Goal: Task Accomplishment & Management: Use online tool/utility

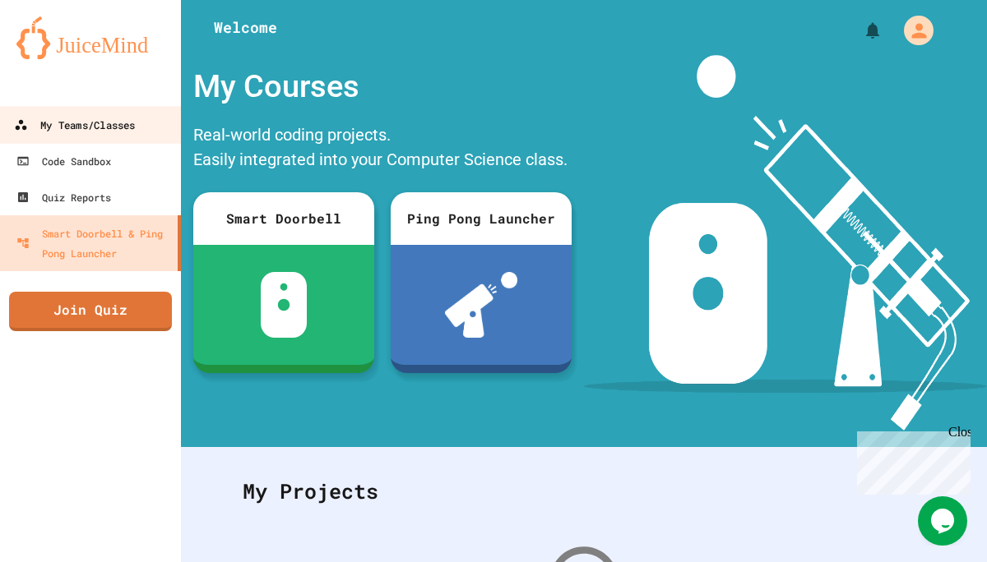
click at [126, 126] on div "My Teams/Classes" at bounding box center [74, 125] width 121 height 21
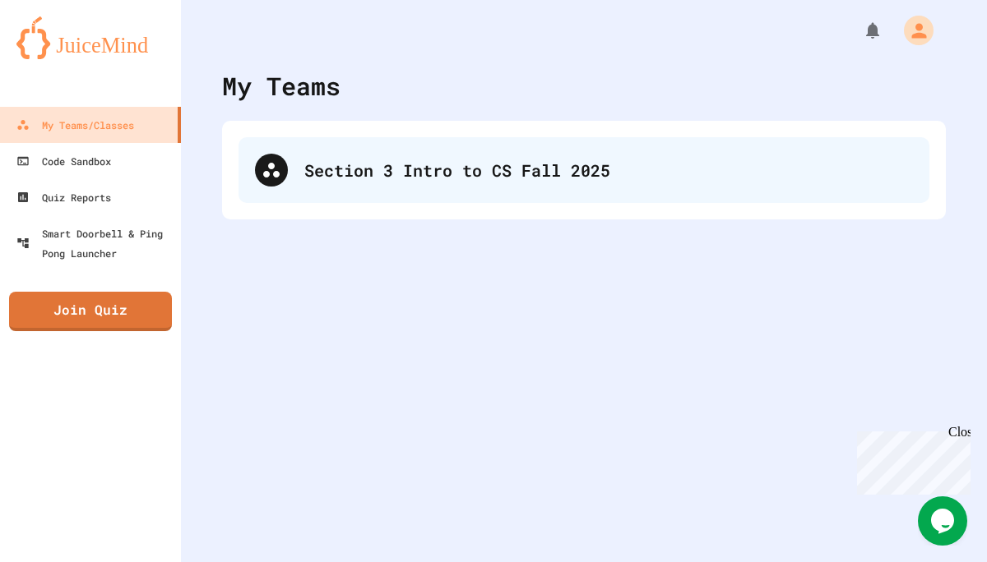
click at [453, 176] on div "Section 3 Intro to CS Fall 2025" at bounding box center [608, 170] width 608 height 25
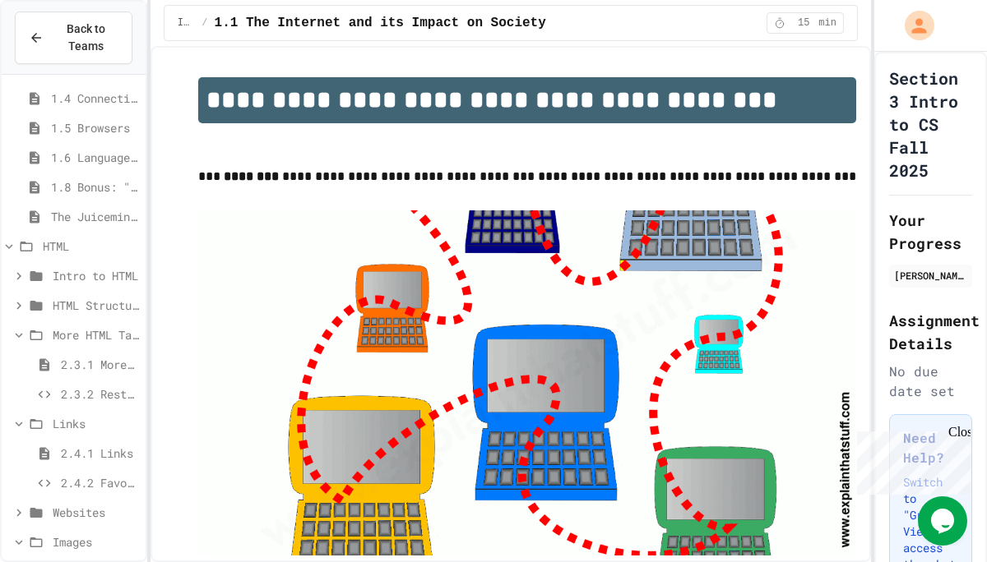
scroll to position [134, 0]
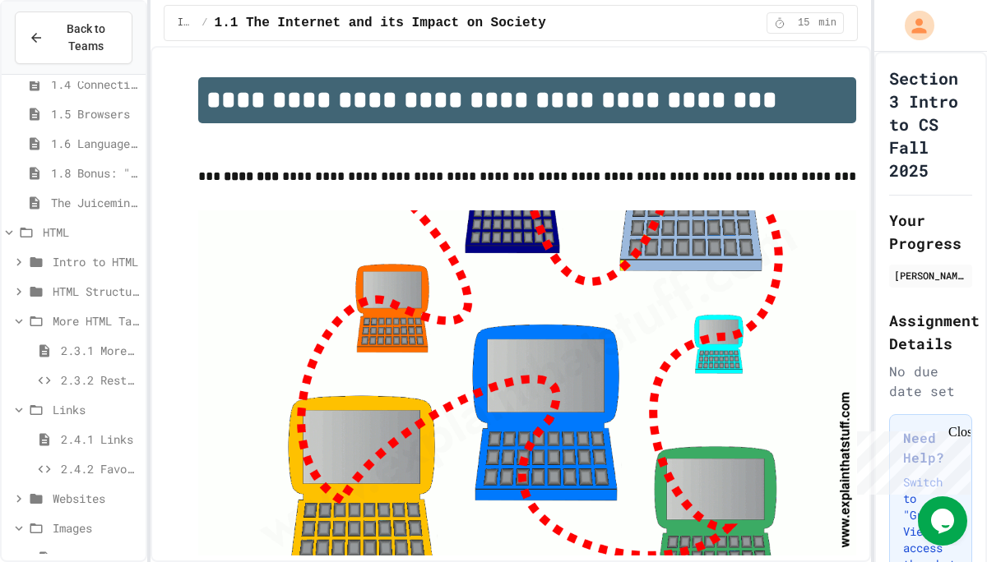
click at [102, 475] on span "2.4.2 Favorite Links" at bounding box center [100, 468] width 78 height 17
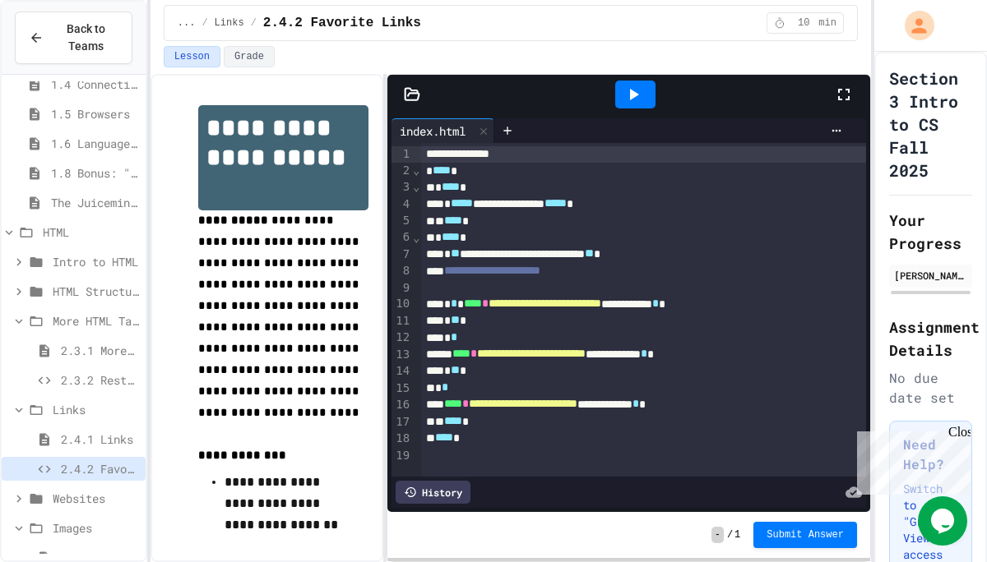
click at [643, 88] on div at bounding box center [635, 95] width 40 height 28
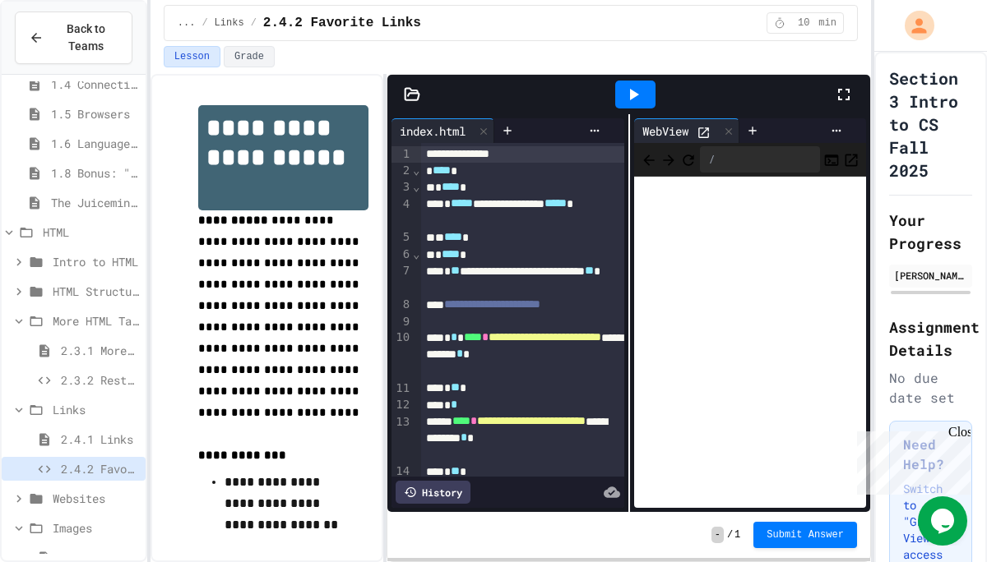
click at [120, 316] on span "More HTML Tags" at bounding box center [96, 320] width 86 height 17
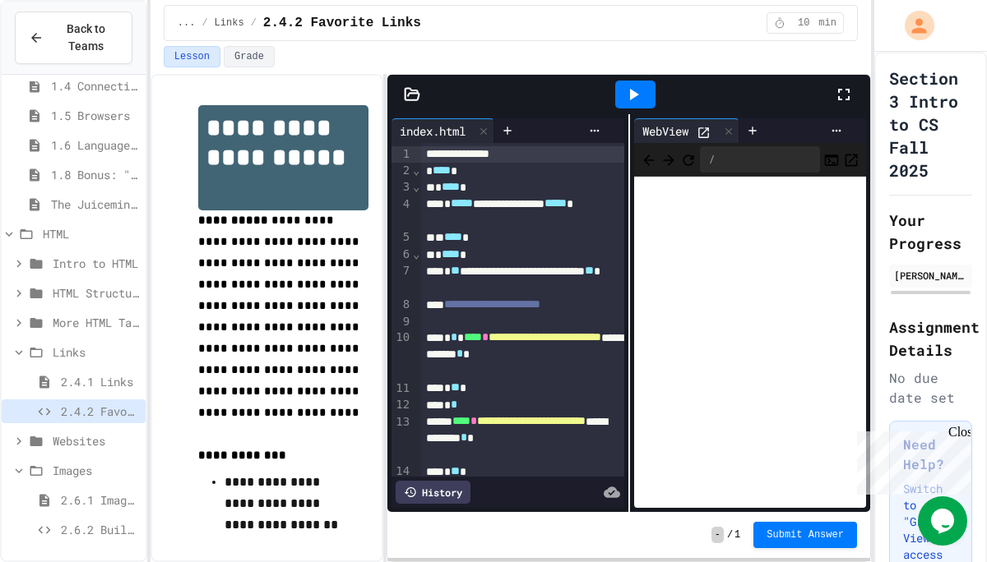
scroll to position [119, 0]
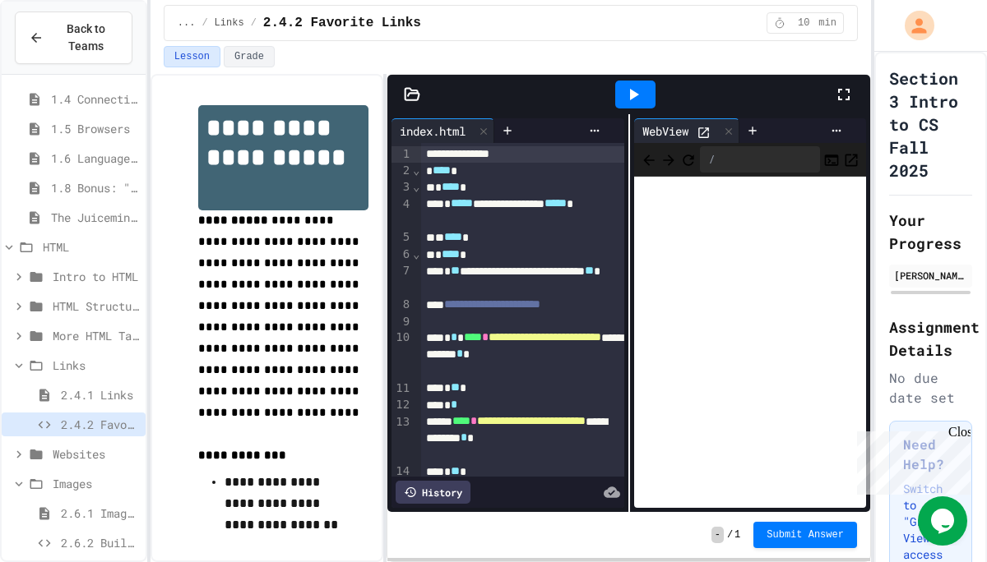
click at [88, 485] on span "Images" at bounding box center [96, 483] width 86 height 17
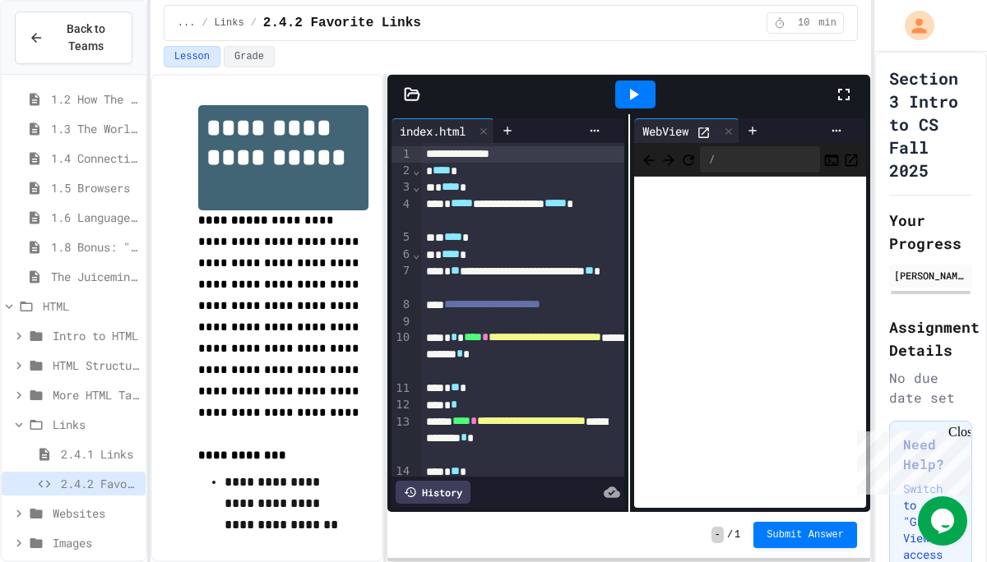
scroll to position [73, 0]
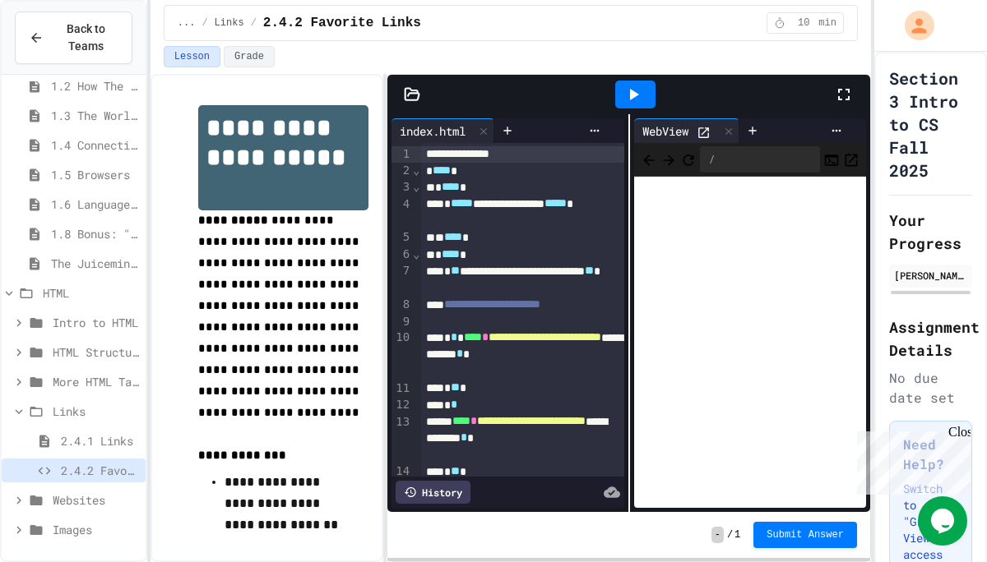
click at [67, 505] on span "Websites" at bounding box center [96, 500] width 86 height 17
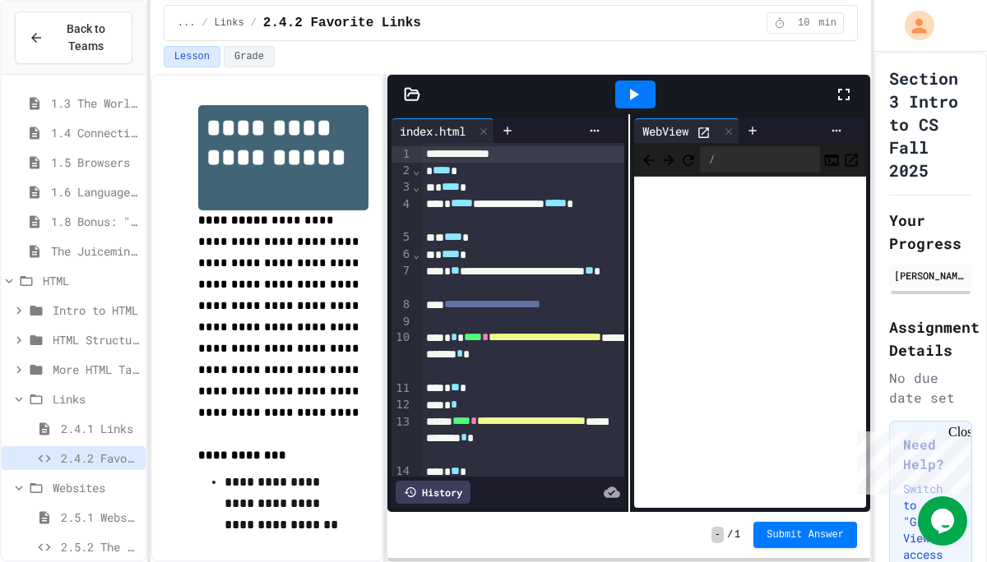
scroll to position [132, 0]
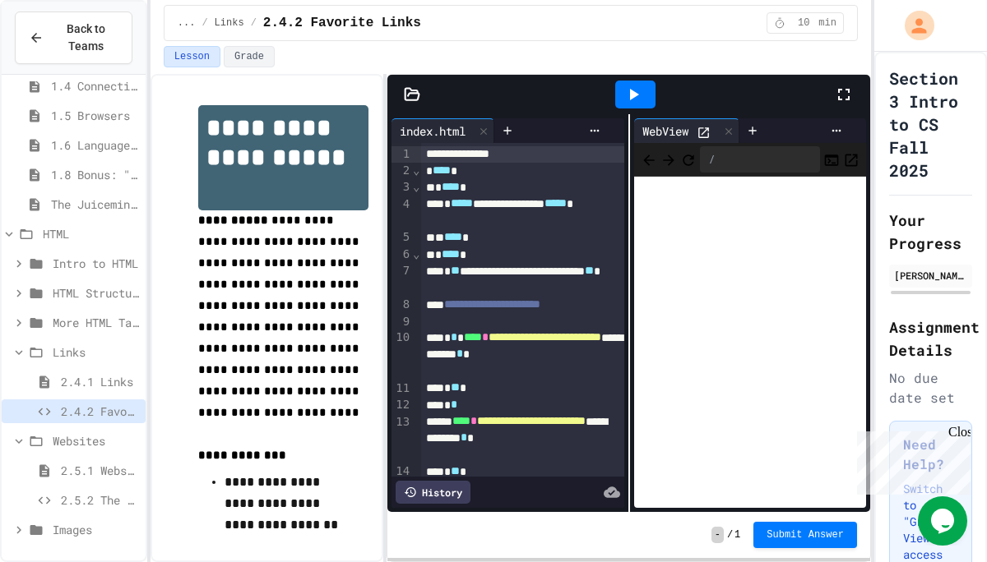
click at [93, 530] on span "Images" at bounding box center [96, 529] width 86 height 17
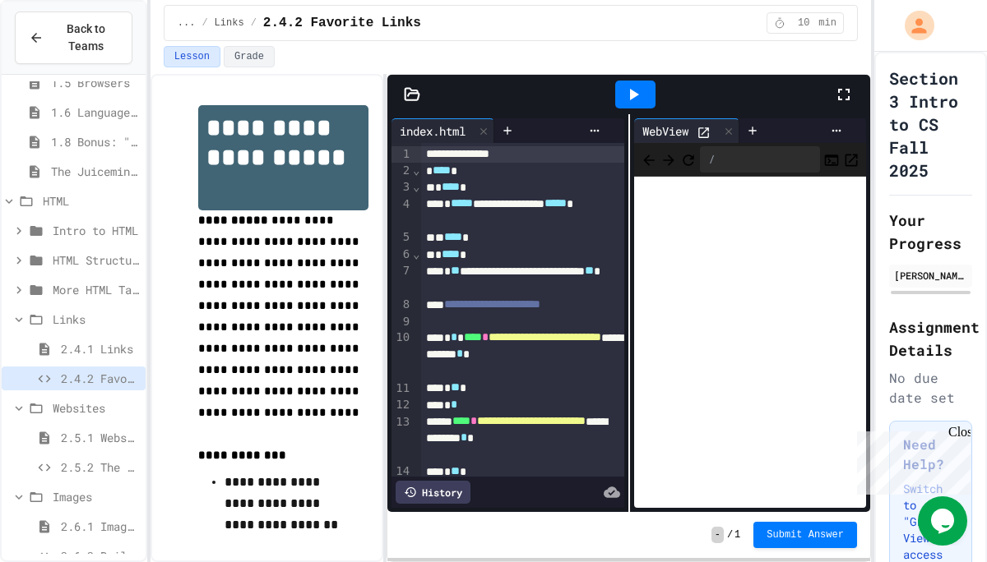
scroll to position [192, 0]
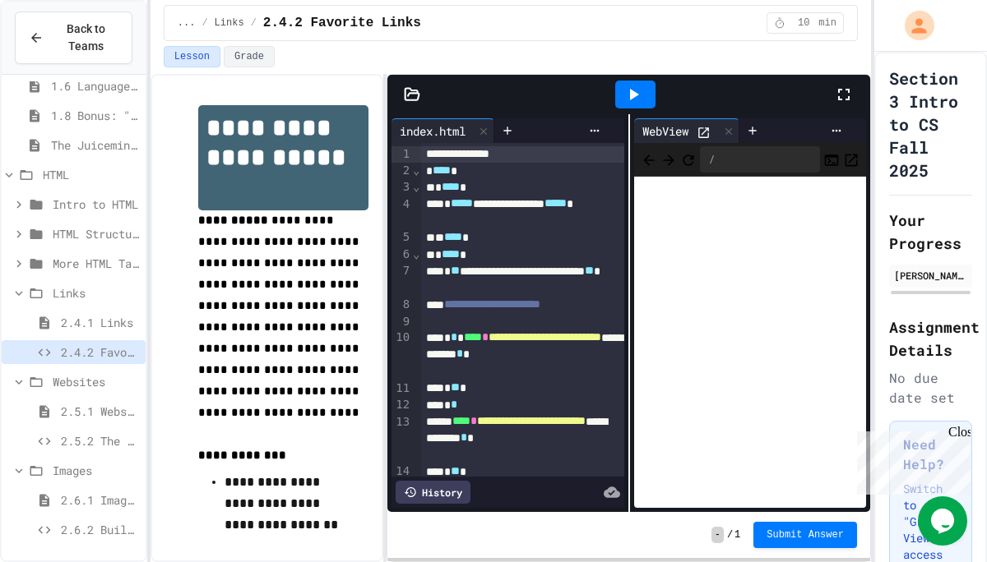
click at [100, 527] on span "2.6.2 Build a Homepage" at bounding box center [100, 529] width 78 height 17
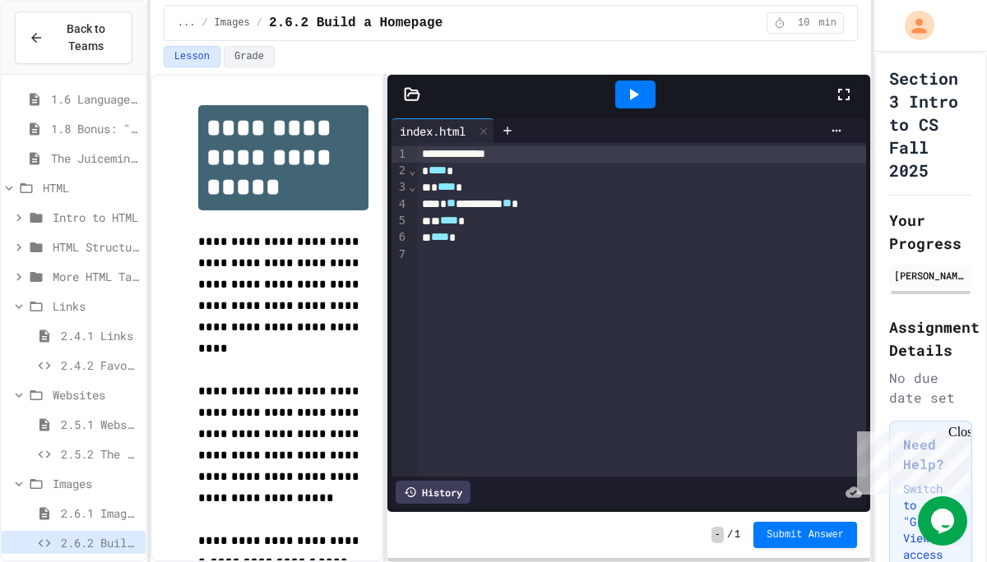
click at [110, 463] on div "2.5.2 The Maze" at bounding box center [74, 454] width 144 height 24
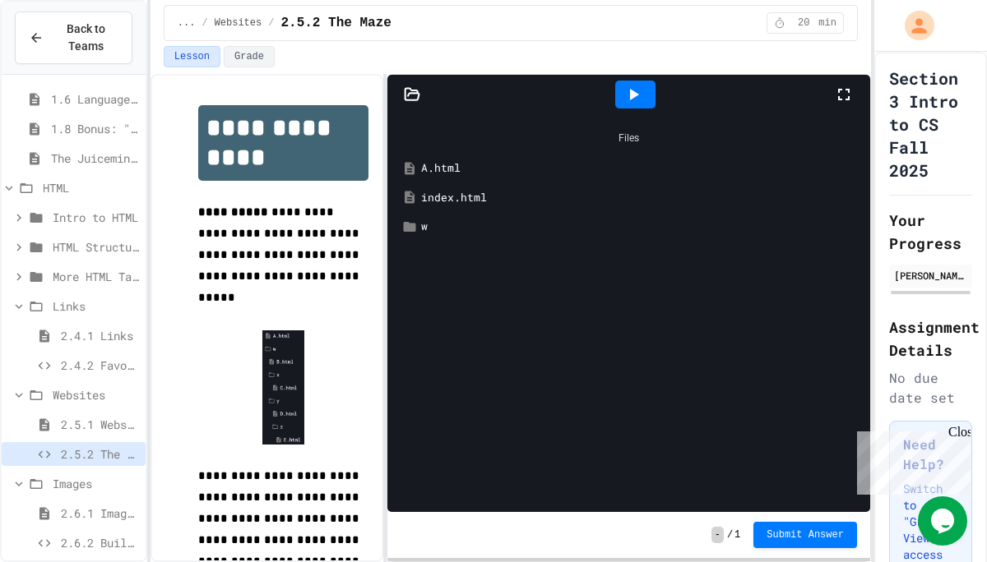
click at [91, 391] on span "Websites" at bounding box center [96, 394] width 86 height 17
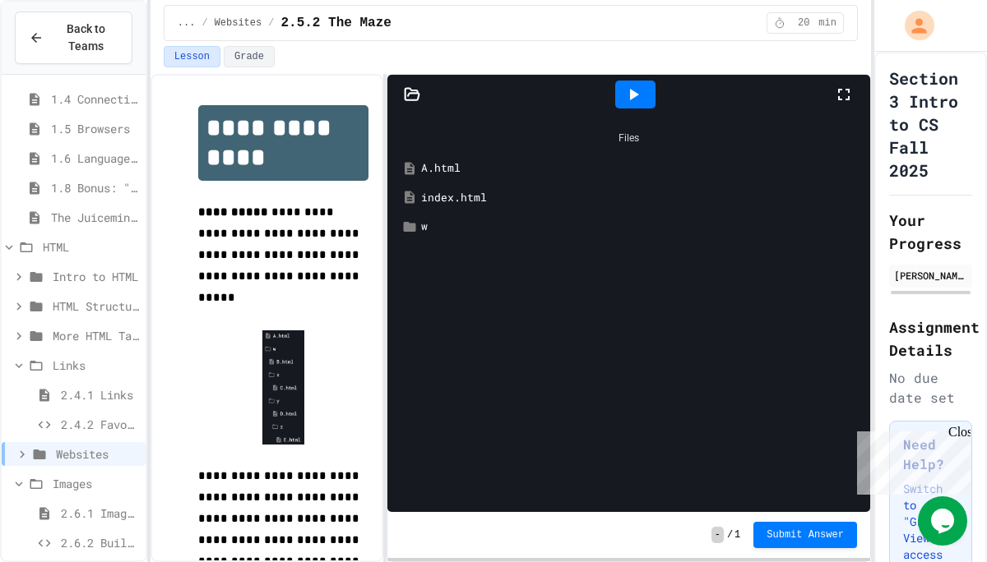
click at [78, 446] on span "Websites" at bounding box center [97, 454] width 83 height 17
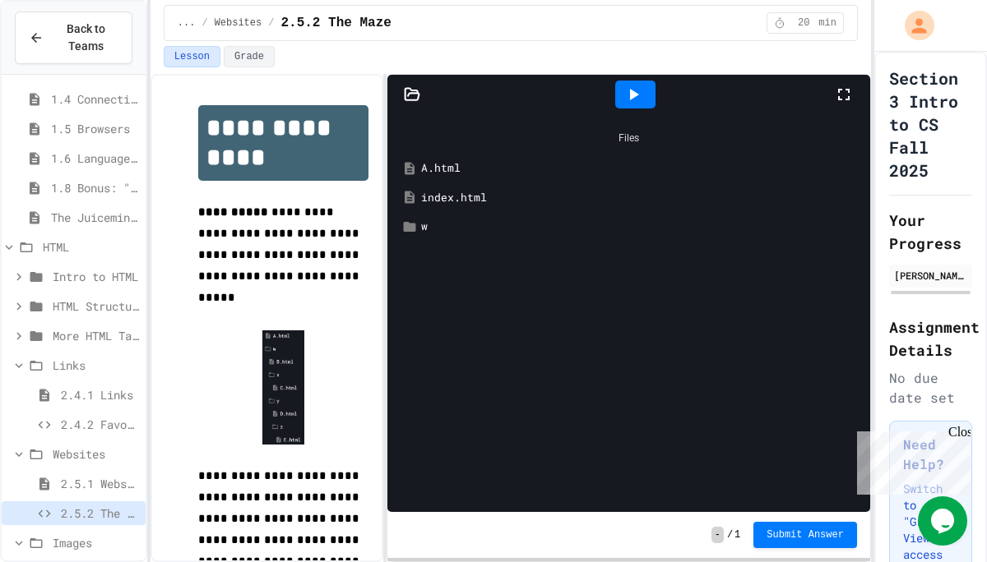
click at [74, 541] on span "Images" at bounding box center [96, 542] width 86 height 17
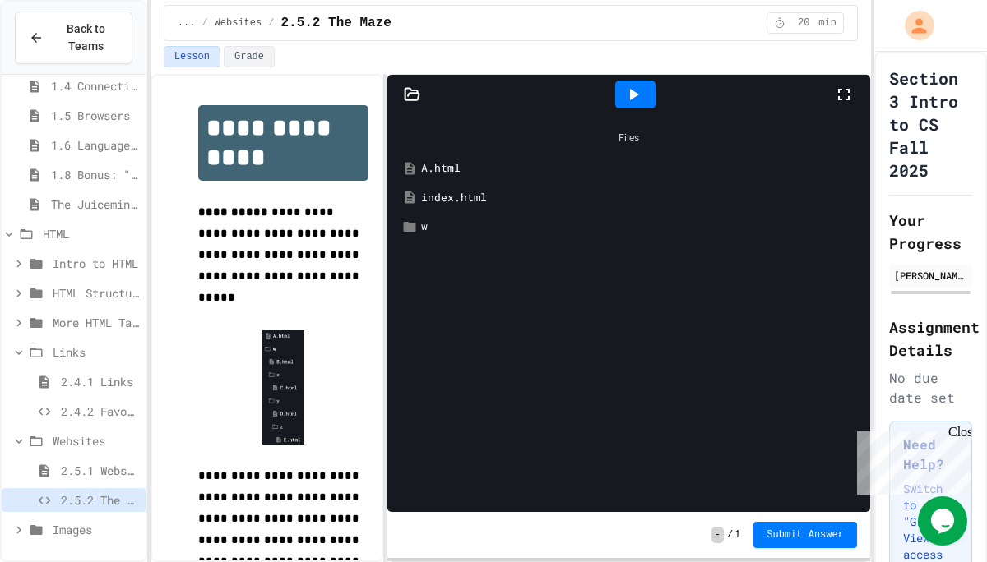
click at [95, 438] on span "Websites" at bounding box center [96, 440] width 86 height 17
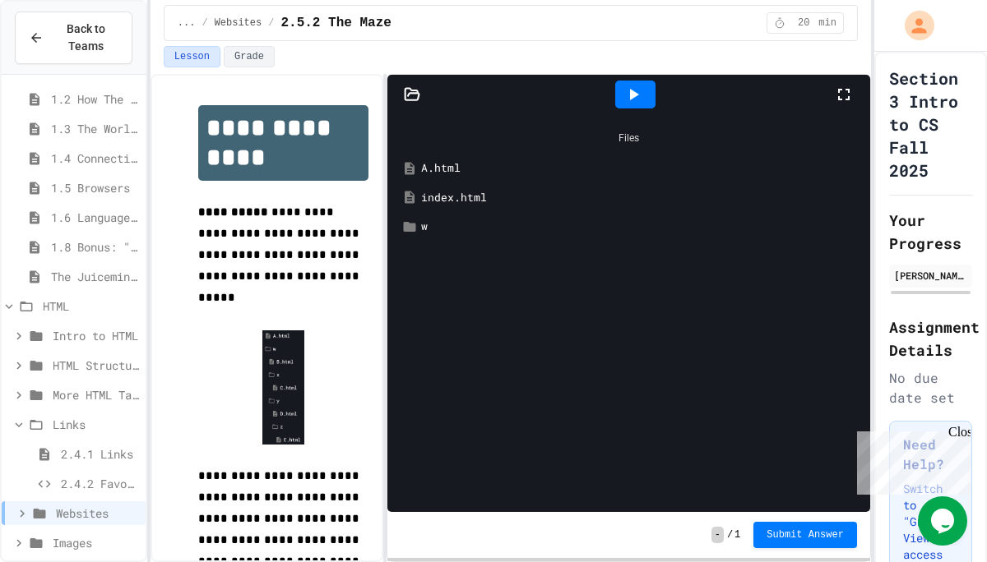
click at [86, 479] on span "2.4.2 Favorite Links" at bounding box center [100, 483] width 78 height 17
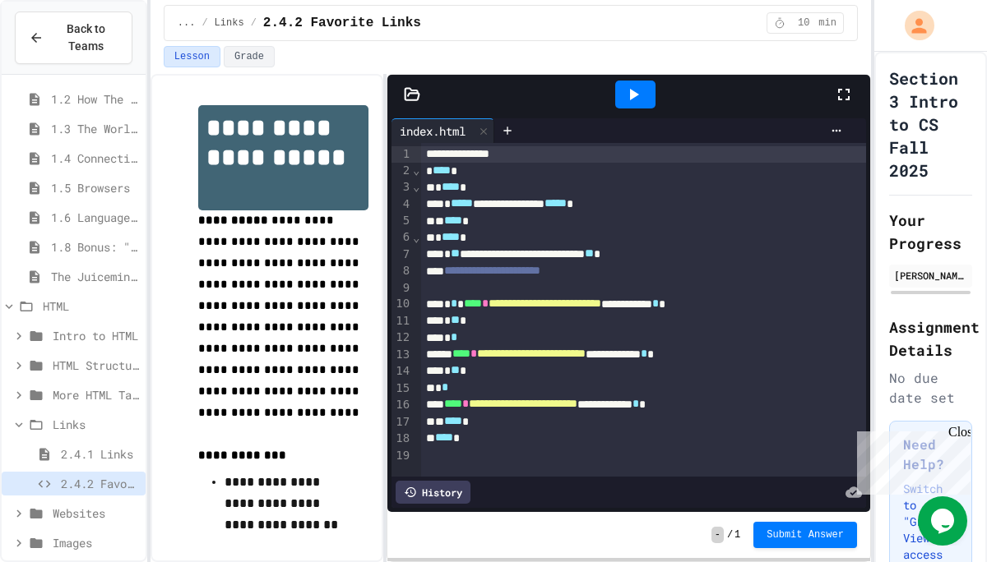
click at [622, 98] on div at bounding box center [635, 95] width 40 height 28
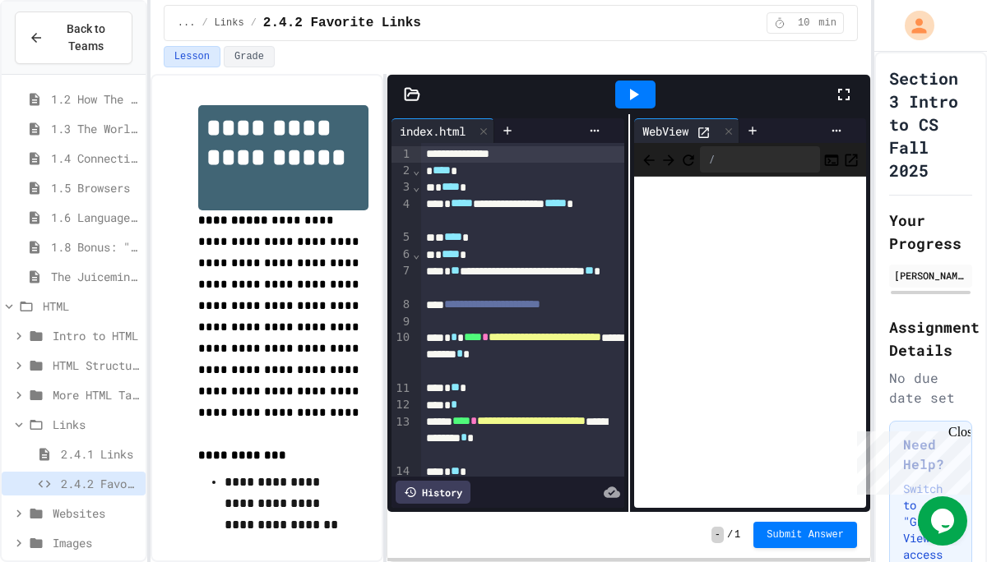
click at [92, 399] on span "More HTML Tags" at bounding box center [96, 394] width 86 height 17
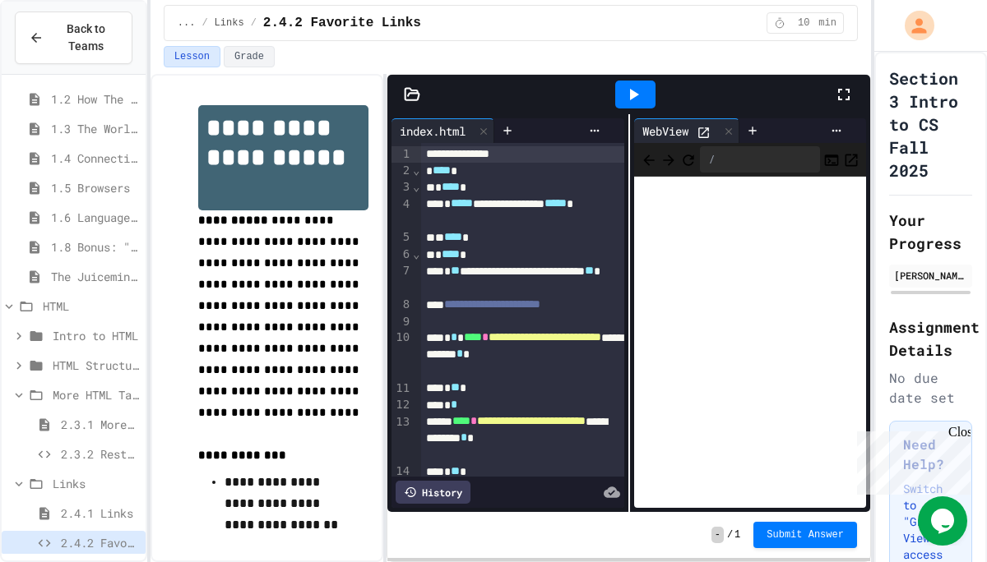
click at [87, 447] on span "2.3.2 Restaurant Menu" at bounding box center [100, 454] width 78 height 17
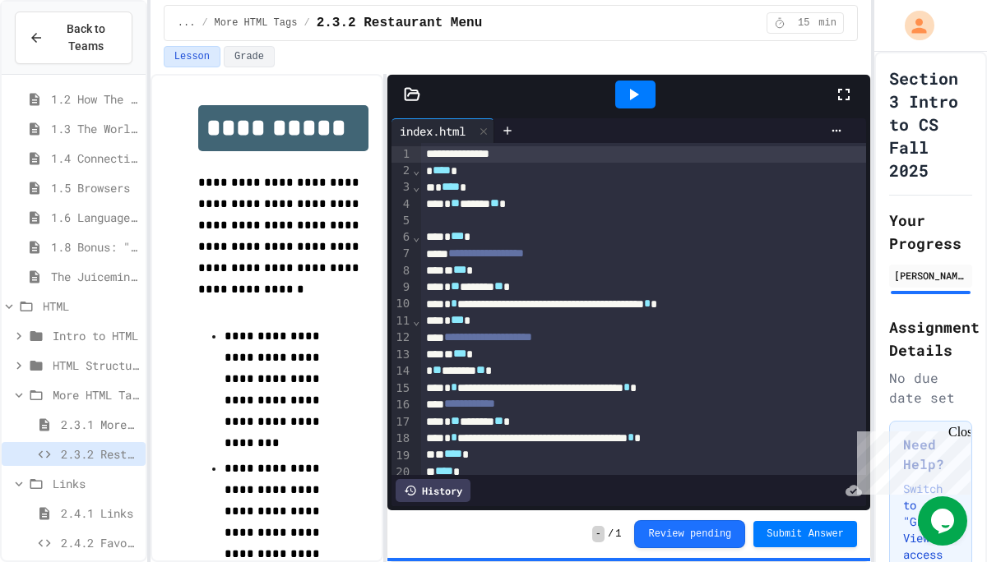
click at [634, 90] on icon at bounding box center [633, 95] width 20 height 20
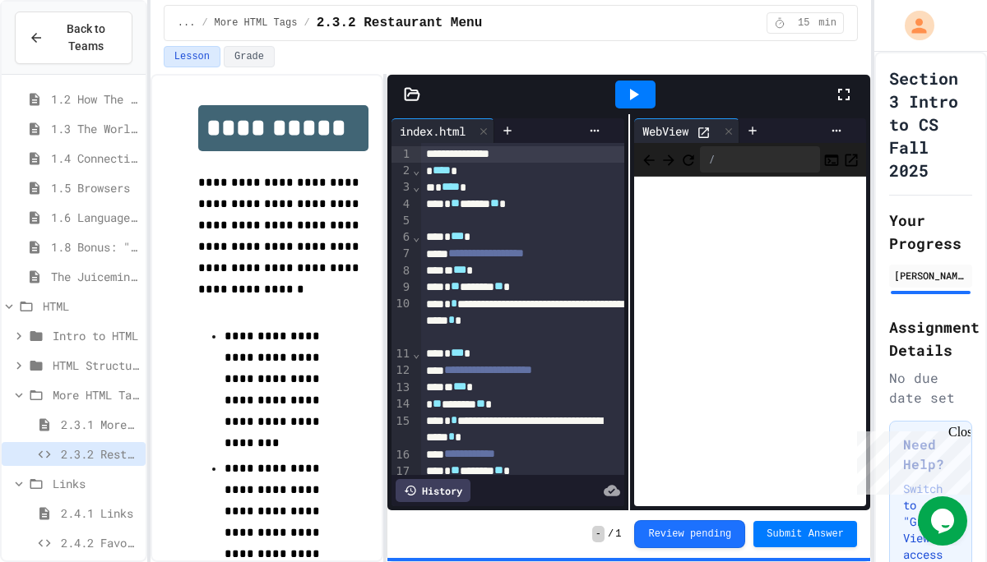
scroll to position [132, 0]
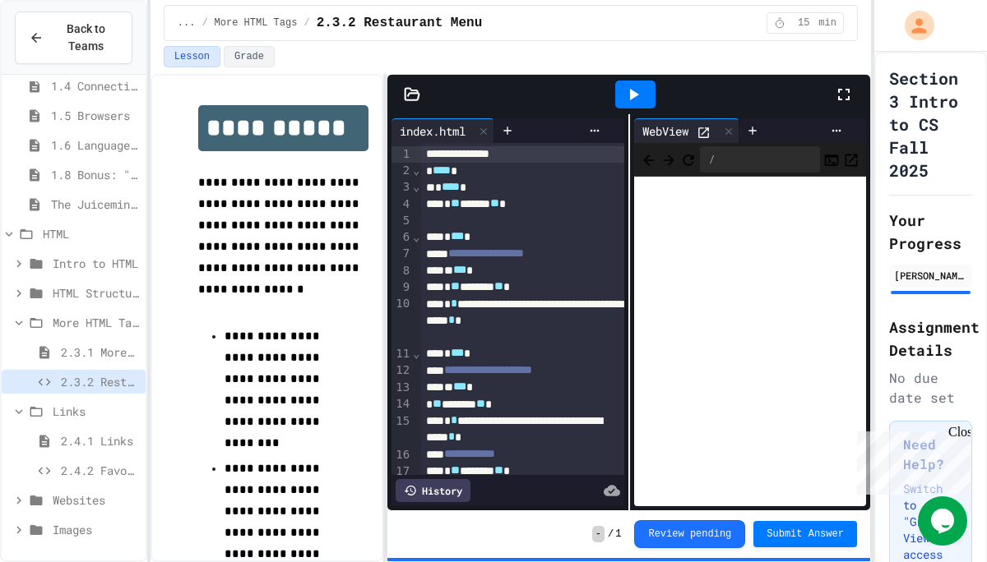
click at [86, 525] on span "Images" at bounding box center [96, 529] width 86 height 17
click at [71, 525] on span "Images" at bounding box center [96, 529] width 86 height 17
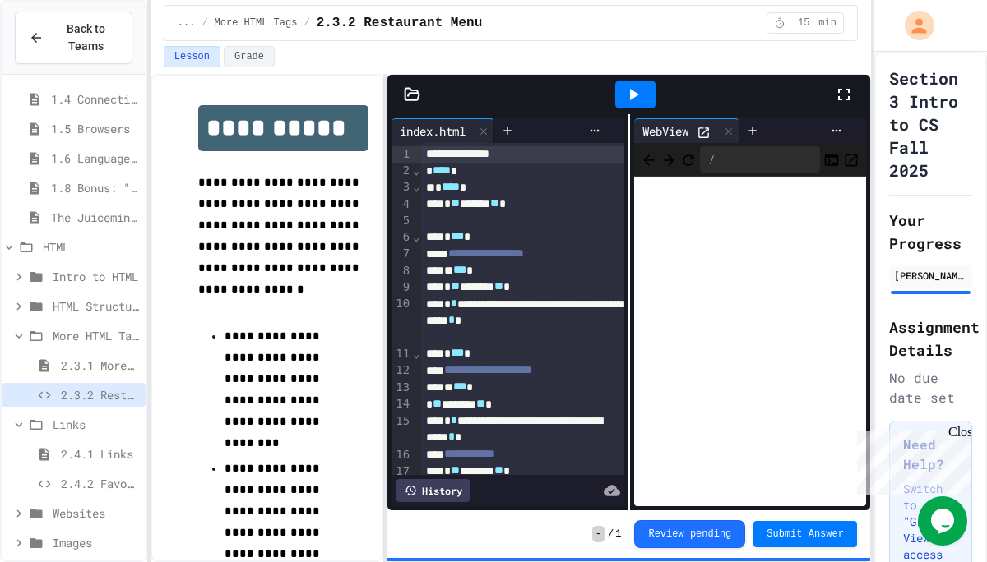
click at [71, 552] on div "Images" at bounding box center [74, 543] width 144 height 24
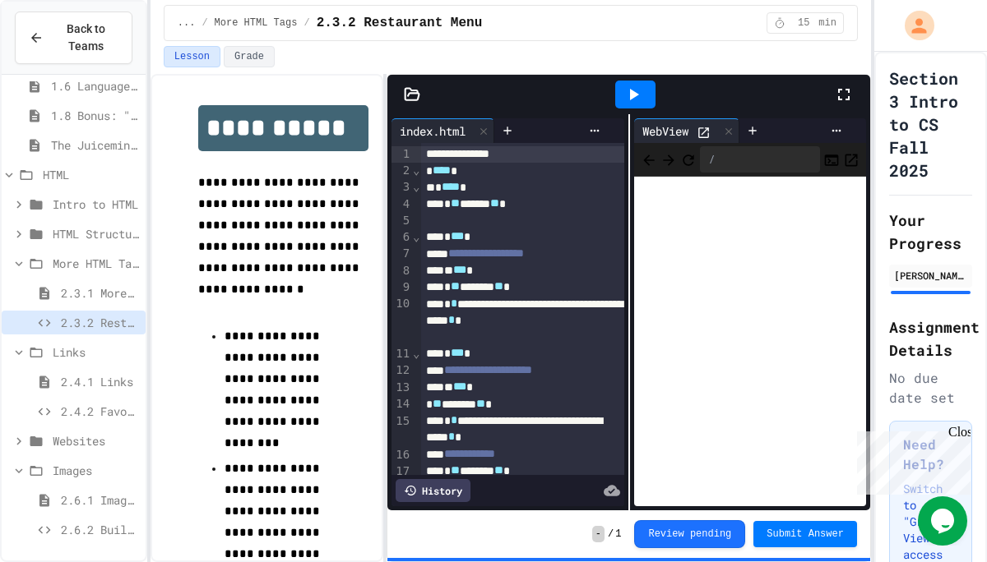
click at [81, 529] on span "2.6.2 Build a Homepage" at bounding box center [100, 529] width 78 height 17
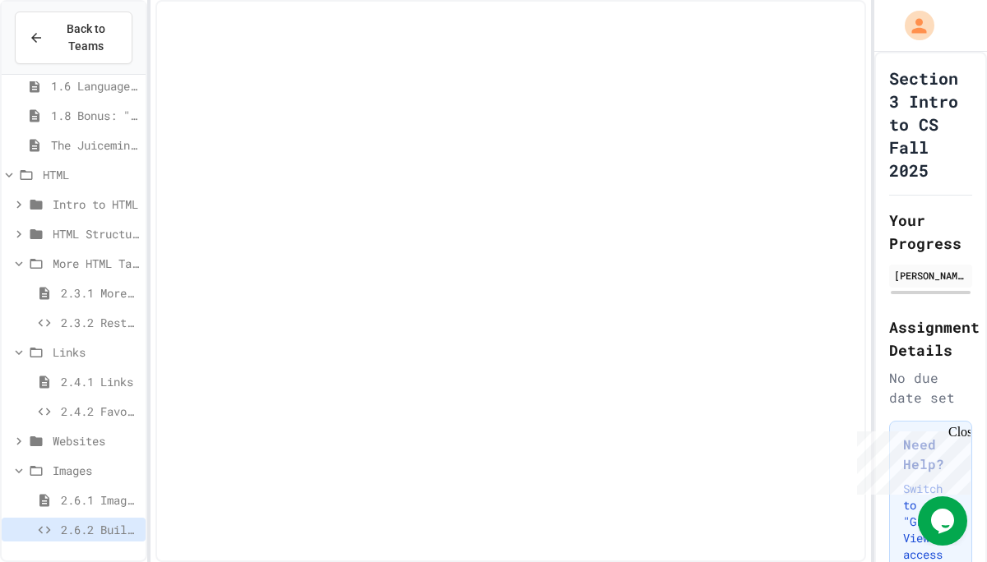
scroll to position [178, 0]
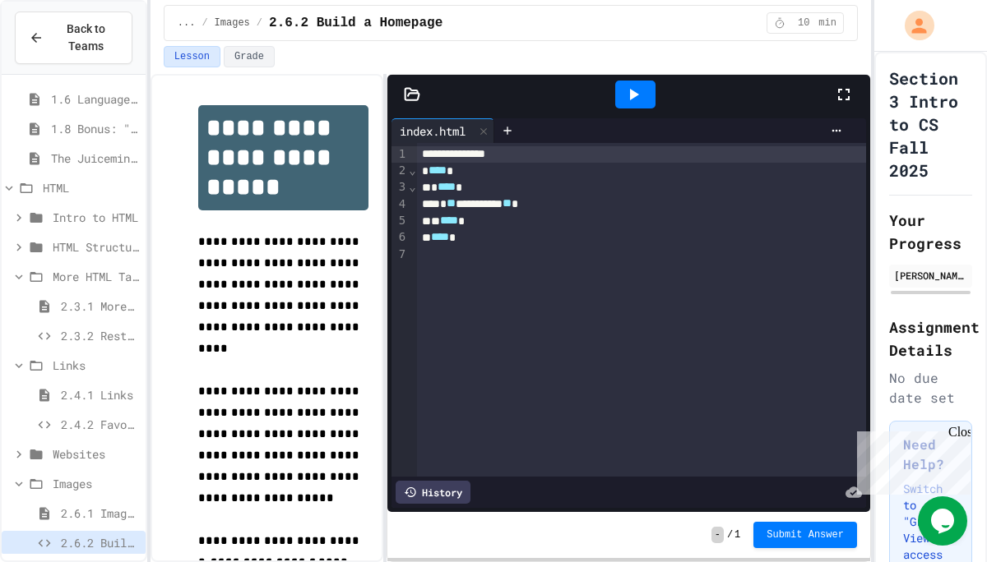
click at [58, 484] on span "Images" at bounding box center [96, 483] width 86 height 17
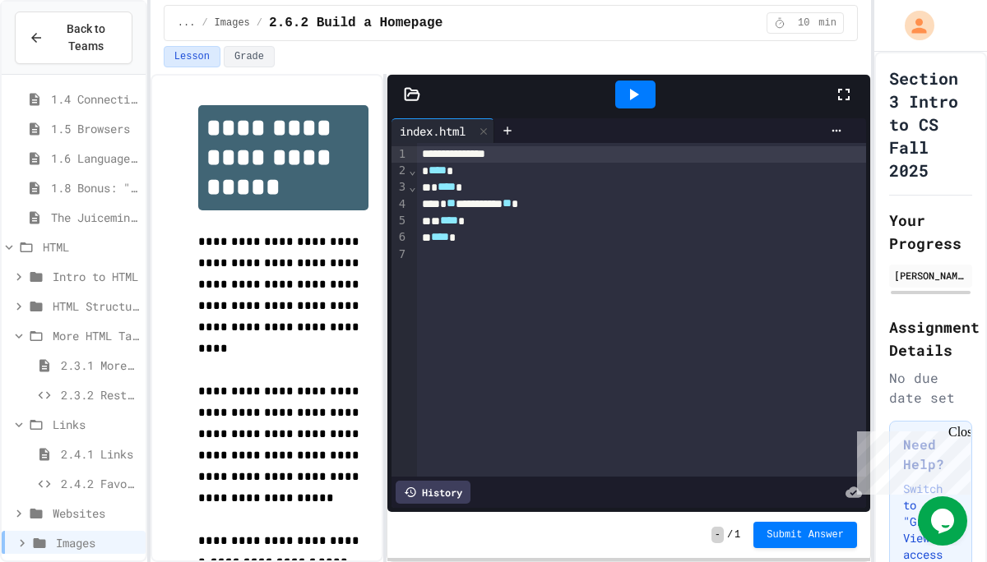
click at [74, 508] on span "Websites" at bounding box center [96, 513] width 86 height 17
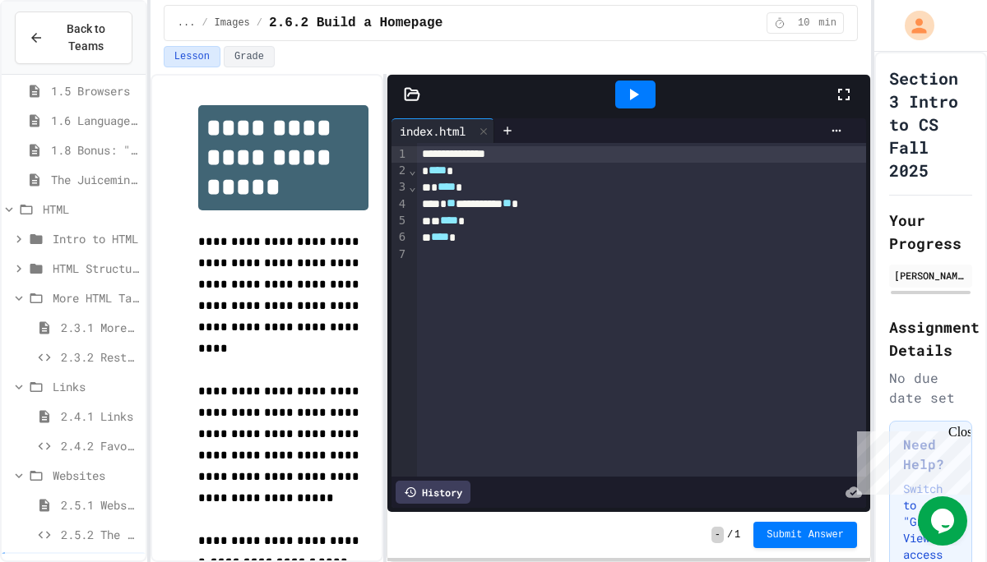
scroll to position [161, 0]
click at [76, 528] on span "2.5.2 The Maze" at bounding box center [100, 530] width 78 height 17
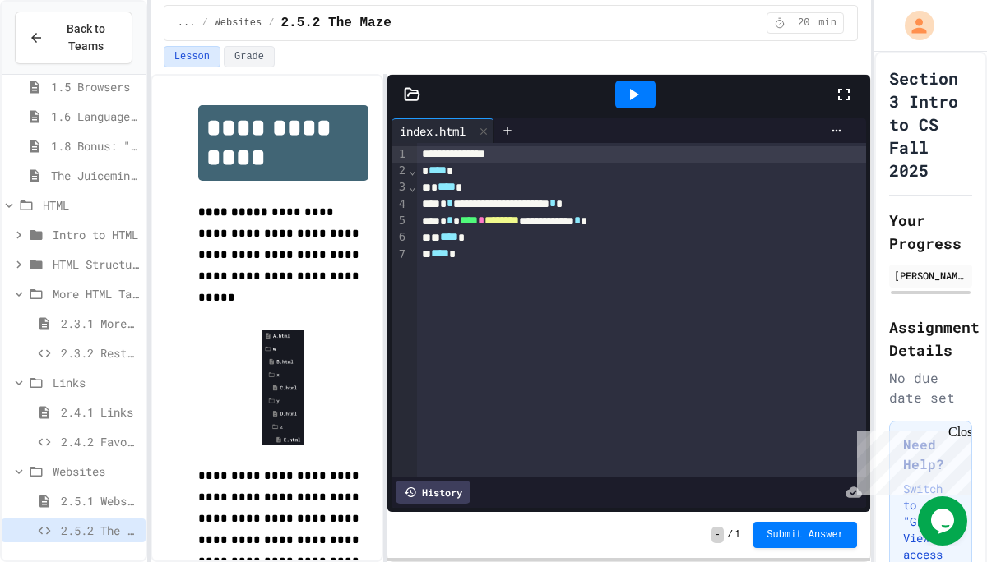
click at [87, 502] on span "2.5.1 Websites" at bounding box center [100, 501] width 78 height 17
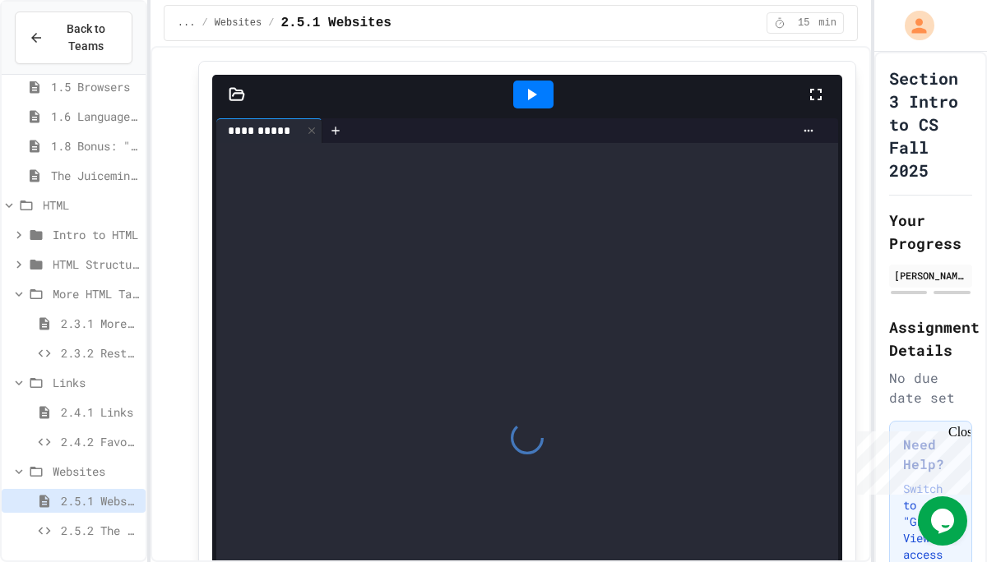
scroll to position [2112, 0]
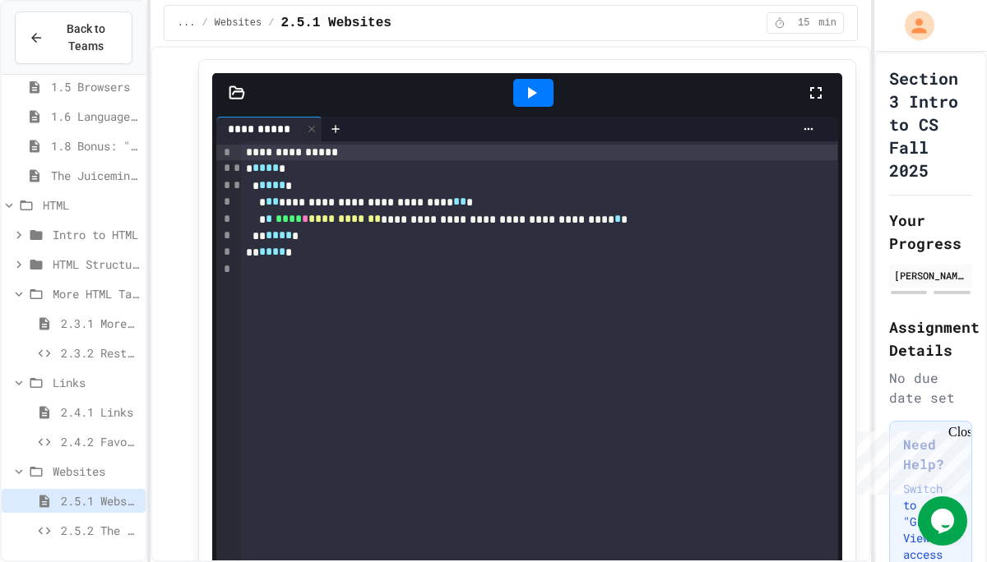
click at [58, 529] on div "2.5.2 The Maze" at bounding box center [74, 531] width 144 height 24
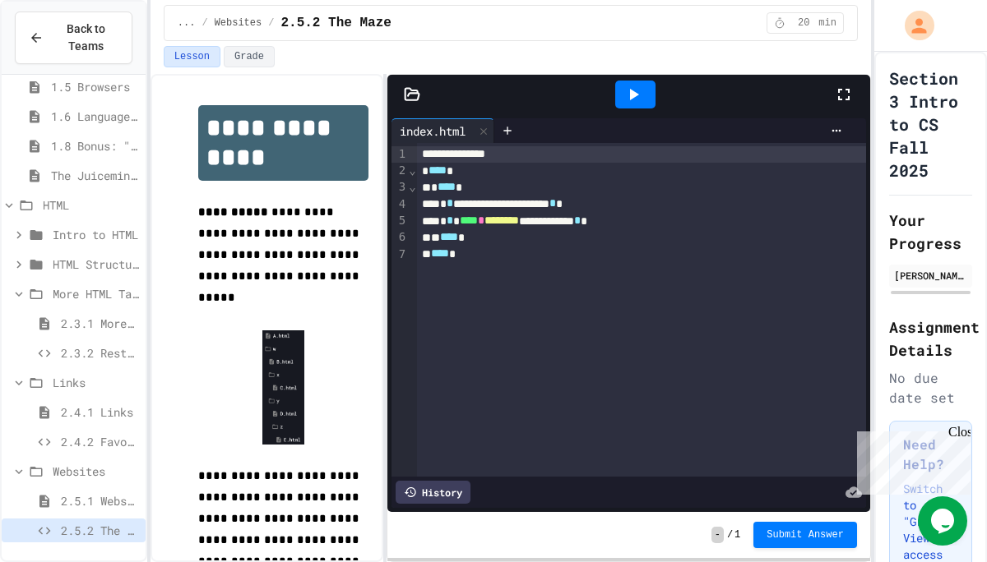
click at [62, 503] on span "2.5.1 Websites" at bounding box center [100, 501] width 78 height 17
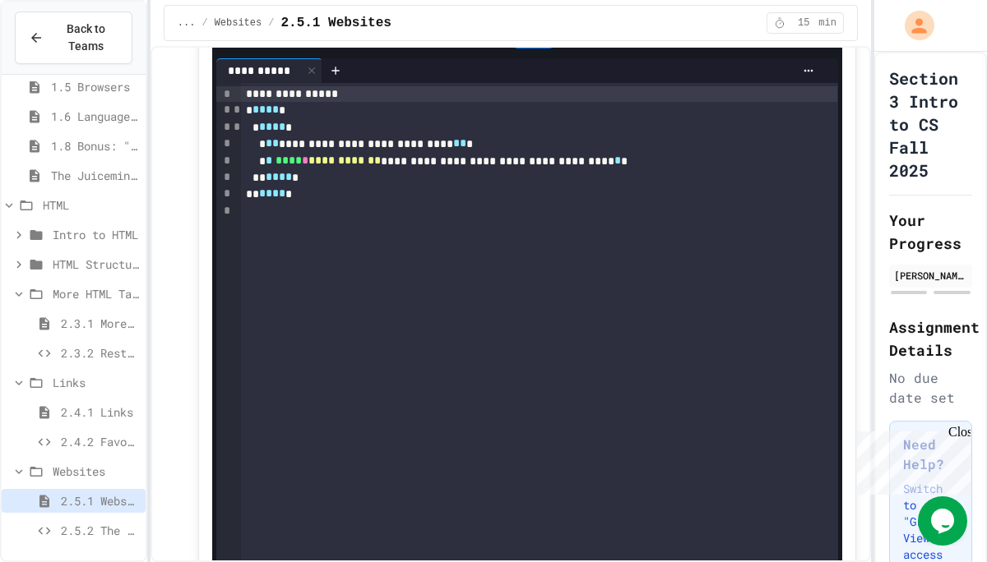
scroll to position [2165, 0]
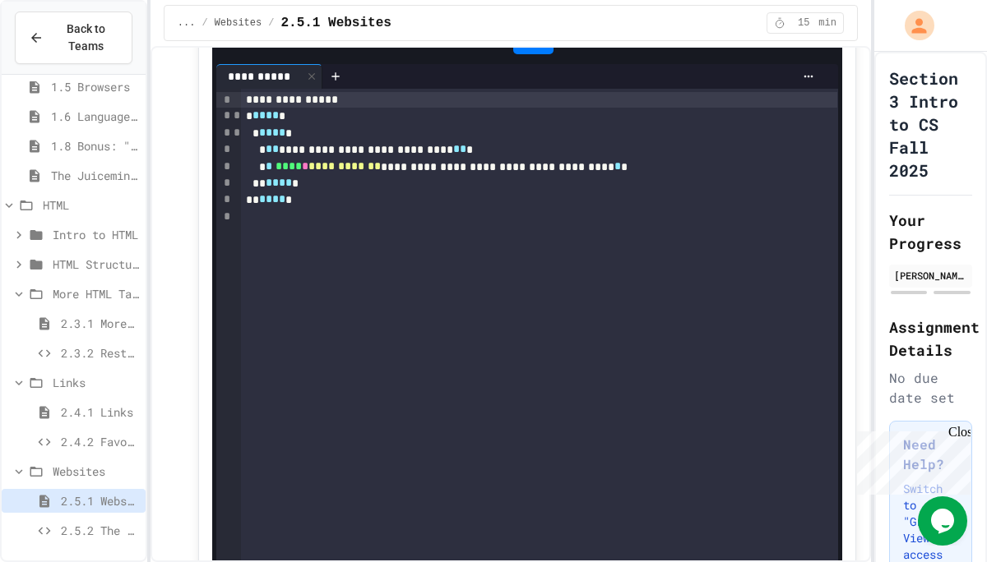
click at [119, 526] on span "2.5.2 The Maze" at bounding box center [100, 530] width 78 height 17
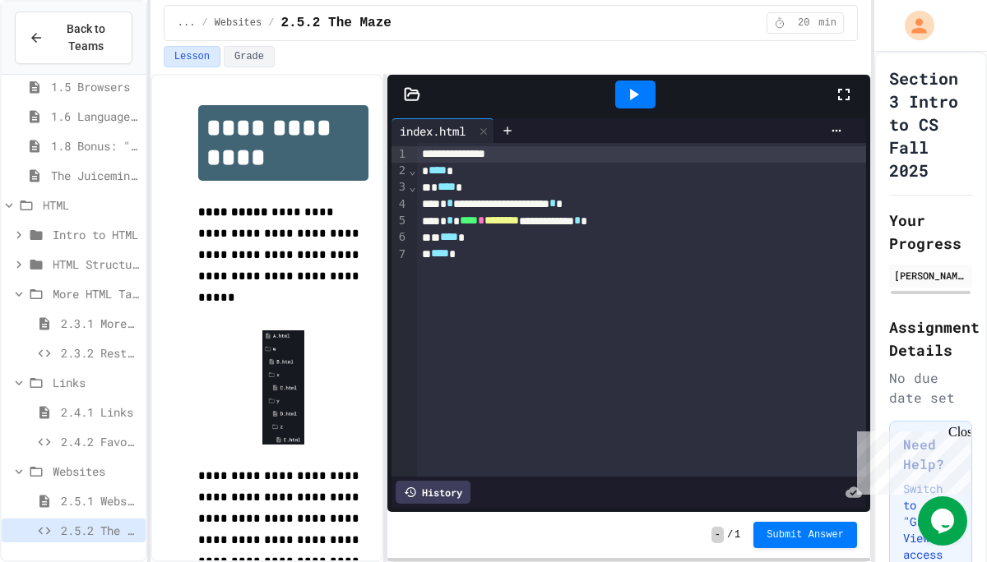
scroll to position [192, 0]
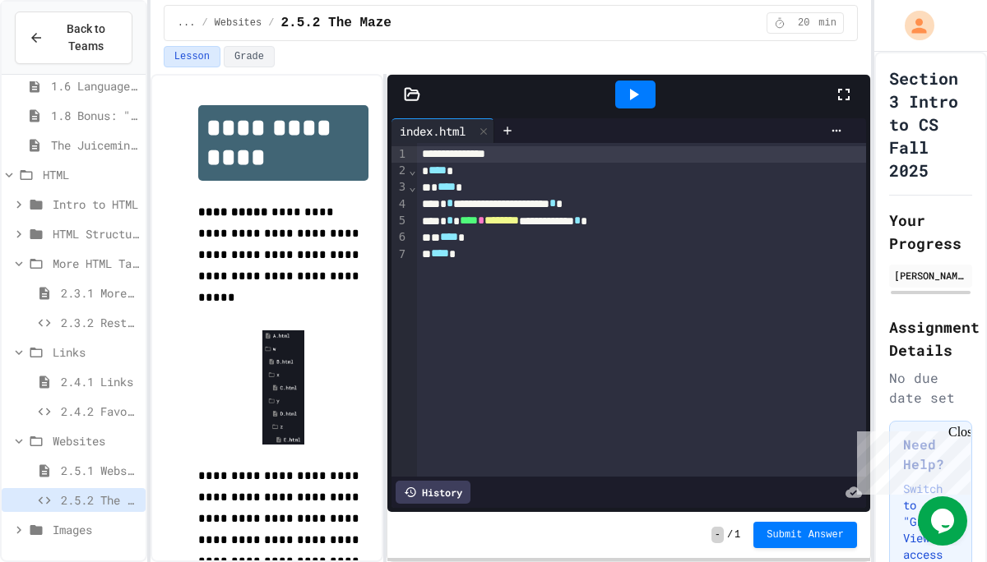
click at [99, 472] on span "2.5.1 Websites" at bounding box center [100, 470] width 78 height 17
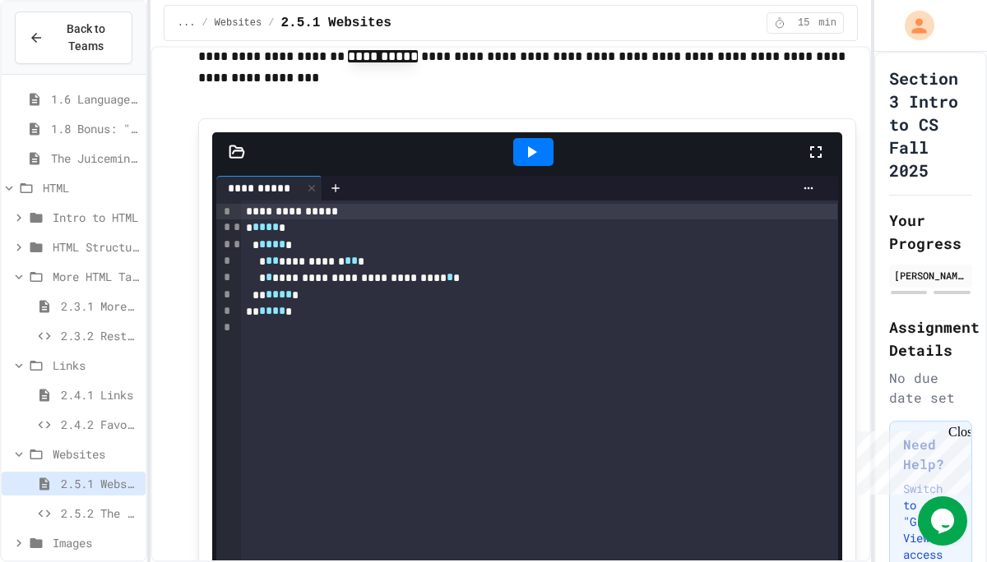
scroll to position [738, 0]
click at [60, 510] on div "2.5.2 The Maze" at bounding box center [74, 514] width 144 height 24
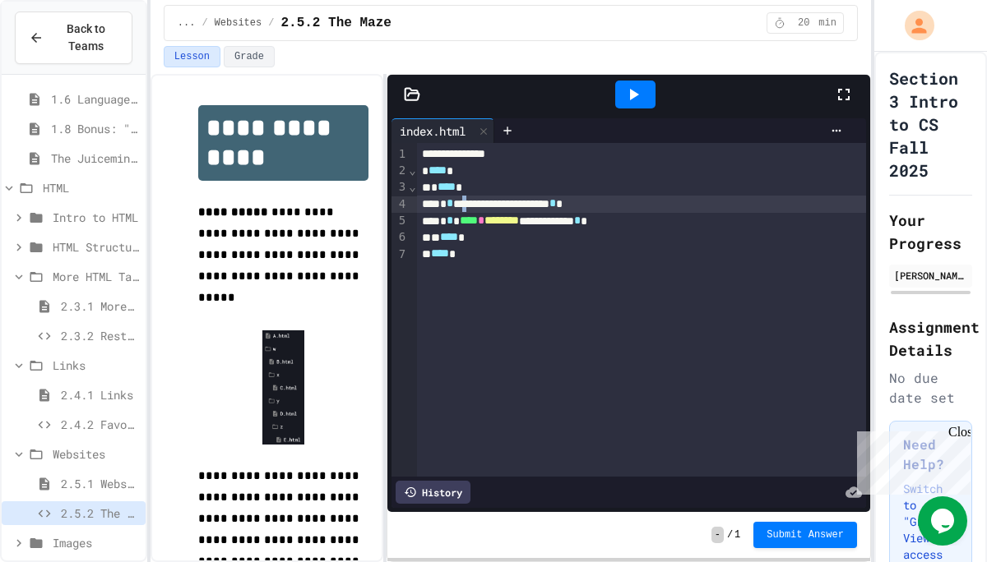
drag, startPoint x: 474, startPoint y: 206, endPoint x: 485, endPoint y: 206, distance: 11.5
click at [485, 206] on div "**********" at bounding box center [641, 204] width 449 height 16
drag, startPoint x: 472, startPoint y: 205, endPoint x: 606, endPoint y: 208, distance: 134.1
click at [606, 208] on div "**********" at bounding box center [641, 204] width 449 height 16
click at [631, 224] on div "**********" at bounding box center [641, 221] width 449 height 16
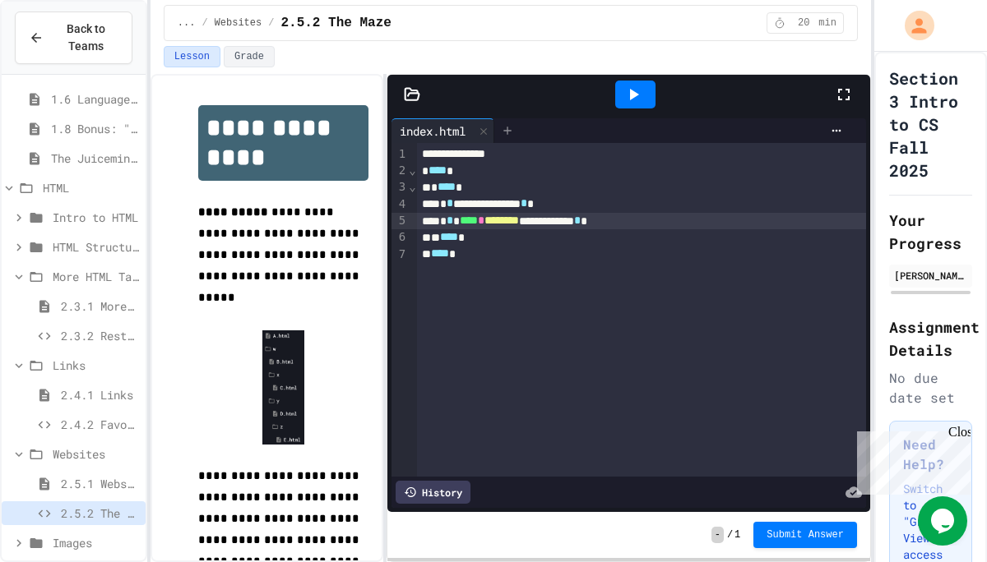
click at [510, 127] on icon at bounding box center [507, 130] width 13 height 13
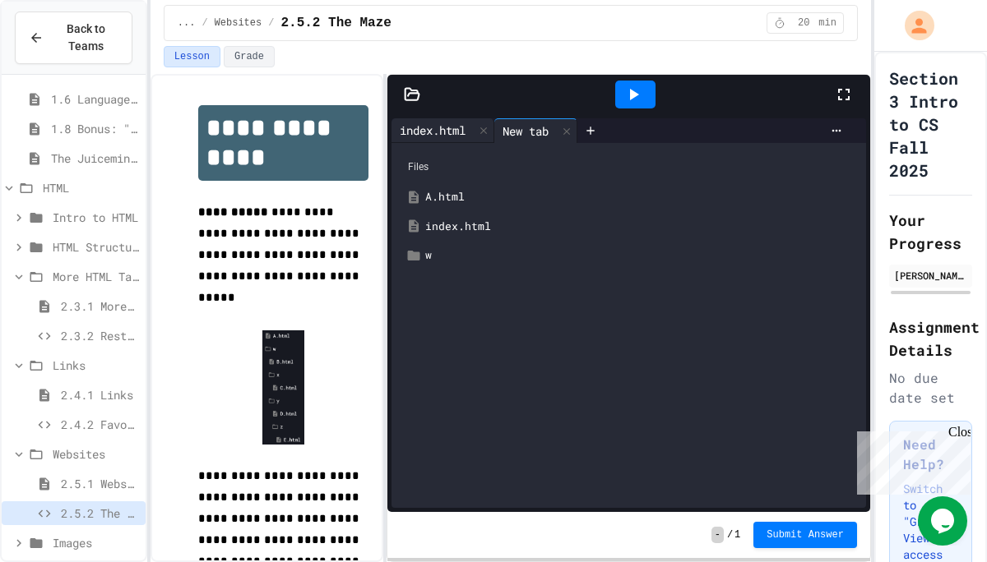
click at [429, 129] on div "index.html" at bounding box center [432, 130] width 82 height 17
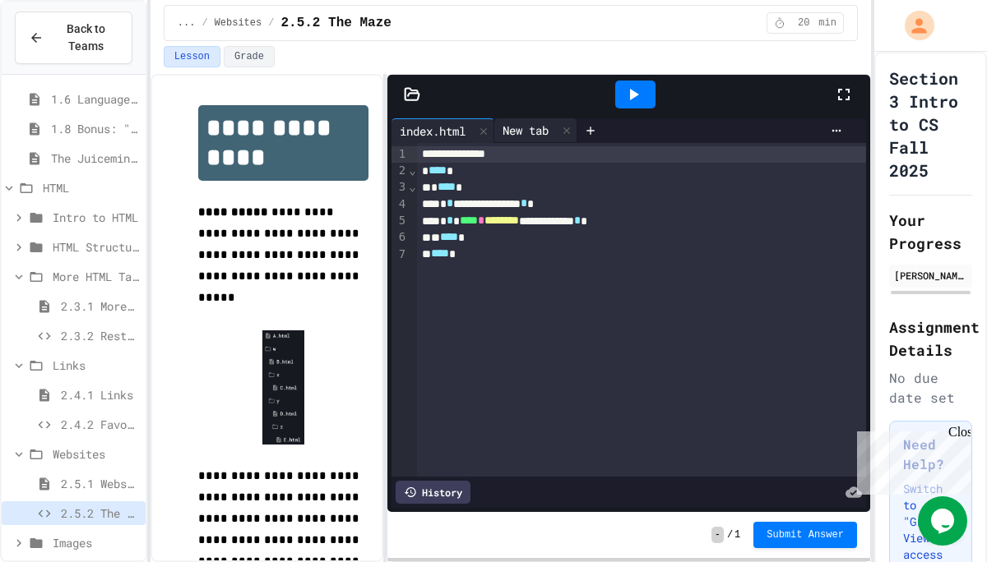
click at [536, 132] on div "New tab" at bounding box center [525, 130] width 62 height 17
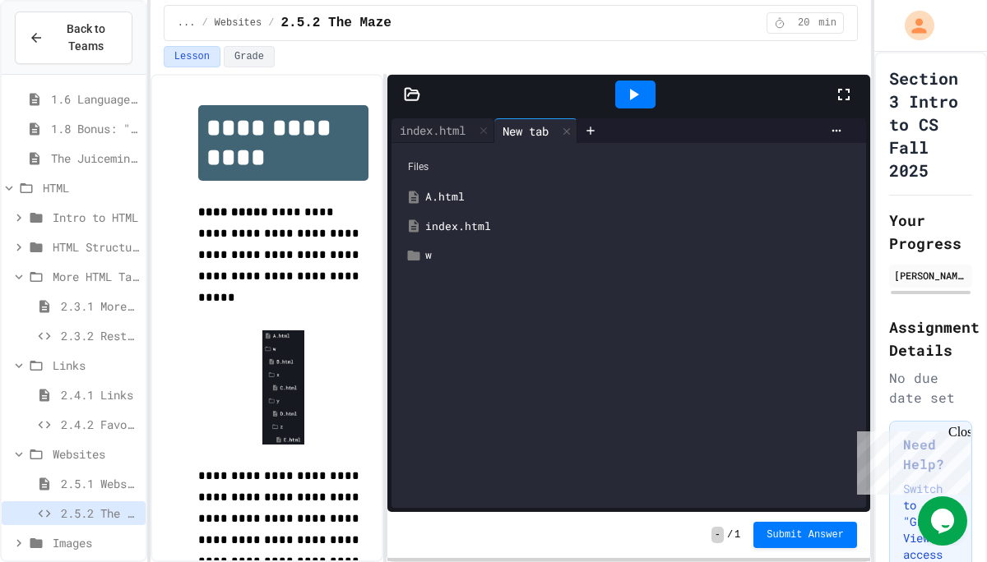
click at [455, 194] on div "A.html" at bounding box center [640, 197] width 431 height 16
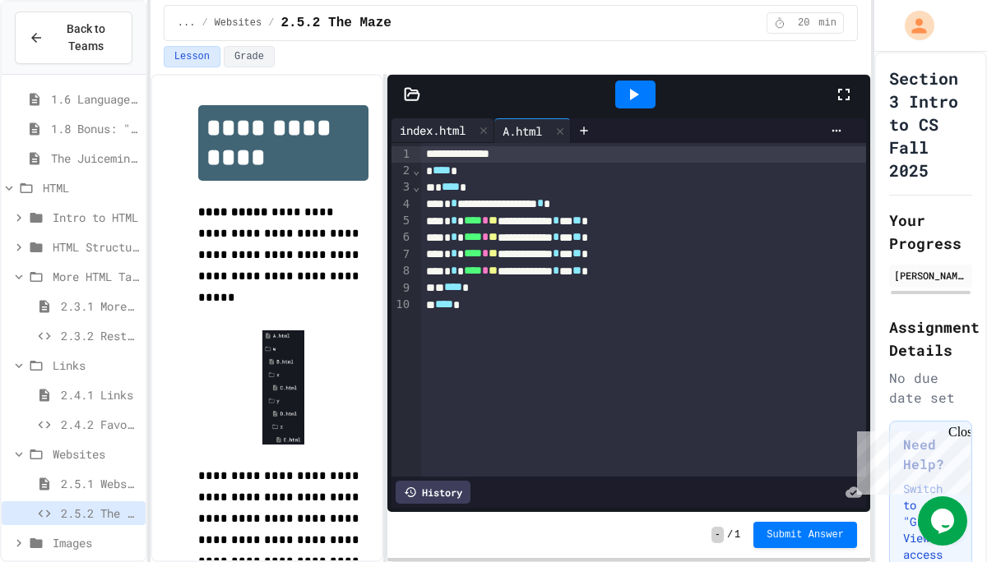
click at [437, 126] on div "index.html" at bounding box center [432, 130] width 82 height 17
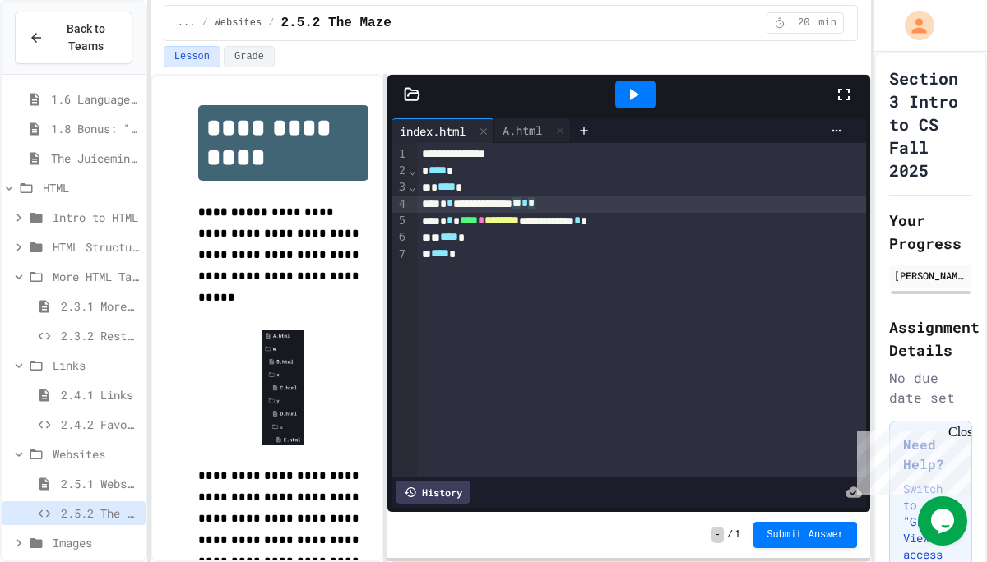
click at [557, 201] on div "**********" at bounding box center [641, 204] width 449 height 16
click at [631, 225] on div "**********" at bounding box center [641, 221] width 449 height 16
click at [465, 131] on div "index.html" at bounding box center [432, 131] width 82 height 17
click at [95, 419] on span "2.4.2 Favorite Links" at bounding box center [100, 424] width 78 height 17
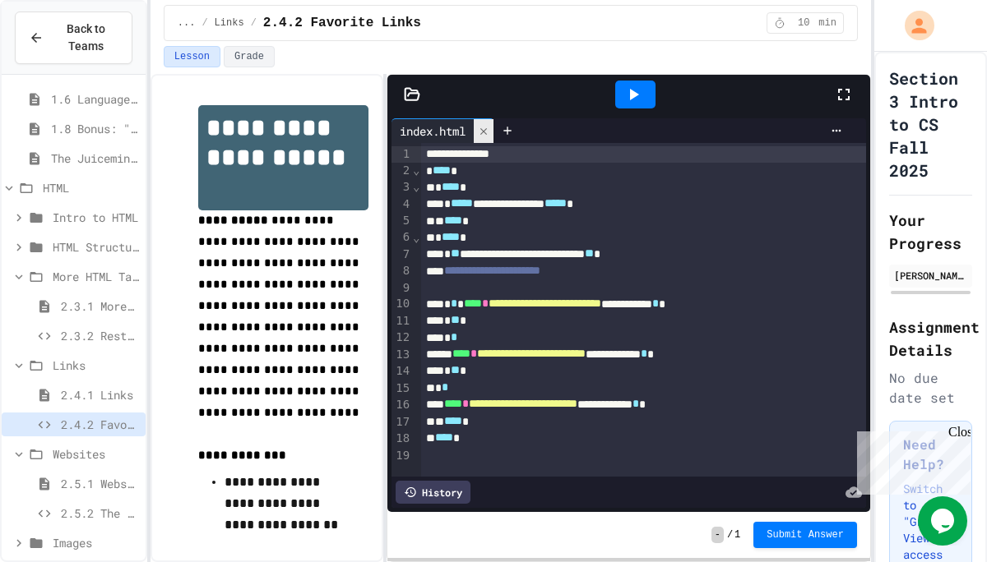
click at [484, 136] on icon at bounding box center [484, 132] width 12 height 12
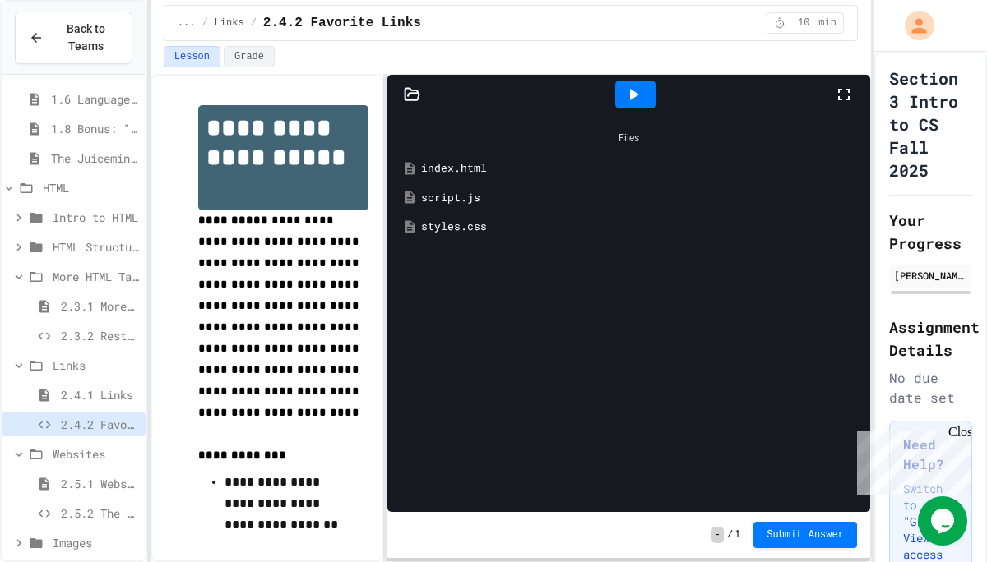
click at [463, 168] on div "index.html" at bounding box center [640, 168] width 439 height 16
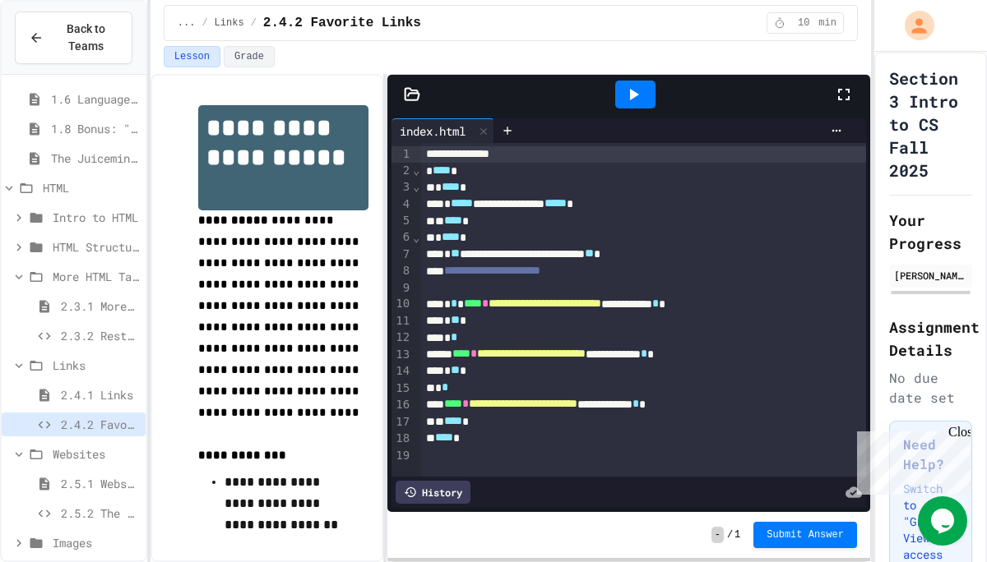
click at [437, 133] on div "index.html" at bounding box center [432, 131] width 82 height 17
click at [416, 93] on icon at bounding box center [412, 94] width 14 height 12
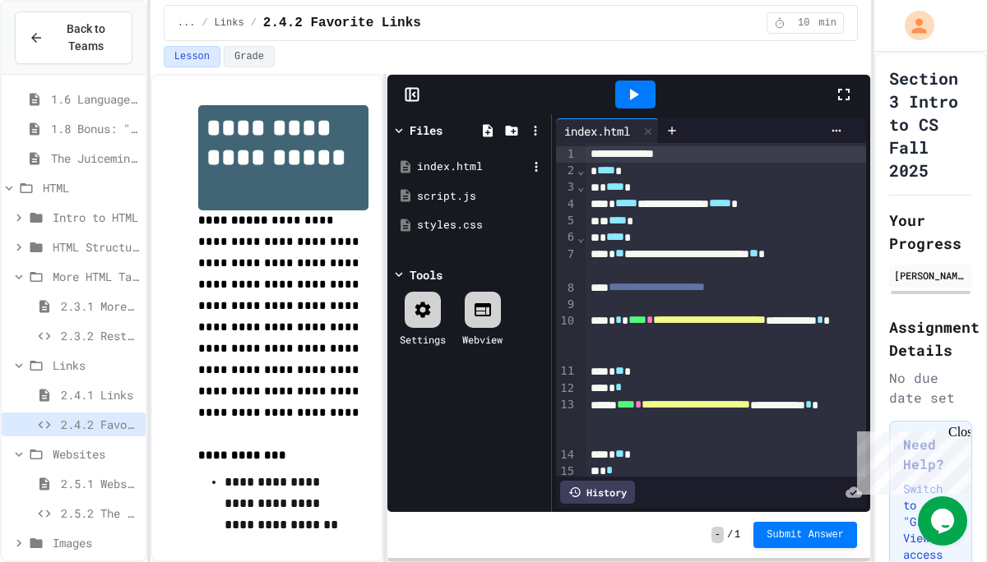
click at [461, 165] on div "index.html" at bounding box center [472, 167] width 110 height 16
click at [451, 196] on div "script.js" at bounding box center [472, 196] width 110 height 16
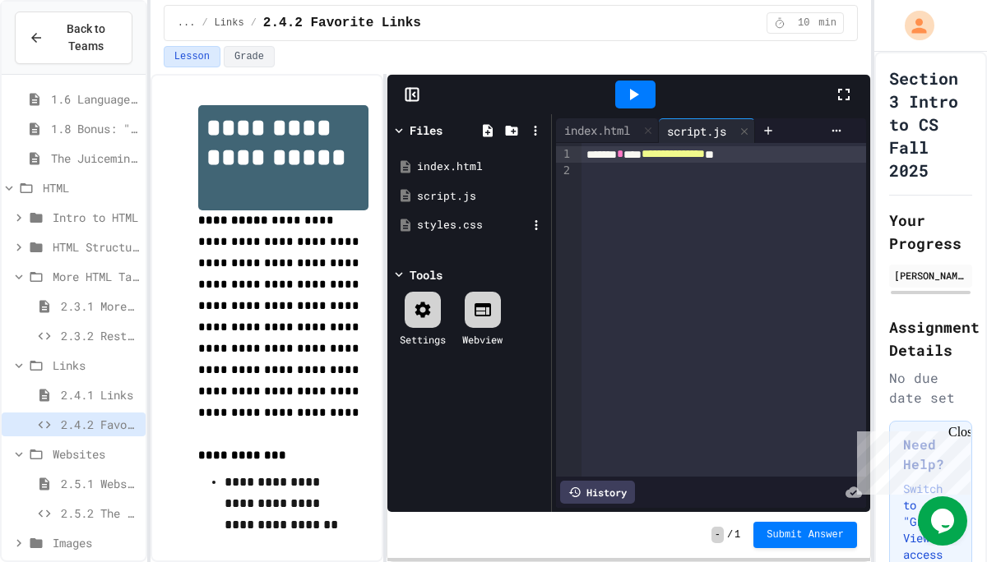
click at [445, 229] on div "styles.css" at bounding box center [472, 225] width 110 height 16
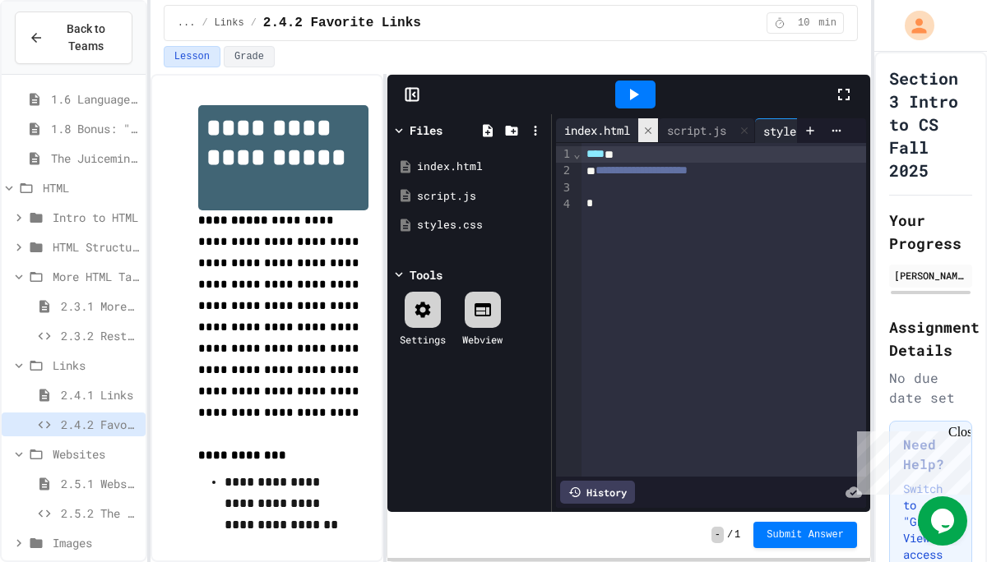
click at [650, 127] on icon at bounding box center [648, 131] width 12 height 12
click at [647, 127] on icon at bounding box center [642, 131] width 12 height 12
click at [650, 127] on icon at bounding box center [648, 132] width 12 height 12
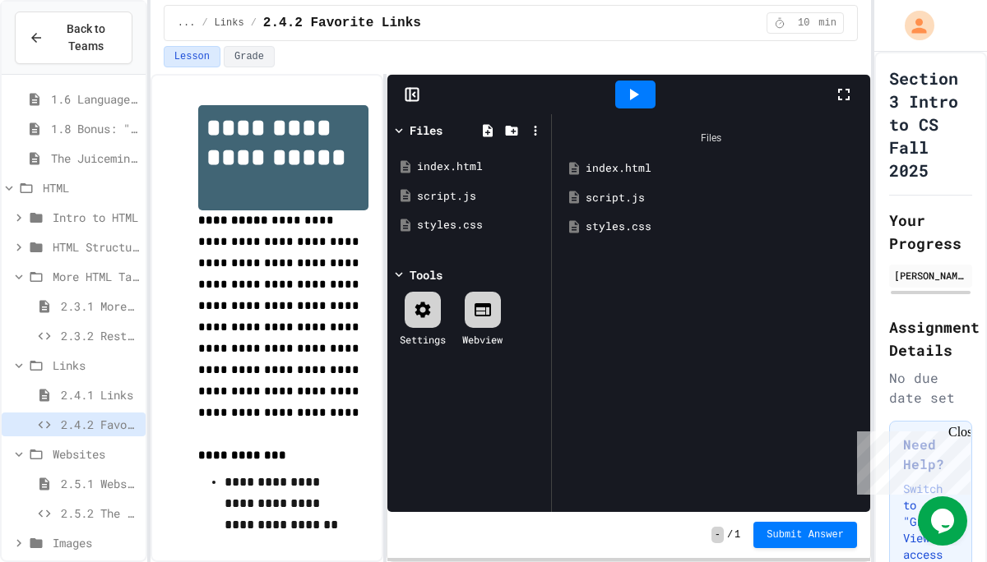
click at [693, 136] on div "Files" at bounding box center [711, 138] width 302 height 31
click at [437, 133] on div "Files" at bounding box center [425, 130] width 33 height 17
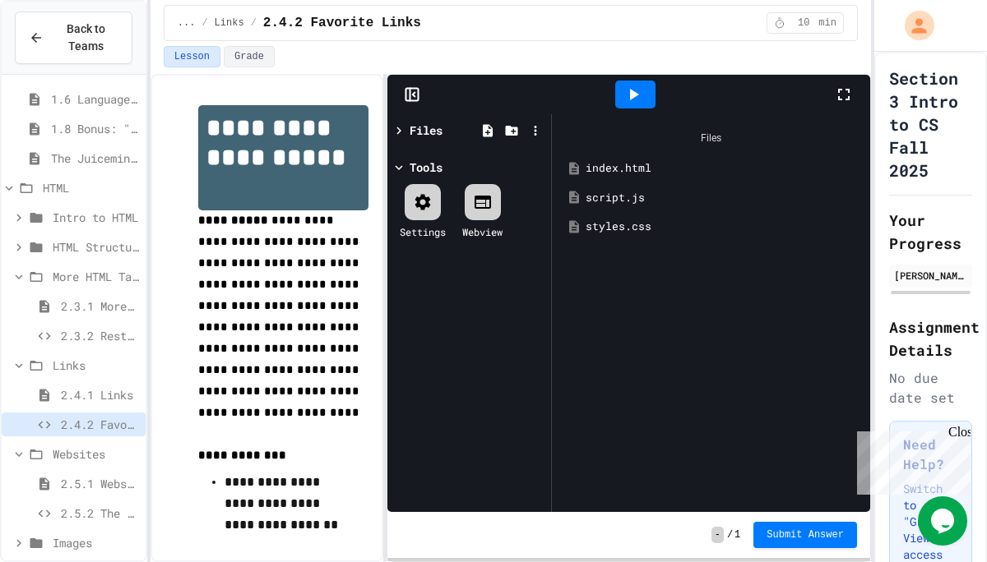
click at [638, 77] on div at bounding box center [635, 94] width 57 height 44
click at [436, 127] on div "Files" at bounding box center [425, 130] width 33 height 17
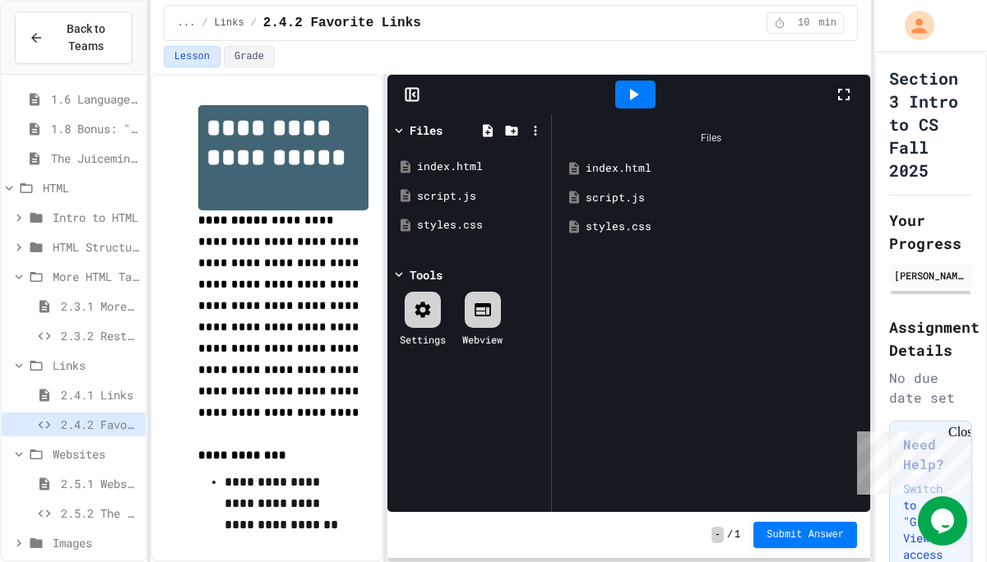
scroll to position [192, 0]
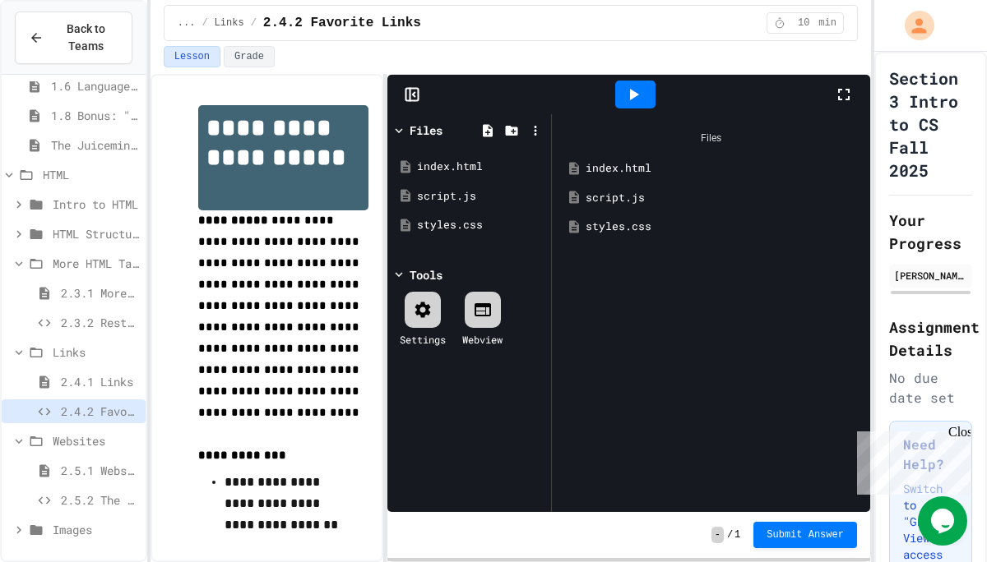
click at [71, 502] on span "2.5.2 The Maze" at bounding box center [100, 500] width 78 height 17
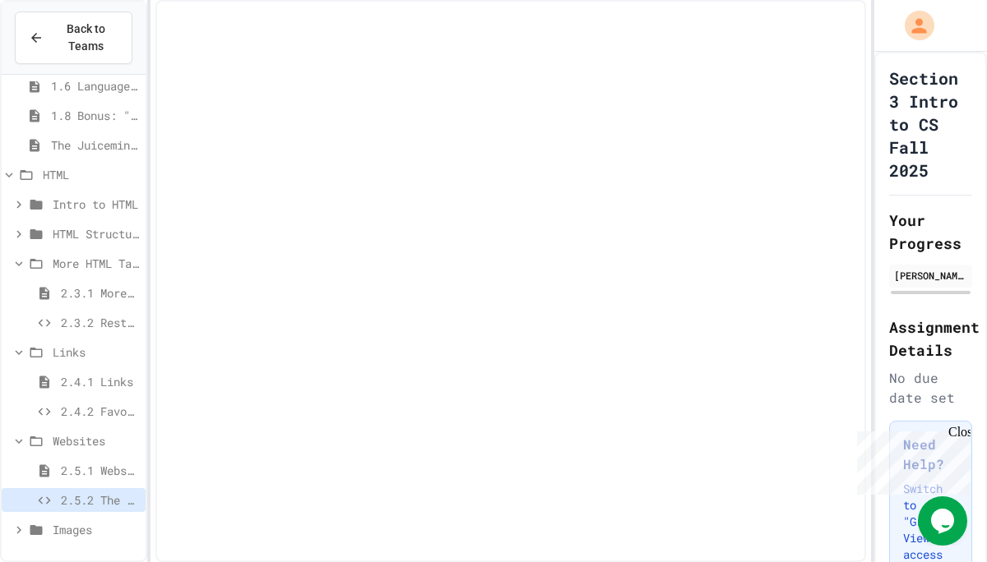
scroll to position [178, 0]
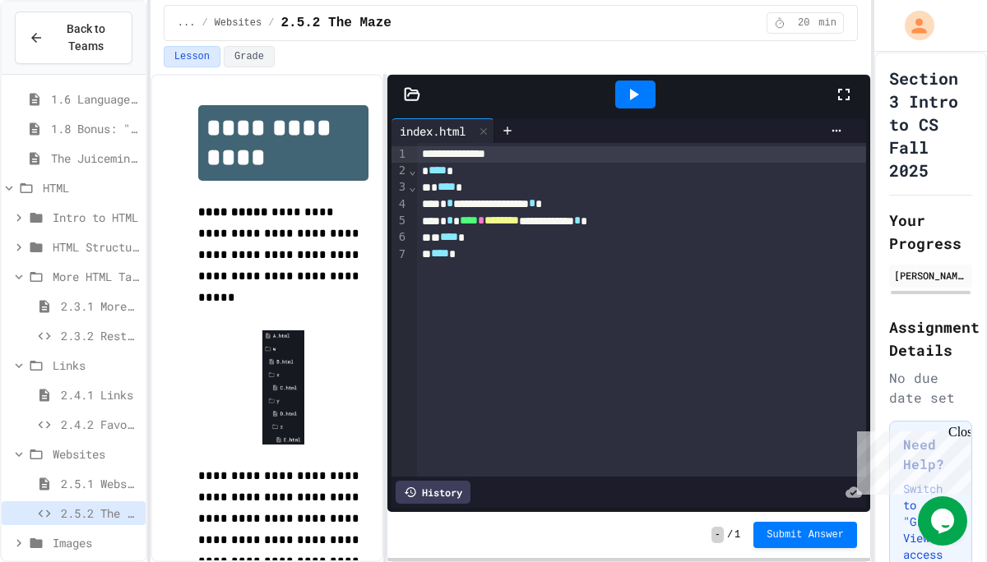
click at [469, 132] on div "index.html" at bounding box center [432, 131] width 82 height 17
click at [455, 132] on div "index.html" at bounding box center [432, 131] width 82 height 17
click at [507, 132] on icon at bounding box center [507, 130] width 13 height 13
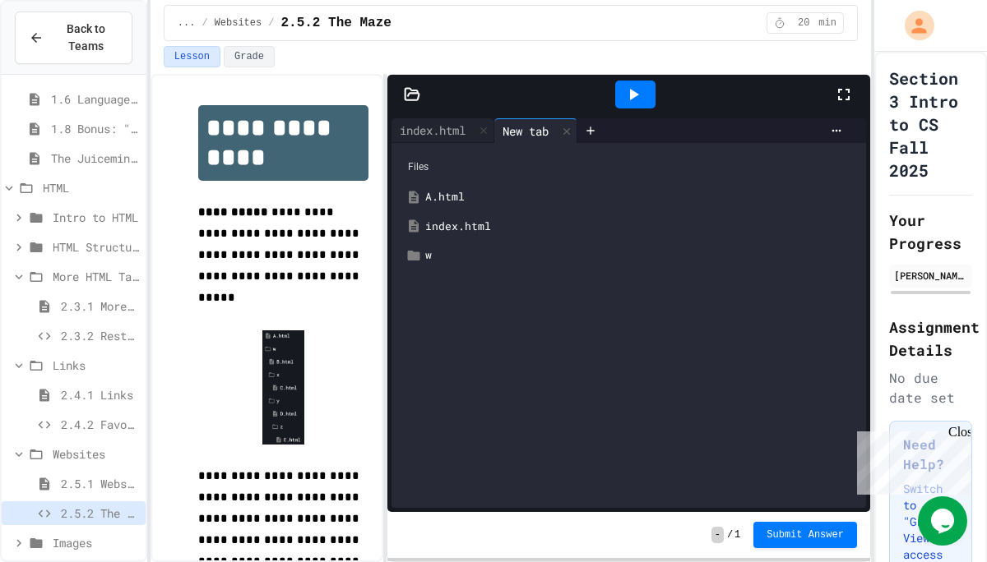
click at [460, 197] on div "A.html" at bounding box center [640, 197] width 431 height 16
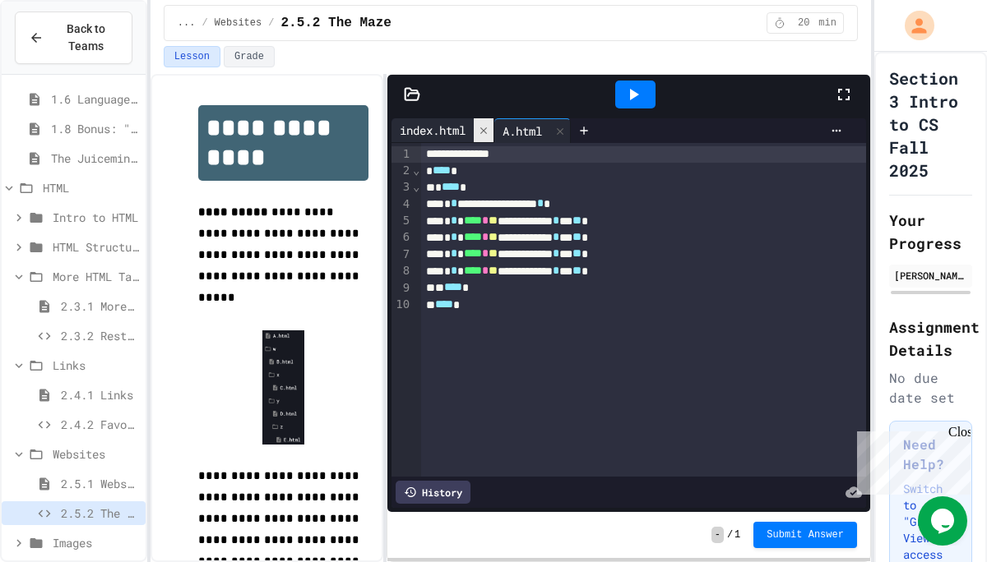
click at [483, 123] on div at bounding box center [484, 130] width 20 height 24
click at [485, 131] on icon at bounding box center [480, 130] width 13 height 13
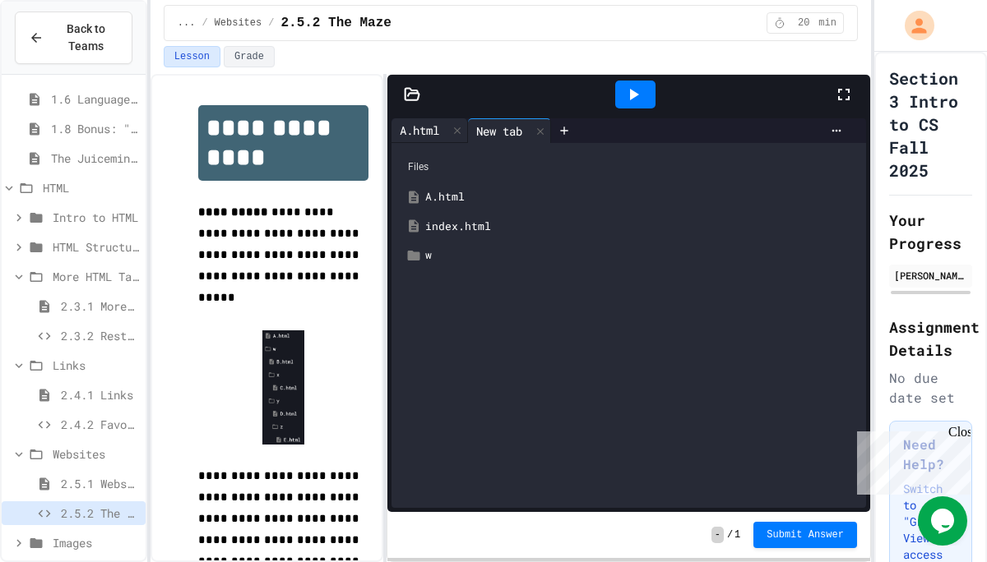
click at [436, 126] on div "A.html" at bounding box center [419, 130] width 56 height 17
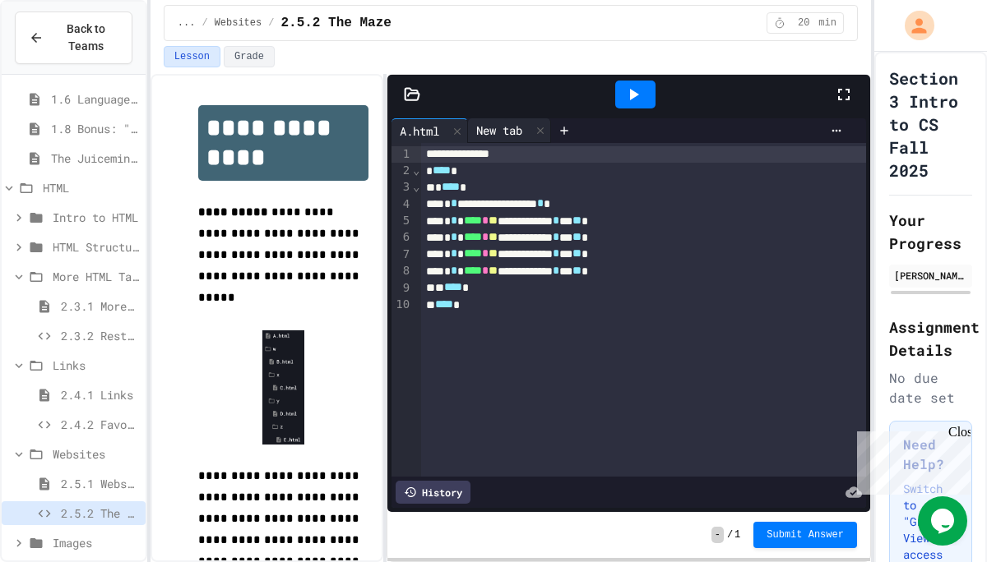
click at [520, 134] on div "New tab" at bounding box center [499, 130] width 62 height 17
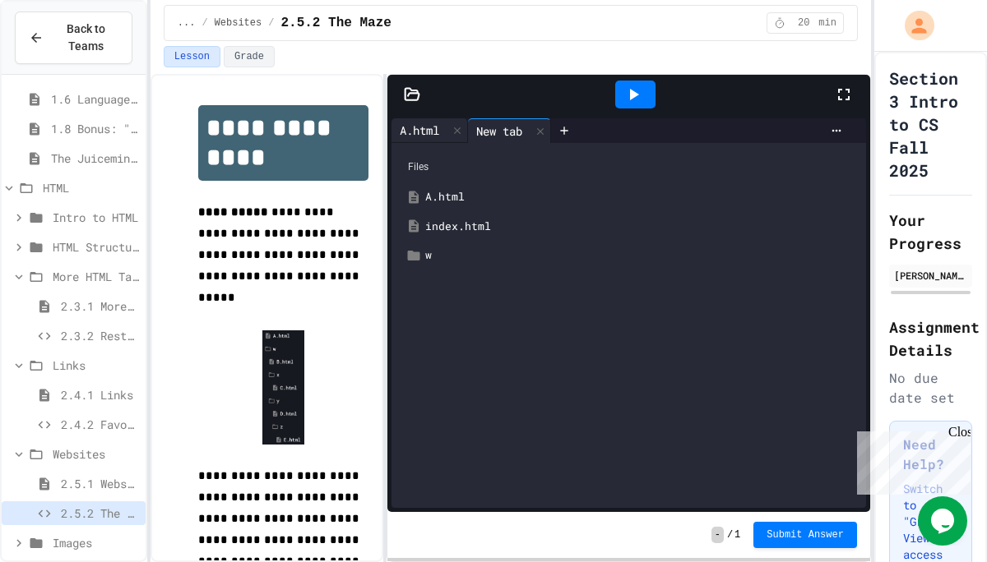
click at [428, 131] on div "A.html" at bounding box center [419, 130] width 56 height 17
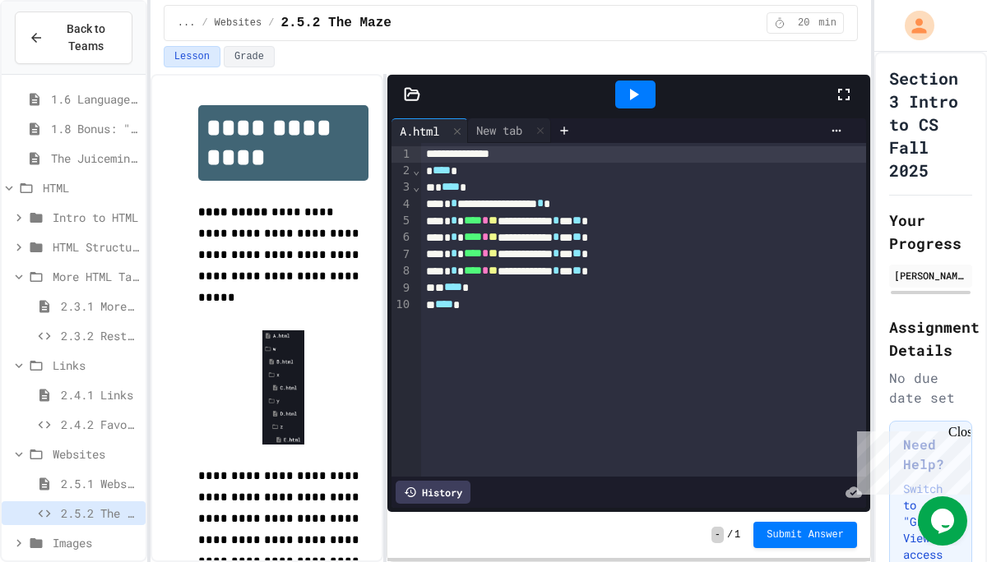
click at [959, 434] on div "Close" at bounding box center [958, 435] width 21 height 21
click at [70, 483] on span "2.5.1 Websites" at bounding box center [100, 483] width 78 height 17
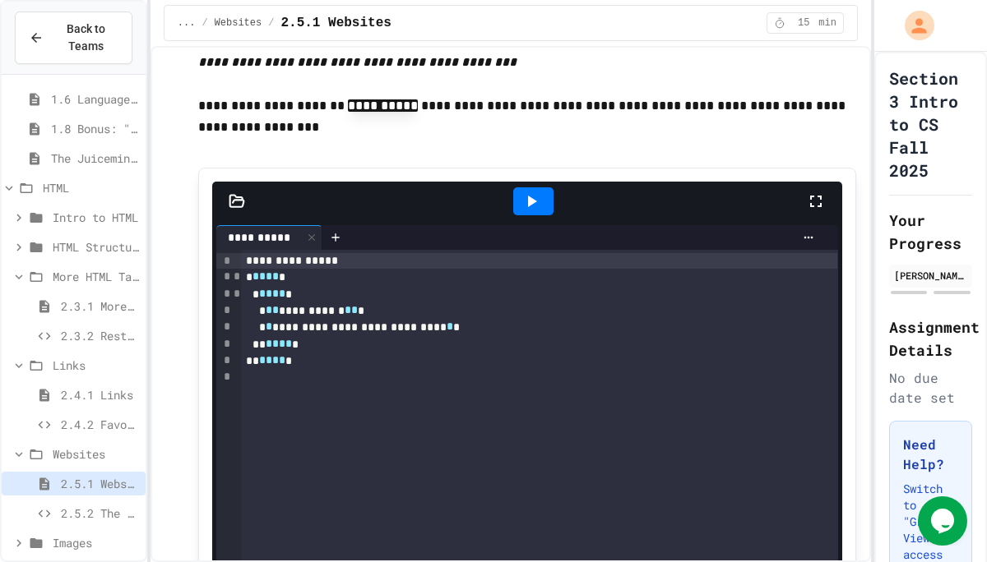
scroll to position [699, 0]
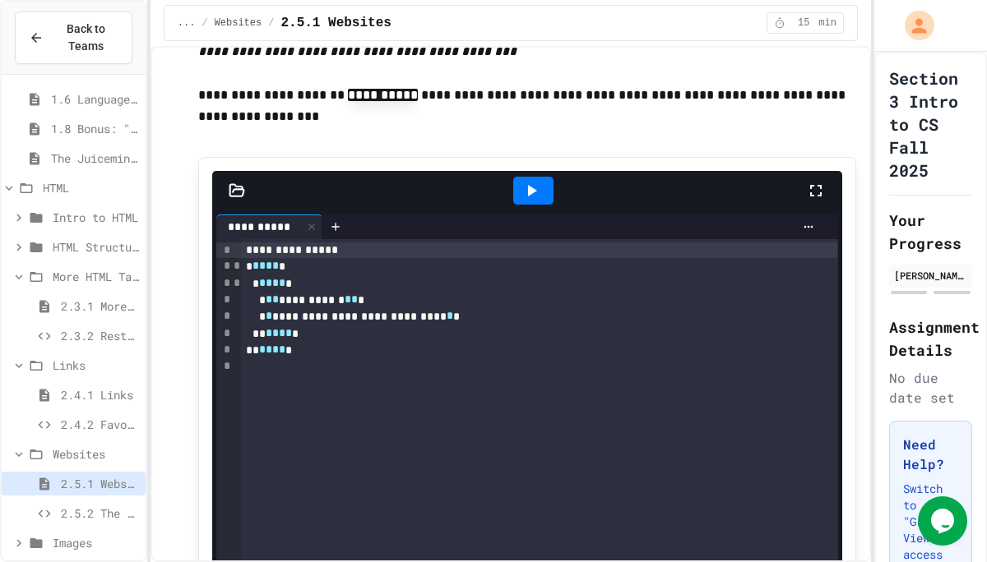
click at [424, 407] on div "**********" at bounding box center [539, 518] width 597 height 559
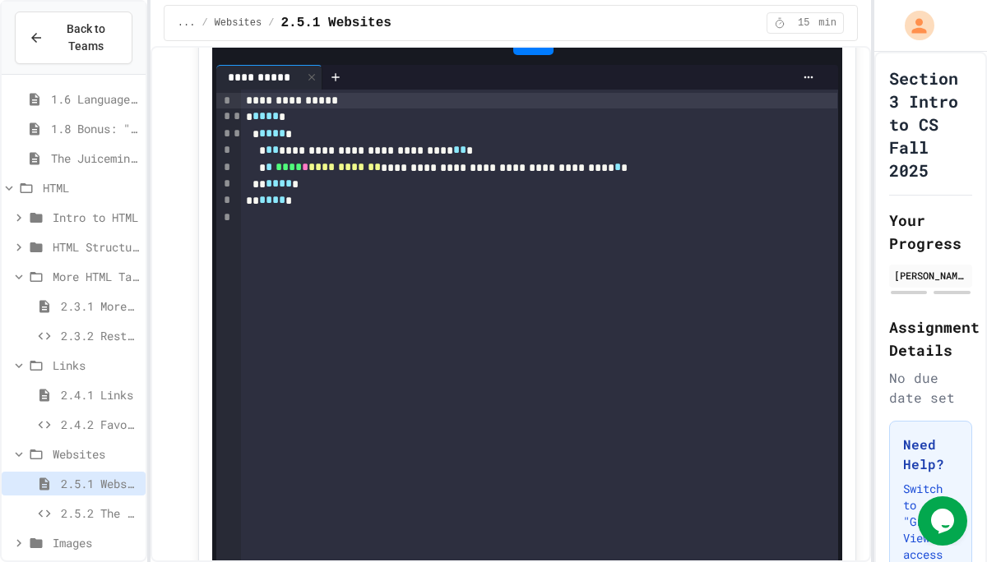
scroll to position [2171, 0]
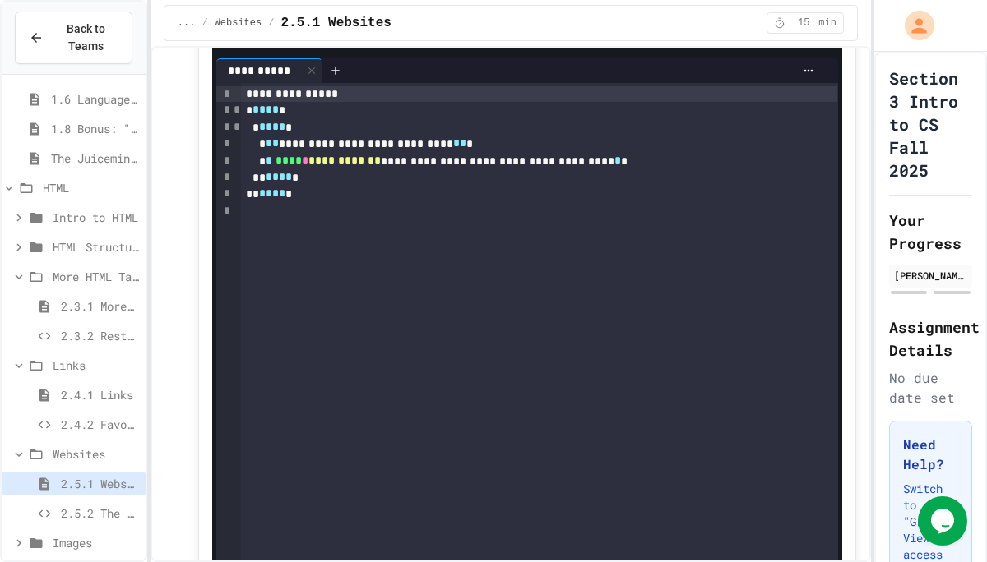
click at [107, 510] on span "2.5.2 The Maze" at bounding box center [100, 513] width 78 height 17
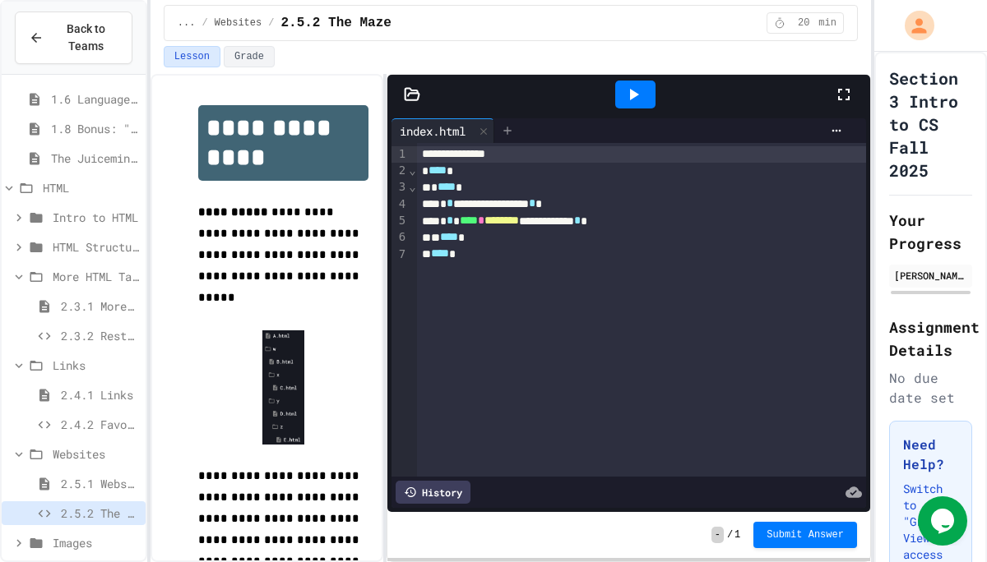
click at [506, 129] on icon at bounding box center [507, 130] width 13 height 13
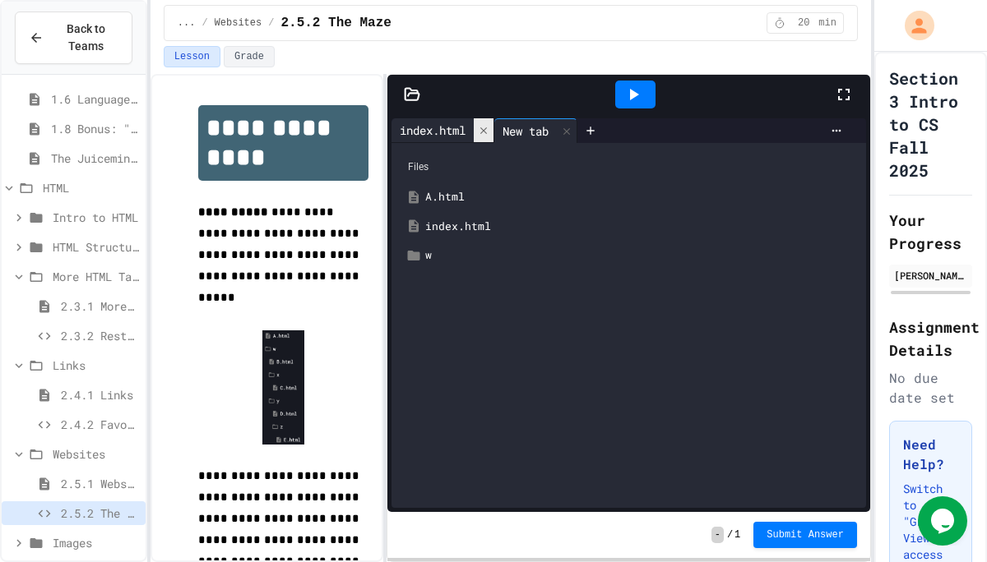
click at [483, 131] on icon at bounding box center [484, 131] width 12 height 12
click at [465, 196] on div "A.html" at bounding box center [640, 197] width 431 height 16
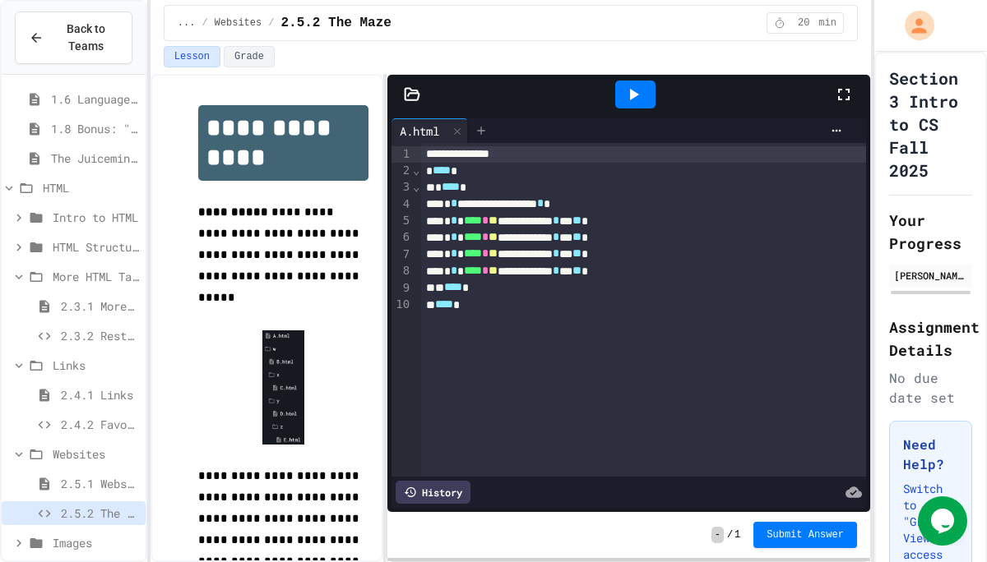
click at [482, 130] on icon at bounding box center [480, 130] width 13 height 13
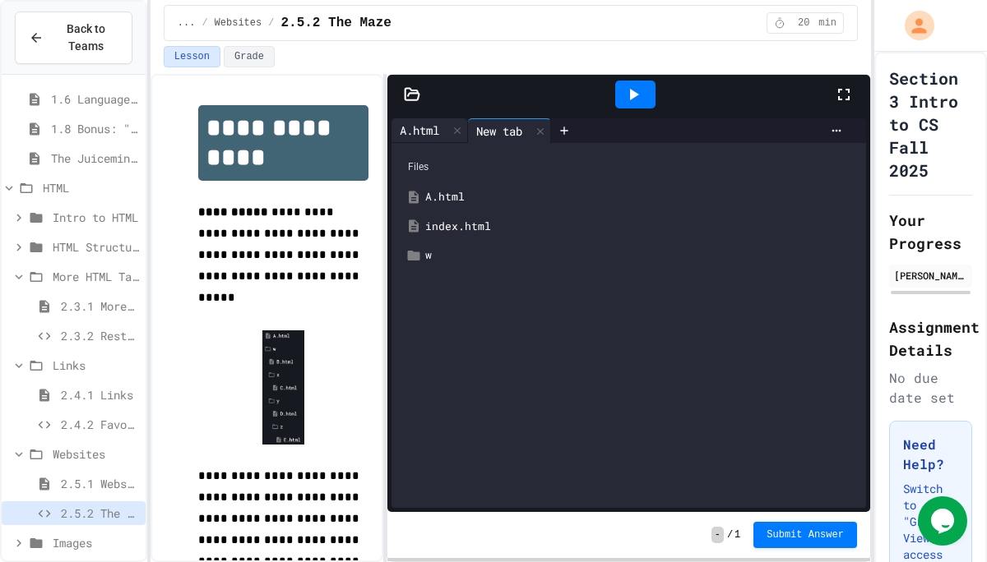
click at [436, 123] on div "A.html" at bounding box center [419, 130] width 56 height 17
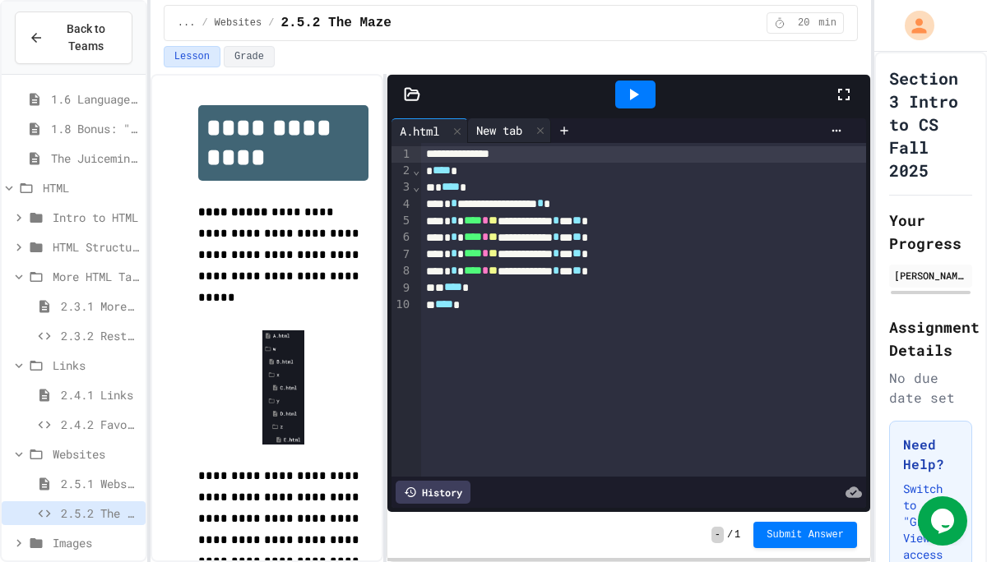
click at [477, 131] on div "New tab" at bounding box center [499, 130] width 62 height 17
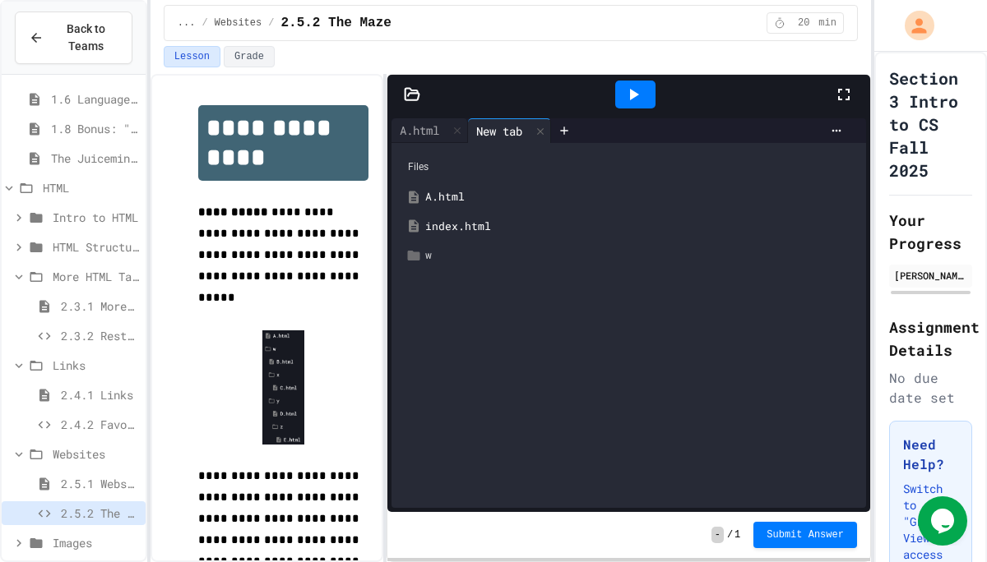
click at [448, 257] on div "w" at bounding box center [640, 255] width 431 height 16
click at [448, 278] on div "B.html" at bounding box center [646, 285] width 419 height 16
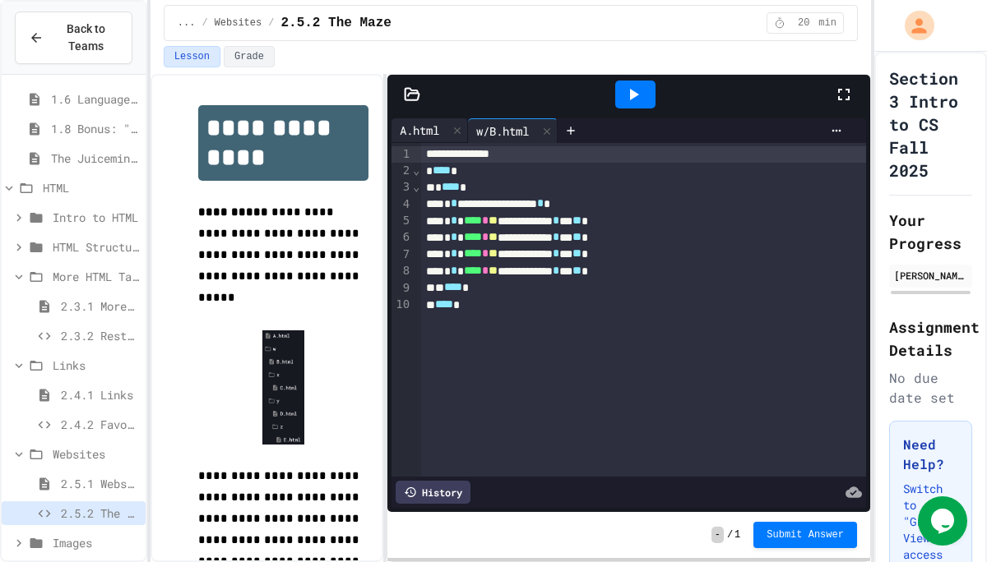
click at [436, 126] on div "A.html" at bounding box center [419, 130] width 56 height 17
click at [502, 127] on div "w/B.html" at bounding box center [502, 130] width 69 height 17
click at [487, 130] on div "w/B.html" at bounding box center [502, 131] width 69 height 17
click at [426, 139] on div "A.html" at bounding box center [429, 130] width 76 height 25
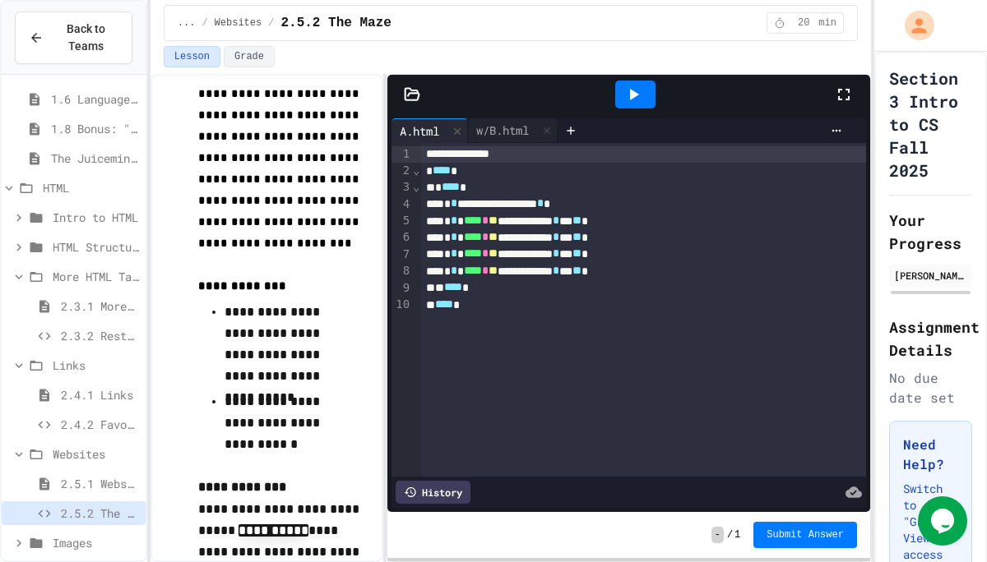
scroll to position [192, 0]
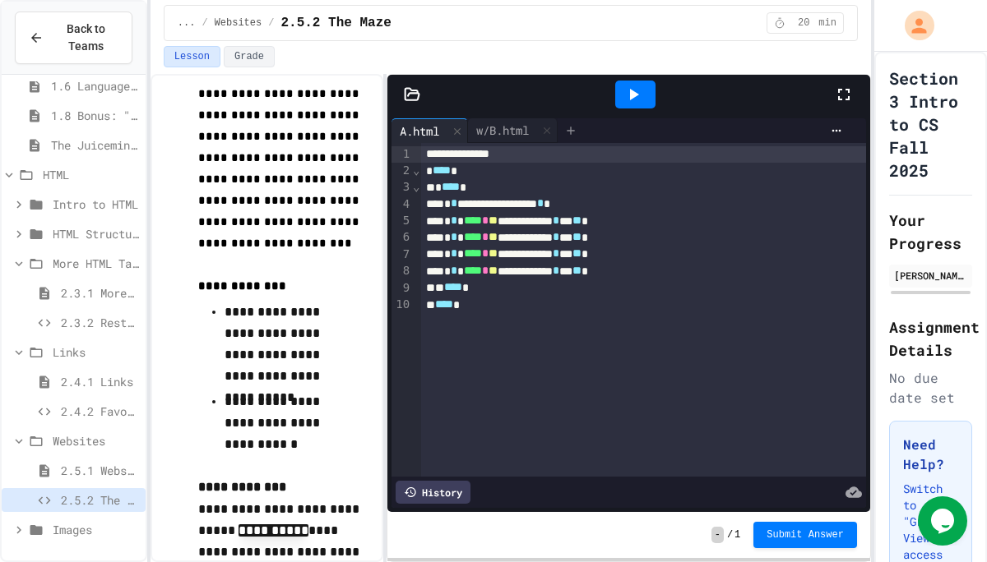
click at [575, 134] on icon at bounding box center [570, 130] width 13 height 13
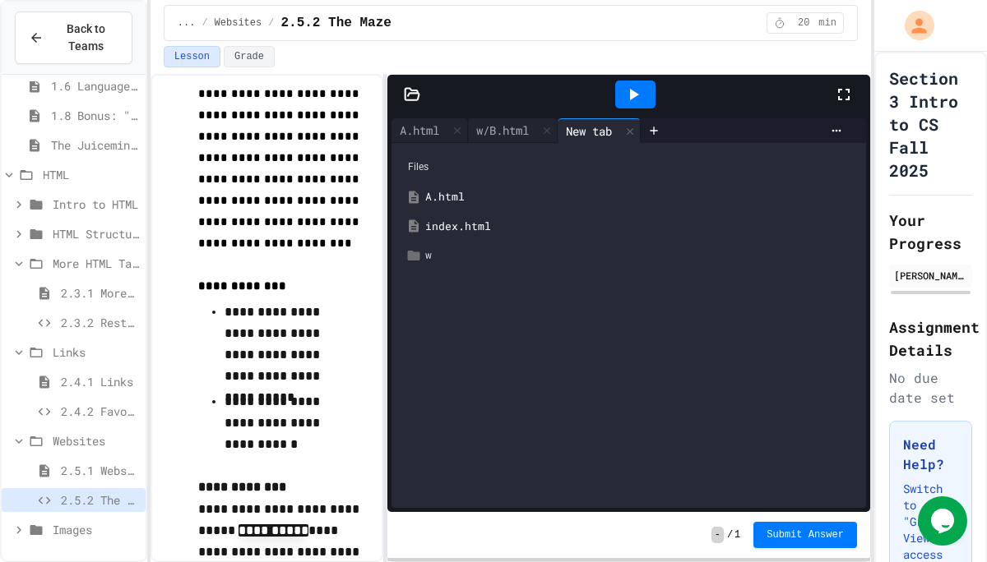
click at [444, 257] on div "w" at bounding box center [640, 255] width 431 height 16
click at [451, 256] on div "w" at bounding box center [640, 255] width 431 height 16
click at [435, 314] on div "x" at bounding box center [635, 314] width 446 height 30
click at [450, 367] on div "y" at bounding box center [646, 372] width 419 height 16
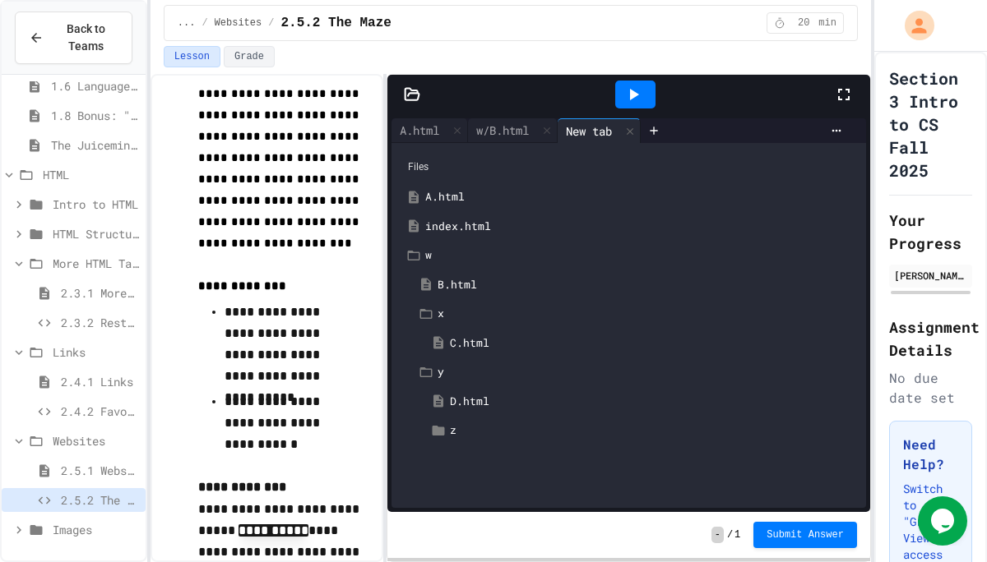
click at [464, 345] on div "C.html" at bounding box center [653, 343] width 406 height 16
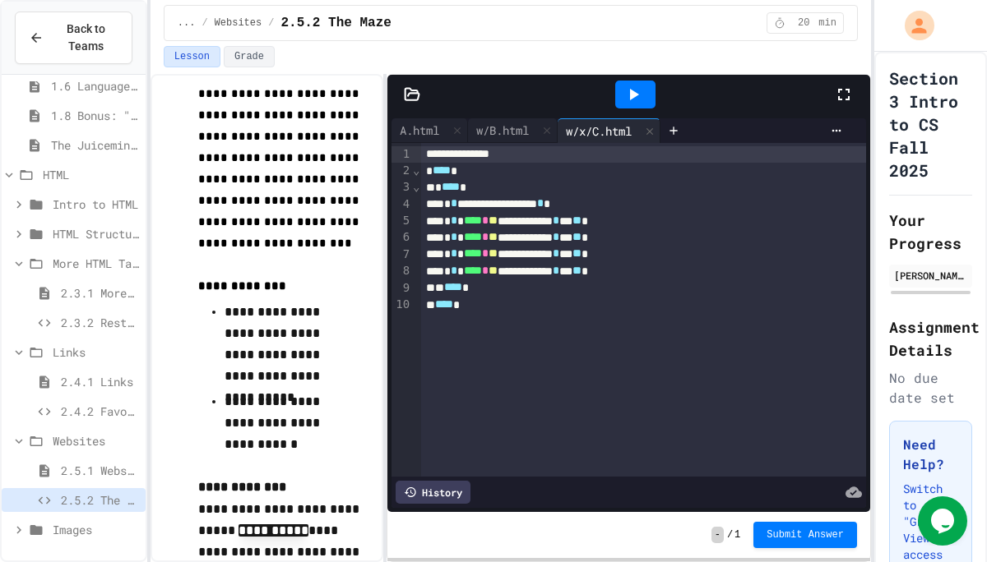
click at [497, 240] on span "**" at bounding box center [492, 237] width 9 height 12
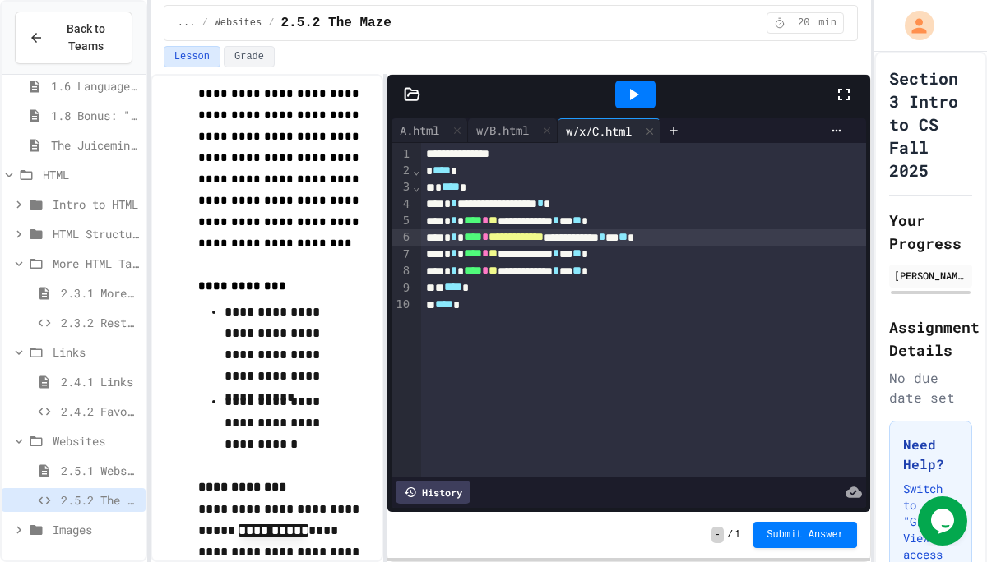
click at [543, 237] on span "**********" at bounding box center [515, 237] width 55 height 12
click at [668, 243] on div "**********" at bounding box center [643, 237] width 445 height 16
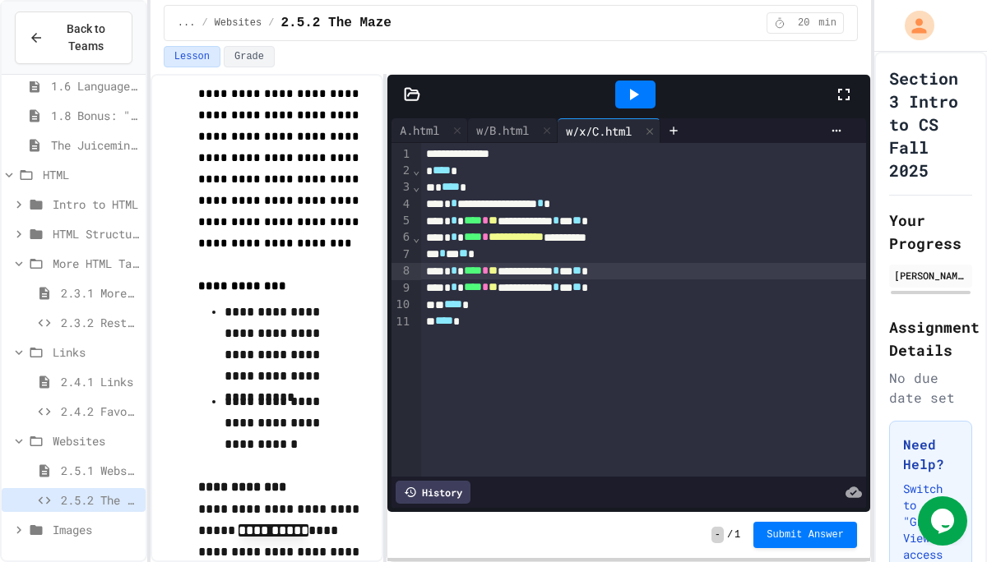
click at [497, 268] on span "**" at bounding box center [492, 271] width 9 height 12
click at [412, 136] on div "A.html" at bounding box center [419, 130] width 56 height 17
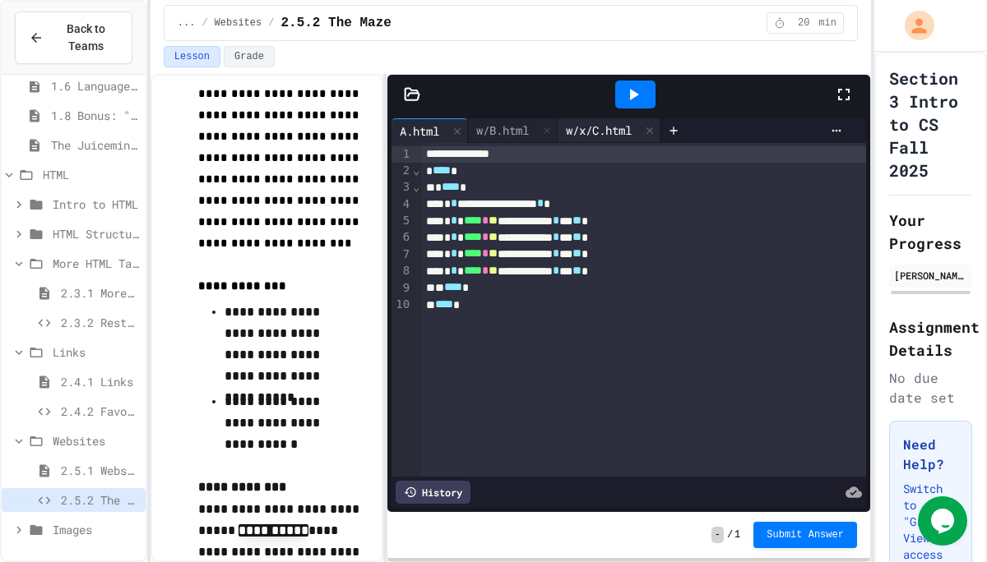
click at [607, 118] on div "w/x/C.html" at bounding box center [608, 130] width 103 height 25
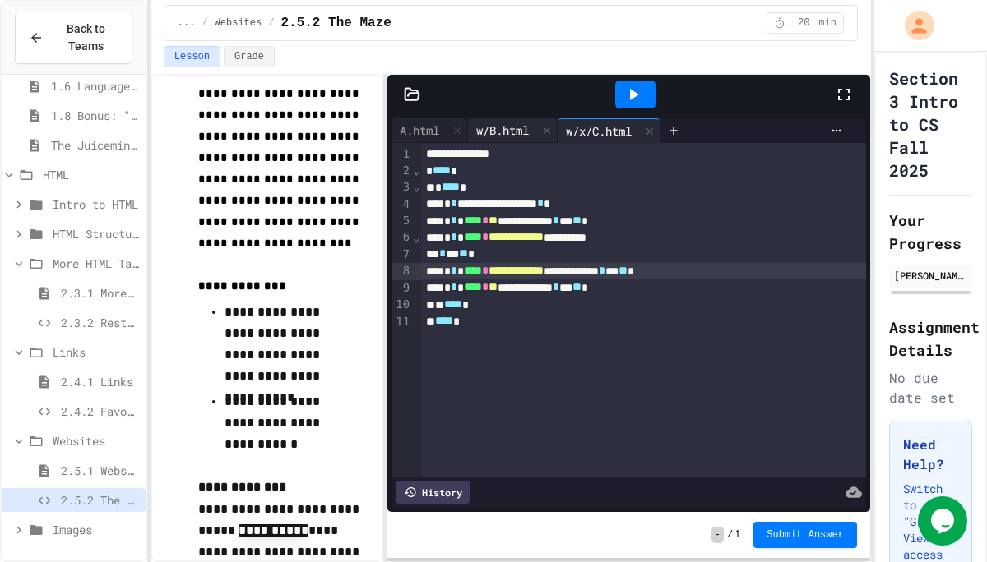
click at [512, 132] on div "w/B.html" at bounding box center [502, 130] width 69 height 17
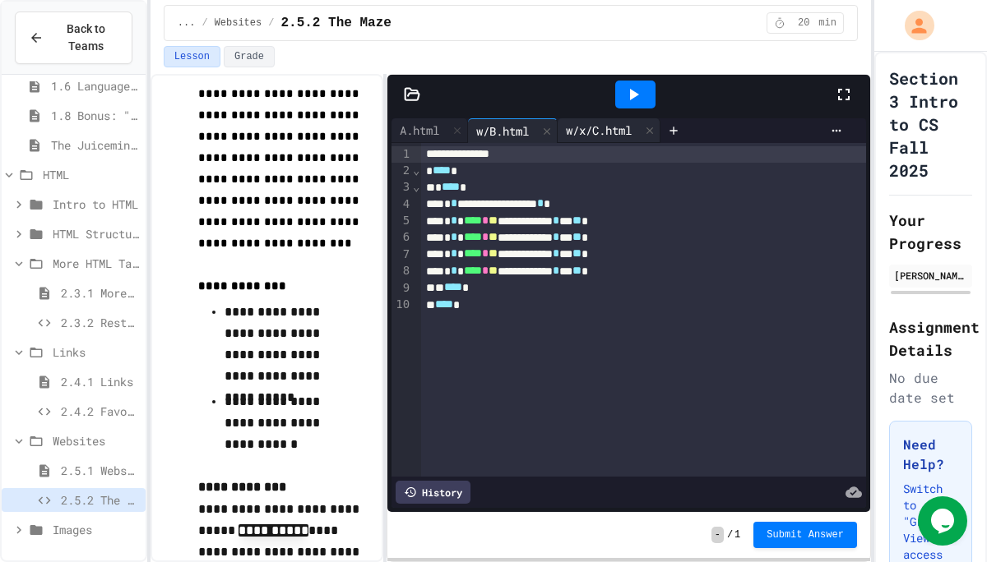
click at [608, 127] on div "w/x/C.html" at bounding box center [598, 130] width 82 height 17
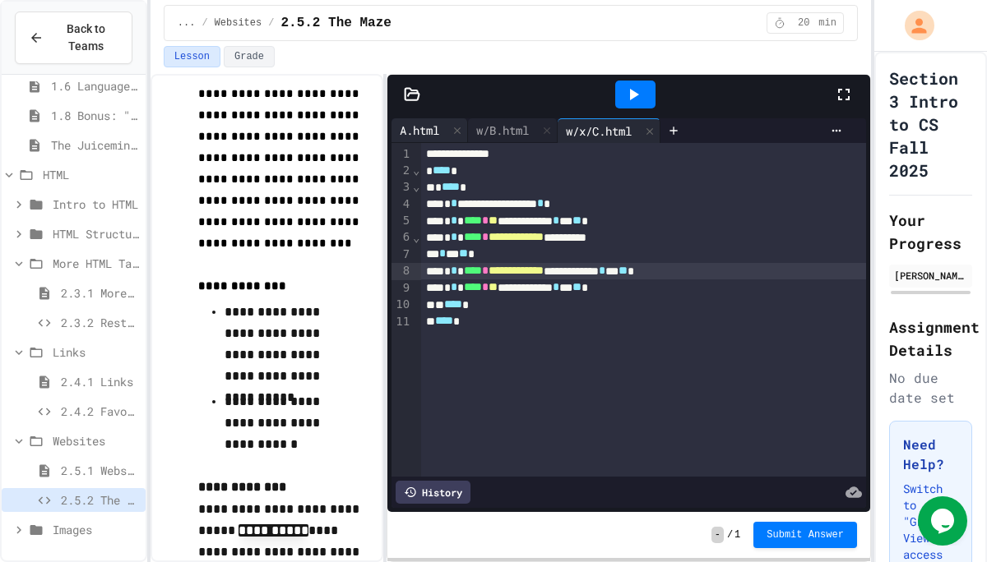
click at [428, 132] on div "A.html" at bounding box center [419, 130] width 56 height 17
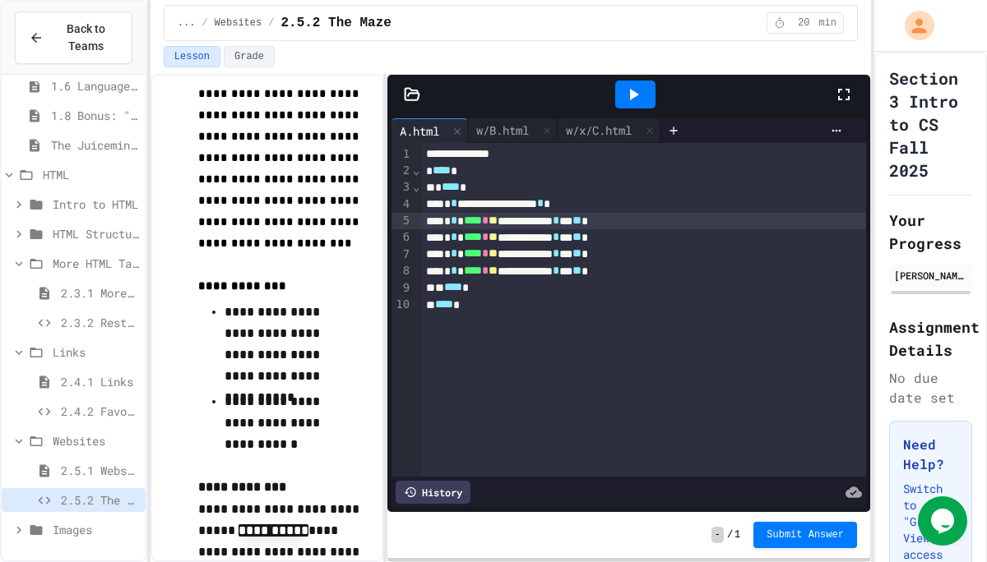
click at [497, 218] on span "**" at bounding box center [492, 221] width 9 height 12
click at [77, 467] on span "2.5.1 Websites" at bounding box center [100, 470] width 78 height 17
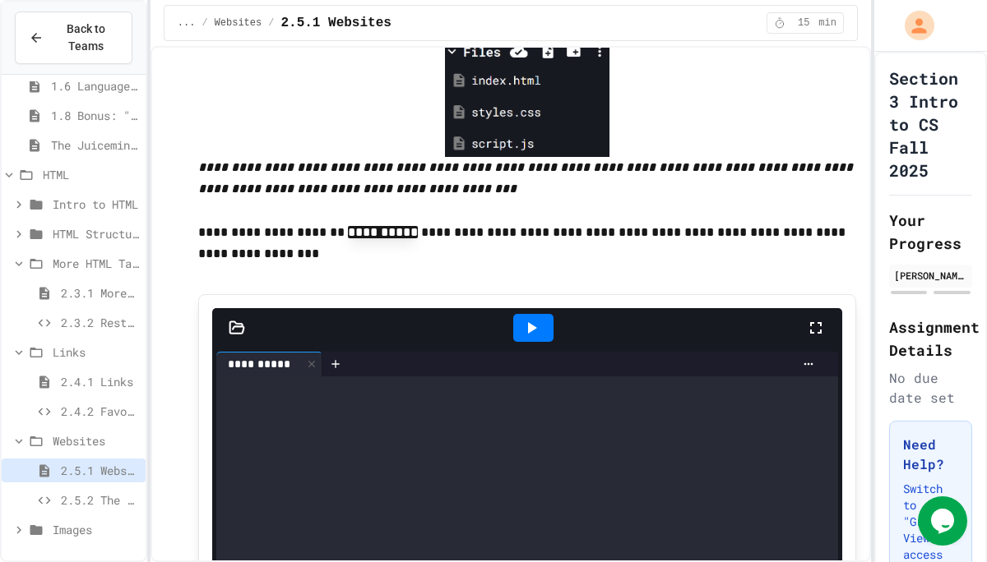
scroll to position [565, 0]
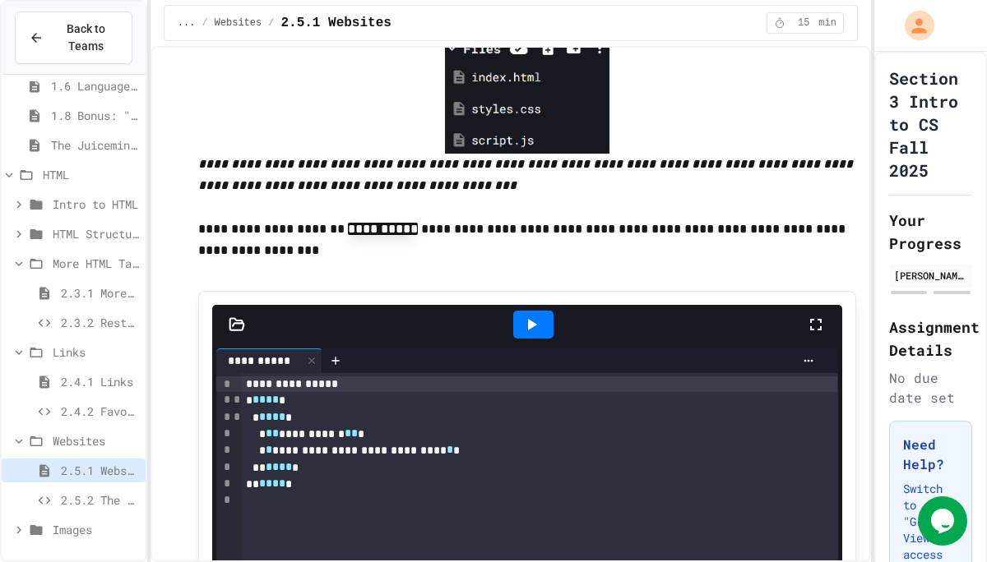
click at [109, 496] on span "2.5.2 The Maze" at bounding box center [100, 500] width 78 height 17
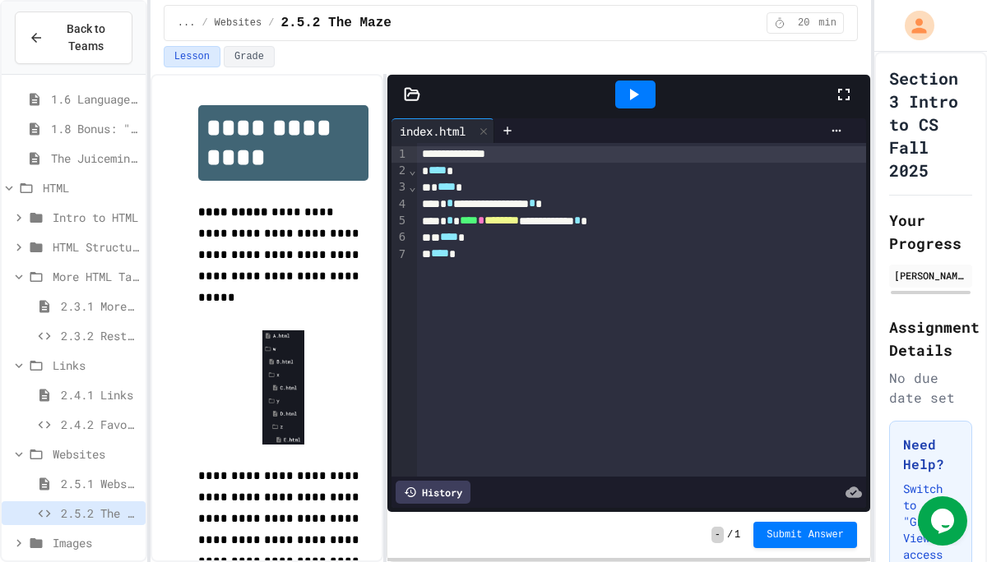
click at [402, 90] on div at bounding box center [411, 94] width 49 height 16
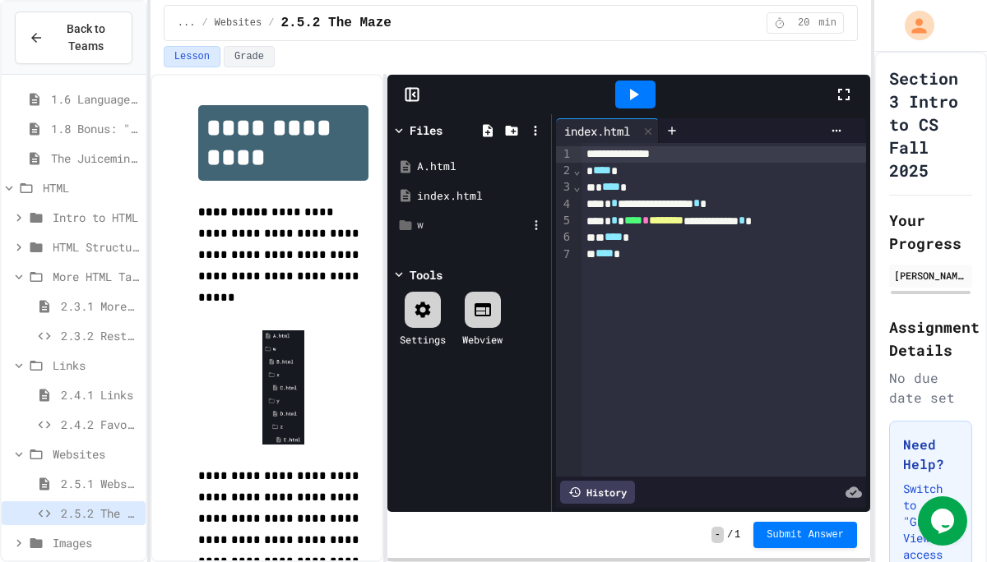
click at [438, 219] on div "w" at bounding box center [472, 225] width 110 height 16
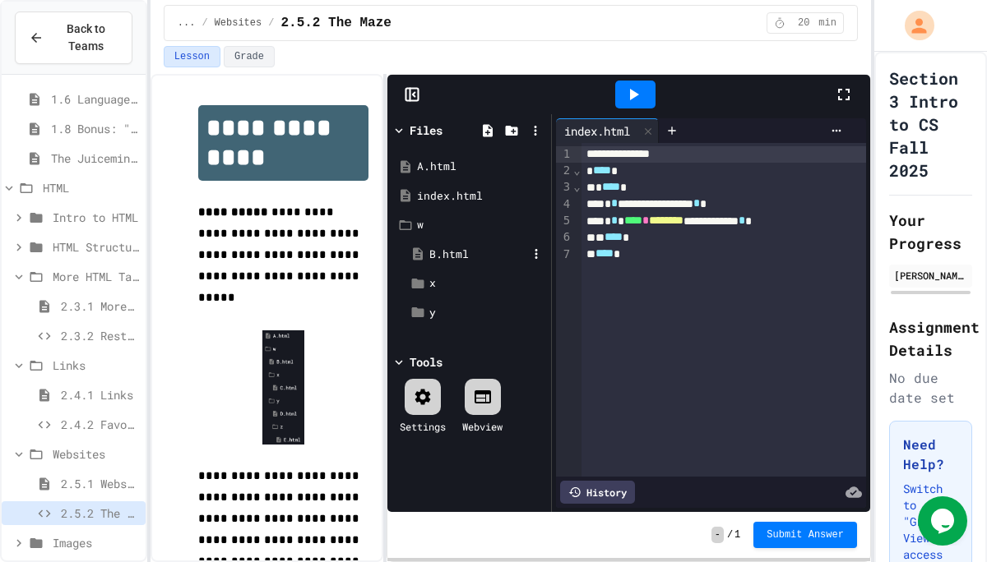
click at [447, 258] on div "B.html" at bounding box center [478, 255] width 98 height 16
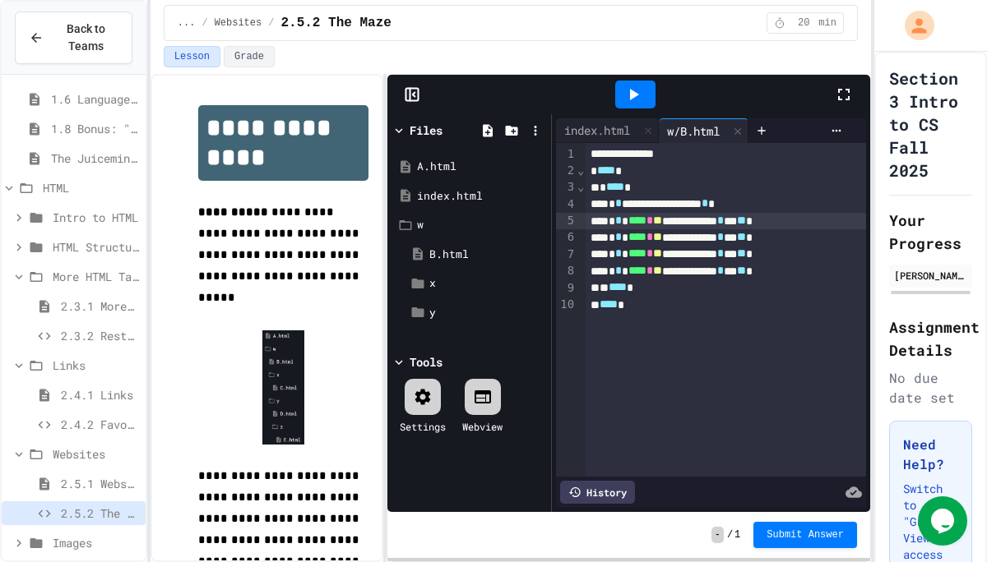
click at [662, 226] on span "**" at bounding box center [657, 221] width 9 height 12
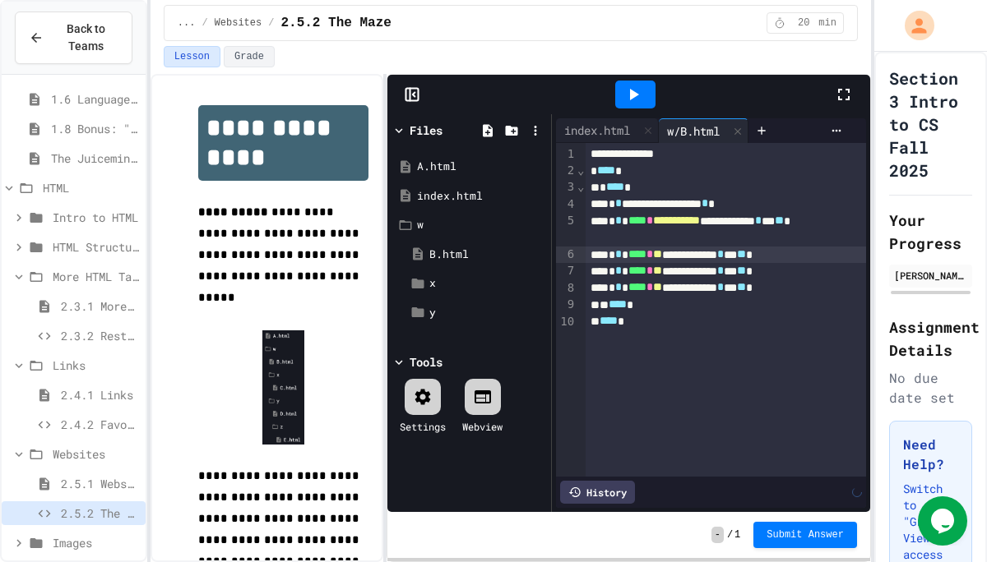
click at [662, 258] on span "**" at bounding box center [657, 254] width 9 height 12
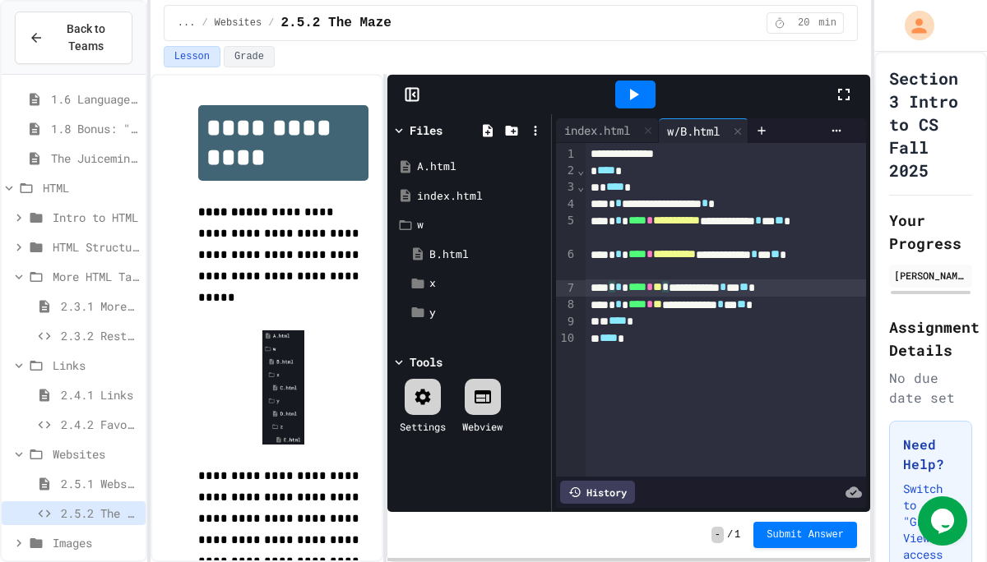
click at [662, 293] on span "**" at bounding box center [657, 287] width 9 height 12
click at [662, 289] on span "**" at bounding box center [657, 287] width 9 height 12
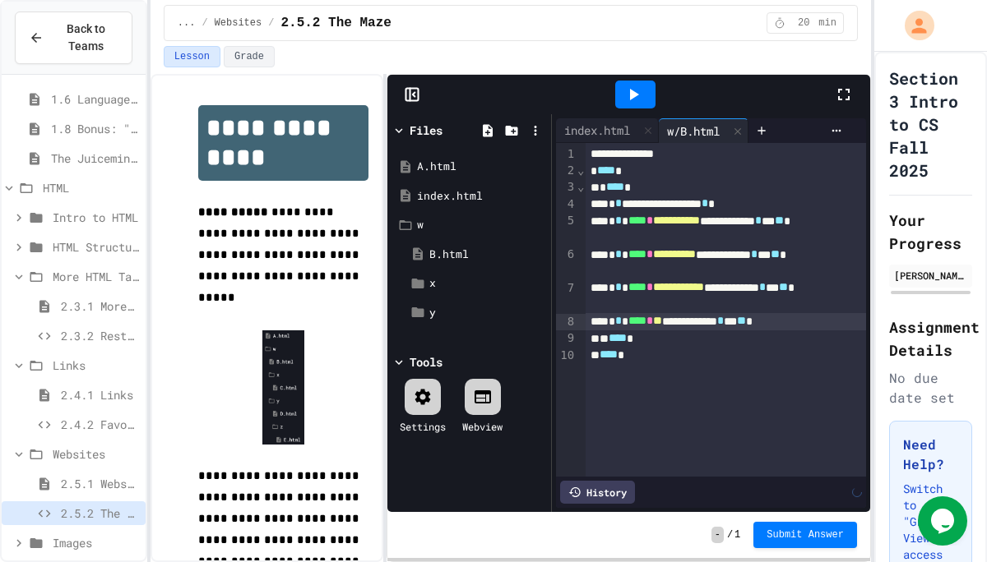
click at [662, 325] on span "**" at bounding box center [657, 321] width 9 height 12
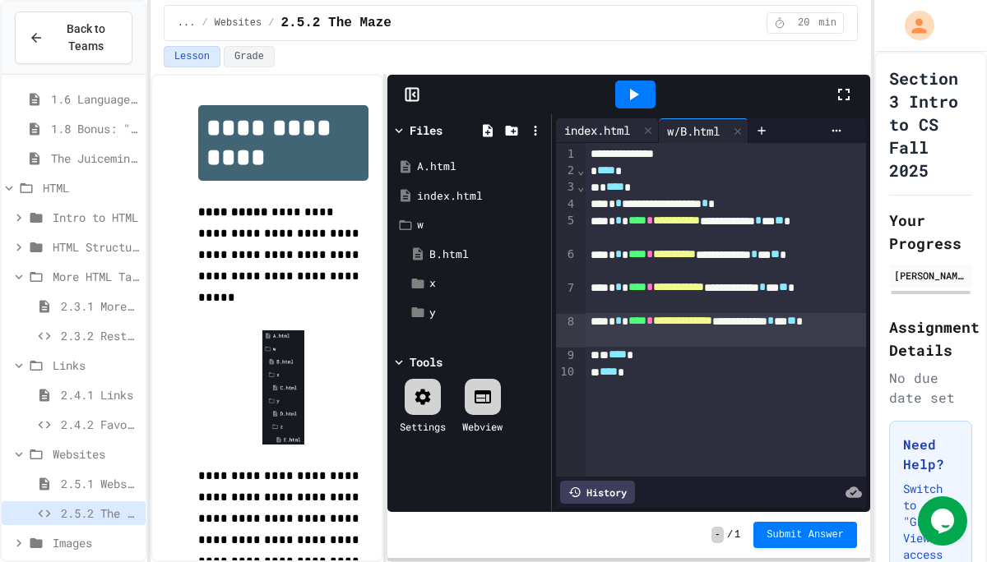
click at [615, 124] on div "index.html" at bounding box center [597, 130] width 82 height 17
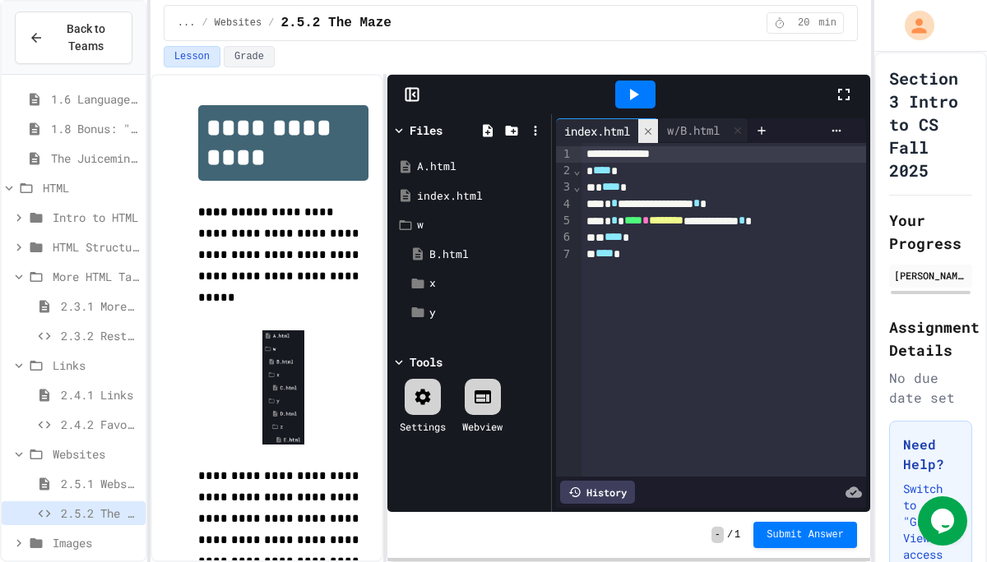
click at [650, 131] on icon at bounding box center [648, 132] width 12 height 12
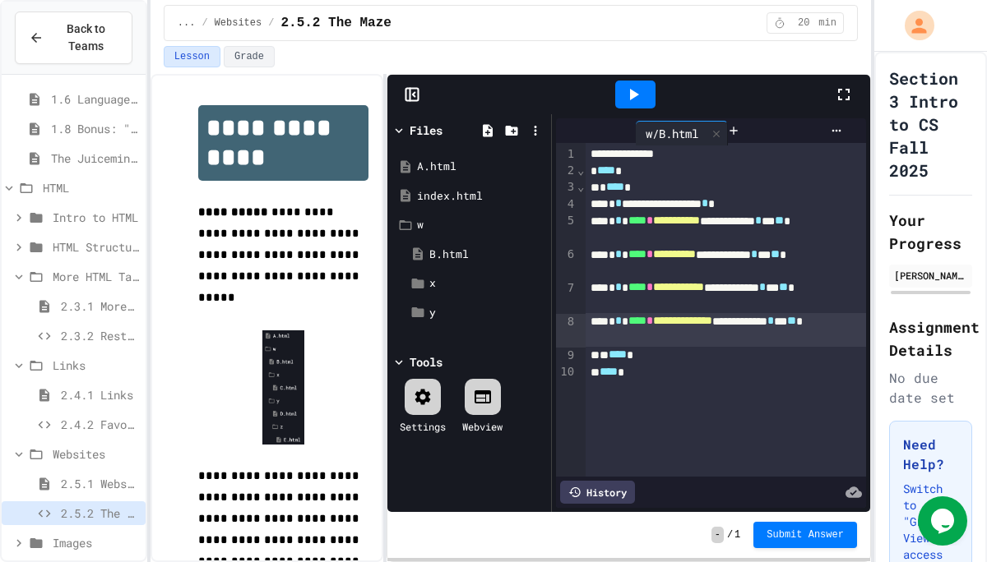
drag, startPoint x: 590, startPoint y: 131, endPoint x: 674, endPoint y: 133, distance: 83.9
click at [674, 133] on div "w/B.html" at bounding box center [638, 130] width 164 height 25
click at [654, 136] on div at bounding box center [658, 130] width 26 height 25
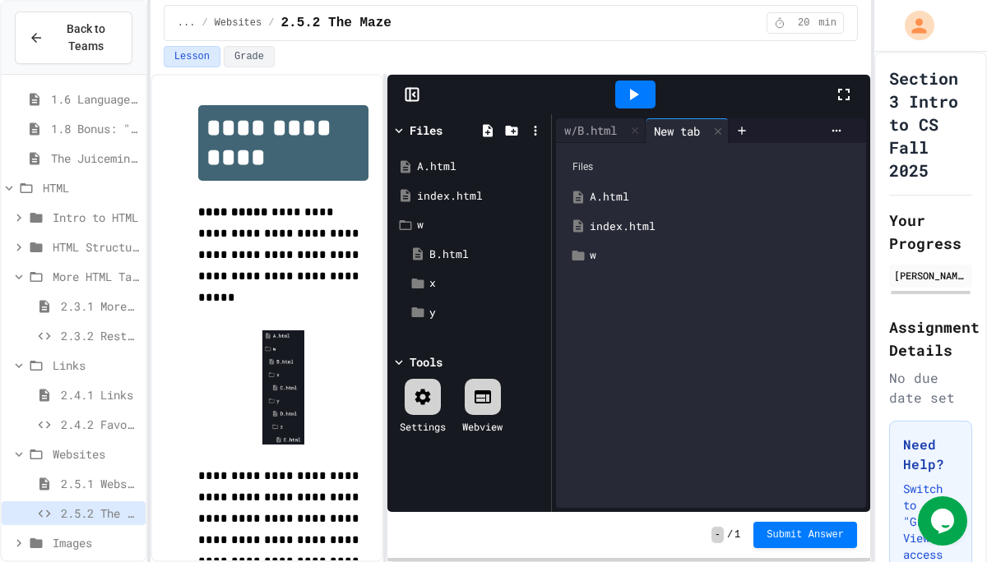
click at [608, 196] on div "A.html" at bounding box center [723, 197] width 266 height 16
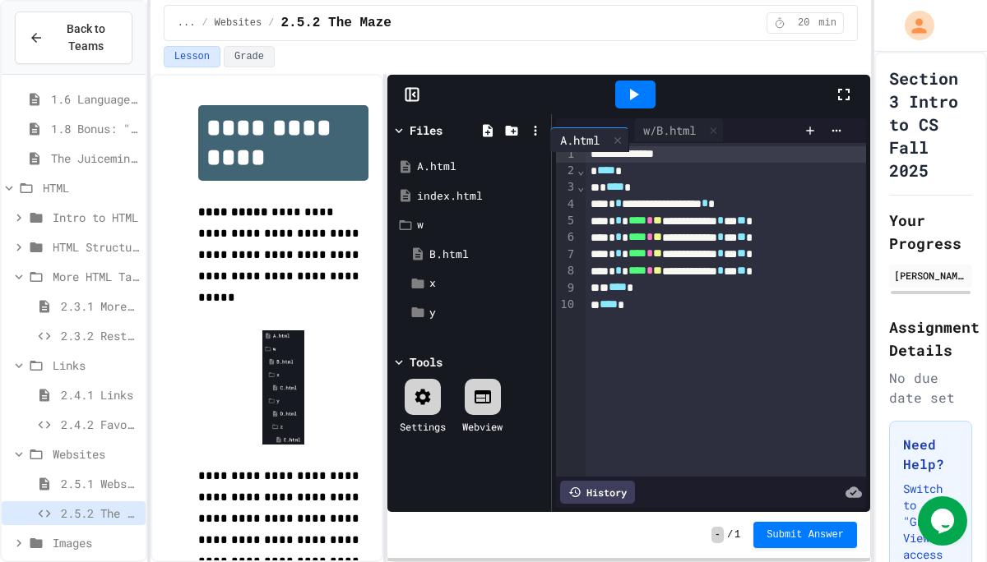
drag, startPoint x: 681, startPoint y: 121, endPoint x: 561, endPoint y: 132, distance: 120.5
click at [561, 132] on div "w/B.html A.html" at bounding box center [676, 130] width 241 height 25
click at [738, 130] on icon at bounding box center [734, 130] width 13 height 13
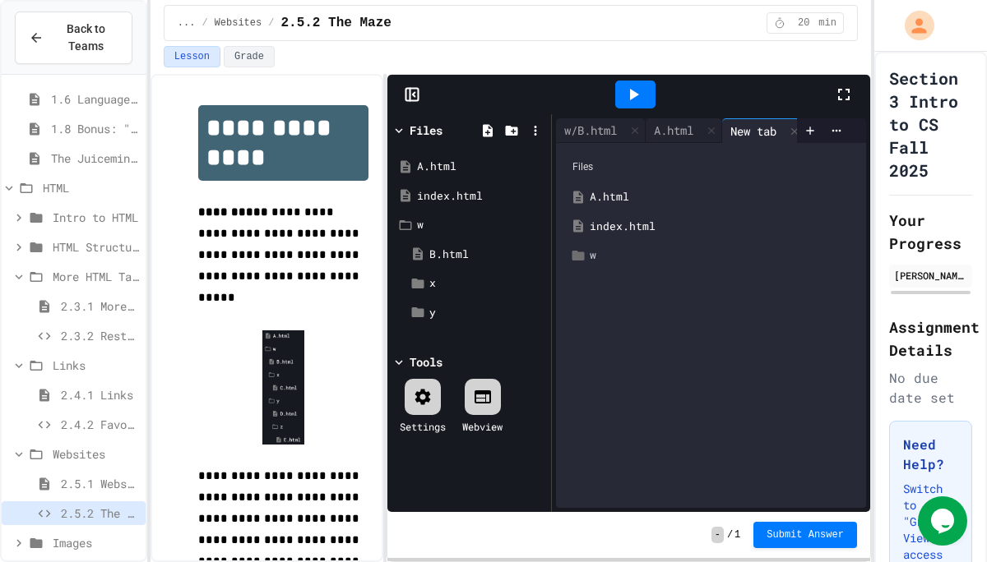
click at [617, 248] on div "w" at bounding box center [723, 255] width 266 height 16
click at [614, 308] on div "x" at bounding box center [729, 314] width 254 height 16
click at [617, 335] on div "C.html" at bounding box center [735, 343] width 242 height 16
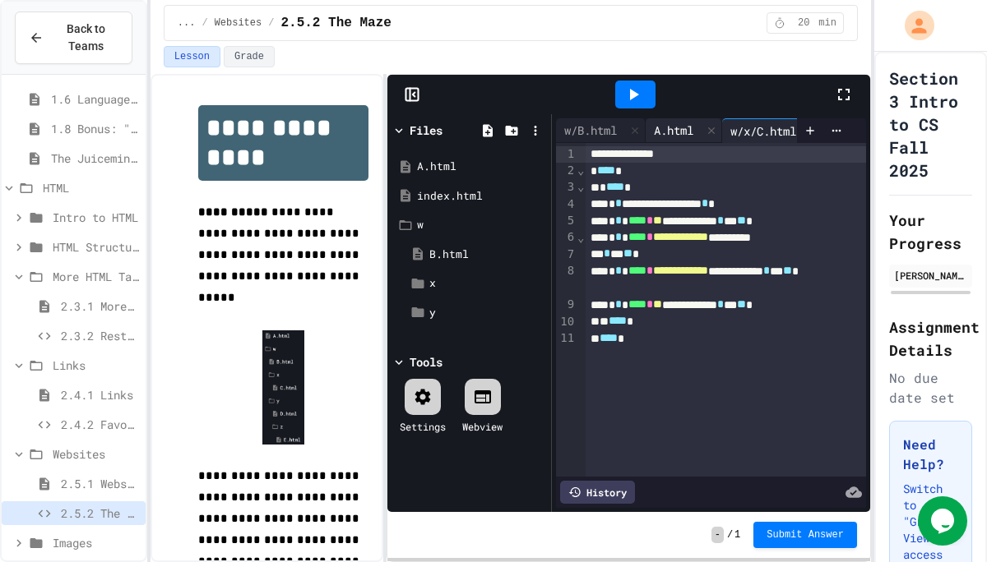
click at [669, 138] on div "A.html" at bounding box center [673, 130] width 56 height 17
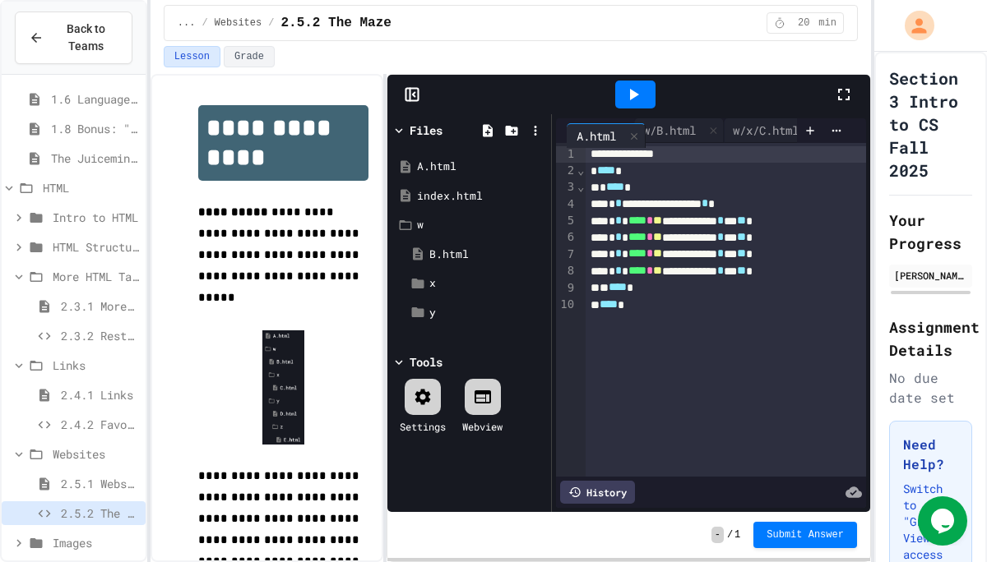
drag, startPoint x: 669, startPoint y: 138, endPoint x: 577, endPoint y: 143, distance: 92.2
click at [577, 143] on div "**********" at bounding box center [711, 313] width 310 height 390
click at [591, 125] on div "w/B.html" at bounding box center [590, 130] width 69 height 17
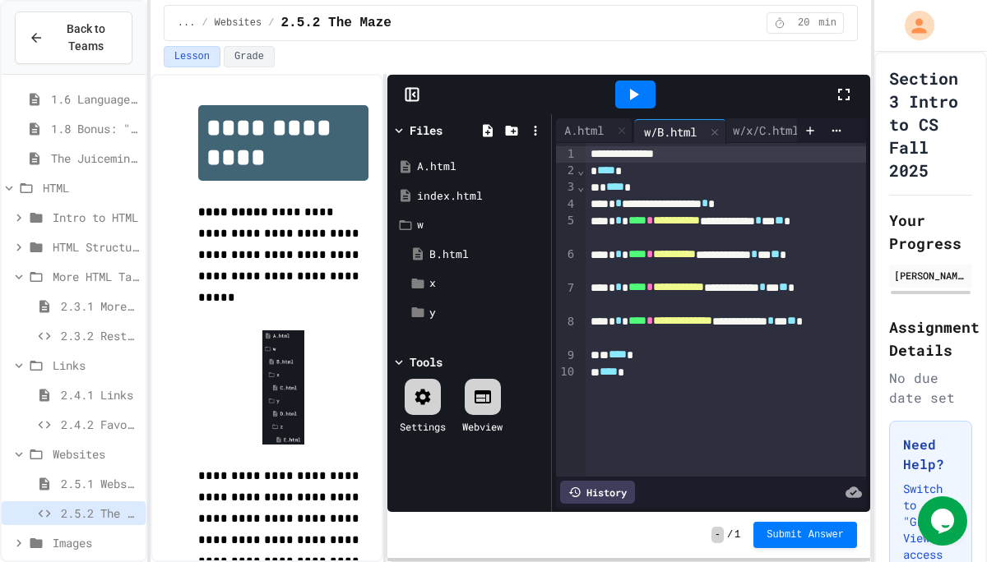
drag, startPoint x: 591, startPoint y: 125, endPoint x: 674, endPoint y: 126, distance: 83.0
click at [674, 126] on div "w/B.html A.html w/x/C.html" at bounding box center [676, 130] width 241 height 25
drag, startPoint x: 683, startPoint y: 139, endPoint x: 604, endPoint y: 136, distance: 79.0
click at [604, 136] on div "w/B.html A.html w/x/C.html" at bounding box center [676, 130] width 241 height 25
click at [604, 136] on div "w/B.html" at bounding box center [590, 131] width 69 height 17
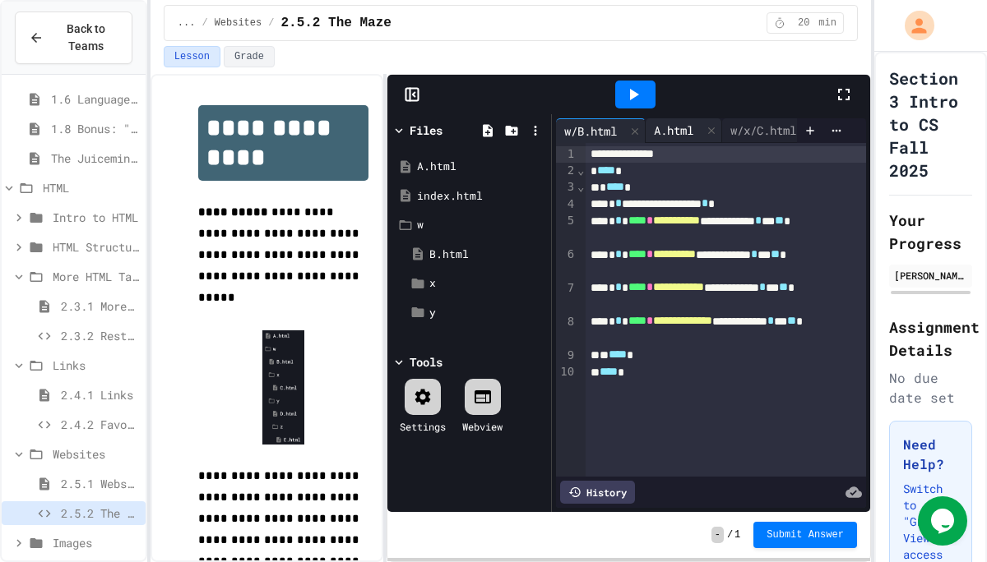
click at [694, 133] on div "A.html" at bounding box center [673, 130] width 56 height 17
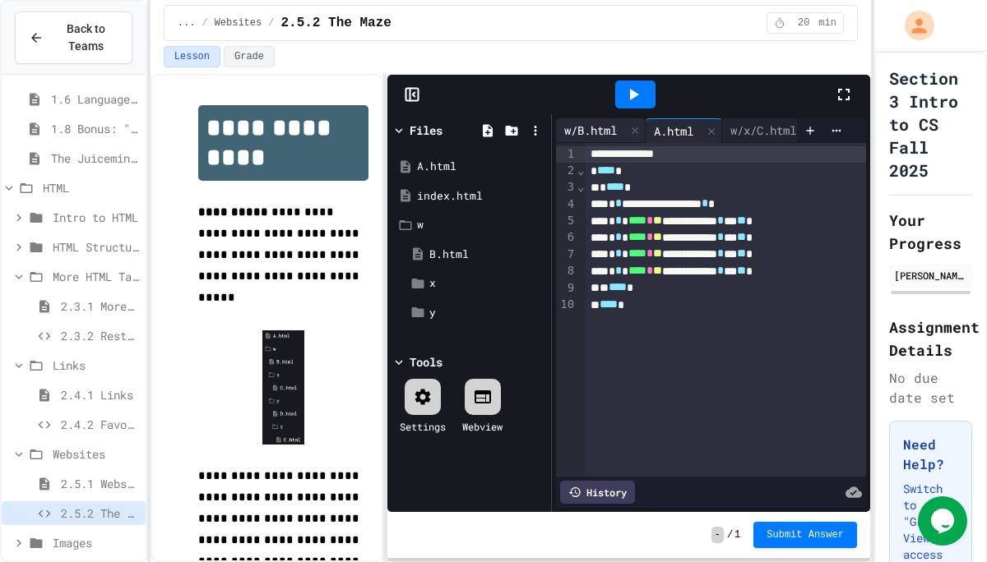
click at [595, 128] on div "w/B.html" at bounding box center [590, 130] width 69 height 17
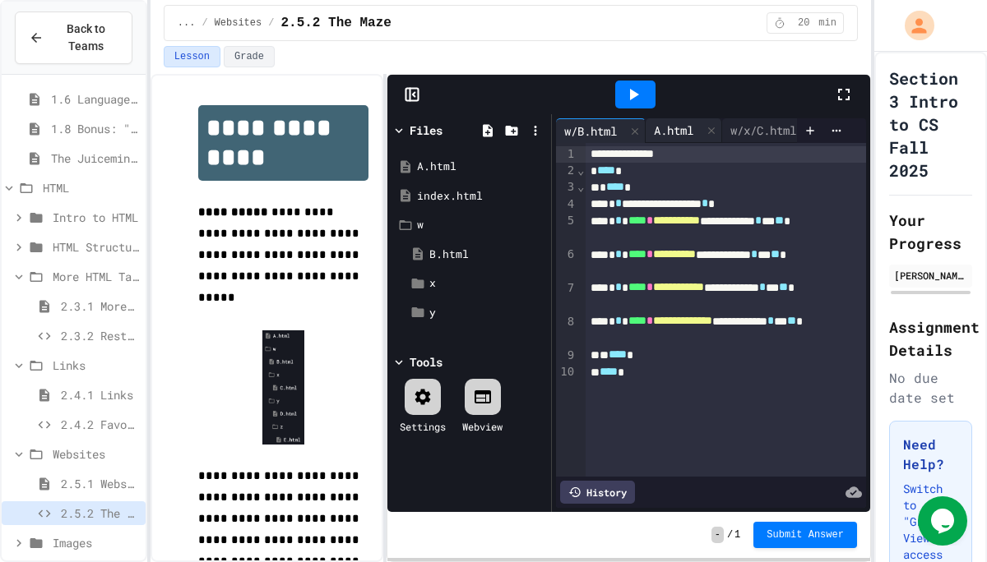
click at [672, 134] on div "A.html" at bounding box center [673, 130] width 56 height 17
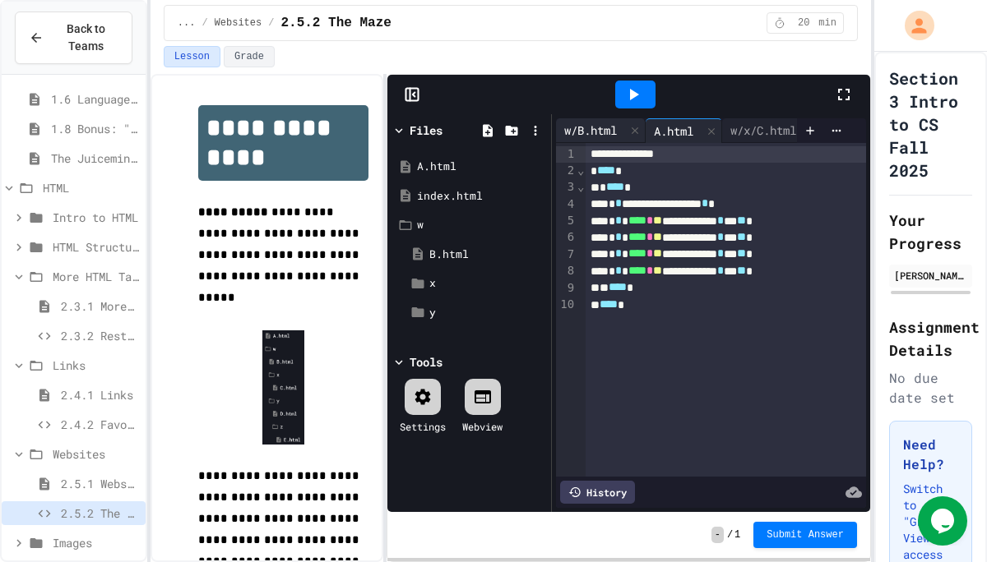
click at [598, 131] on div "w/B.html" at bounding box center [590, 130] width 69 height 17
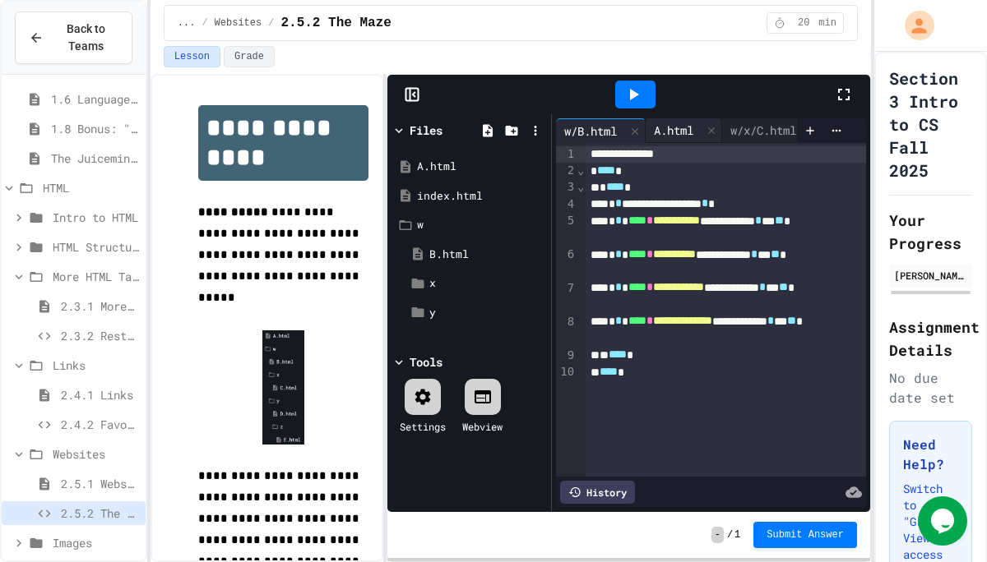
click at [670, 134] on div "A.html" at bounding box center [673, 130] width 56 height 17
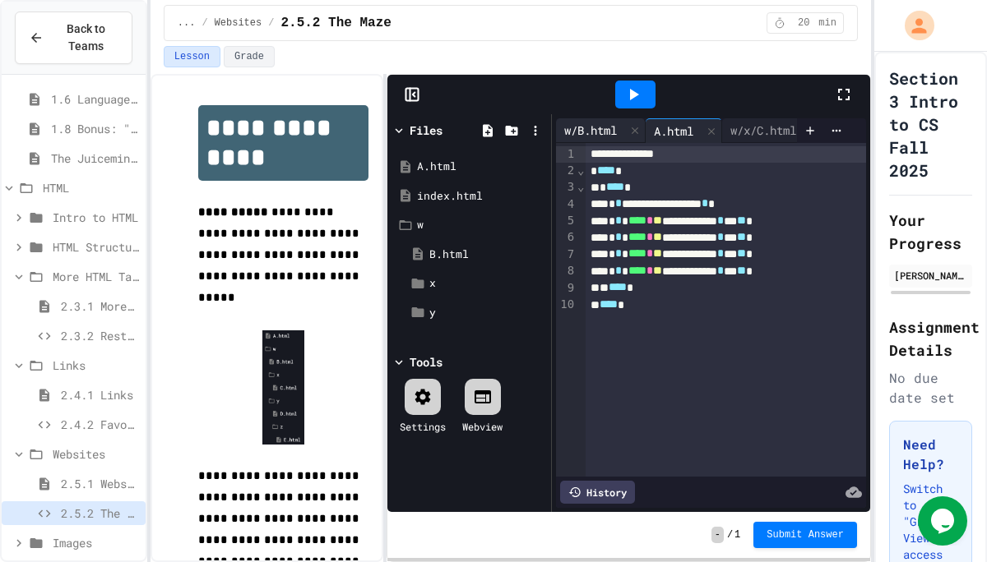
click at [608, 130] on div "w/B.html" at bounding box center [590, 130] width 69 height 17
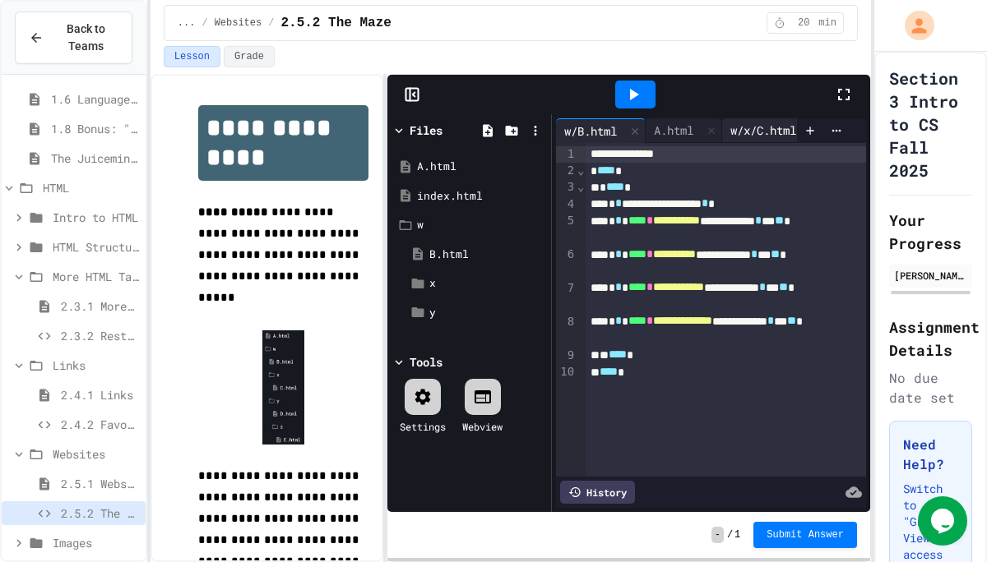
click at [743, 131] on div "w/x/C.html" at bounding box center [763, 130] width 82 height 17
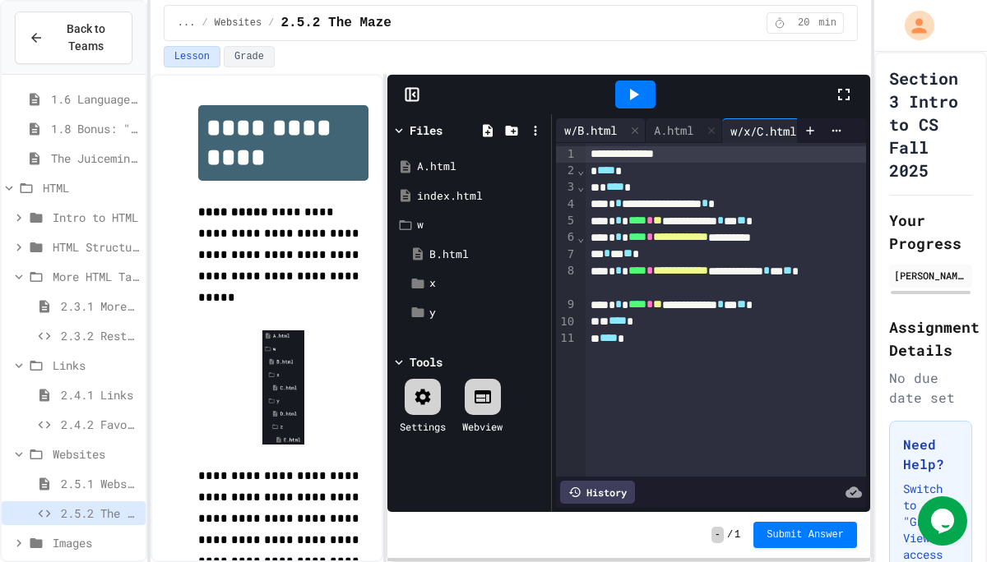
click at [576, 129] on div "w/B.html" at bounding box center [590, 130] width 69 height 17
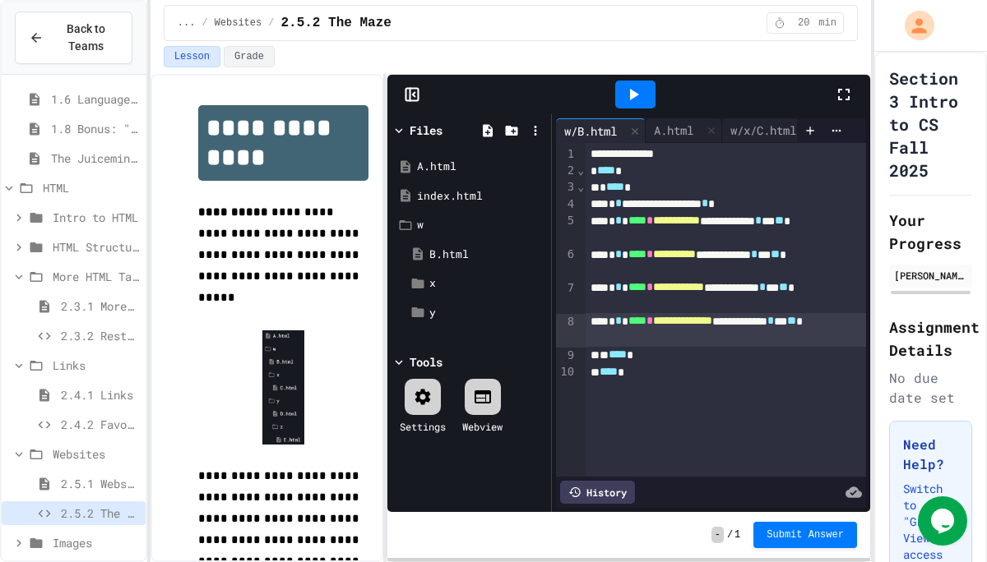
click at [680, 326] on span "**********" at bounding box center [682, 321] width 59 height 12
click at [427, 311] on div "y" at bounding box center [475, 313] width 143 height 30
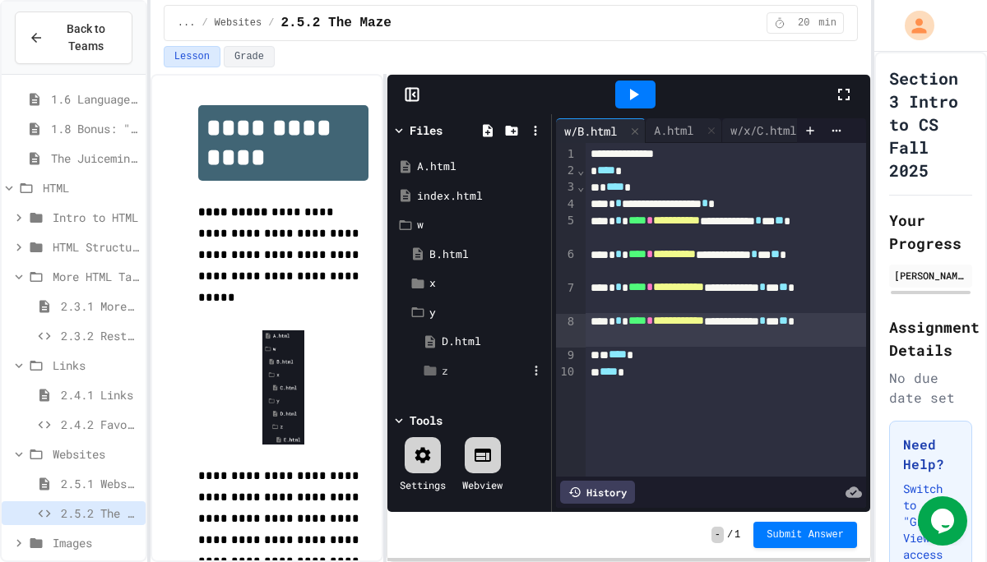
click at [428, 366] on icon at bounding box center [430, 371] width 12 height 10
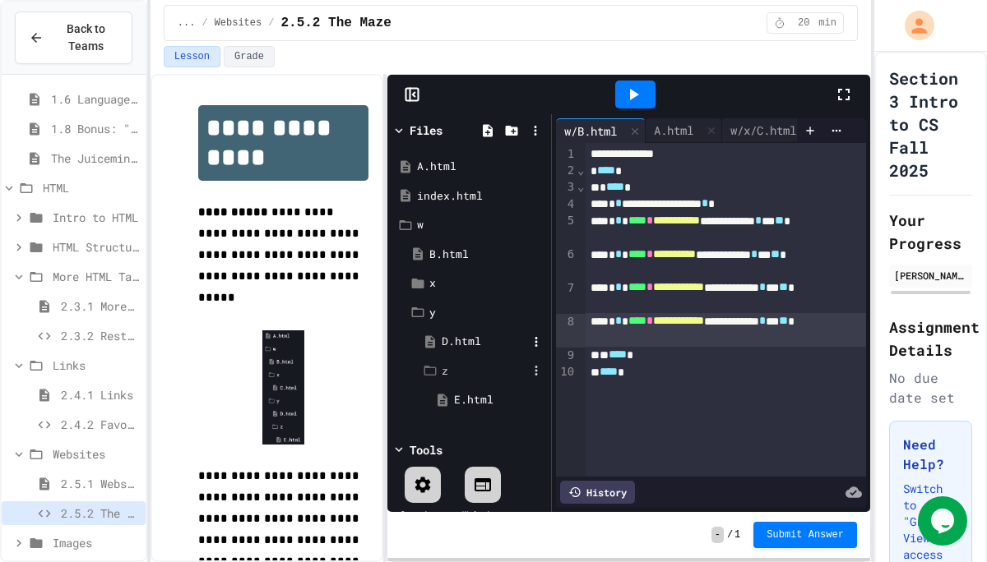
click at [463, 335] on div "D.html" at bounding box center [485, 342] width 86 height 16
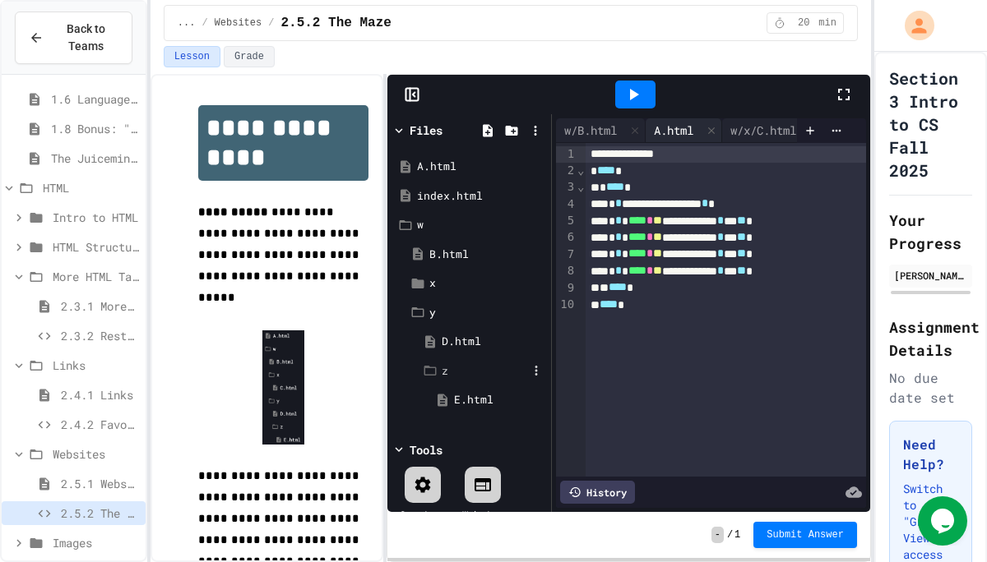
click at [668, 127] on div "A.html" at bounding box center [673, 130] width 56 height 17
click at [750, 127] on div "w/x/C.html" at bounding box center [763, 130] width 82 height 17
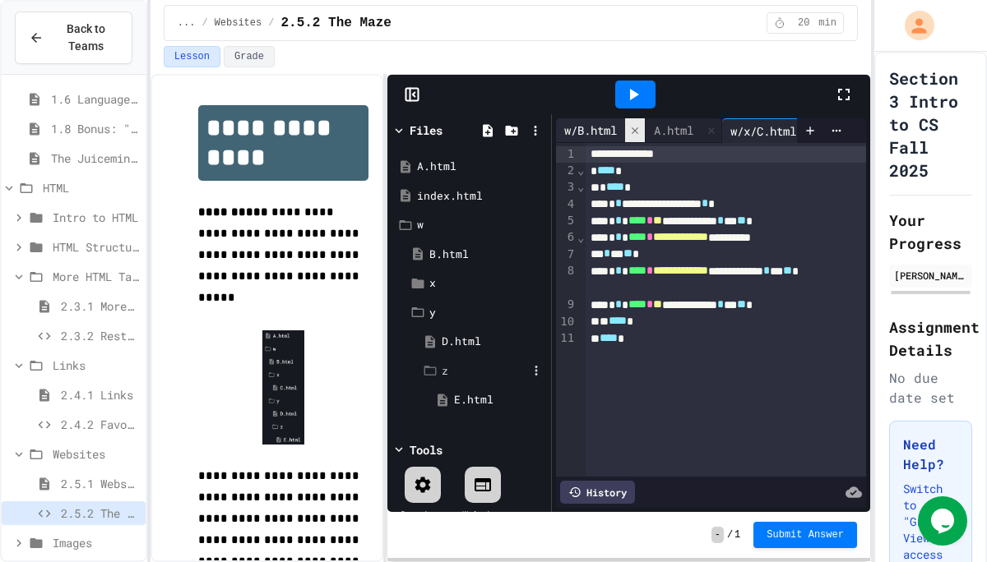
click at [645, 118] on div at bounding box center [635, 130] width 20 height 24
click at [676, 130] on div "w/x/C.html" at bounding box center [673, 131] width 82 height 17
click at [752, 126] on div "w/y/D.html" at bounding box center [776, 130] width 82 height 17
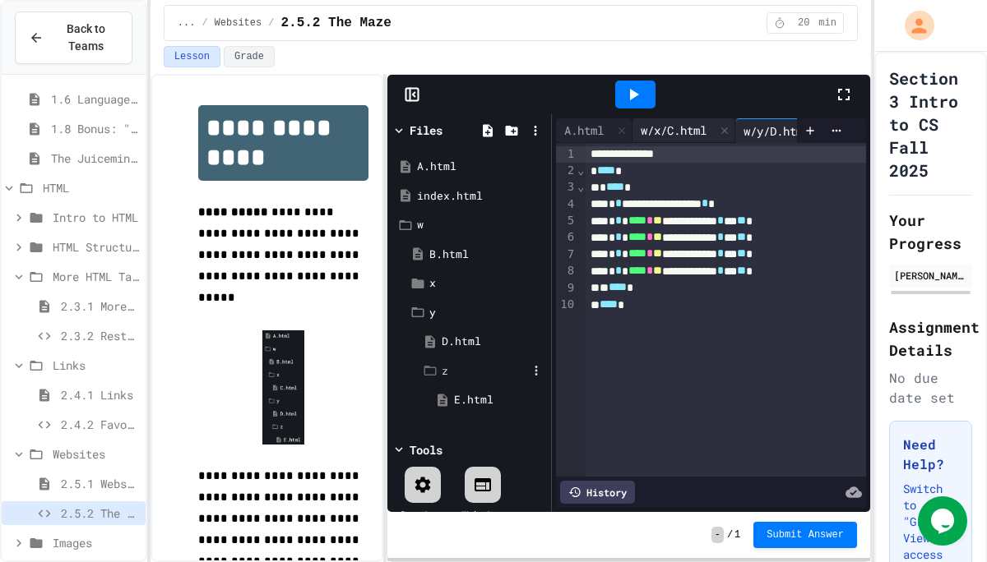
click at [645, 132] on div "w/x/C.html" at bounding box center [673, 130] width 82 height 17
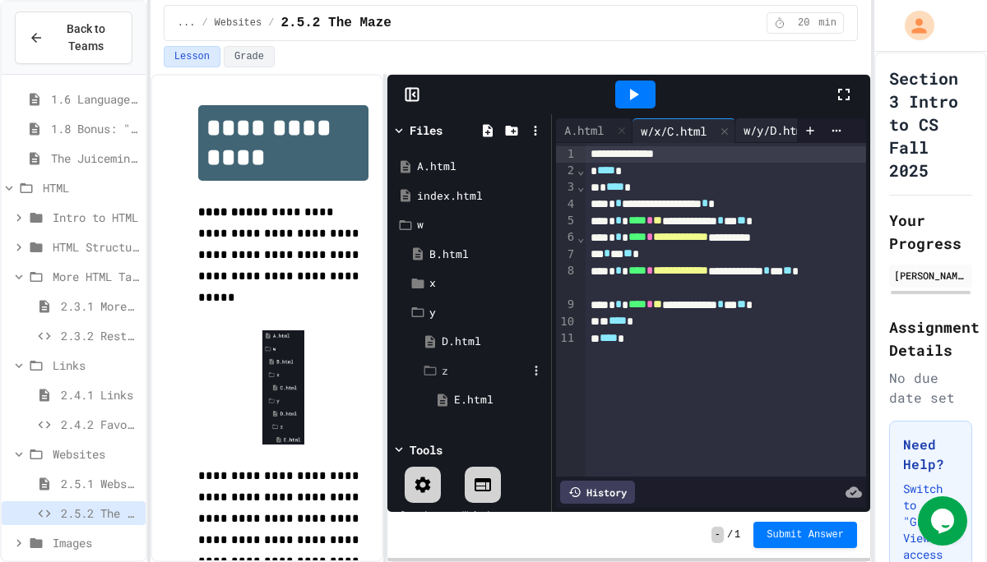
click at [757, 130] on div "w/y/D.html" at bounding box center [776, 130] width 82 height 17
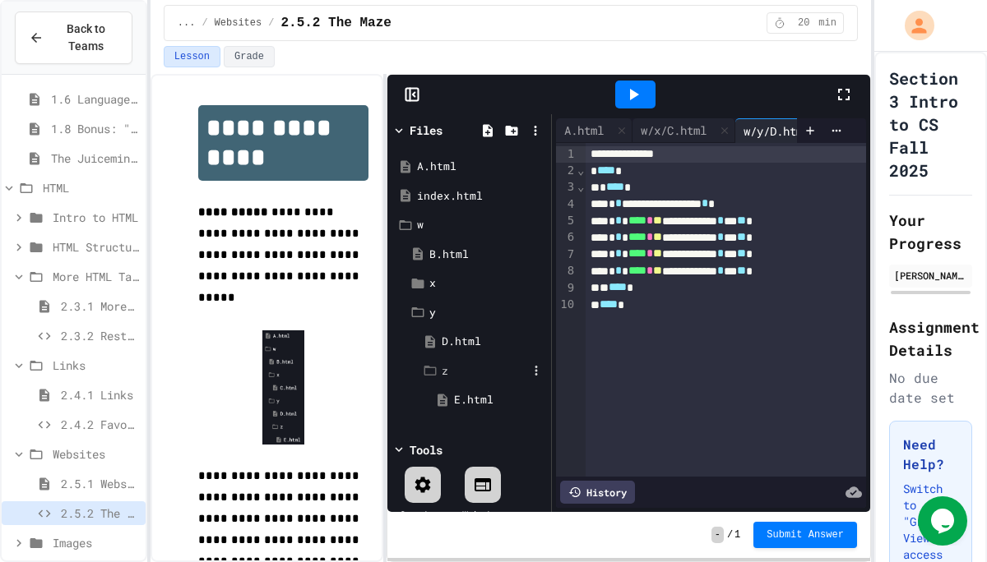
scroll to position [0, 49]
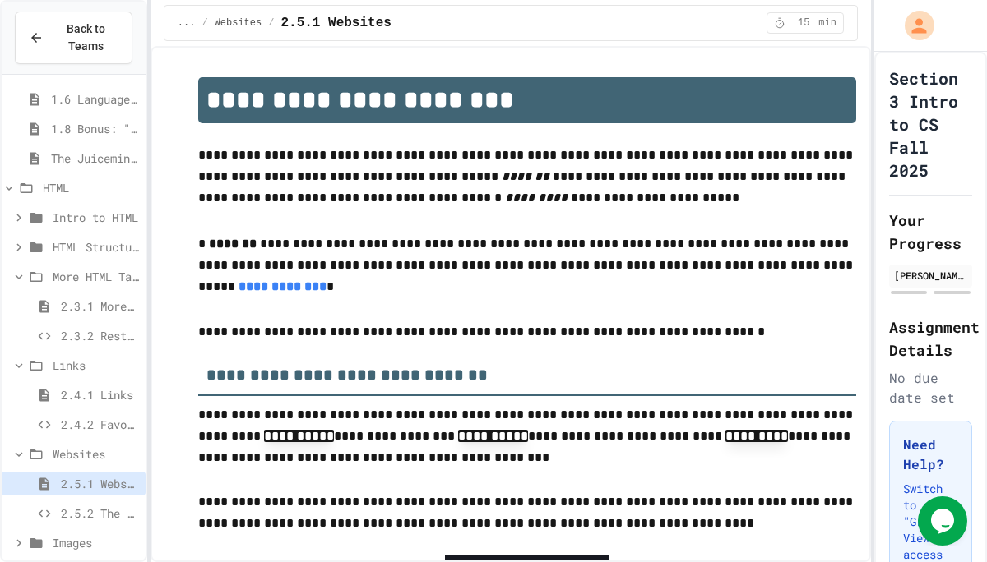
click at [82, 504] on div "2.5.2 The Maze" at bounding box center [74, 514] width 144 height 24
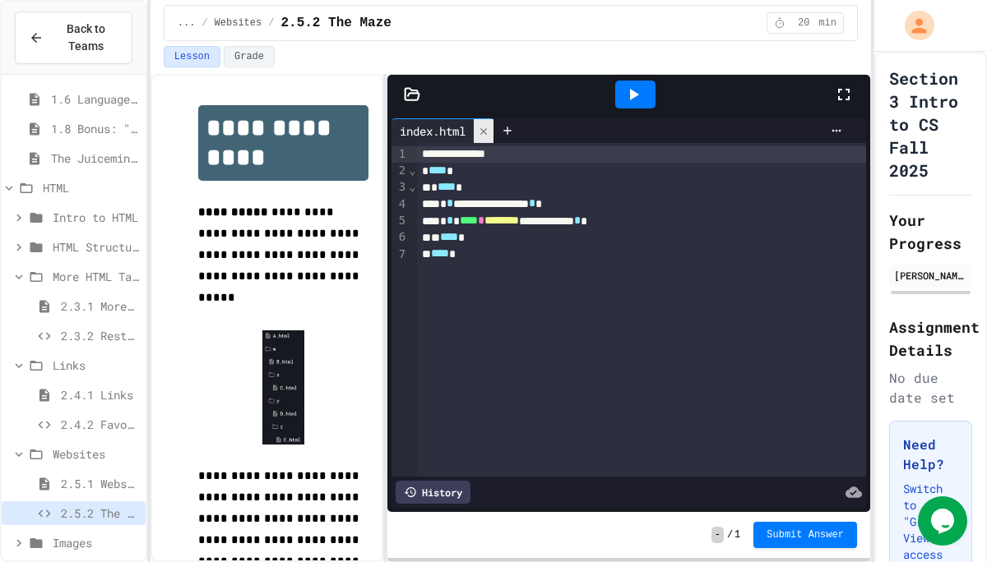
click at [489, 128] on icon at bounding box center [484, 132] width 12 height 12
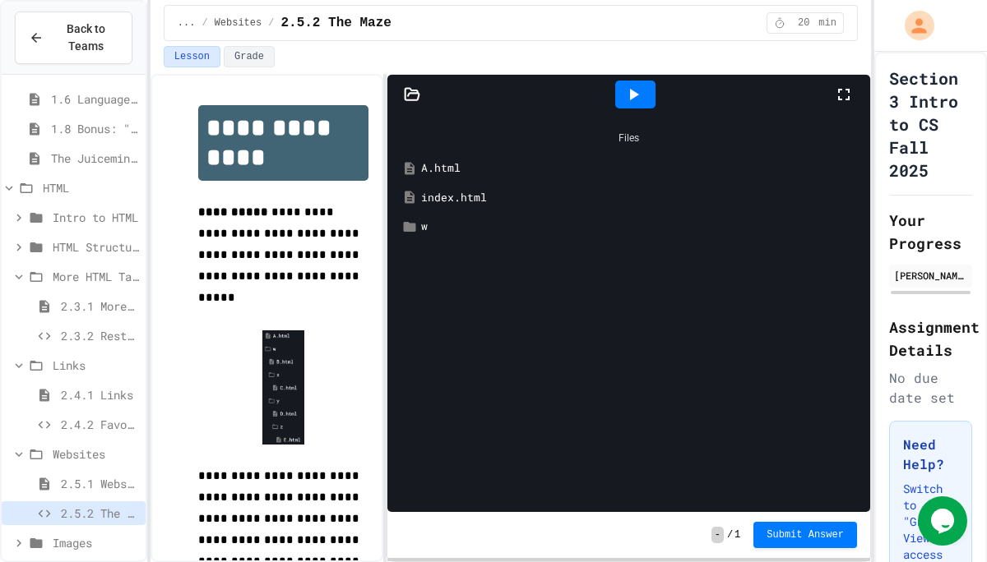
click at [451, 163] on div "A.html" at bounding box center [640, 168] width 439 height 16
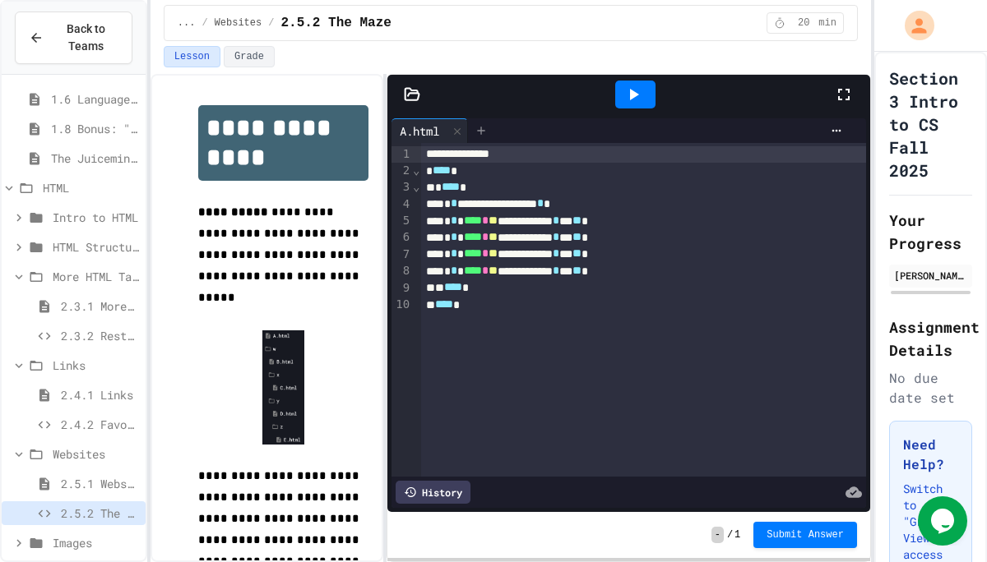
click at [483, 126] on icon at bounding box center [480, 130] width 13 height 13
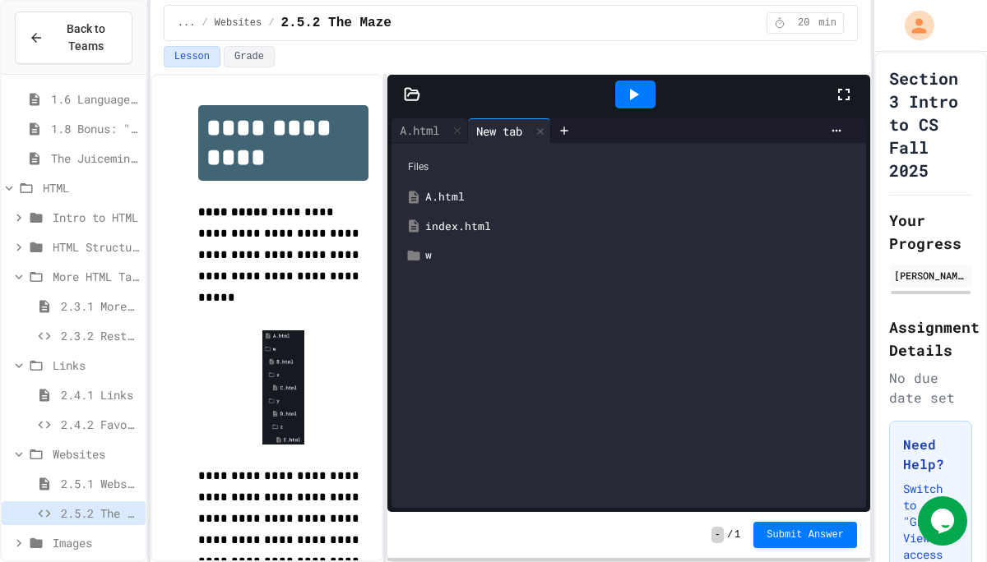
click at [465, 222] on div "index.html" at bounding box center [640, 227] width 431 height 16
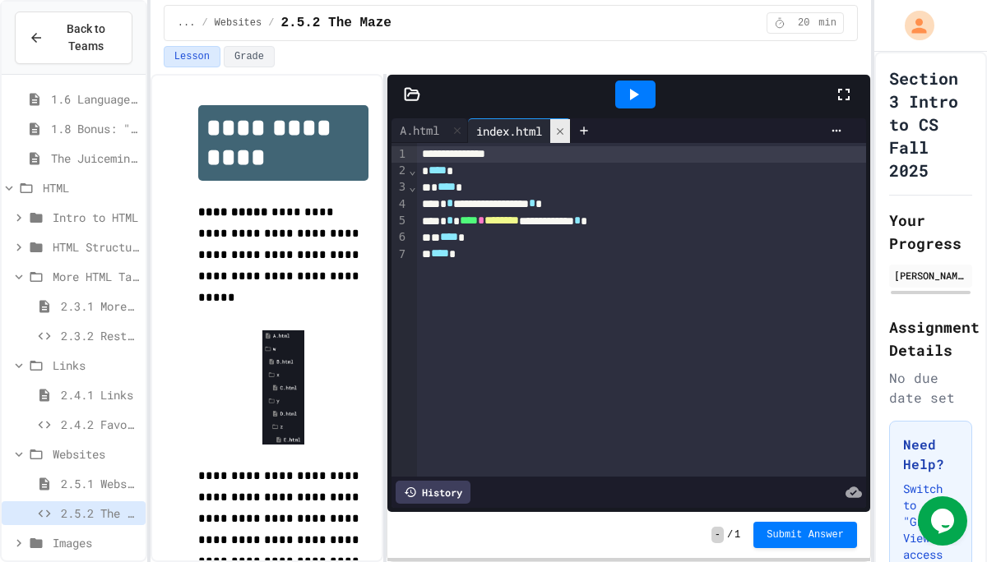
click at [566, 127] on icon at bounding box center [560, 132] width 12 height 12
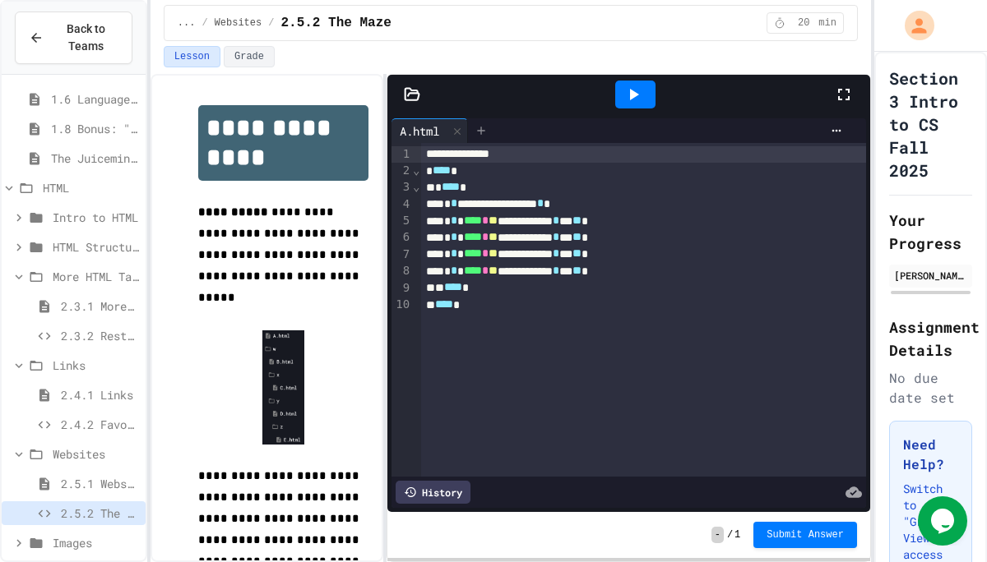
click at [482, 127] on icon at bounding box center [480, 130] width 13 height 13
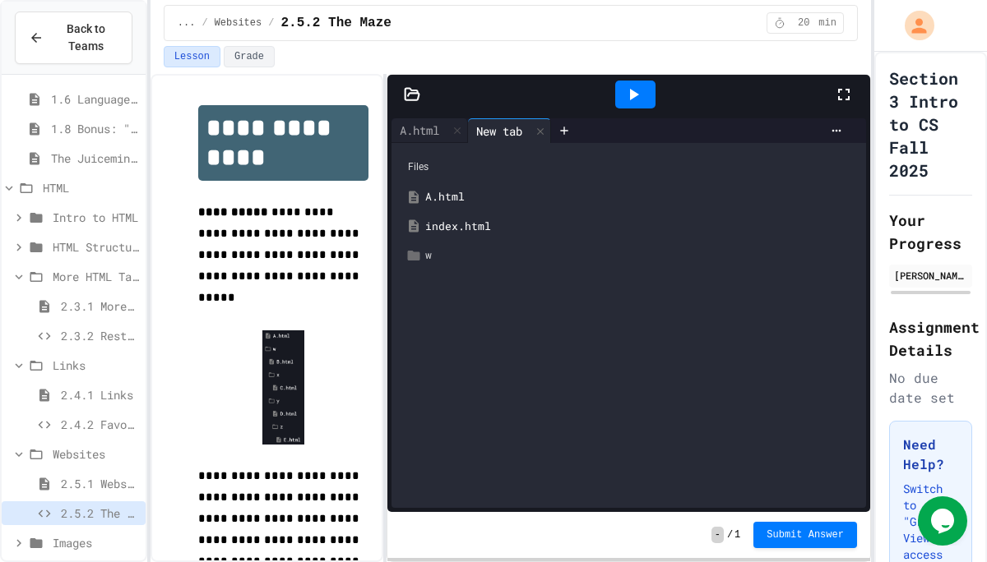
click at [443, 249] on div "w" at bounding box center [640, 255] width 431 height 16
click at [451, 294] on div "B.html" at bounding box center [635, 286] width 446 height 30
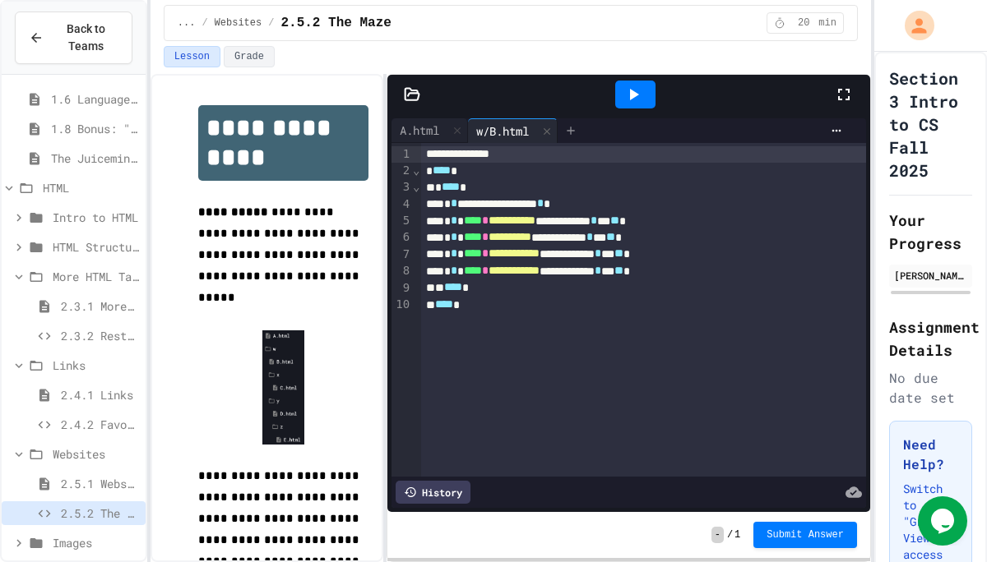
click at [575, 132] on icon at bounding box center [570, 130] width 7 height 7
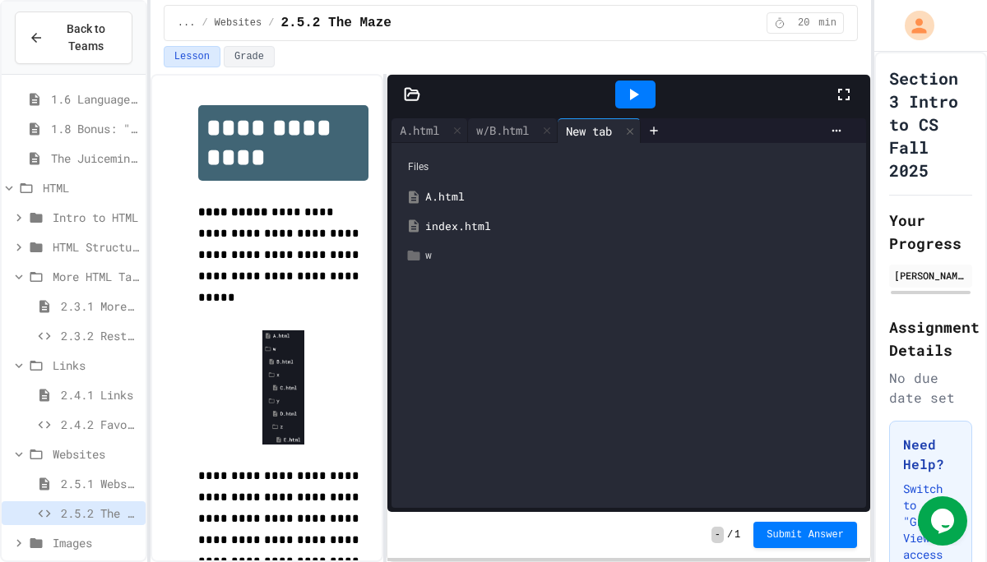
click at [442, 250] on div "w" at bounding box center [640, 255] width 431 height 16
click at [442, 337] on div "y" at bounding box center [646, 343] width 419 height 16
click at [450, 317] on div "x" at bounding box center [646, 314] width 419 height 16
click at [454, 345] on div "C.html" at bounding box center [653, 343] width 406 height 16
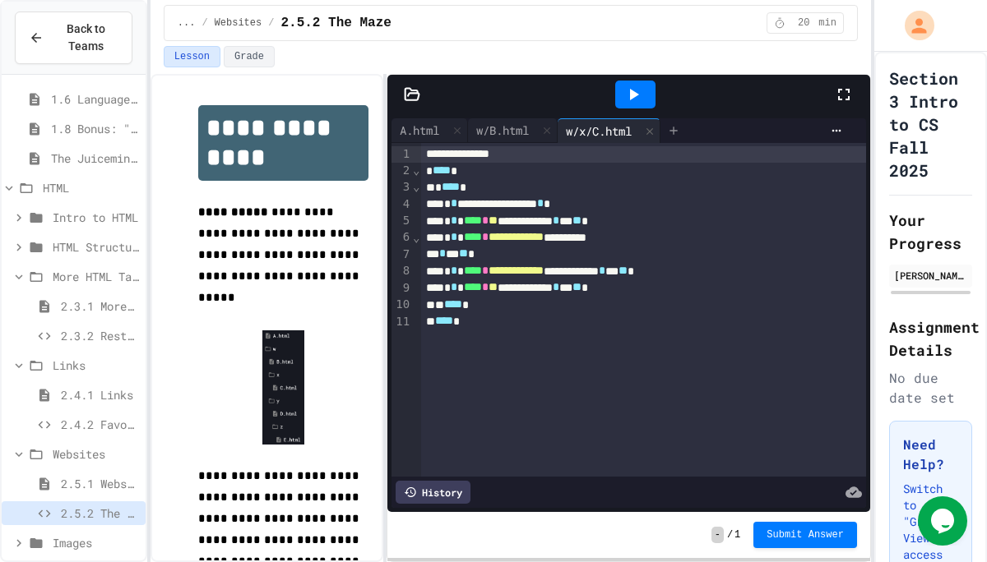
click at [677, 129] on icon at bounding box center [673, 130] width 13 height 13
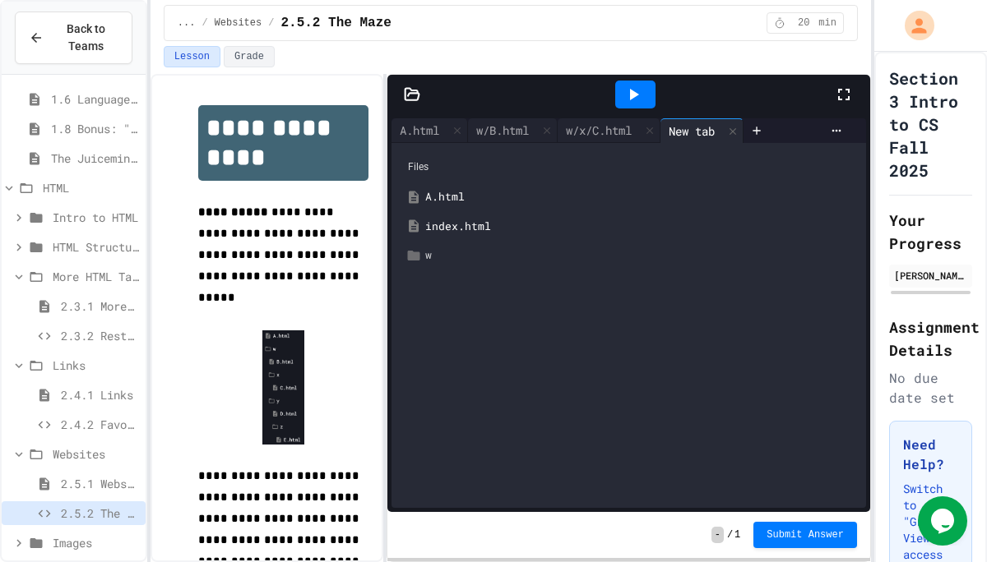
click at [467, 256] on div "w" at bounding box center [640, 255] width 431 height 16
click at [446, 334] on div "y" at bounding box center [635, 344] width 446 height 30
click at [461, 373] on div "D.html" at bounding box center [653, 372] width 406 height 16
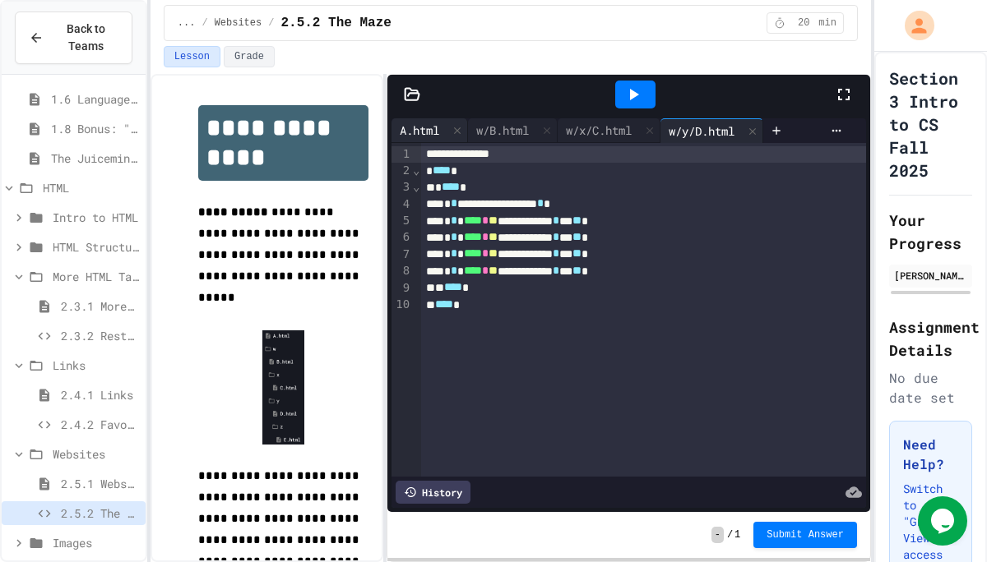
click at [426, 132] on div "A.html" at bounding box center [419, 130] width 56 height 17
click at [497, 224] on span "**" at bounding box center [492, 221] width 9 height 12
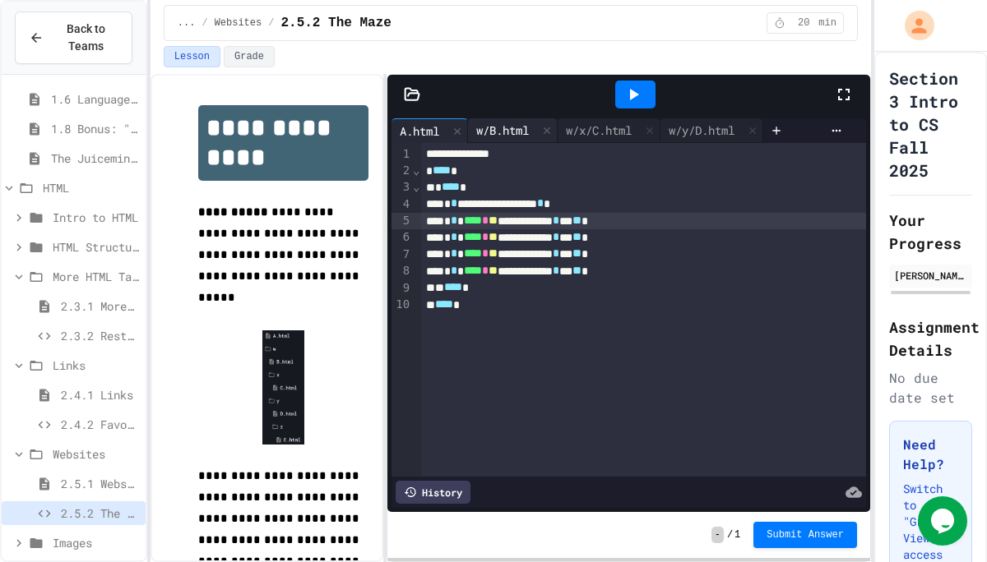
click at [515, 122] on div "w/B.html" at bounding box center [502, 130] width 69 height 17
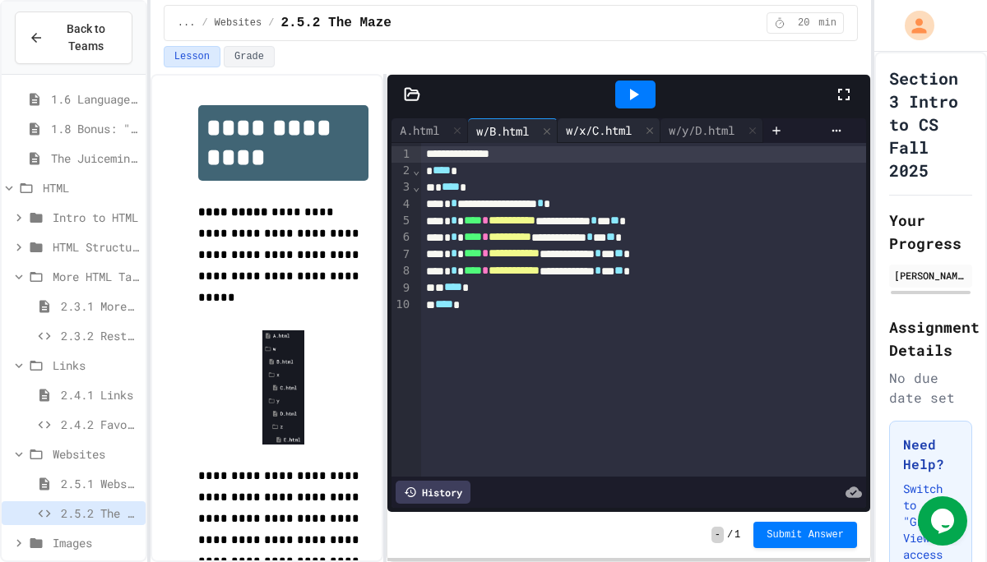
click at [597, 137] on div "w/x/C.html" at bounding box center [598, 130] width 82 height 17
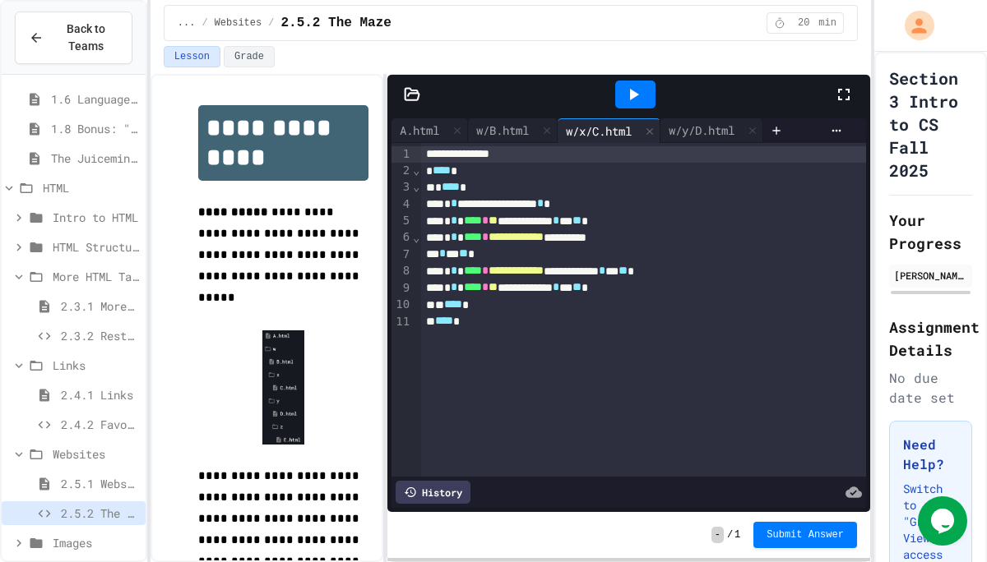
click at [391, 92] on div "**********" at bounding box center [510, 318] width 720 height 488
click at [410, 91] on icon at bounding box center [412, 94] width 16 height 16
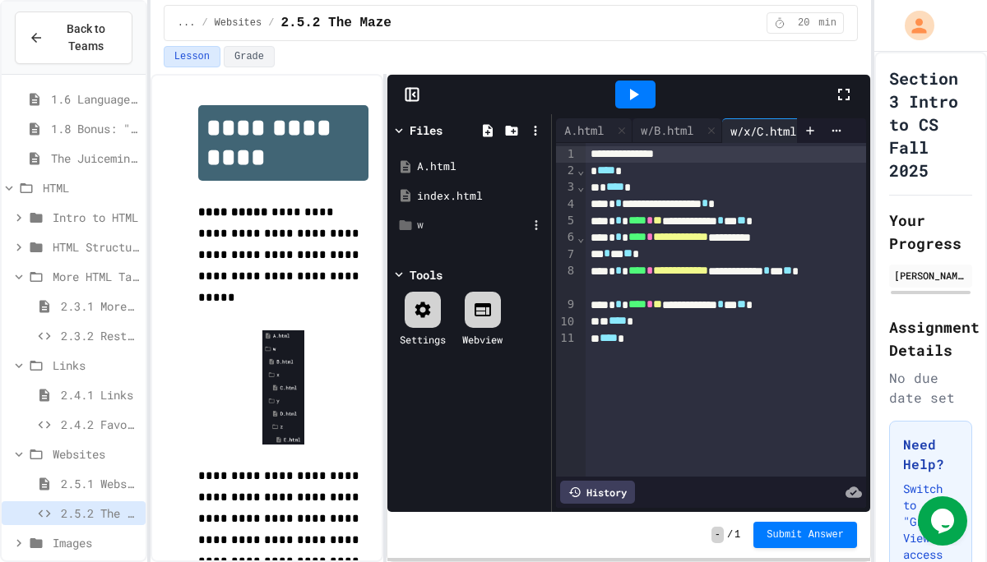
click at [430, 219] on div "w" at bounding box center [472, 225] width 110 height 16
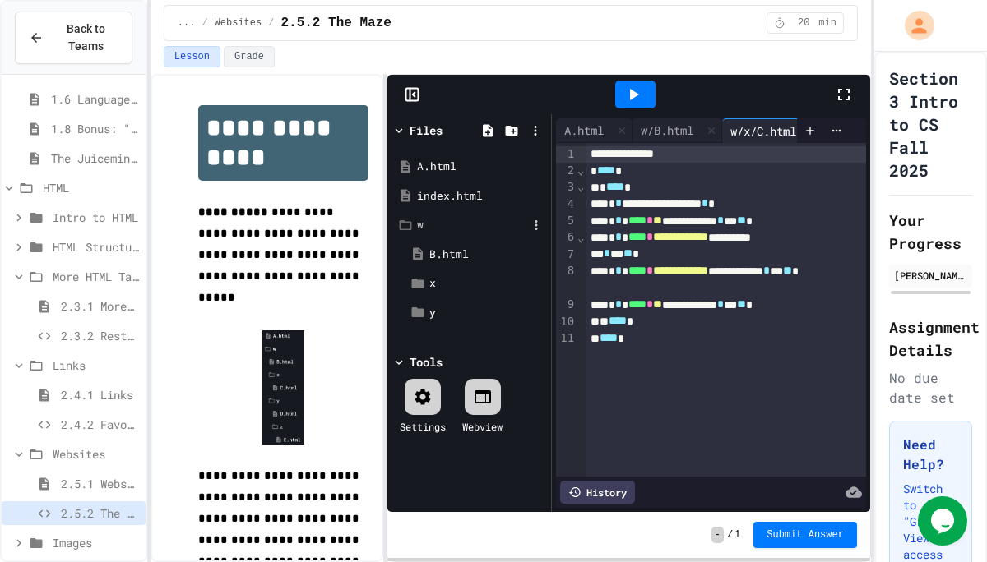
click at [451, 219] on div "w" at bounding box center [472, 225] width 110 height 16
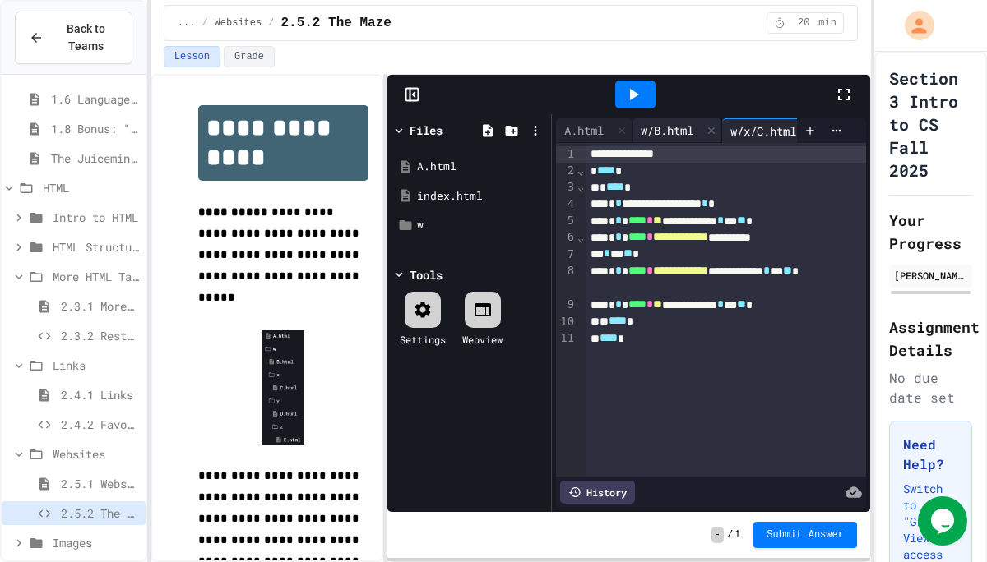
click at [673, 140] on div "w/B.html" at bounding box center [677, 130] width 90 height 25
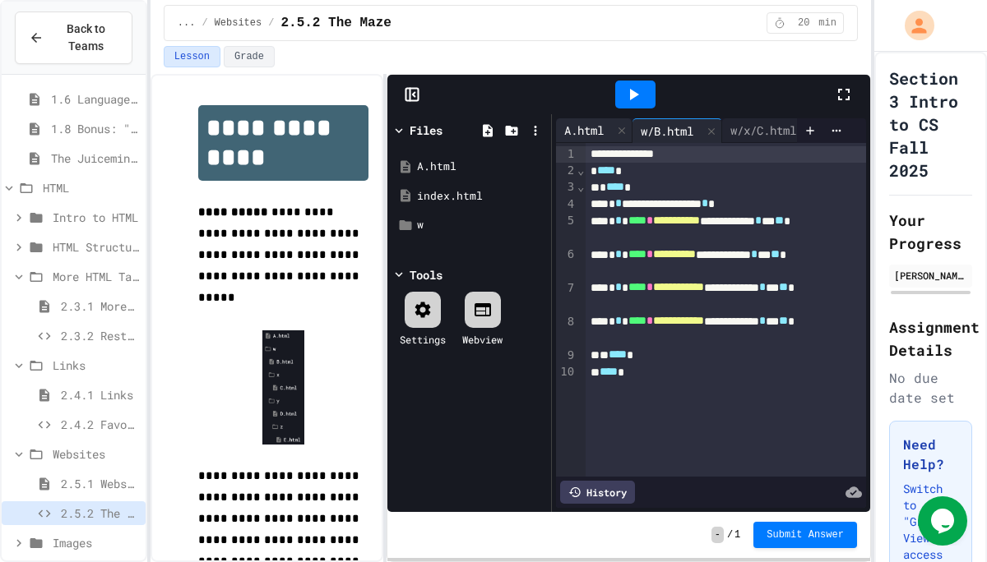
click at [567, 123] on div "A.html" at bounding box center [584, 130] width 56 height 17
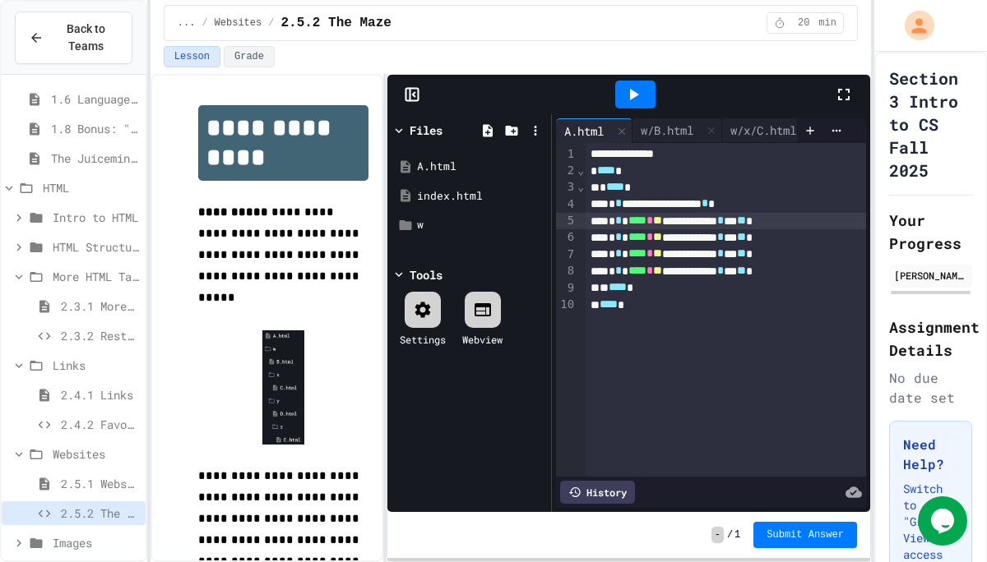
click at [662, 220] on span "**" at bounding box center [657, 221] width 9 height 12
click at [686, 123] on div "w/B.html" at bounding box center [666, 130] width 69 height 17
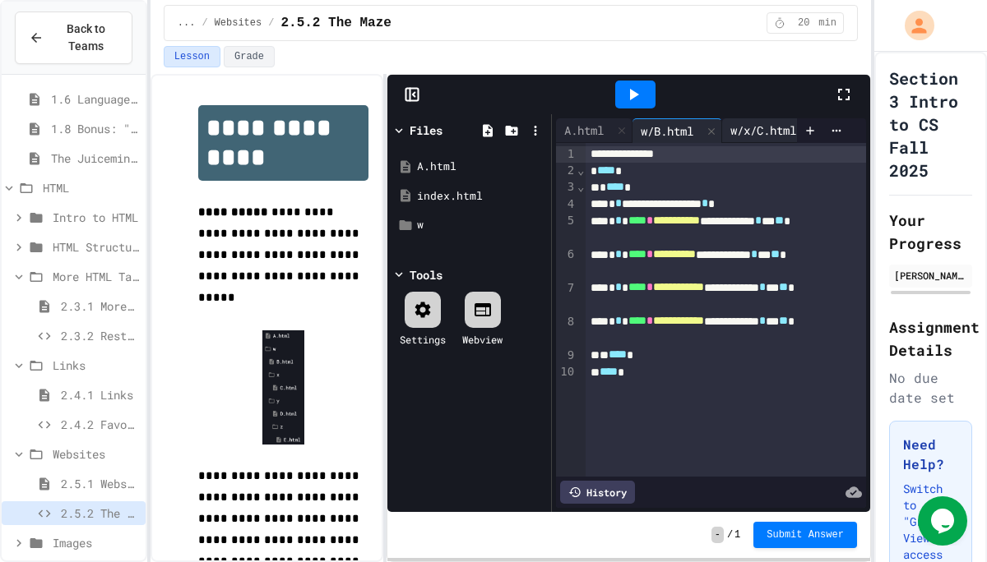
click at [750, 120] on div "w/x/C.html" at bounding box center [773, 130] width 103 height 25
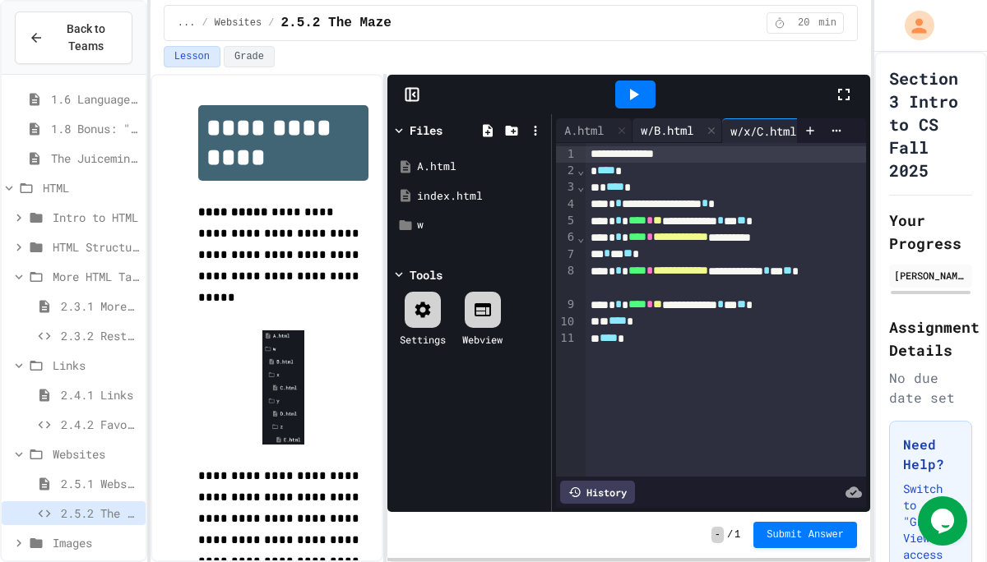
click at [683, 137] on div "w/B.html" at bounding box center [666, 130] width 69 height 17
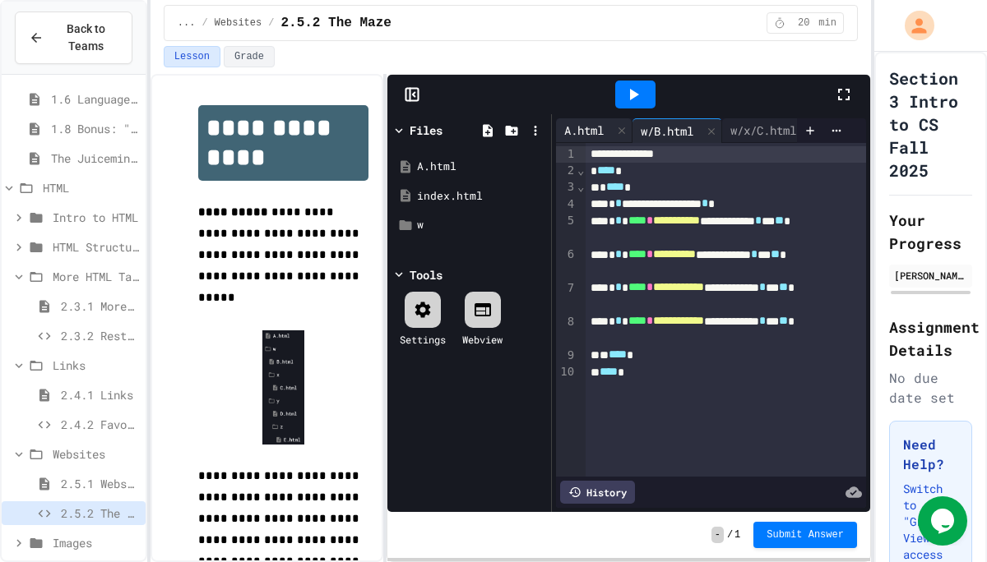
click at [603, 132] on div "A.html" at bounding box center [584, 130] width 56 height 17
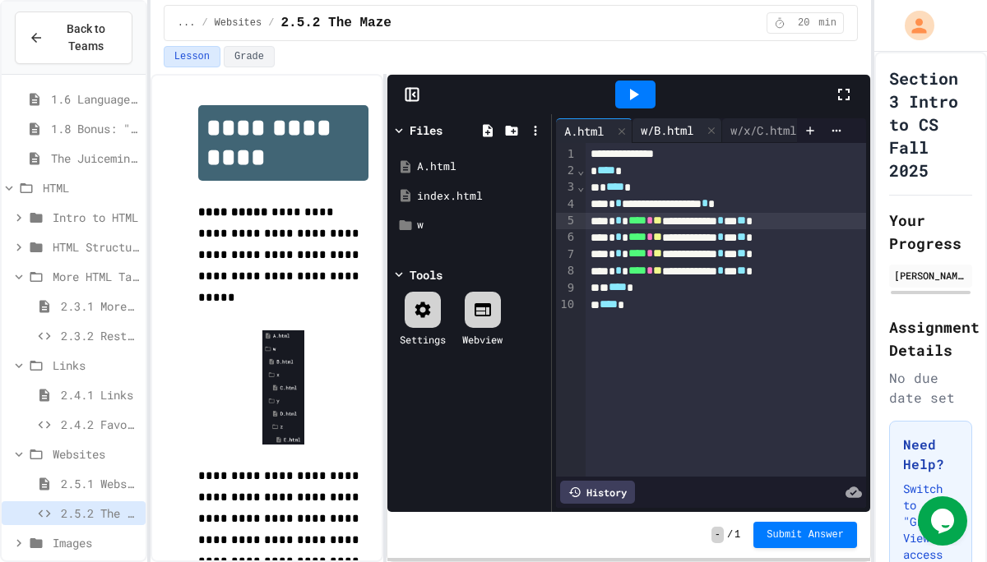
click at [655, 122] on div "w/B.html" at bounding box center [666, 130] width 69 height 17
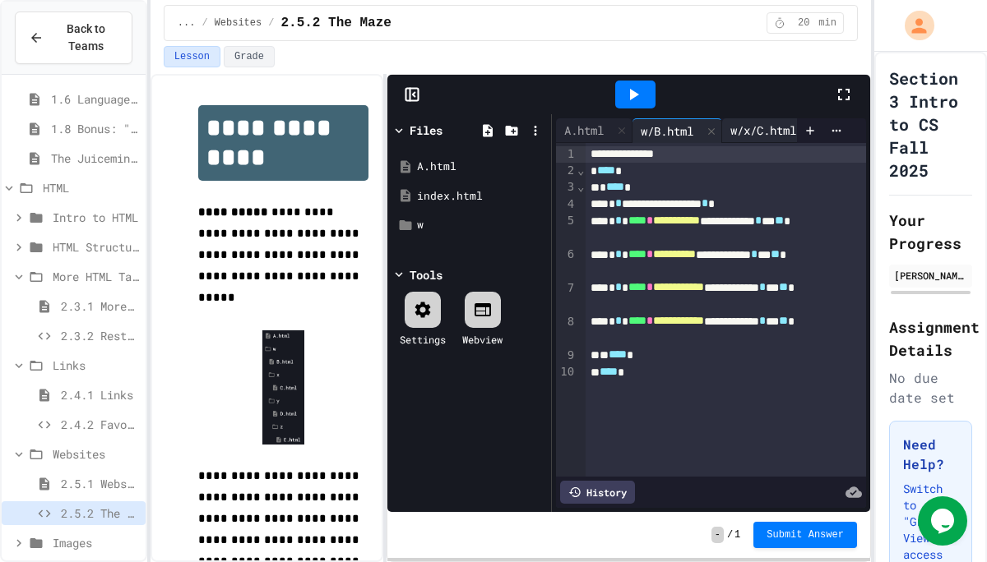
click at [742, 122] on div "w/x/C.html" at bounding box center [763, 130] width 82 height 17
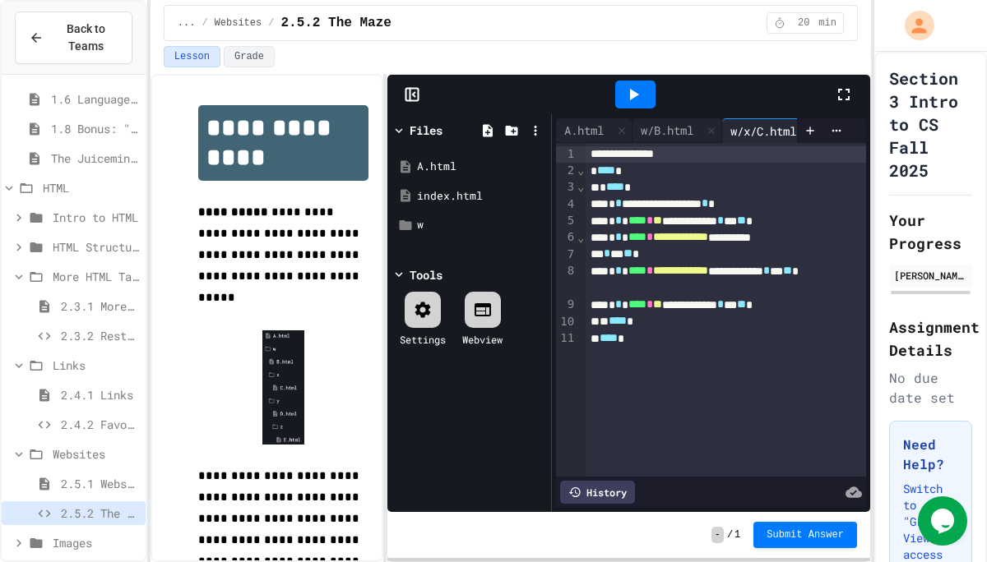
click at [708, 242] on span "**********" at bounding box center [680, 237] width 55 height 12
click at [431, 238] on div "w" at bounding box center [468, 225] width 155 height 30
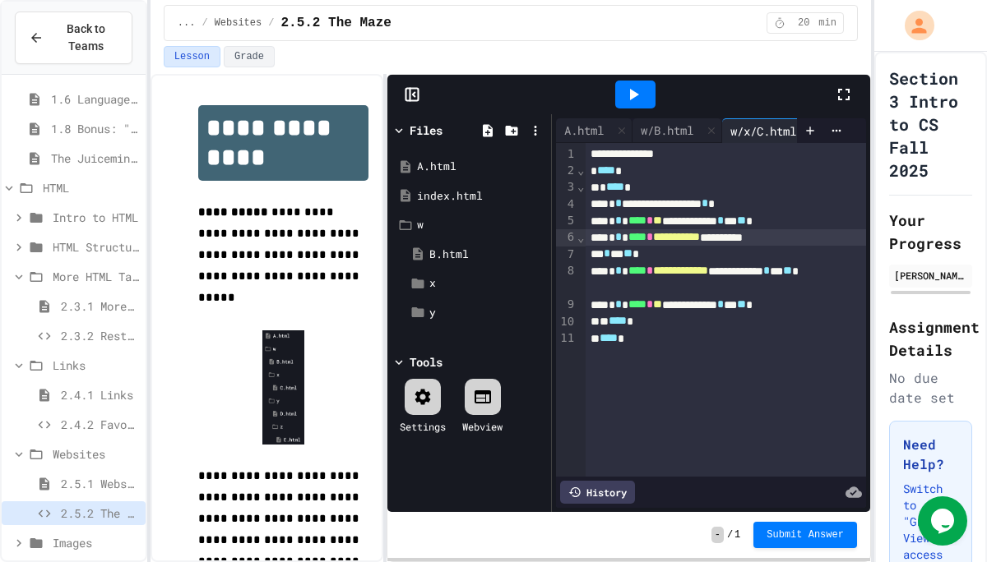
click at [705, 276] on span "**********" at bounding box center [680, 271] width 55 height 12
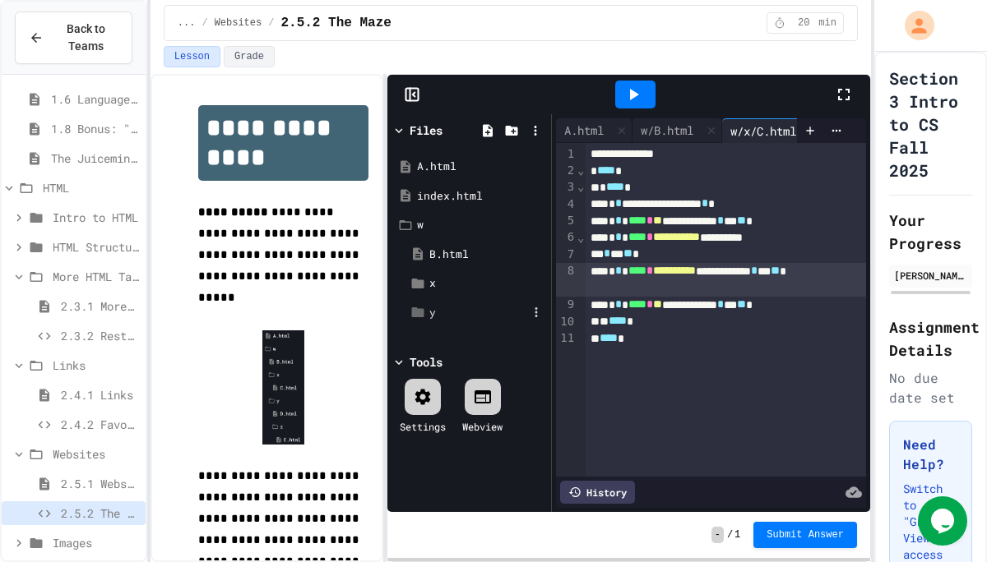
click at [426, 302] on div "y" at bounding box center [475, 313] width 143 height 30
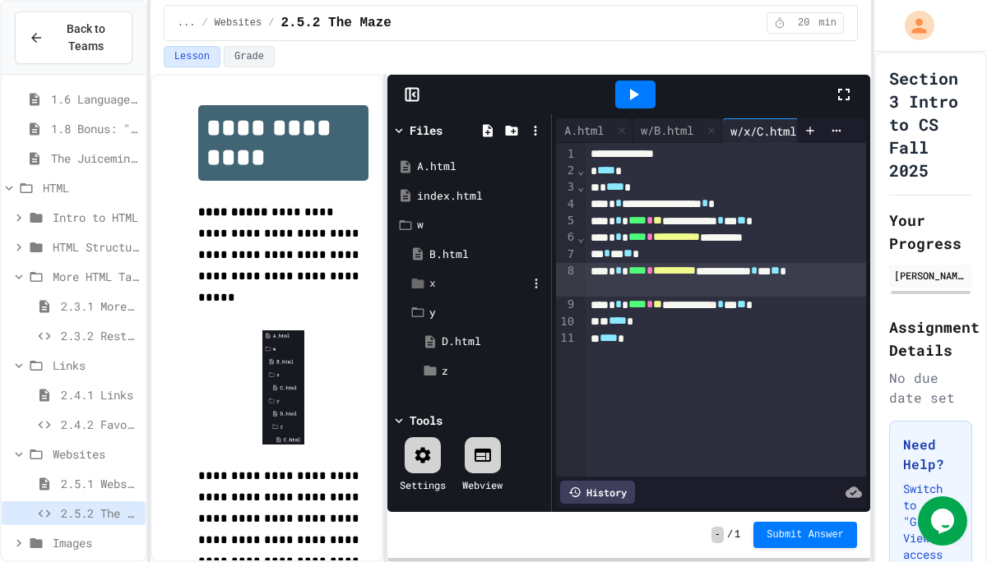
click at [428, 290] on div "x" at bounding box center [475, 284] width 143 height 30
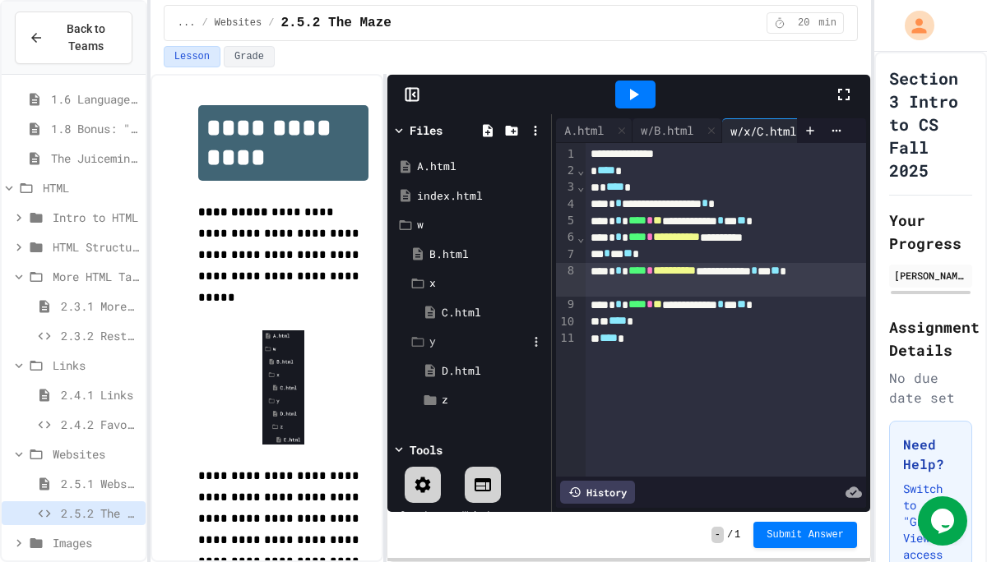
scroll to position [21, 0]
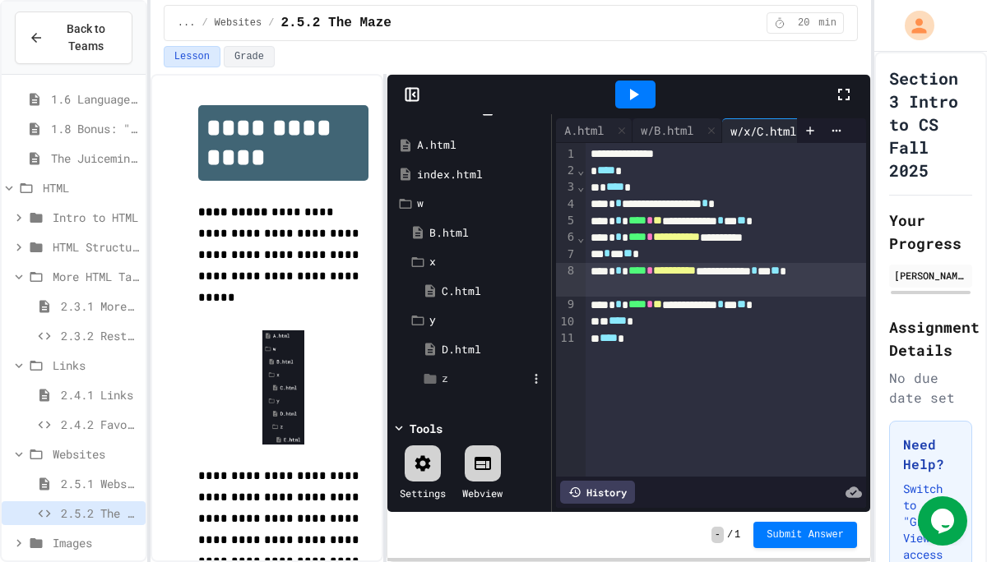
click at [442, 385] on div "z" at bounding box center [485, 379] width 86 height 16
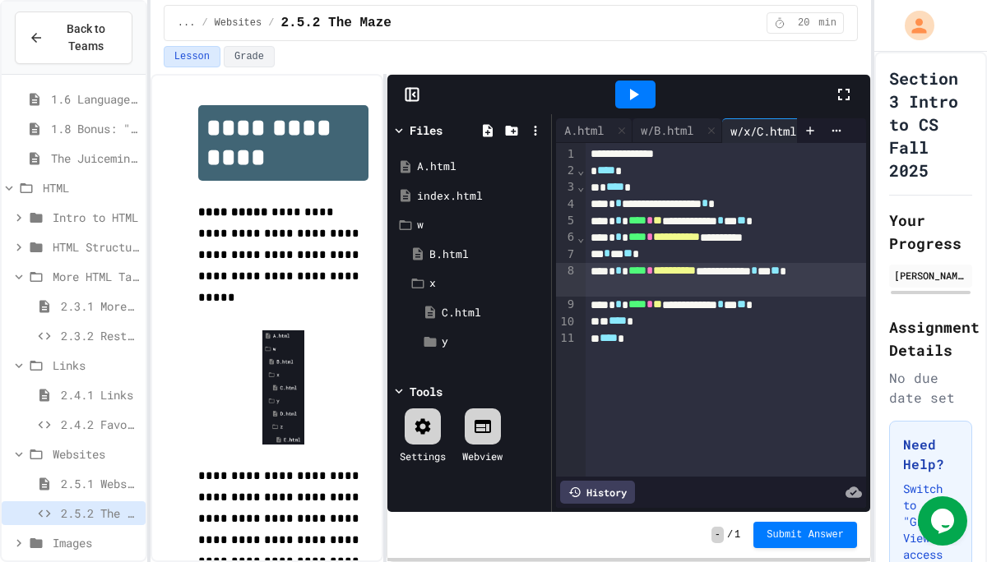
scroll to position [0, 0]
click at [603, 127] on div "A.html" at bounding box center [584, 130] width 56 height 17
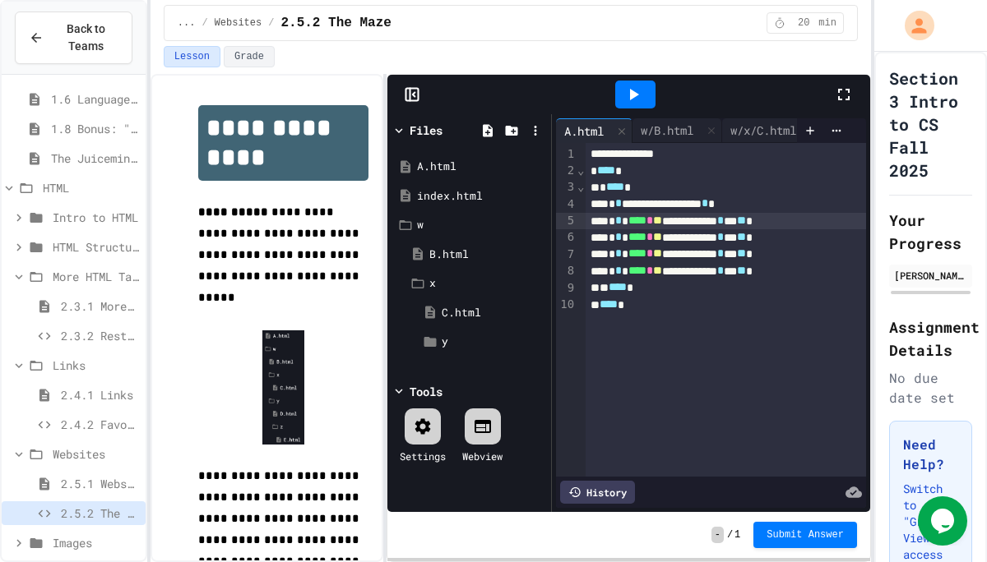
click at [662, 218] on span "**" at bounding box center [657, 221] width 9 height 12
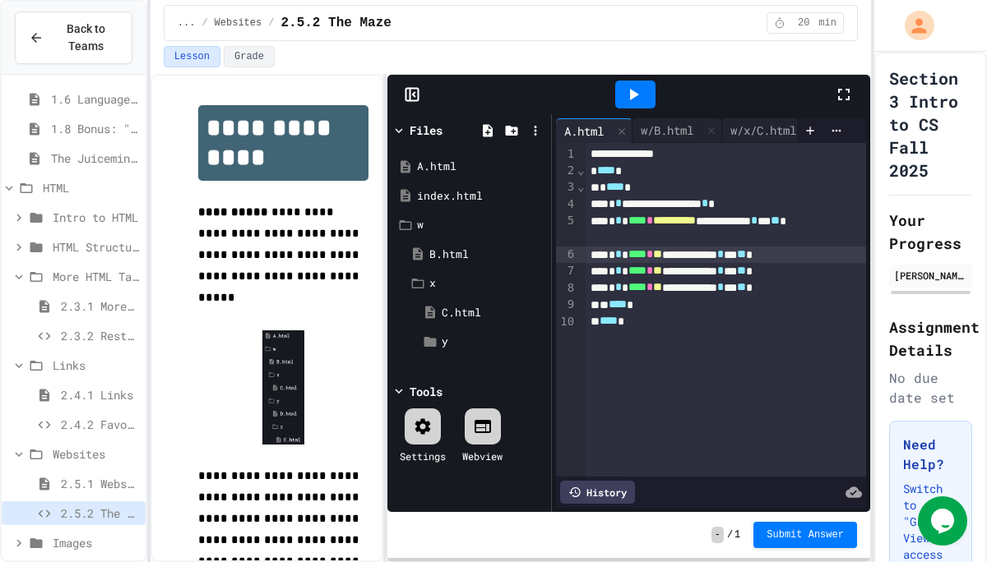
click at [662, 259] on span "**" at bounding box center [657, 254] width 9 height 12
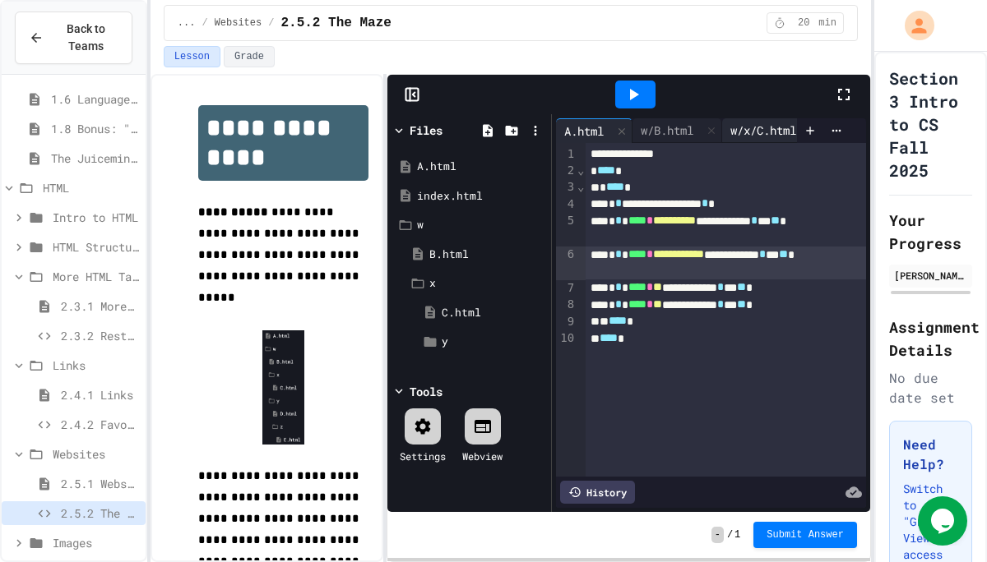
drag, startPoint x: 803, startPoint y: 135, endPoint x: 732, endPoint y: 139, distance: 71.7
click at [732, 139] on div "A.html w/B.html w/x/C.html" at bounding box center [711, 130] width 310 height 25
click at [724, 138] on div "A.html w/B.html w/x/C.html" at bounding box center [676, 130] width 241 height 25
click at [807, 133] on icon at bounding box center [809, 130] width 13 height 13
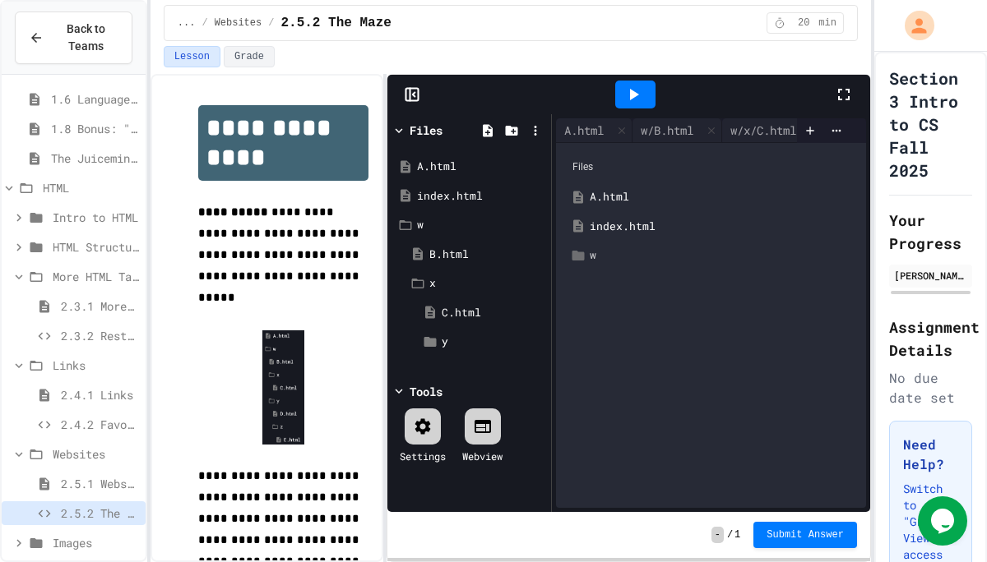
click at [617, 253] on div "w" at bounding box center [723, 255] width 266 height 16
click at [610, 308] on div "x" at bounding box center [729, 314] width 254 height 16
click at [611, 376] on div "y" at bounding box center [723, 373] width 269 height 30
click at [621, 399] on icon at bounding box center [615, 401] width 15 height 15
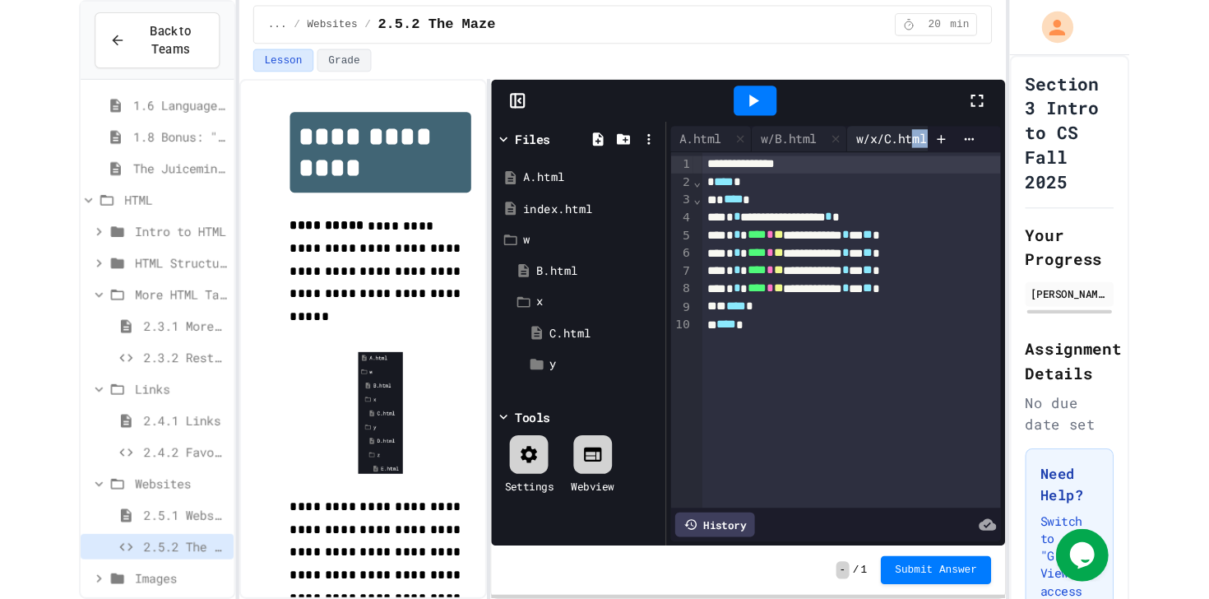
scroll to position [0, 6]
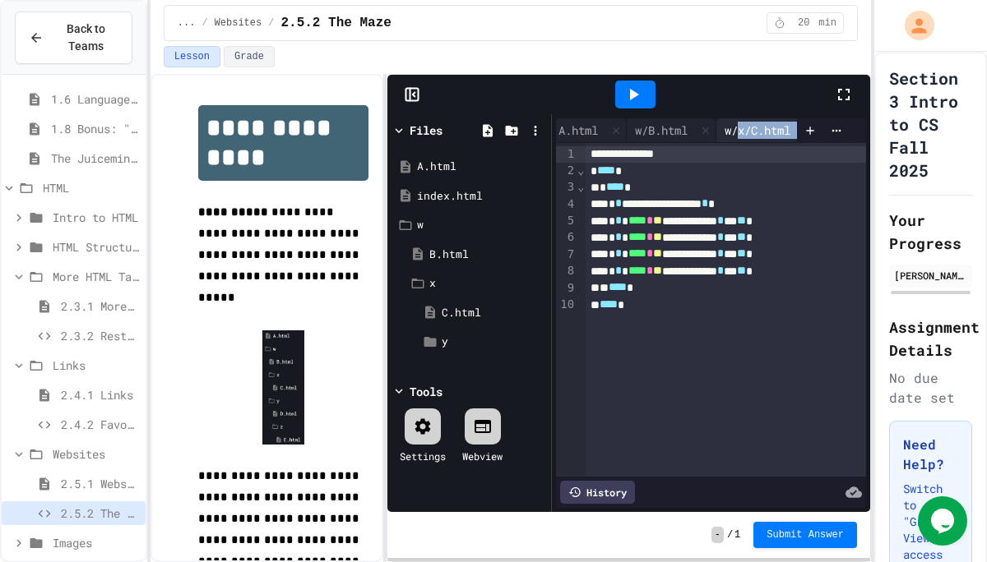
drag, startPoint x: 807, startPoint y: 122, endPoint x: 766, endPoint y: 127, distance: 40.7
click at [749, 127] on div "A.html w/B.html w/x/C.html w/x/y/D.html" at bounding box center [711, 130] width 310 height 25
click at [592, 127] on div "A.html" at bounding box center [578, 130] width 56 height 17
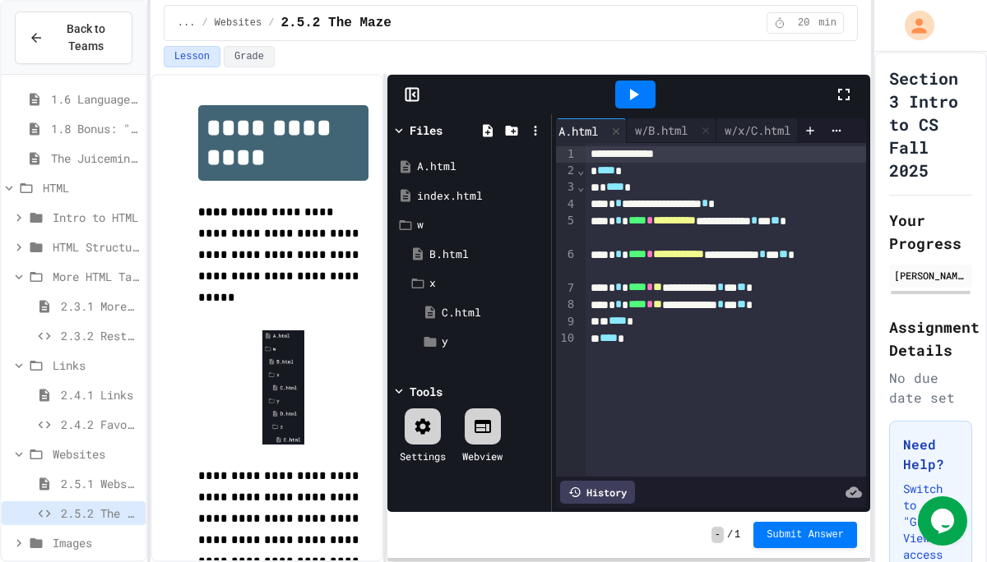
click at [662, 283] on span "**" at bounding box center [657, 287] width 9 height 12
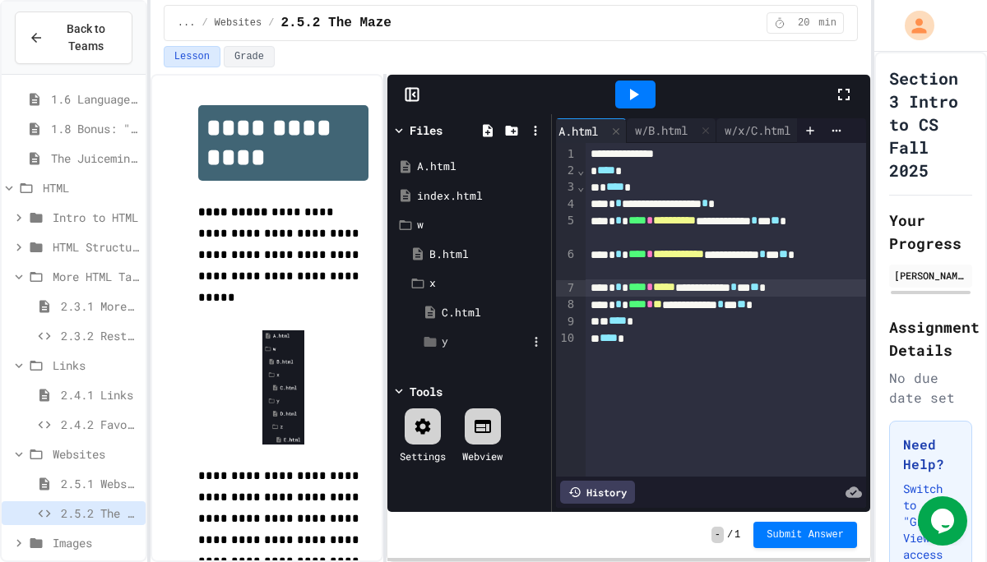
click at [471, 340] on div "y" at bounding box center [485, 342] width 86 height 16
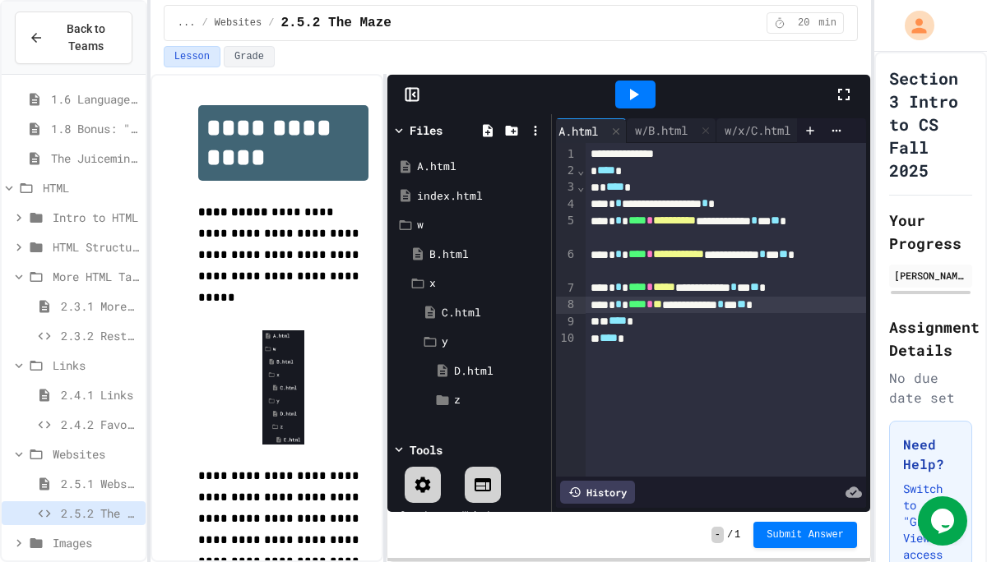
click at [703, 299] on div "**********" at bounding box center [725, 305] width 280 height 16
click at [675, 293] on span "*****" at bounding box center [664, 287] width 22 height 12
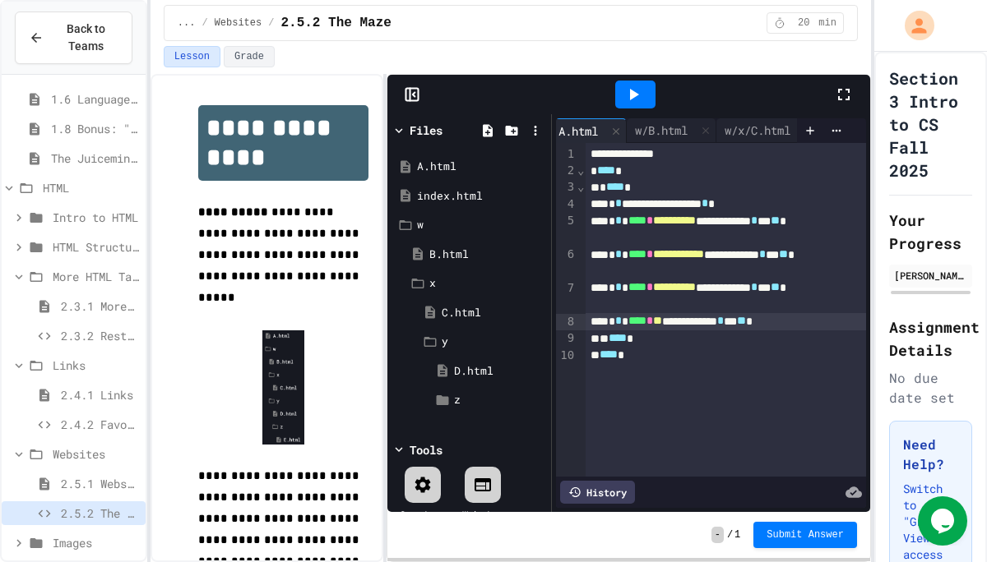
click at [662, 321] on span "**" at bounding box center [657, 321] width 9 height 12
click at [465, 394] on div "z" at bounding box center [490, 400] width 73 height 16
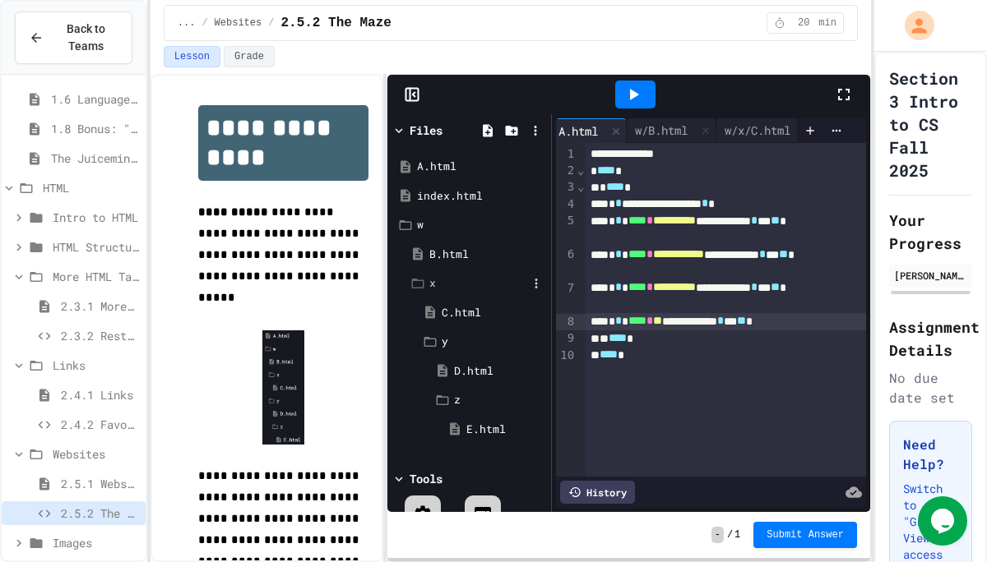
click at [440, 283] on div "x" at bounding box center [478, 283] width 98 height 16
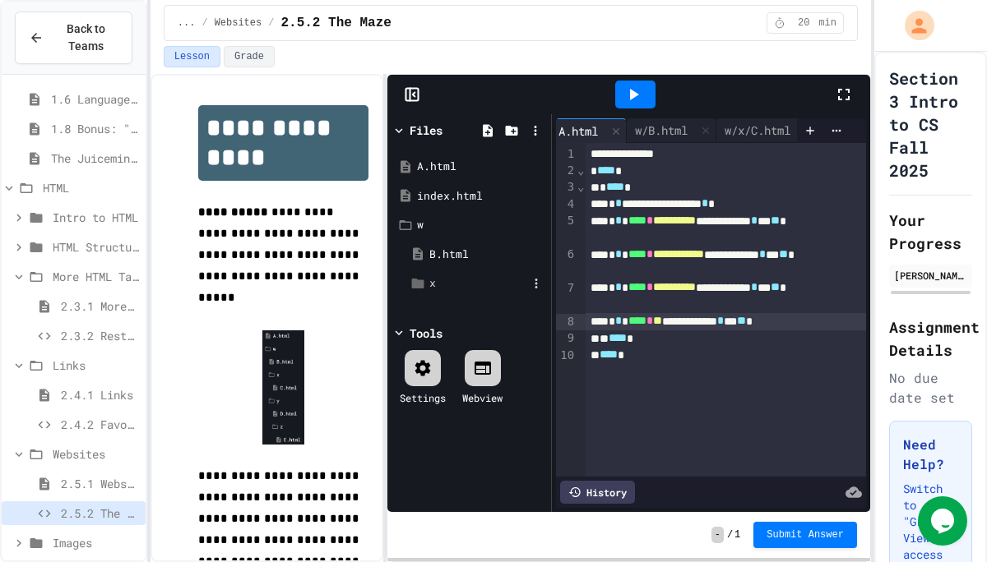
click at [440, 281] on div "x" at bounding box center [478, 283] width 98 height 16
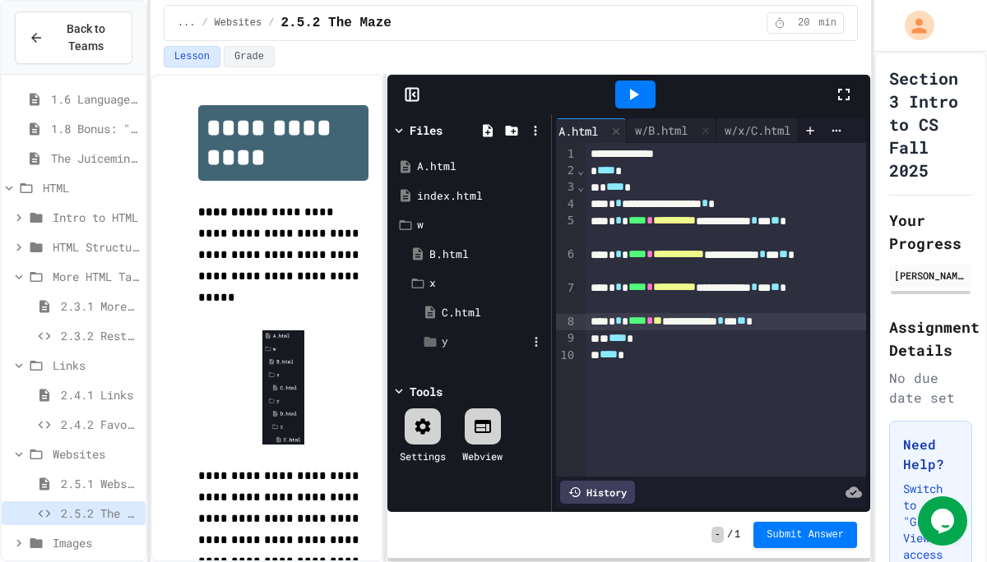
click at [430, 340] on icon at bounding box center [430, 342] width 12 height 10
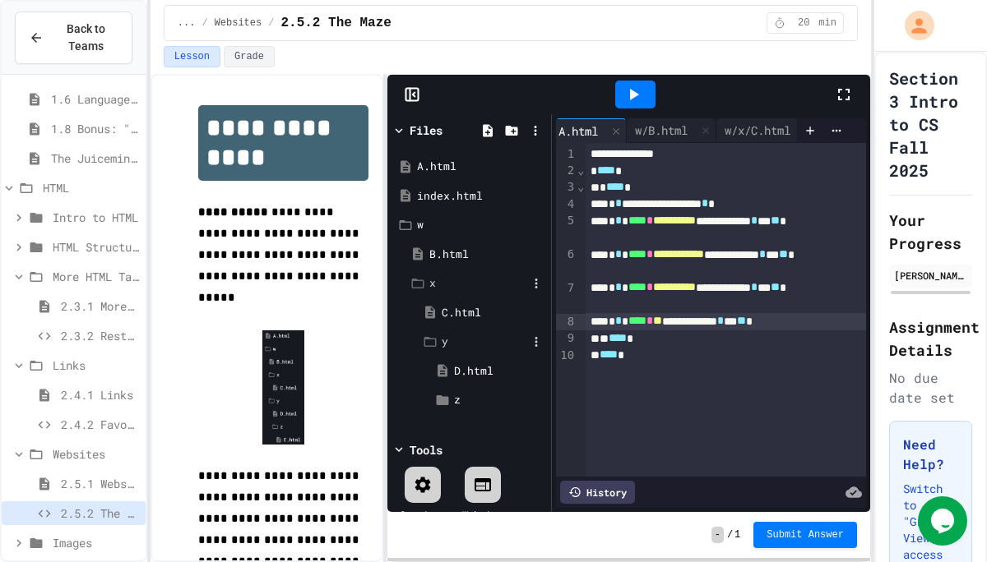
click at [438, 283] on div "x" at bounding box center [478, 283] width 98 height 16
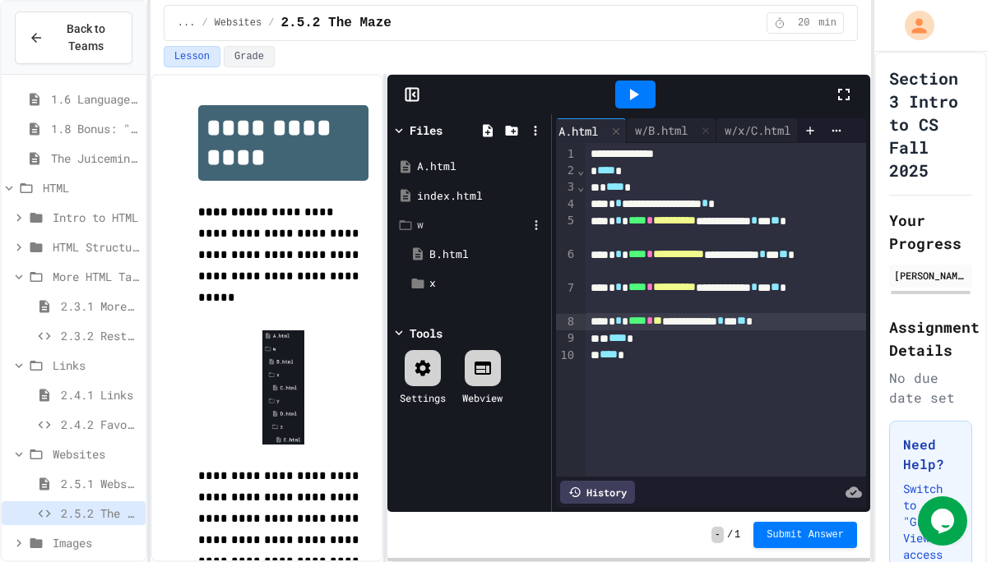
click at [421, 223] on div "w" at bounding box center [472, 225] width 110 height 16
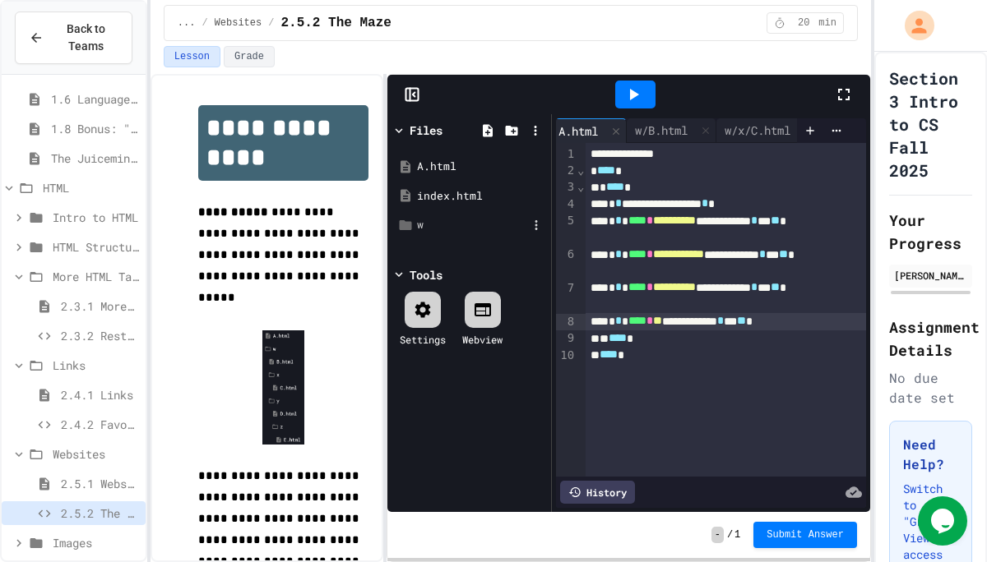
click at [421, 223] on div "w" at bounding box center [472, 225] width 110 height 16
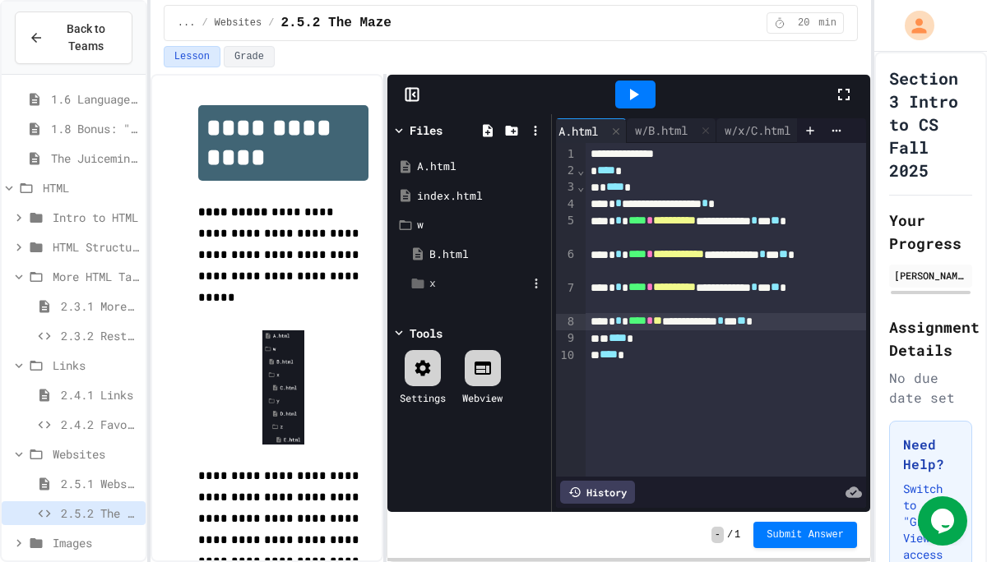
click at [432, 285] on div "x" at bounding box center [478, 283] width 98 height 16
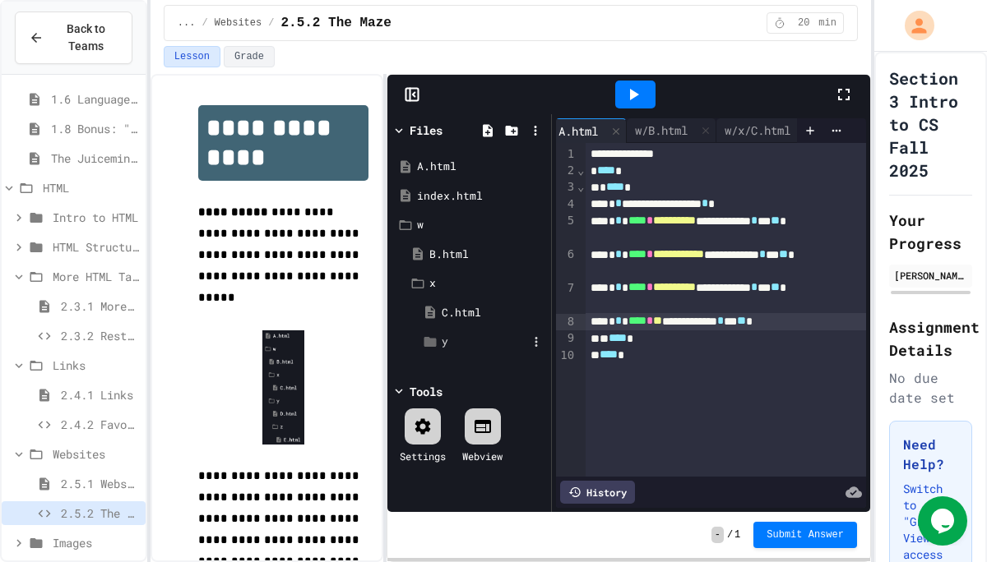
click at [439, 339] on div "y" at bounding box center [481, 342] width 131 height 30
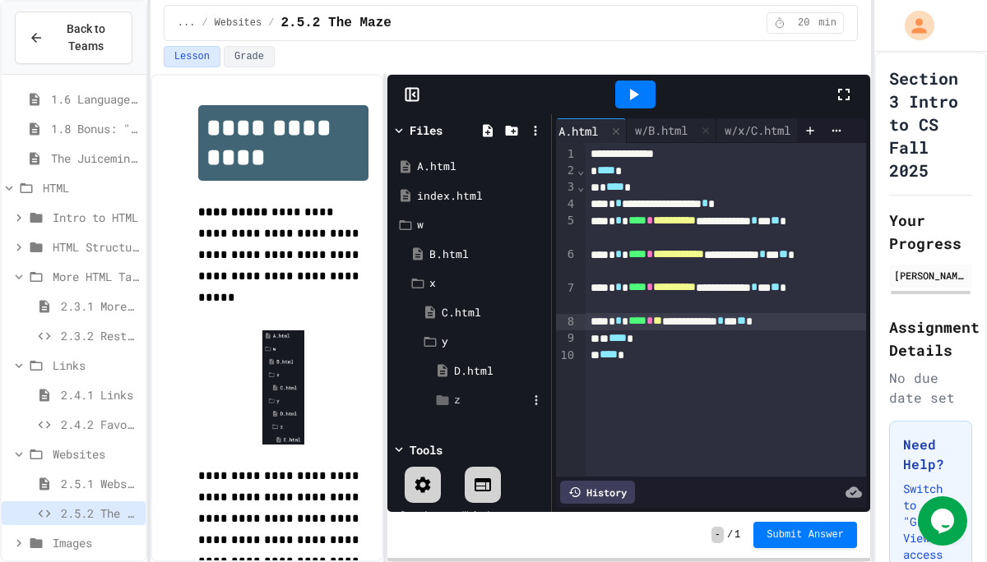
click at [443, 399] on icon at bounding box center [443, 400] width 12 height 10
click at [662, 322] on span "**" at bounding box center [657, 321] width 9 height 12
click at [408, 215] on div "w" at bounding box center [468, 225] width 155 height 30
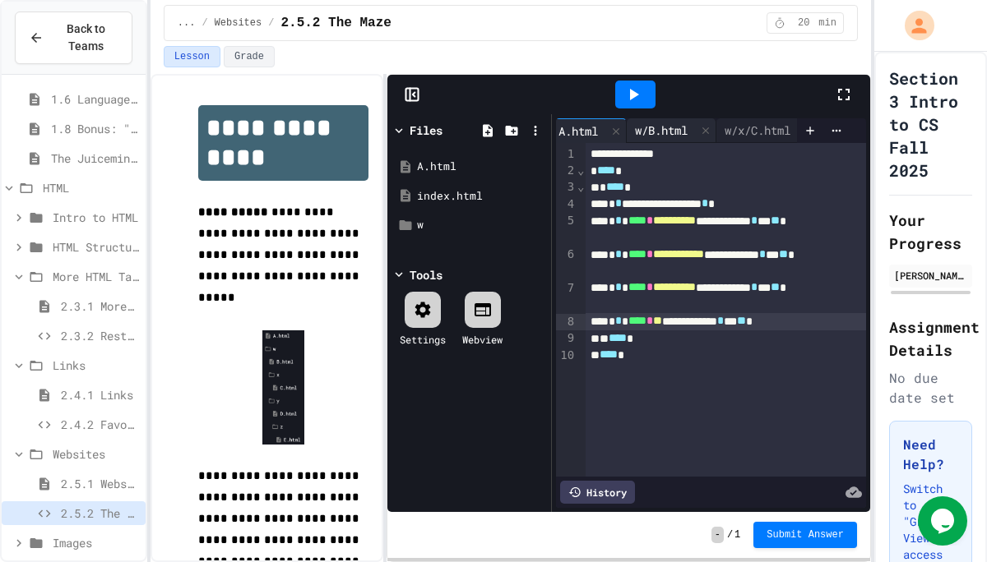
click at [661, 140] on div "w/B.html" at bounding box center [672, 130] width 90 height 25
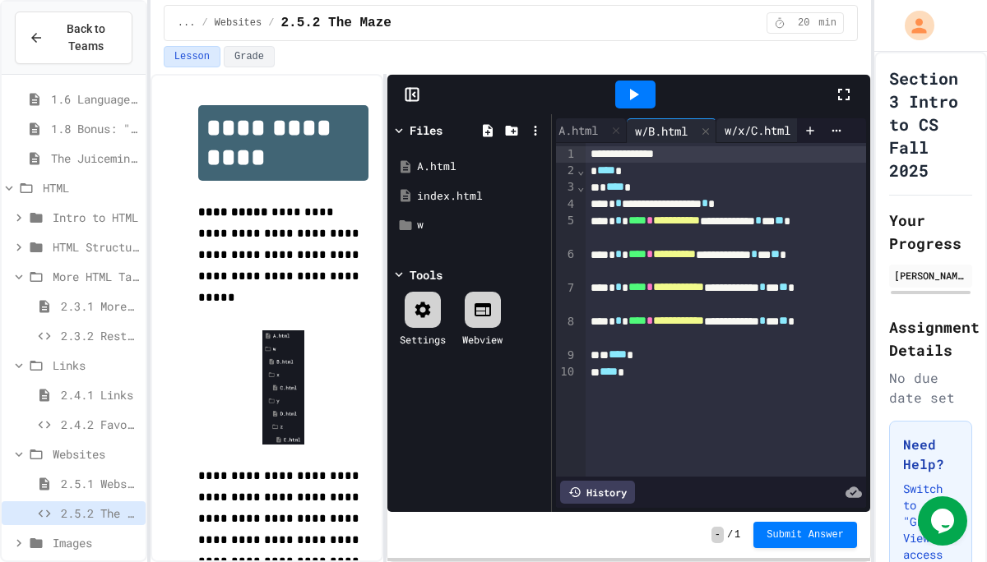
click at [737, 127] on div "w/x/C.html" at bounding box center [757, 130] width 82 height 17
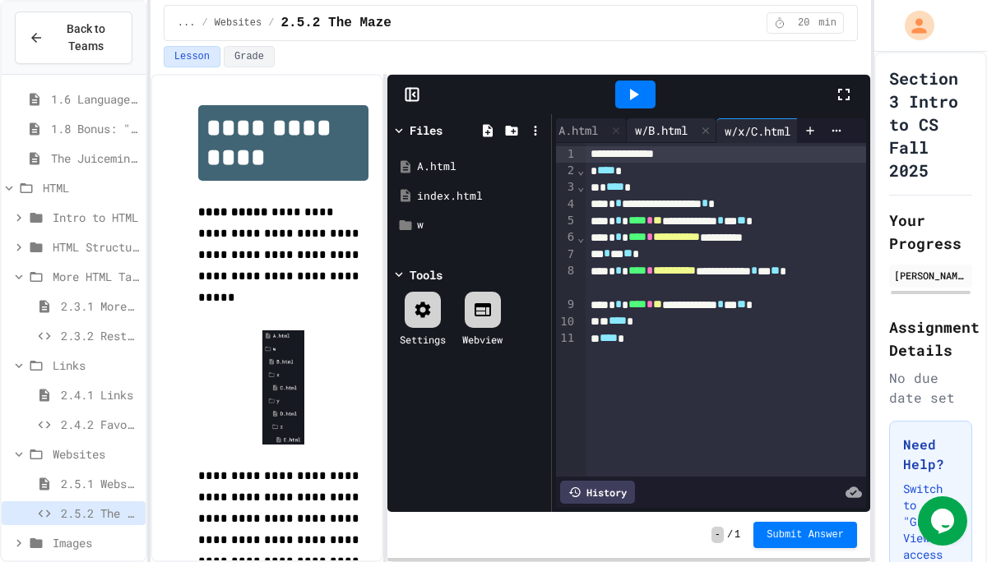
click at [653, 125] on div "w/B.html" at bounding box center [661, 130] width 69 height 17
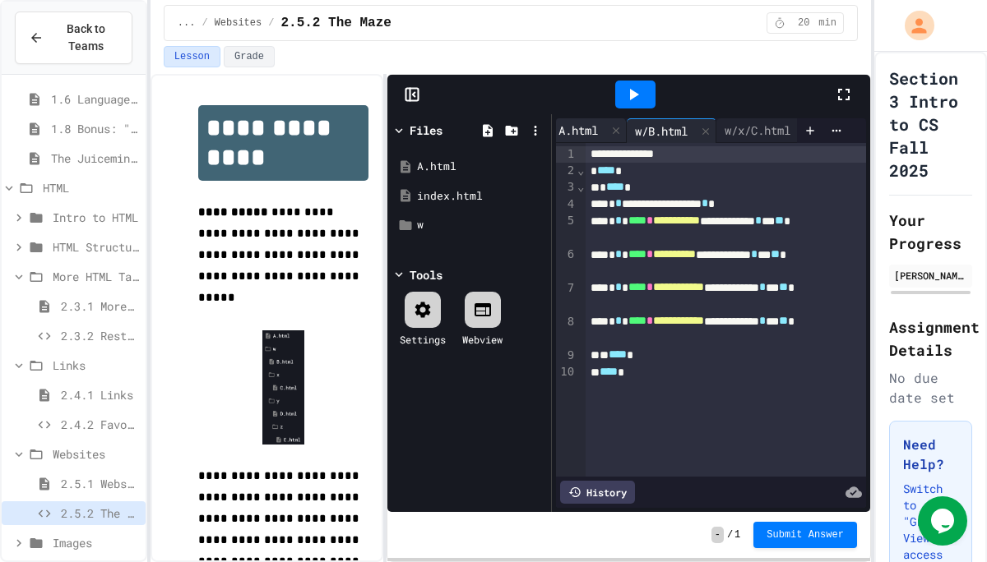
click at [591, 126] on div "A.html" at bounding box center [578, 130] width 56 height 17
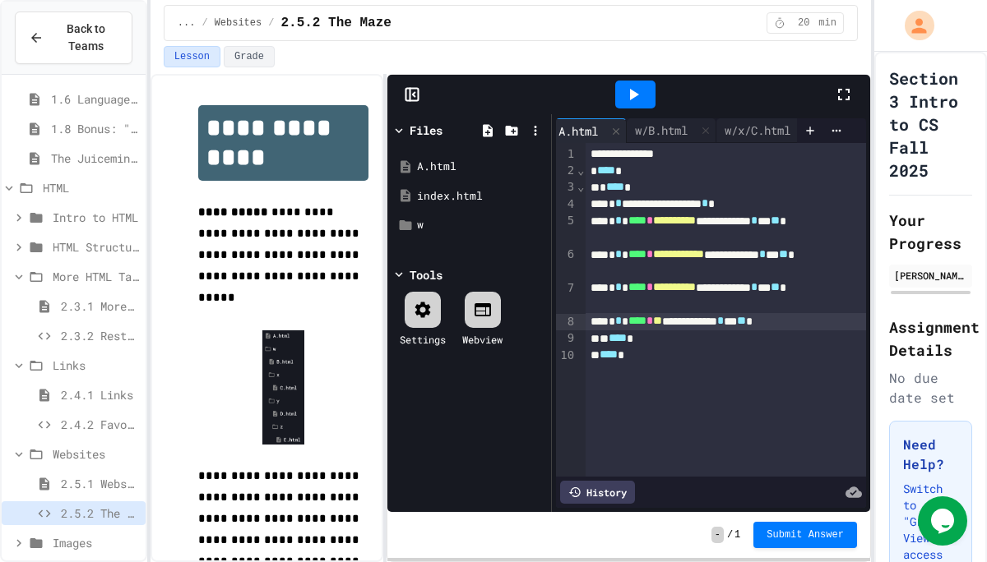
click at [662, 321] on span "**" at bounding box center [657, 321] width 9 height 12
click at [425, 229] on div "w" at bounding box center [472, 225] width 110 height 16
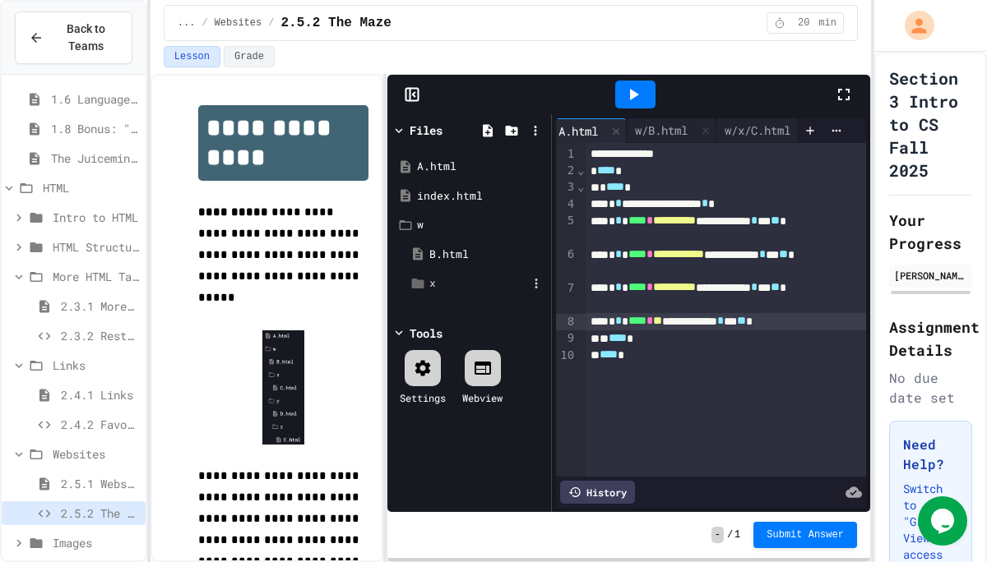
click at [437, 281] on div "x" at bounding box center [478, 283] width 98 height 16
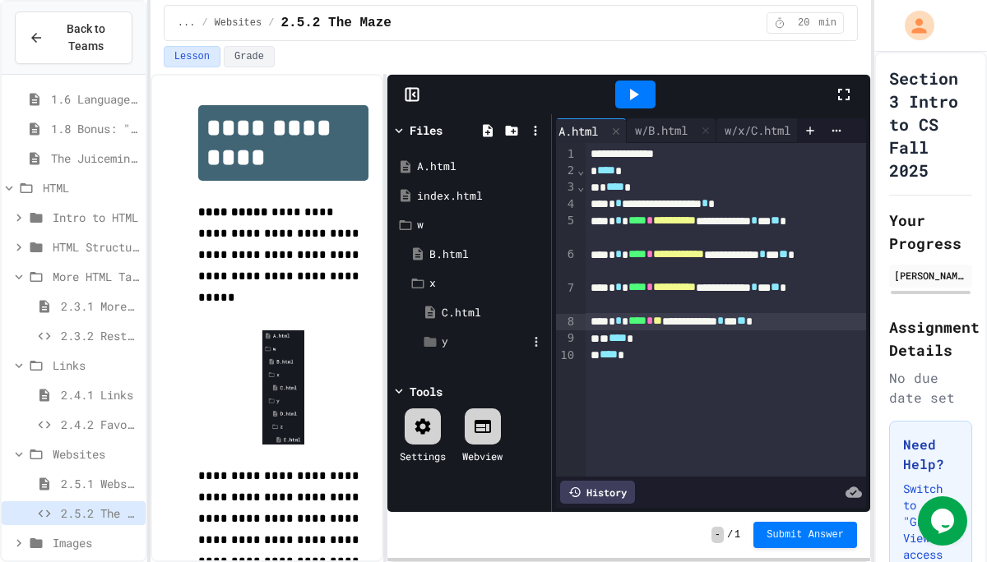
click at [465, 348] on div "y" at bounding box center [485, 342] width 86 height 16
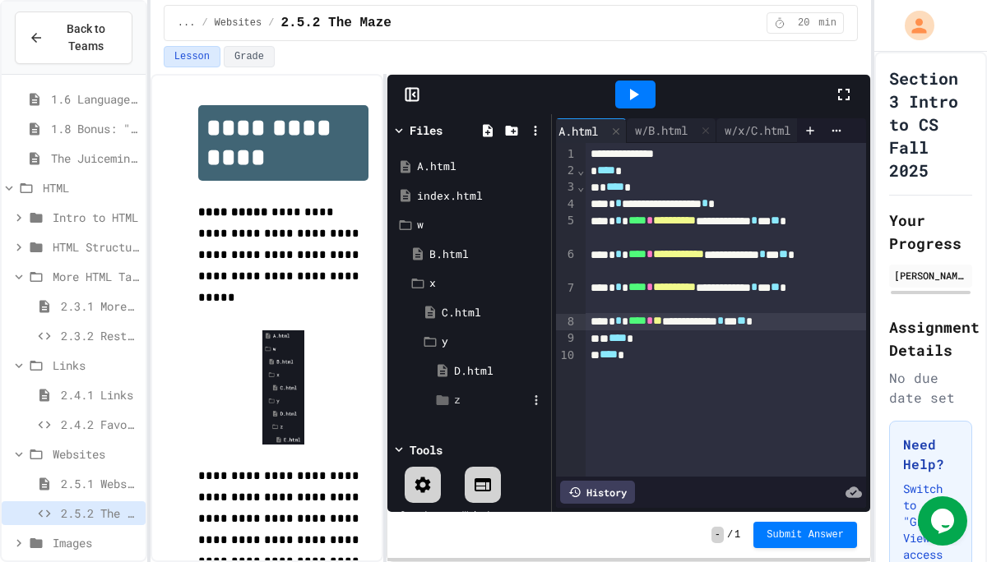
click at [460, 400] on div "z" at bounding box center [490, 400] width 73 height 16
click at [627, 88] on icon at bounding box center [633, 95] width 20 height 20
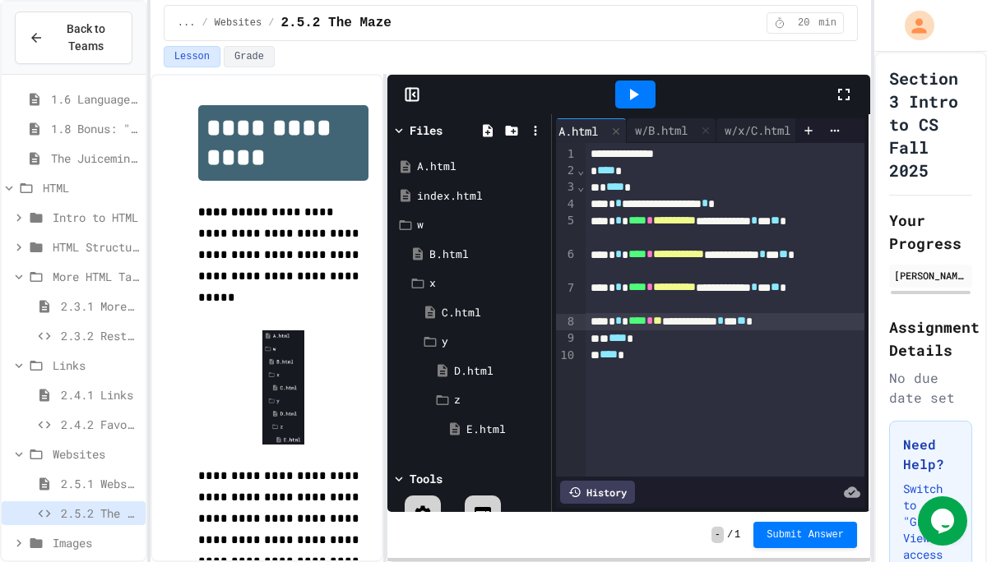
click at [986, 243] on html "**********" at bounding box center [493, 281] width 987 height 562
click at [659, 130] on div "w/B.html" at bounding box center [661, 130] width 69 height 17
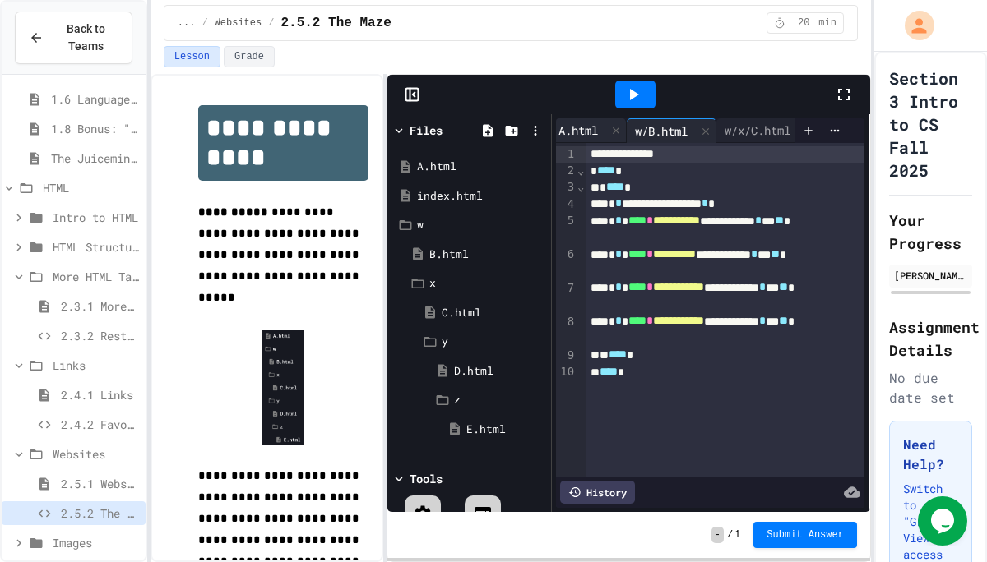
click at [588, 129] on div "A.html" at bounding box center [578, 130] width 56 height 17
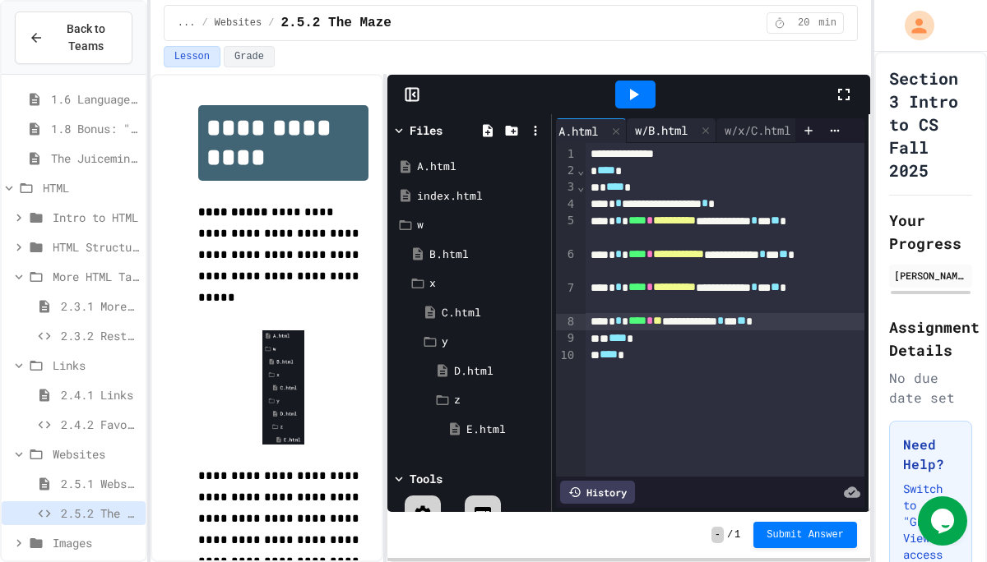
click at [657, 127] on div "w/B.html" at bounding box center [661, 130] width 69 height 17
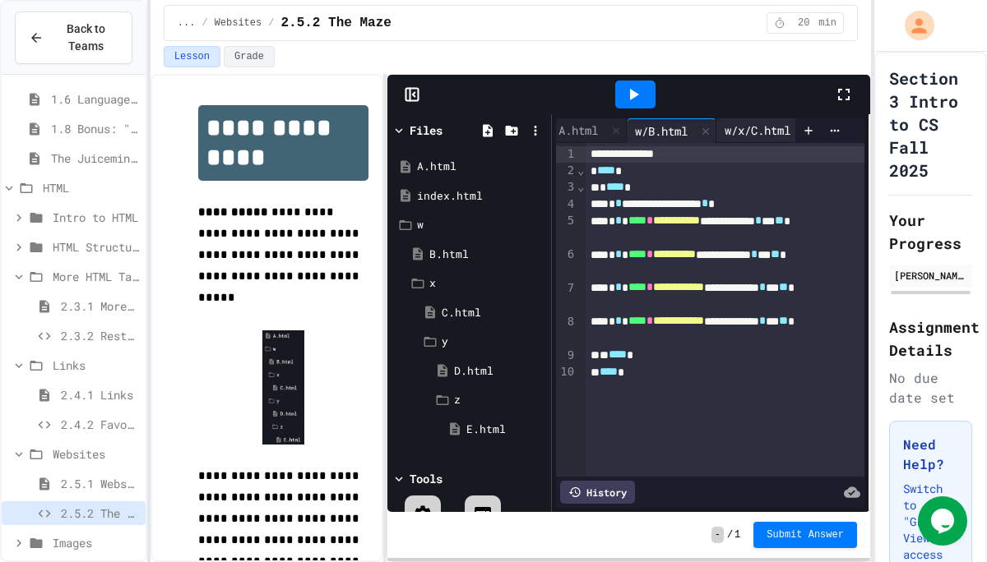
click at [744, 133] on div "w/x/C.html" at bounding box center [757, 130] width 82 height 17
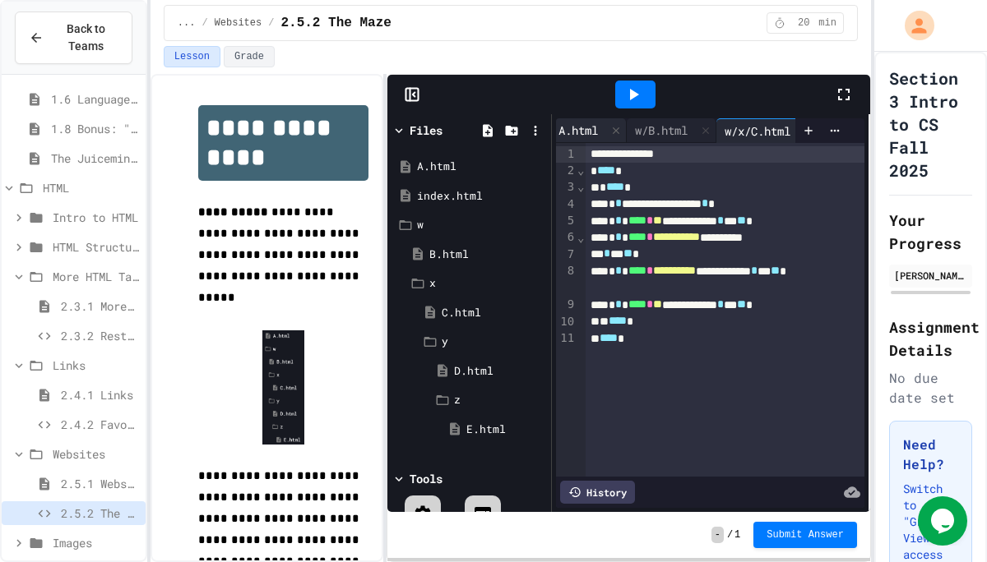
click at [583, 131] on div "A.html" at bounding box center [578, 130] width 56 height 17
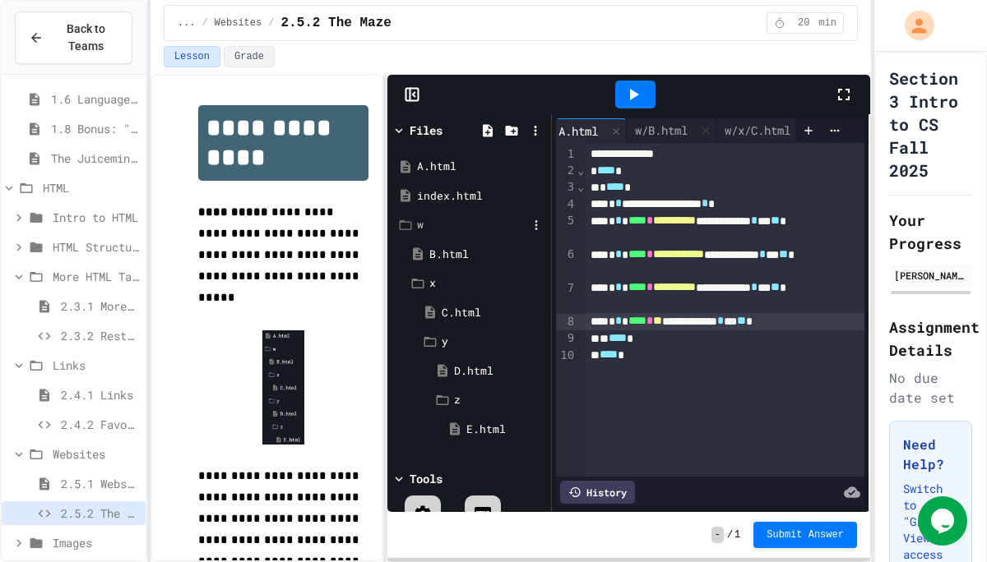
click at [423, 222] on div "w" at bounding box center [472, 225] width 110 height 16
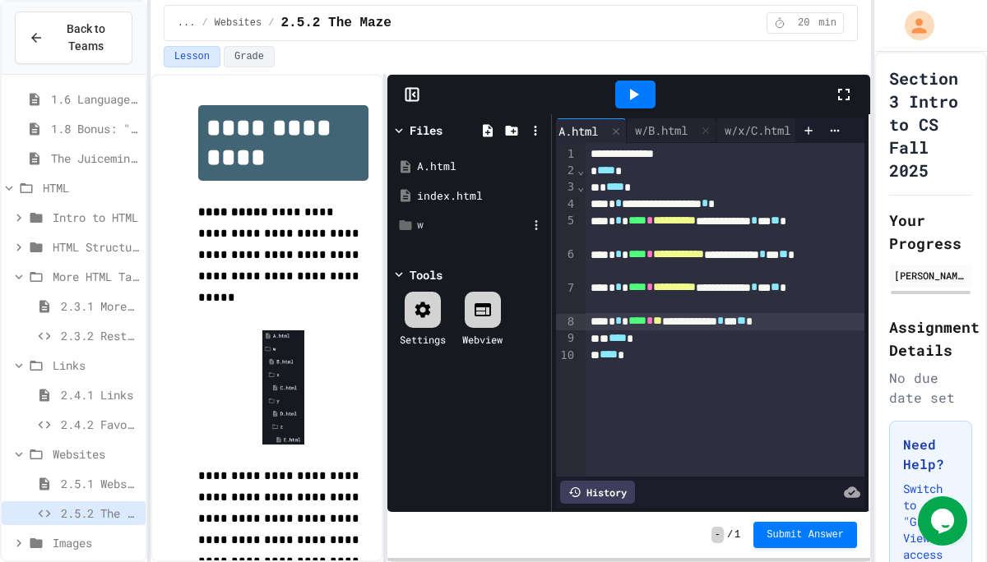
click at [423, 225] on div "w" at bounding box center [472, 225] width 110 height 16
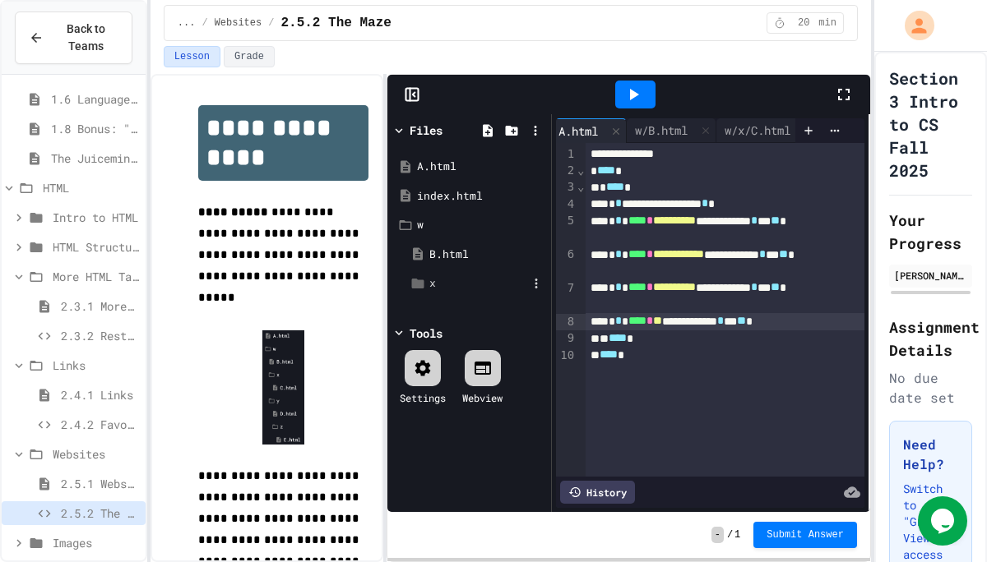
click at [428, 279] on div "x" at bounding box center [475, 284] width 143 height 30
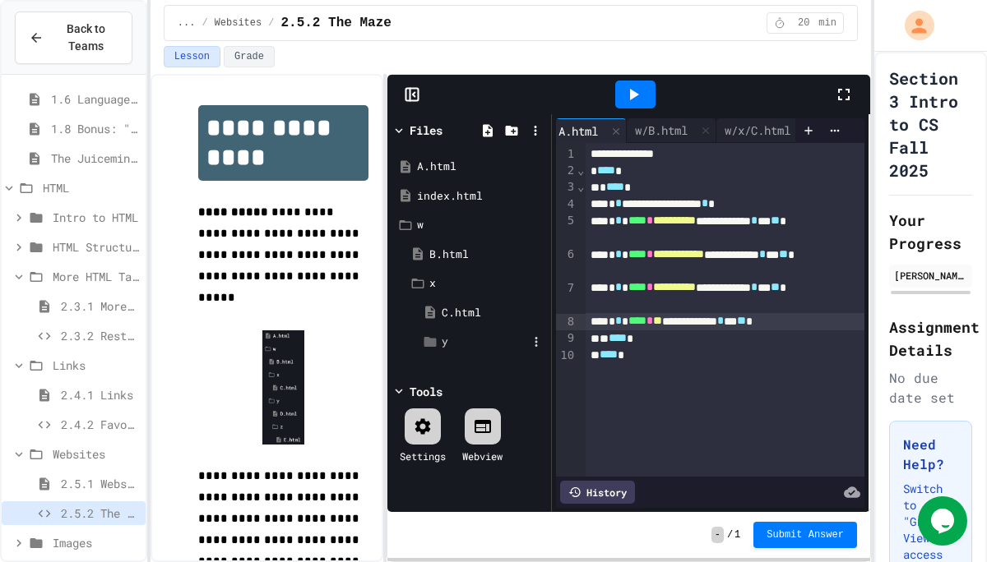
click at [441, 340] on div "y" at bounding box center [481, 342] width 131 height 30
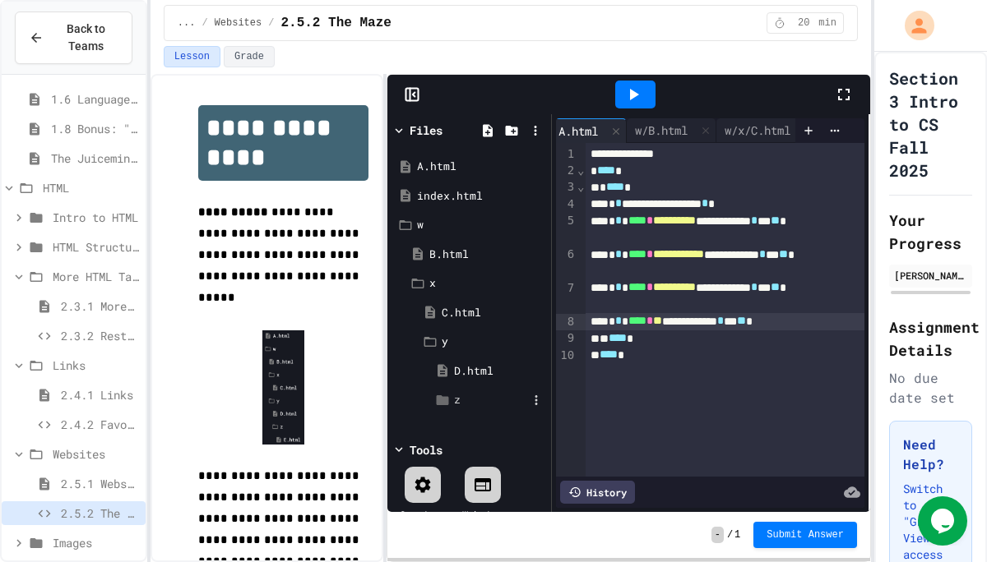
click at [450, 400] on div "z" at bounding box center [487, 401] width 118 height 30
click at [504, 337] on div "y" at bounding box center [485, 342] width 86 height 16
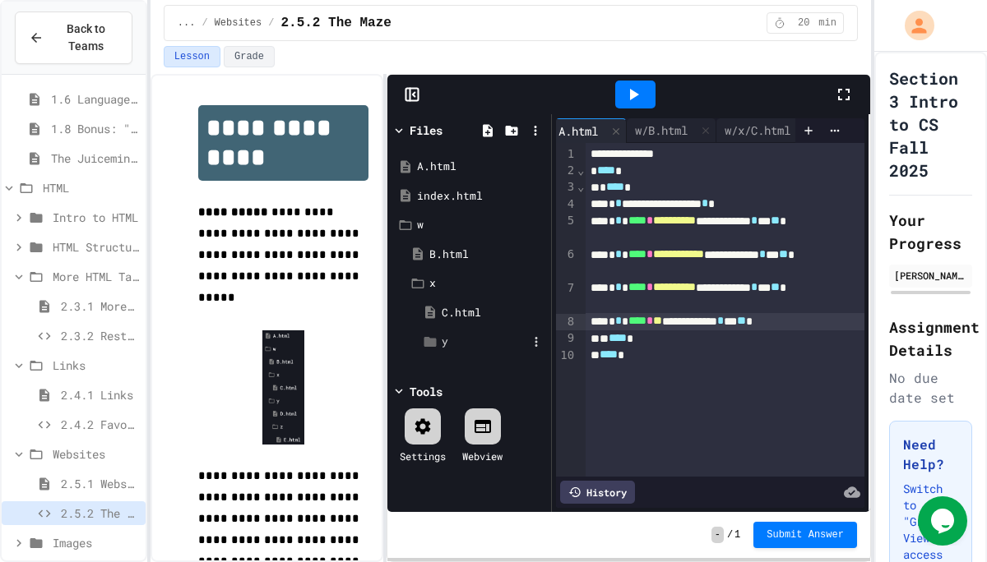
click at [504, 337] on div "y" at bounding box center [485, 342] width 86 height 16
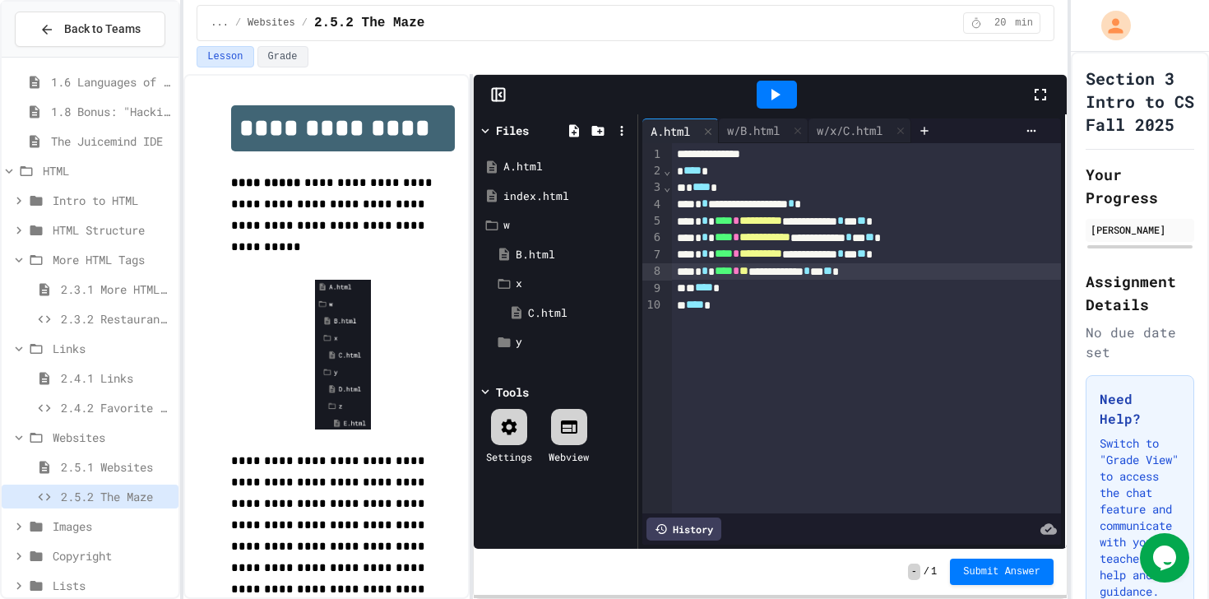
scroll to position [0, 0]
click at [502, 339] on icon at bounding box center [504, 342] width 12 height 10
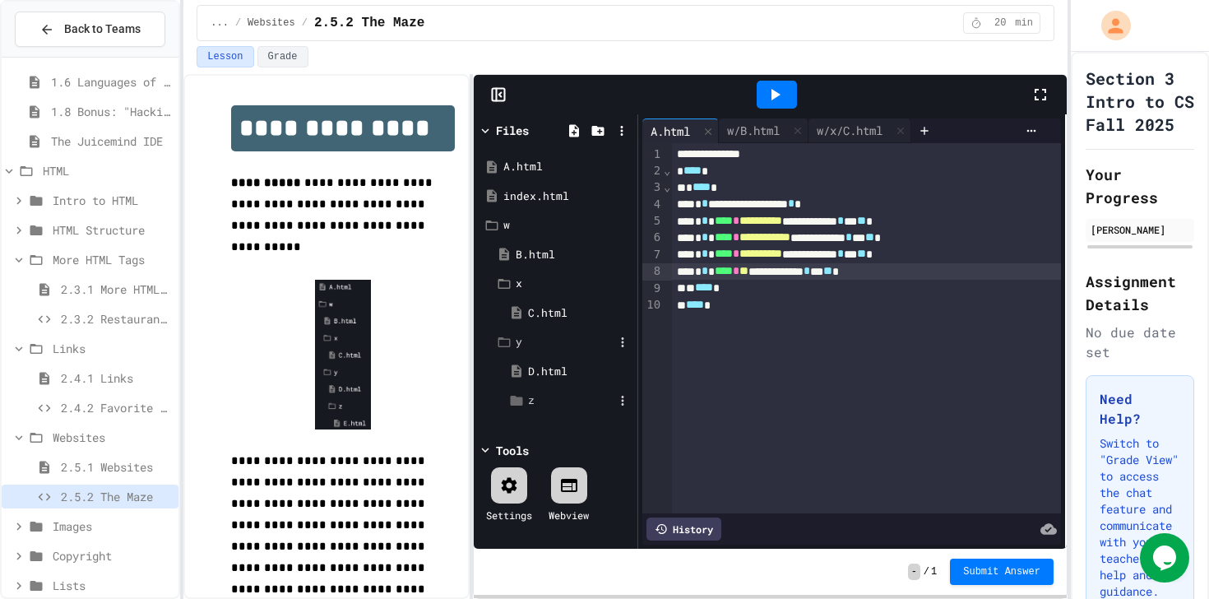
click at [531, 398] on div "z" at bounding box center [571, 400] width 86 height 16
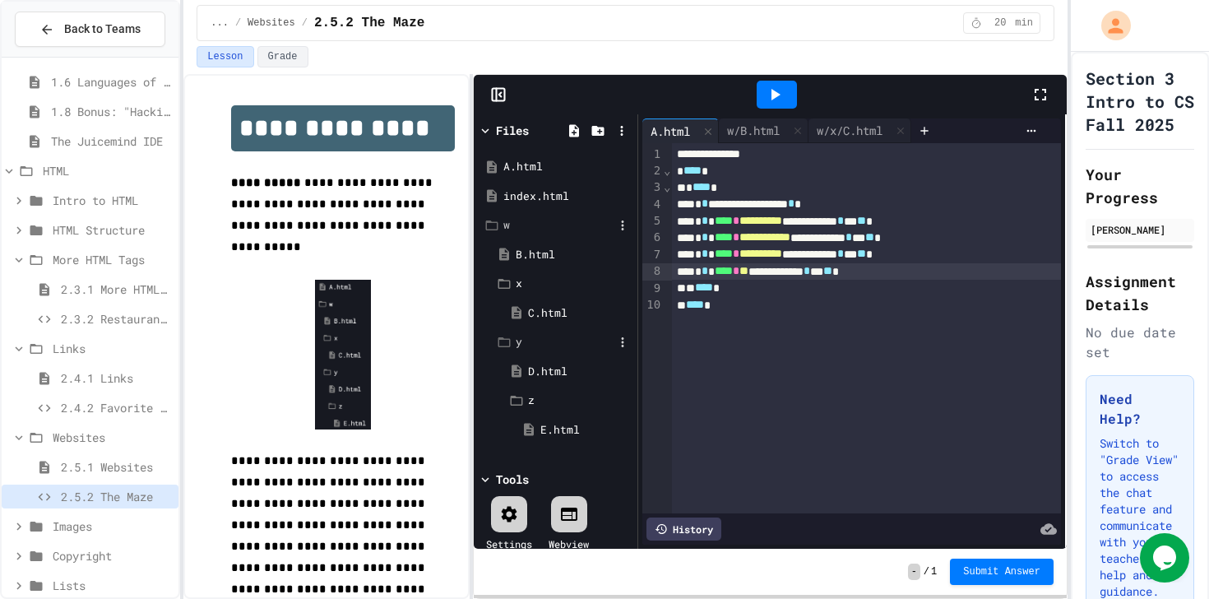
click at [530, 227] on div "w" at bounding box center [558, 225] width 110 height 16
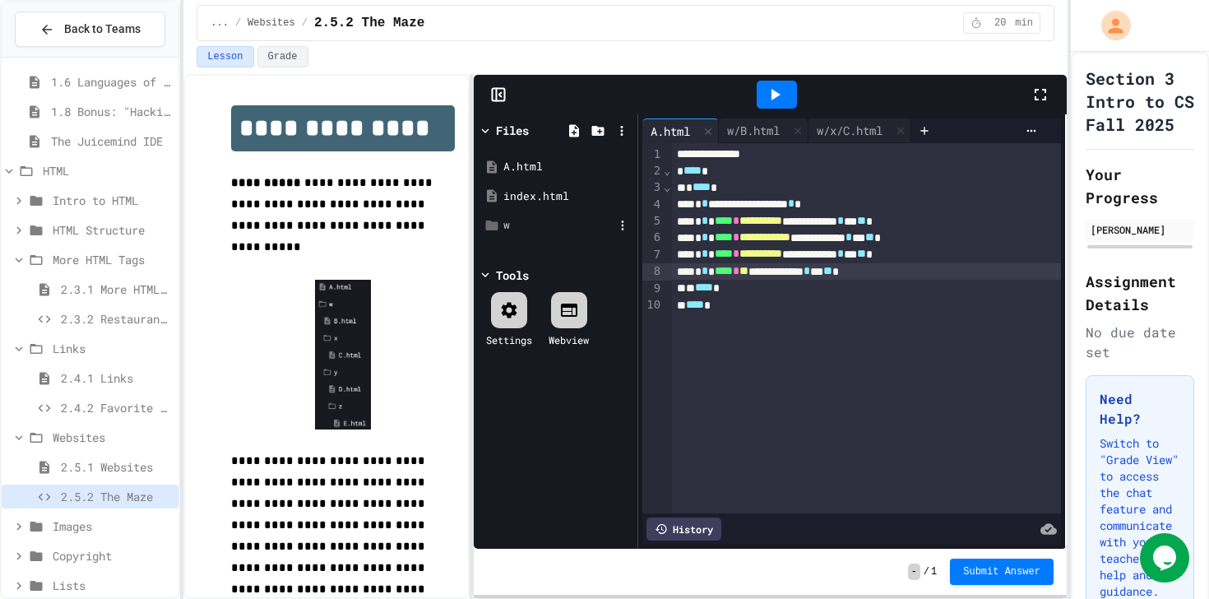
click at [529, 224] on div "w" at bounding box center [558, 225] width 110 height 16
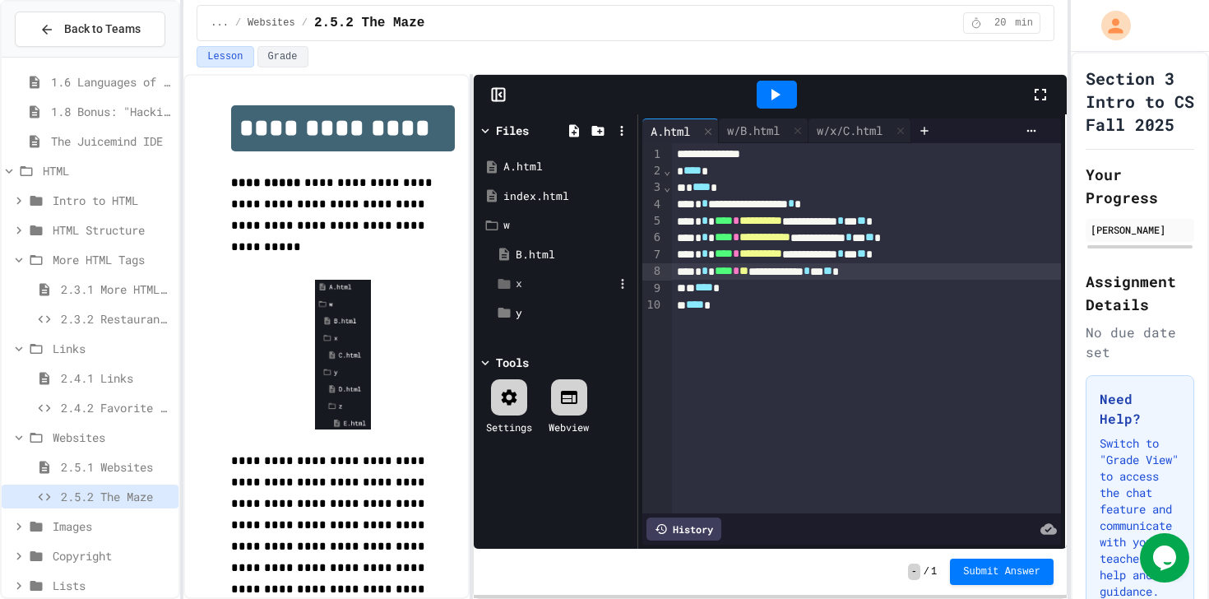
click at [523, 277] on div "x" at bounding box center [565, 283] width 98 height 16
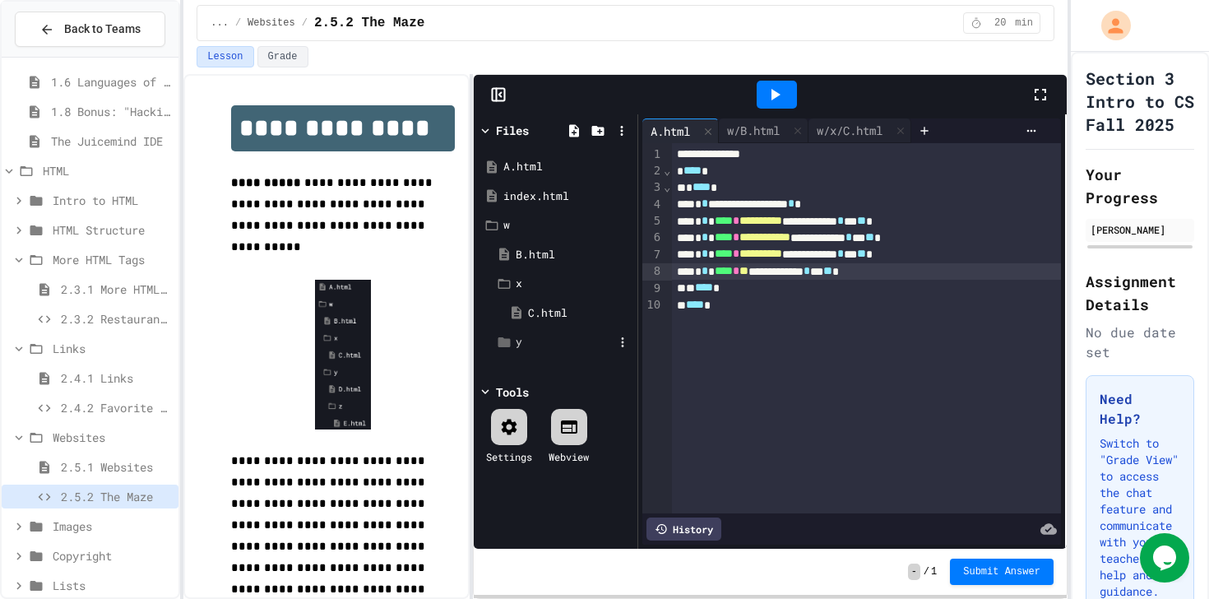
click at [516, 336] on div "y" at bounding box center [565, 342] width 98 height 16
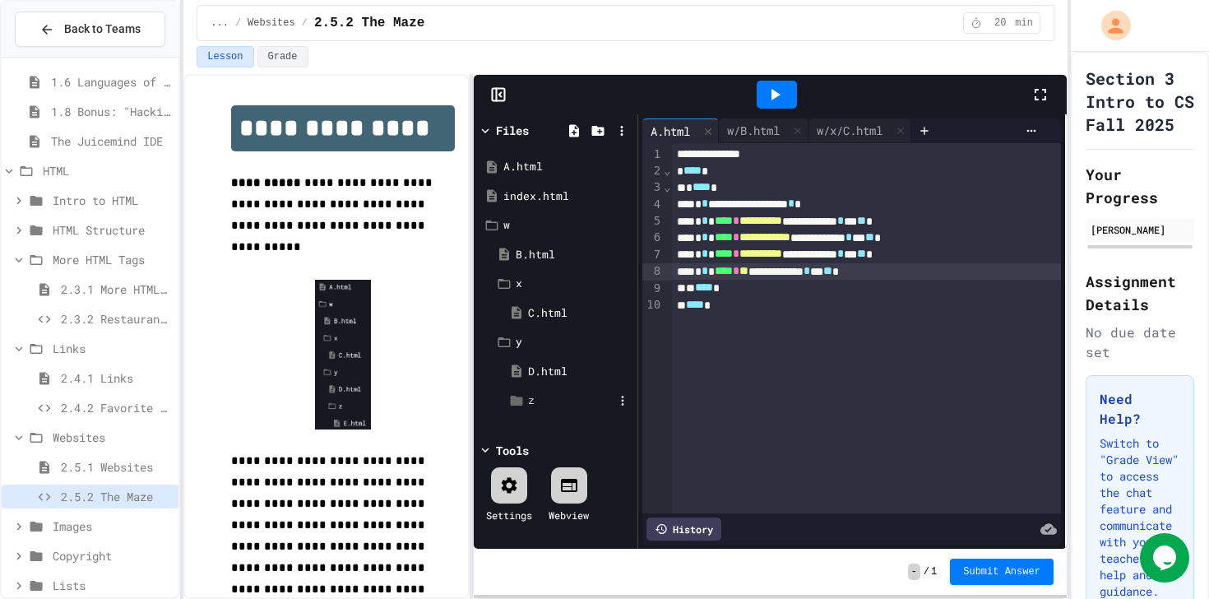
click at [539, 401] on div "z" at bounding box center [571, 400] width 86 height 16
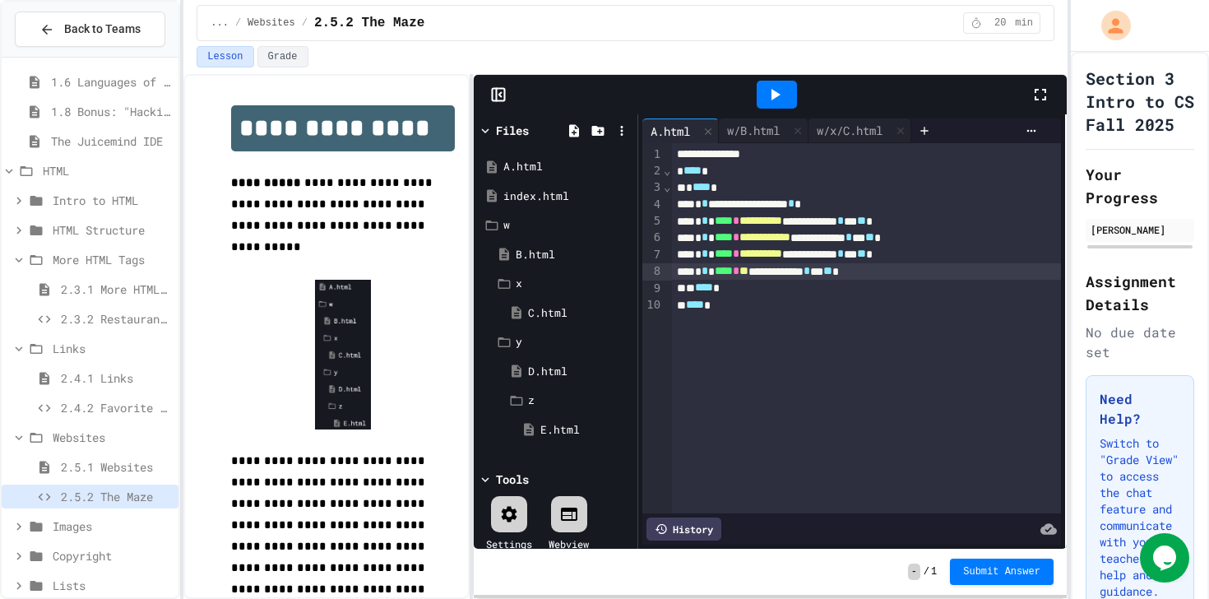
click at [748, 272] on span "**" at bounding box center [743, 271] width 9 height 12
click at [768, 257] on span "**********" at bounding box center [760, 253] width 43 height 12
click at [741, 131] on div "w/B.html" at bounding box center [753, 130] width 69 height 17
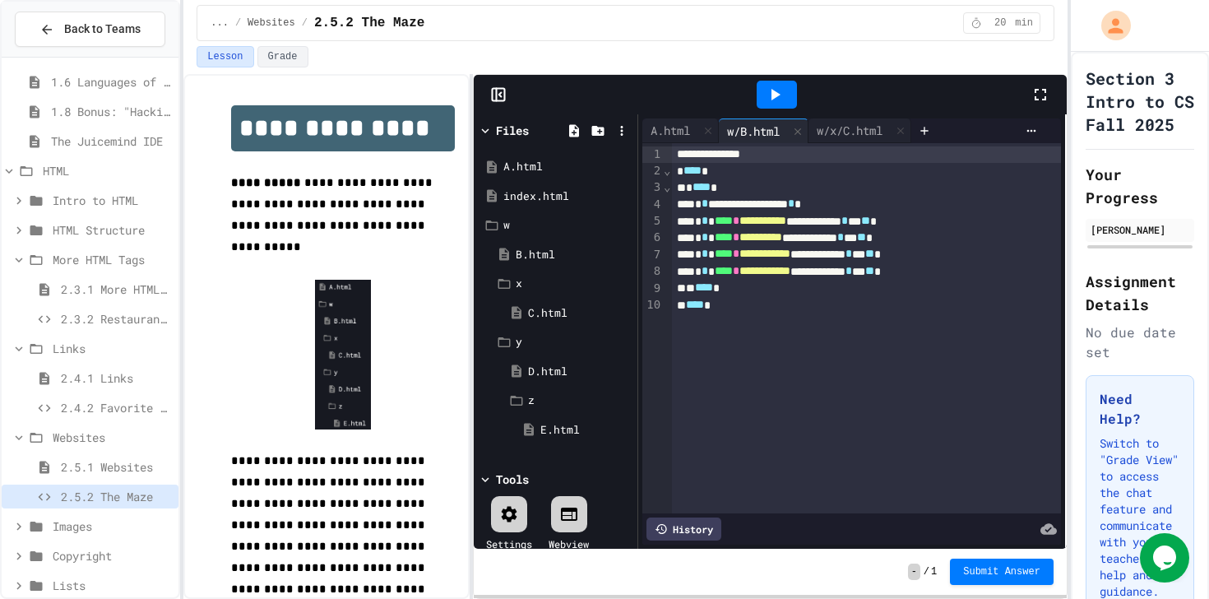
click at [768, 271] on span "**********" at bounding box center [764, 271] width 51 height 12
click at [786, 222] on span "**********" at bounding box center [762, 221] width 47 height 12
click at [782, 243] on span "**********" at bounding box center [760, 237] width 43 height 12
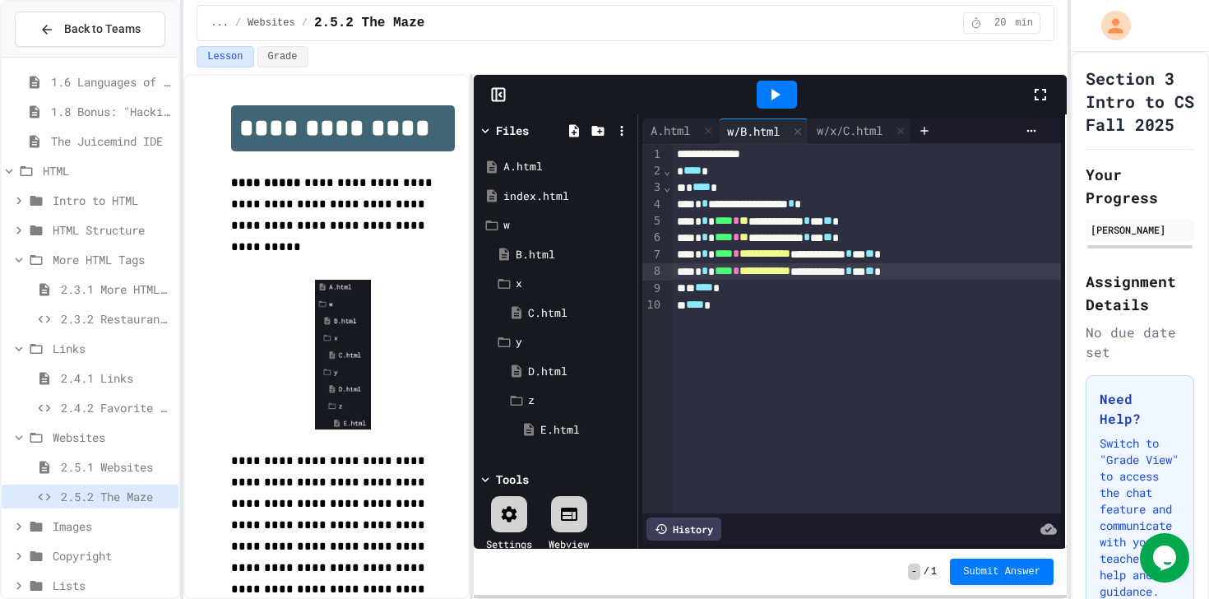
click at [790, 266] on span "**********" at bounding box center [764, 271] width 51 height 12
click at [790, 253] on span "**********" at bounding box center [764, 253] width 51 height 12
click at [832, 282] on div "** **** *" at bounding box center [866, 288] width 389 height 16
click at [790, 275] on span "**********" at bounding box center [764, 271] width 51 height 12
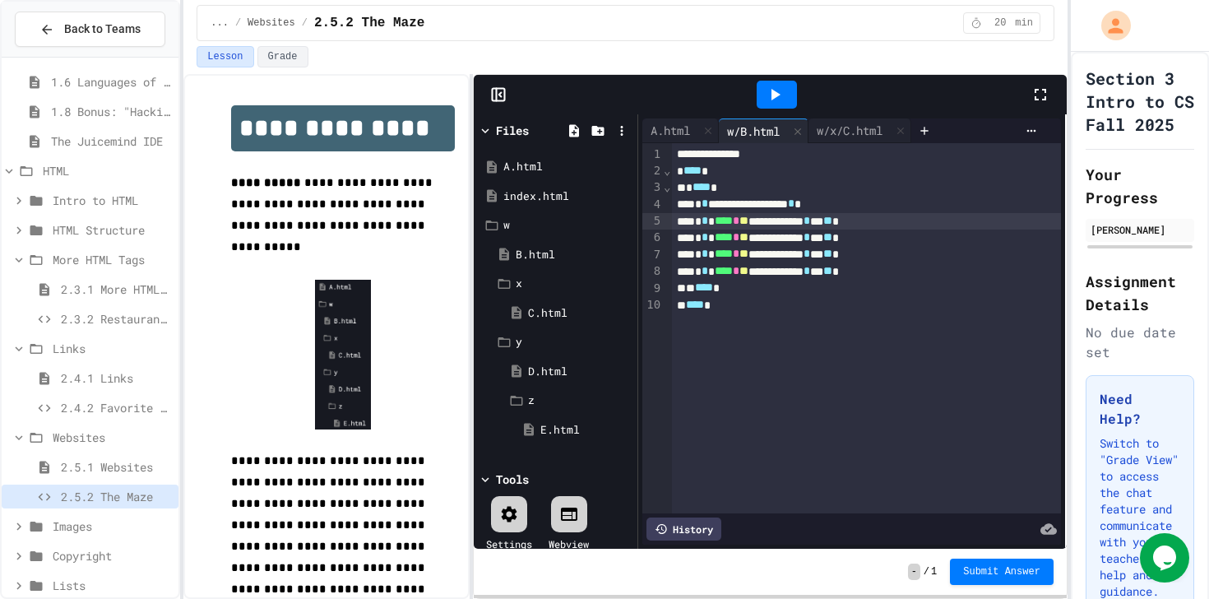
click at [748, 217] on span "**" at bounding box center [743, 221] width 9 height 12
click at [748, 240] on span "**" at bounding box center [743, 237] width 9 height 12
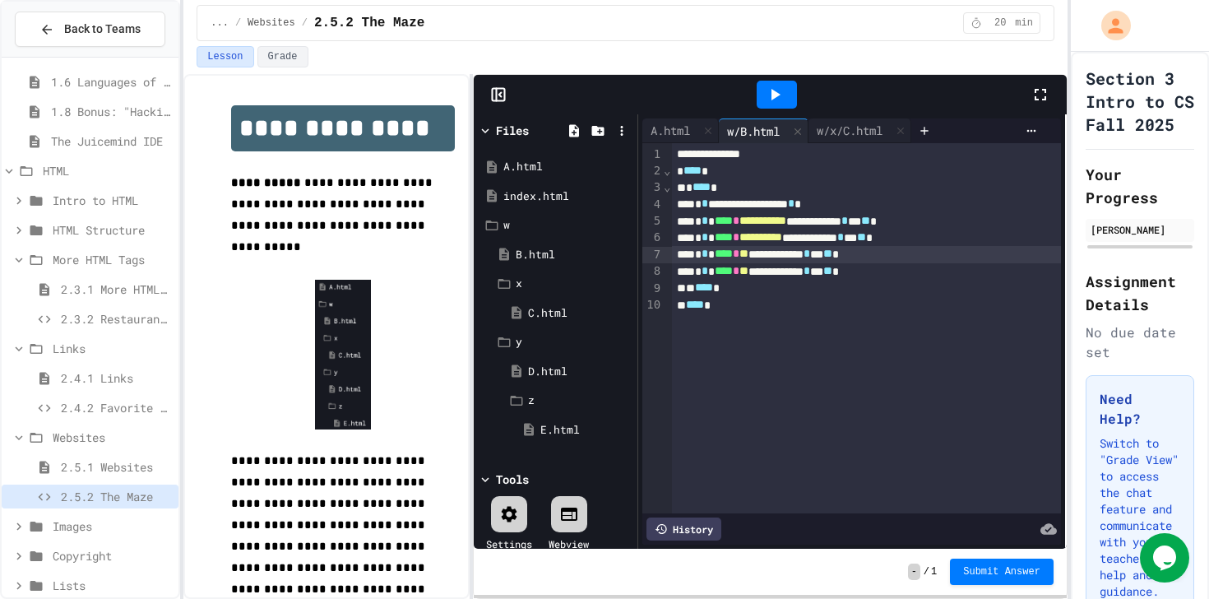
click at [748, 254] on span "**" at bounding box center [743, 253] width 9 height 12
click at [748, 268] on span "**" at bounding box center [743, 271] width 9 height 12
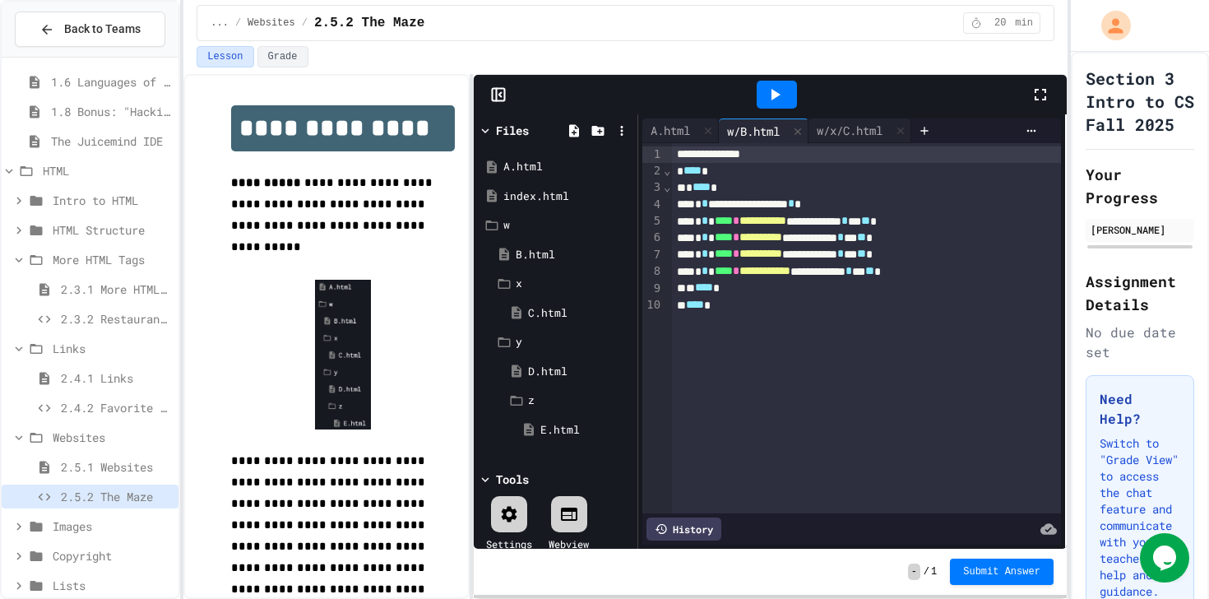
click at [844, 146] on div "**********" at bounding box center [866, 154] width 389 height 16
click at [851, 131] on div "w/x/C.html" at bounding box center [849, 130] width 82 height 17
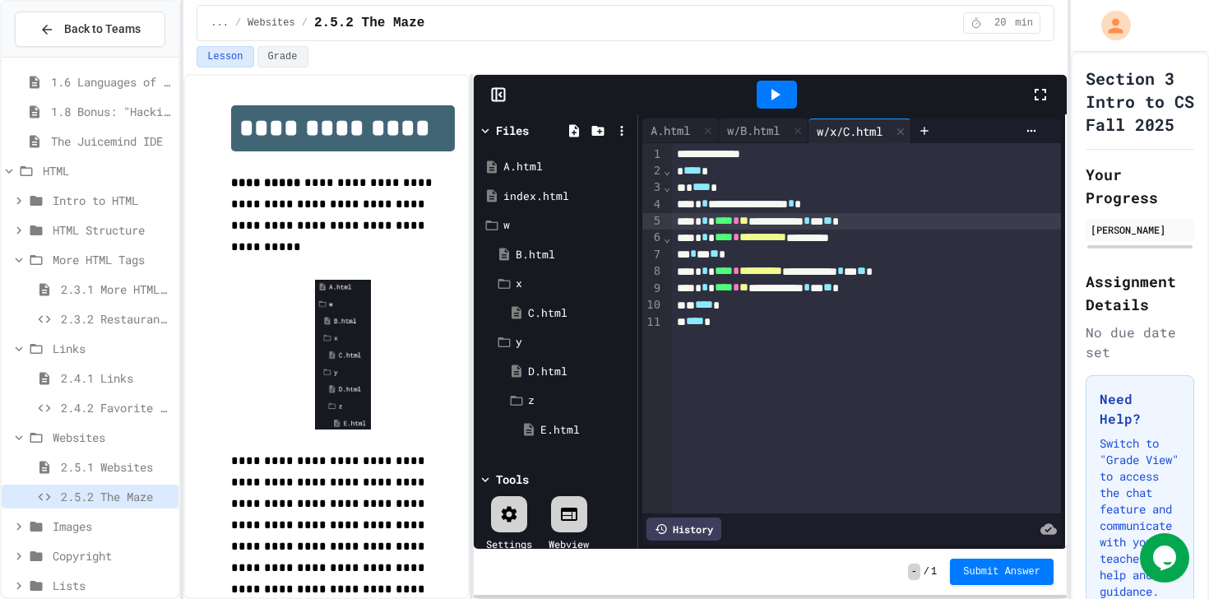
click at [748, 221] on span "**" at bounding box center [743, 221] width 9 height 12
drag, startPoint x: 829, startPoint y: 244, endPoint x: 769, endPoint y: 245, distance: 60.0
click at [769, 243] on span "**********" at bounding box center [762, 237] width 47 height 12
click at [770, 83] on div at bounding box center [776, 95] width 40 height 28
click at [771, 87] on icon at bounding box center [775, 95] width 20 height 20
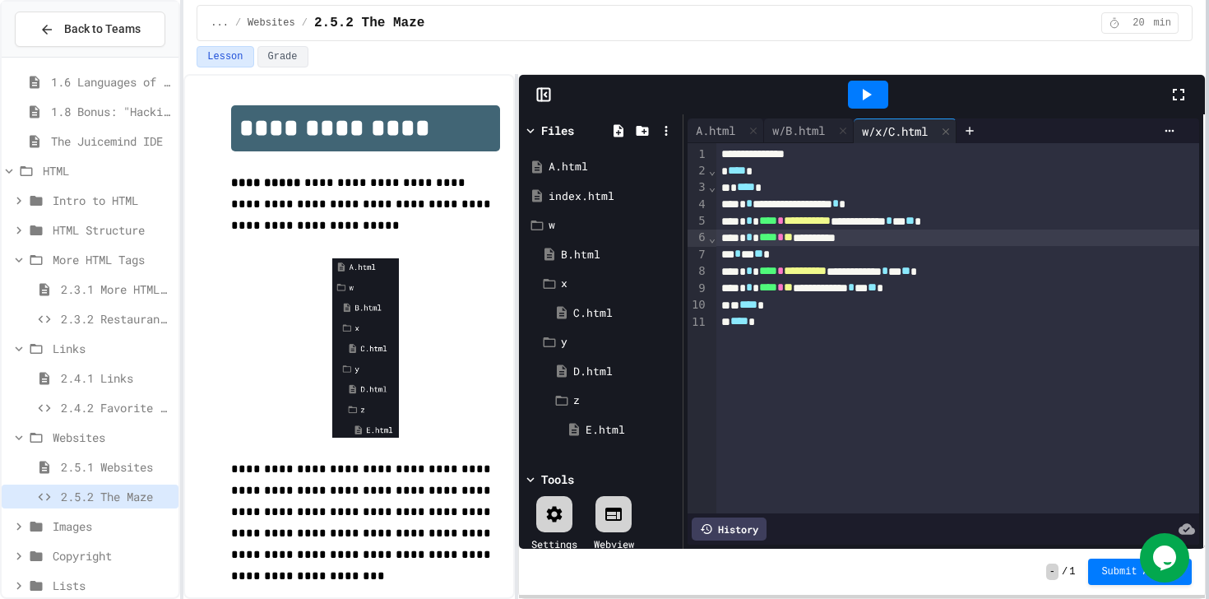
click at [986, 193] on div at bounding box center [1206, 299] width 3 height 599
click at [816, 136] on div "w/B.html" at bounding box center [798, 130] width 69 height 17
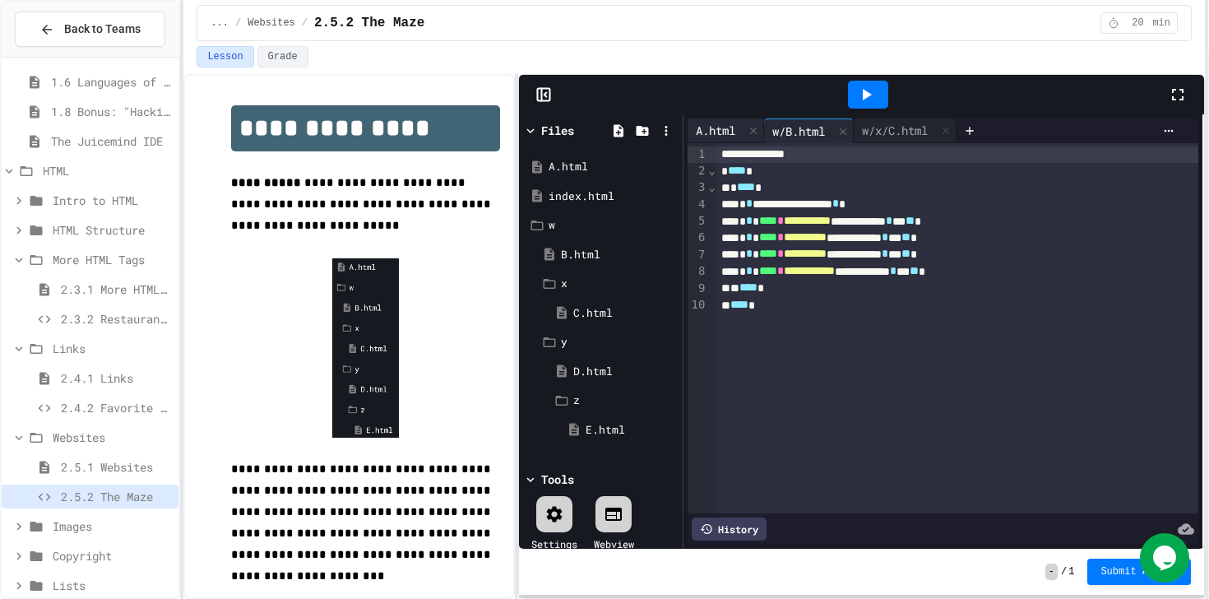
click at [725, 133] on div "A.html" at bounding box center [715, 130] width 56 height 17
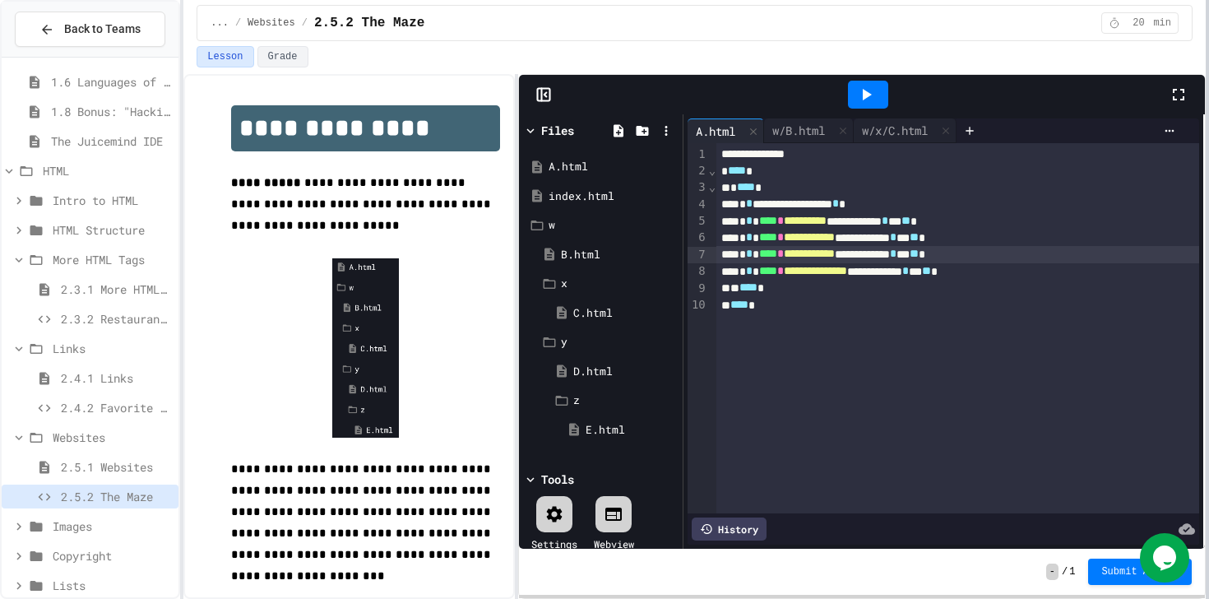
click at [986, 359] on div "**********" at bounding box center [604, 299] width 1209 height 599
click at [883, 127] on div "w/x/C.html" at bounding box center [894, 130] width 82 height 17
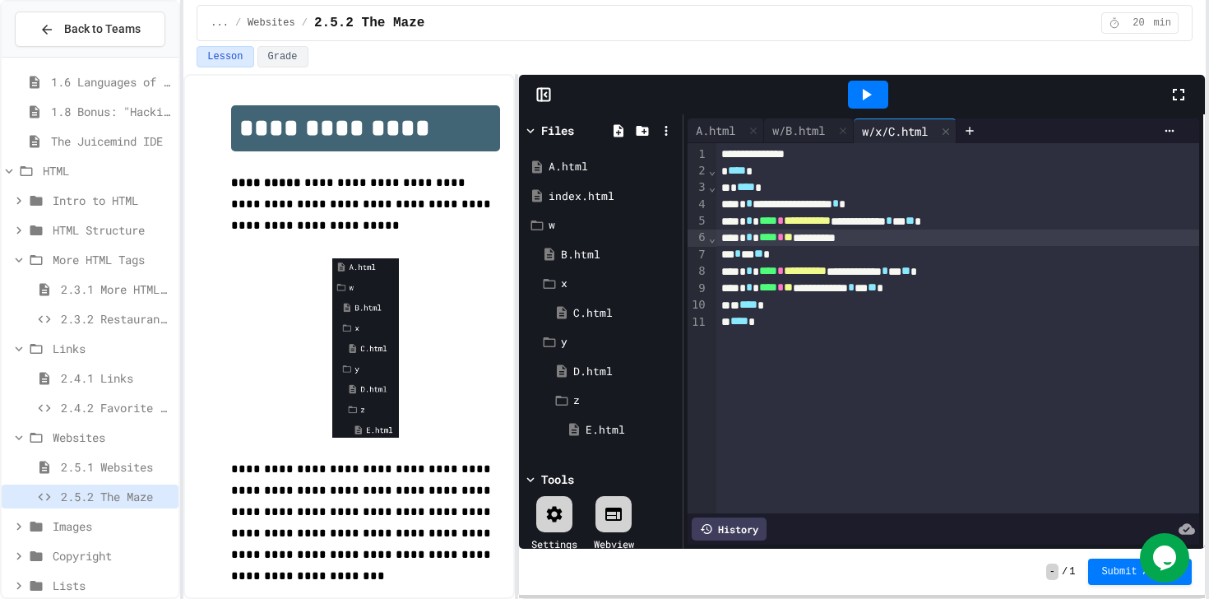
click at [793, 242] on span "**" at bounding box center [788, 237] width 9 height 12
click at [814, 128] on div "w/B.html" at bounding box center [798, 130] width 69 height 17
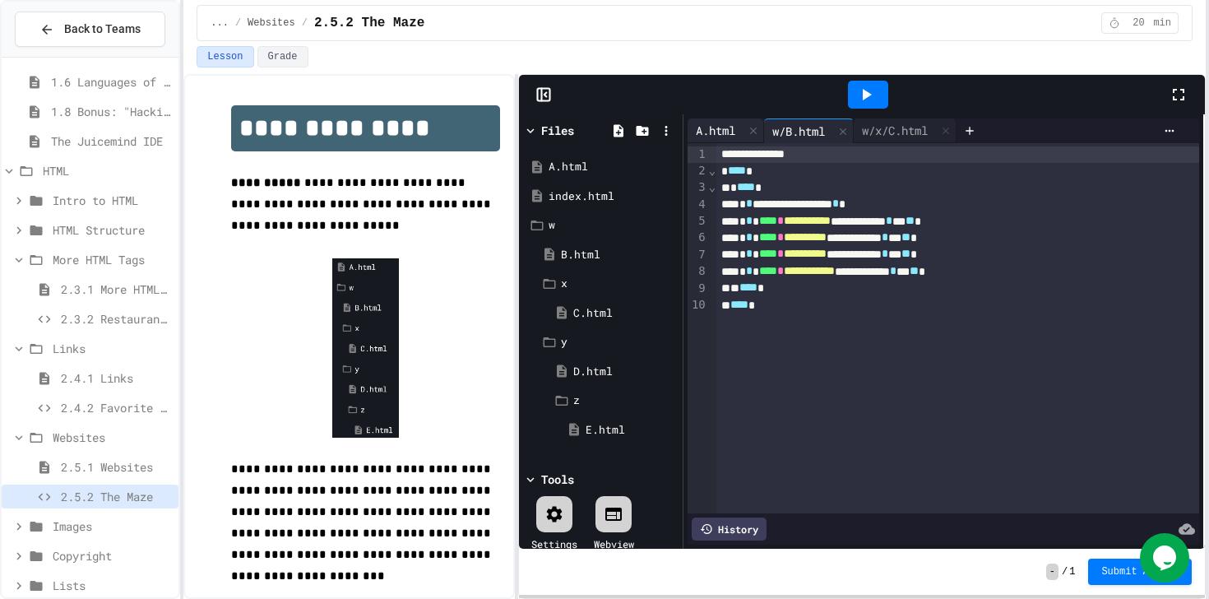
click at [718, 130] on div "A.html" at bounding box center [715, 130] width 56 height 17
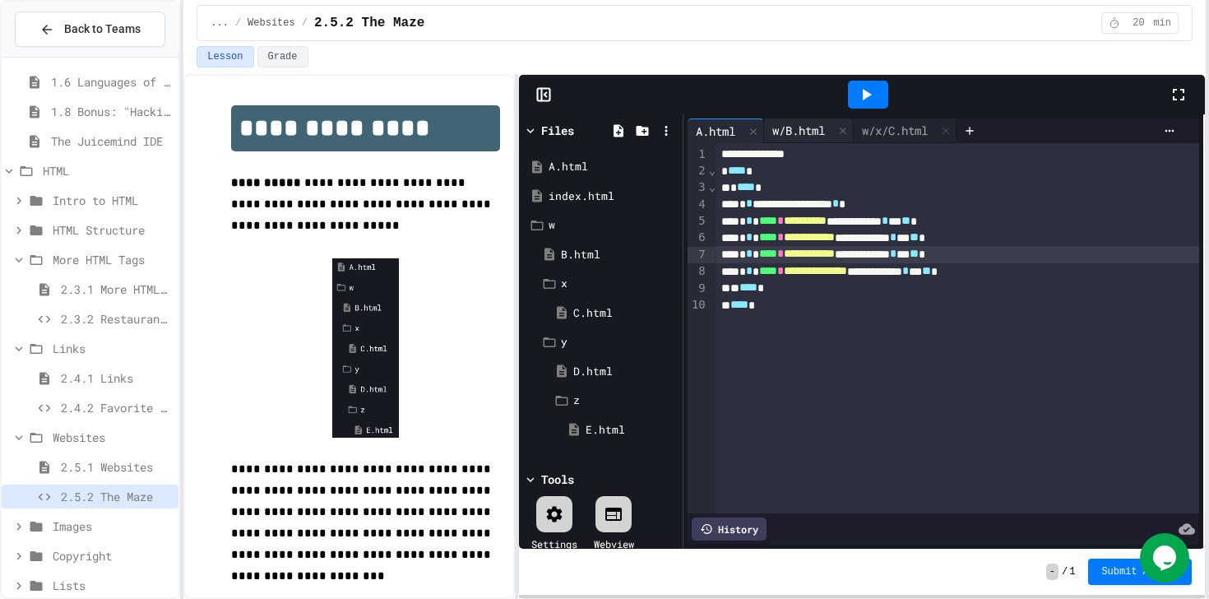
click at [791, 127] on div "w/B.html" at bounding box center [798, 130] width 69 height 17
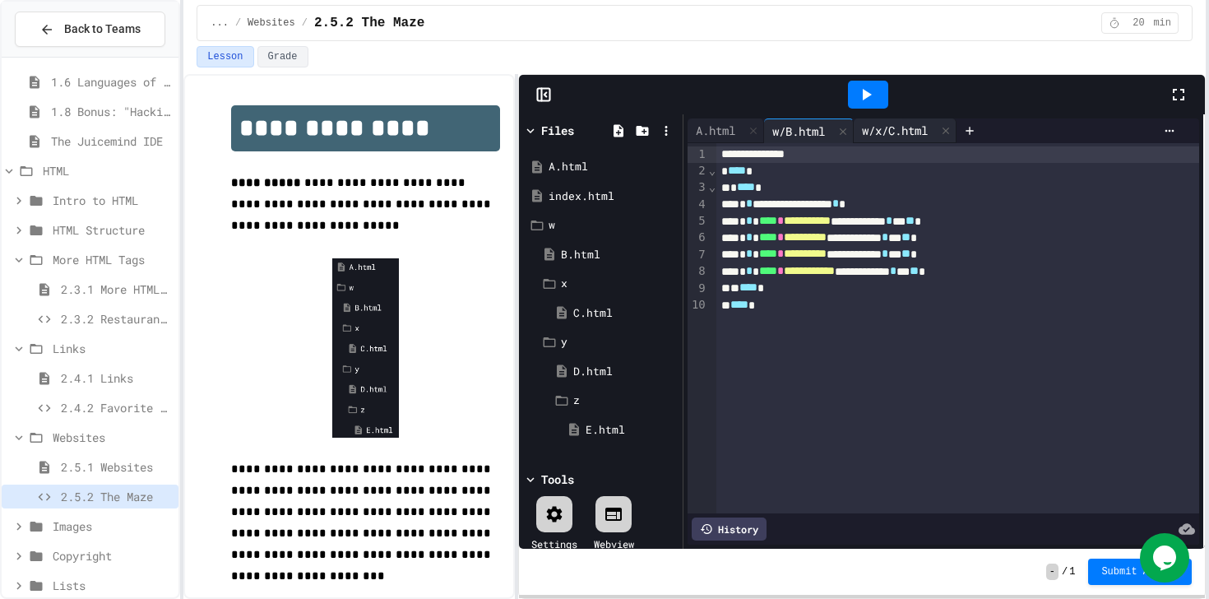
click at [876, 129] on div "w/x/C.html" at bounding box center [894, 130] width 82 height 17
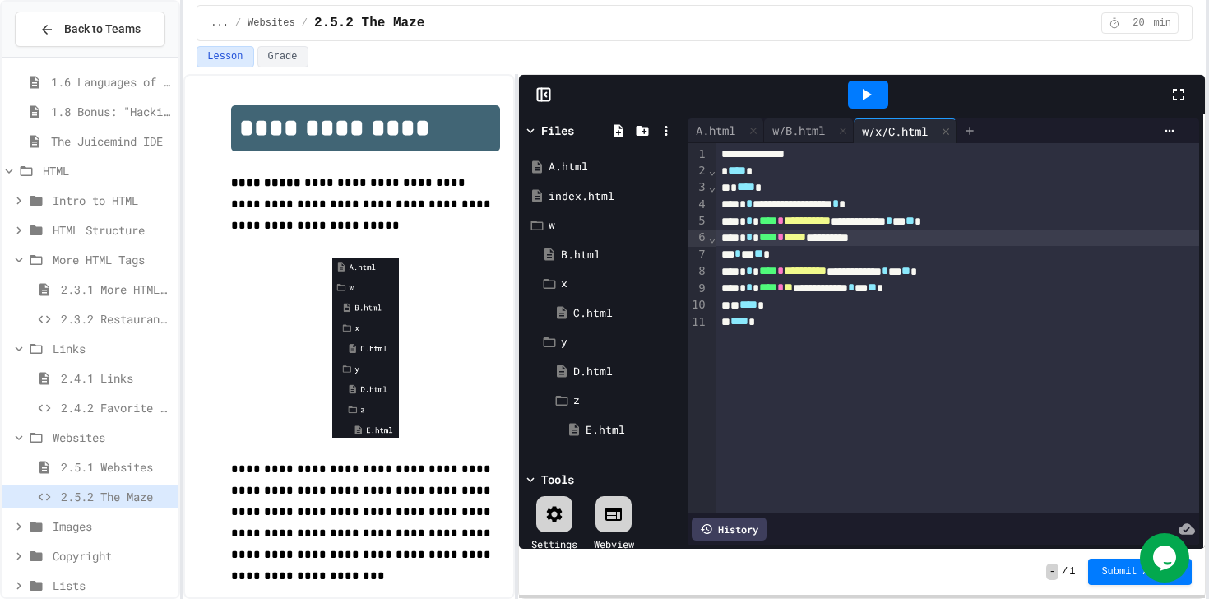
click at [976, 128] on icon at bounding box center [969, 130] width 13 height 13
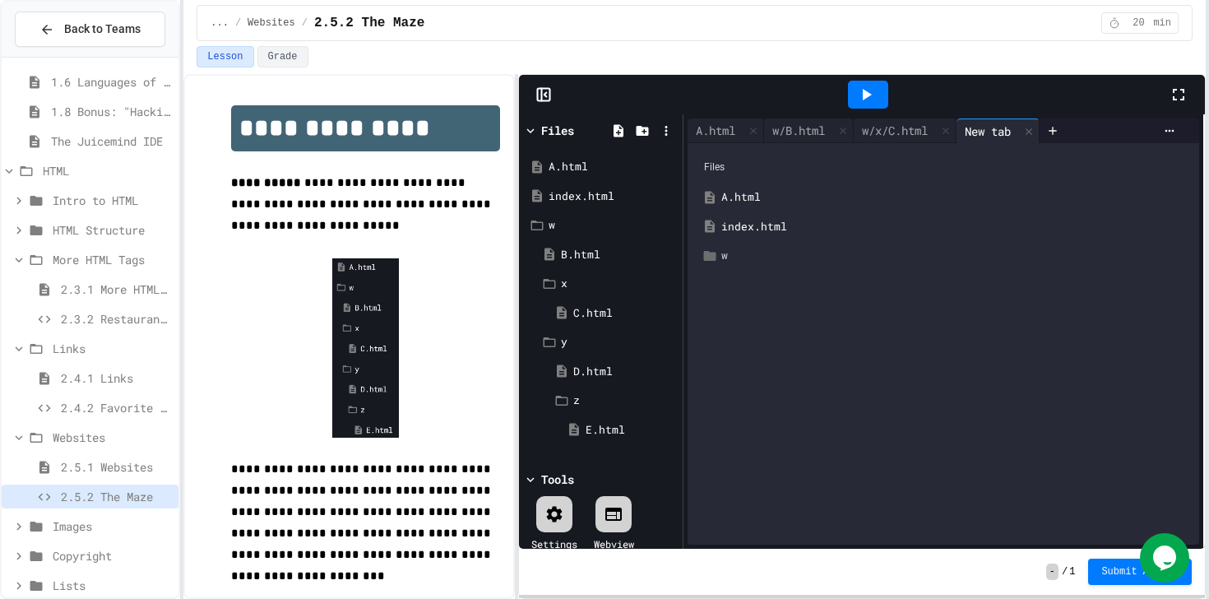
click at [732, 249] on div "w" at bounding box center [955, 255] width 468 height 16
click at [724, 310] on icon at bounding box center [721, 314] width 12 height 10
click at [727, 376] on icon at bounding box center [721, 373] width 12 height 10
click at [745, 397] on div "D.html" at bounding box center [955, 402] width 470 height 30
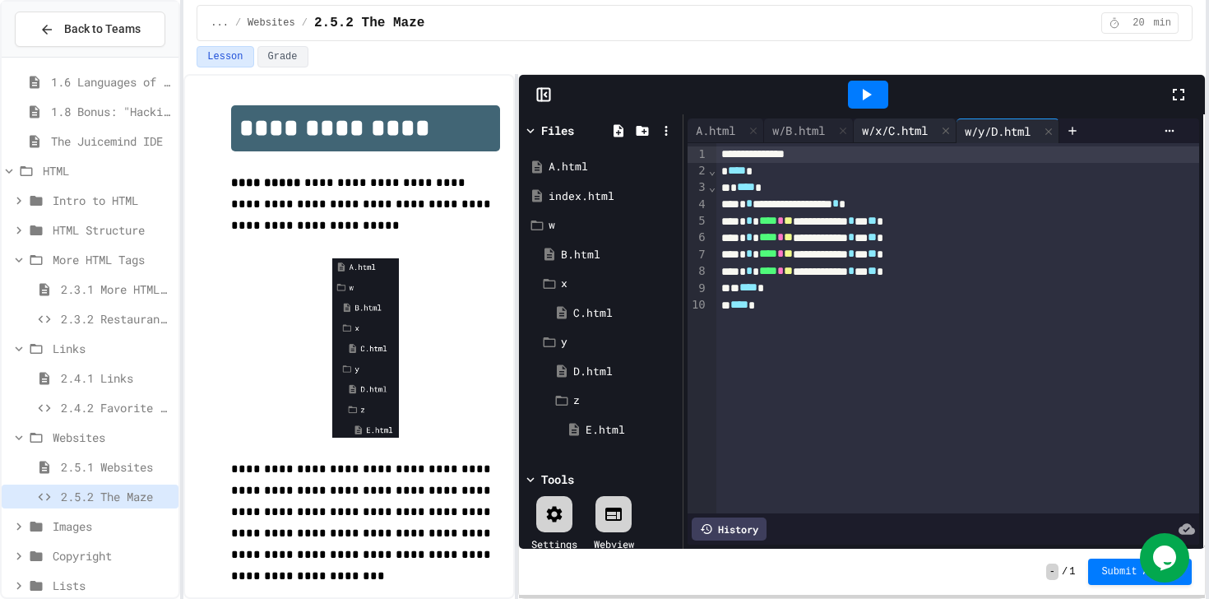
click at [910, 130] on div "w/x/C.html" at bounding box center [894, 130] width 82 height 17
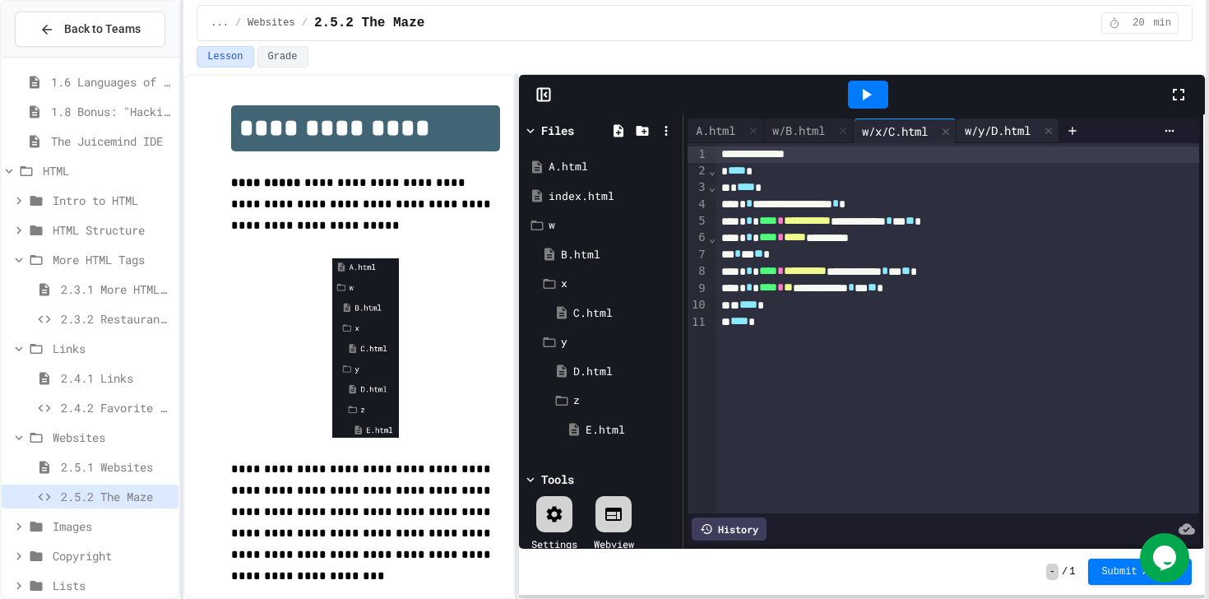
click at [986, 132] on div "w/y/D.html" at bounding box center [997, 130] width 82 height 17
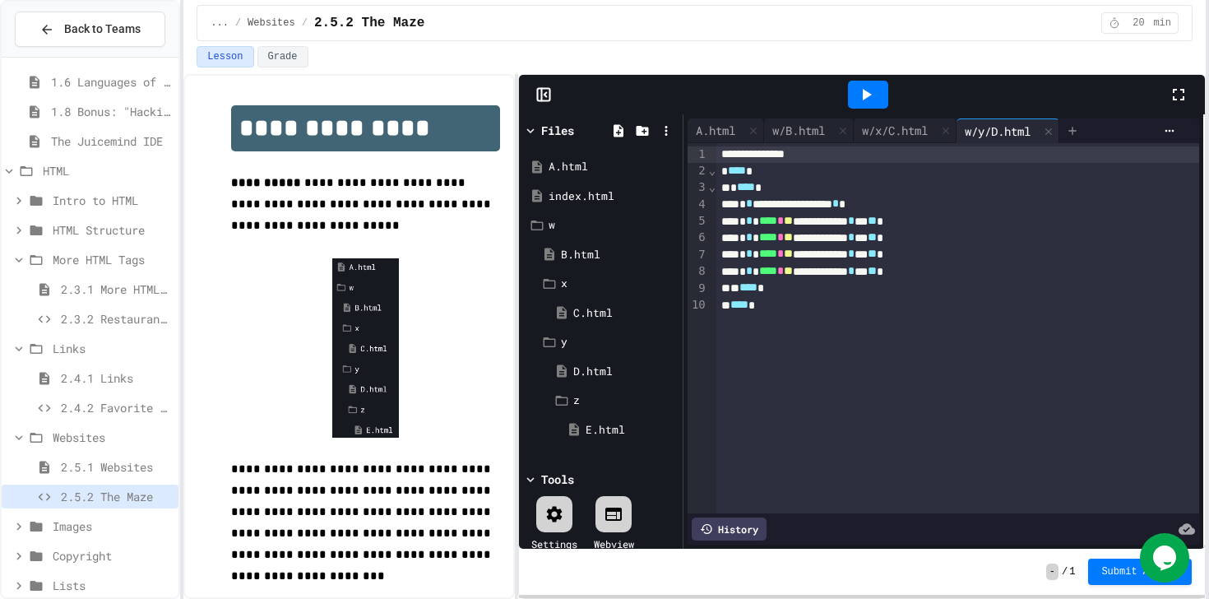
click at [986, 125] on icon at bounding box center [1072, 130] width 13 height 13
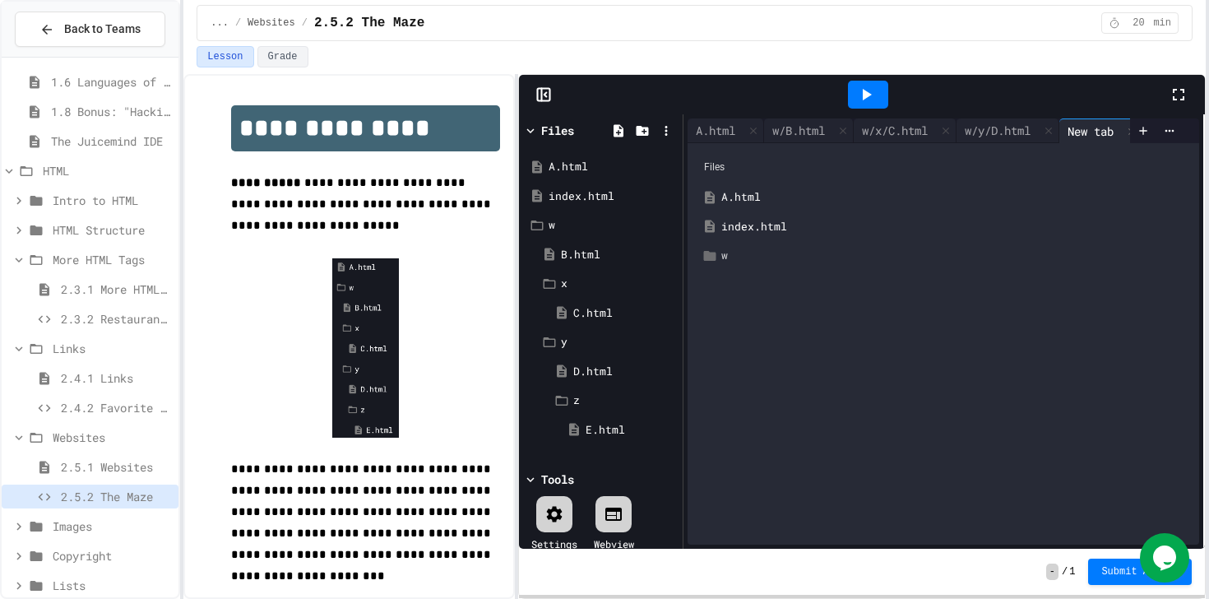
click at [764, 255] on div "w" at bounding box center [955, 255] width 468 height 16
click at [900, 123] on div "w/x/C.html" at bounding box center [894, 130] width 82 height 17
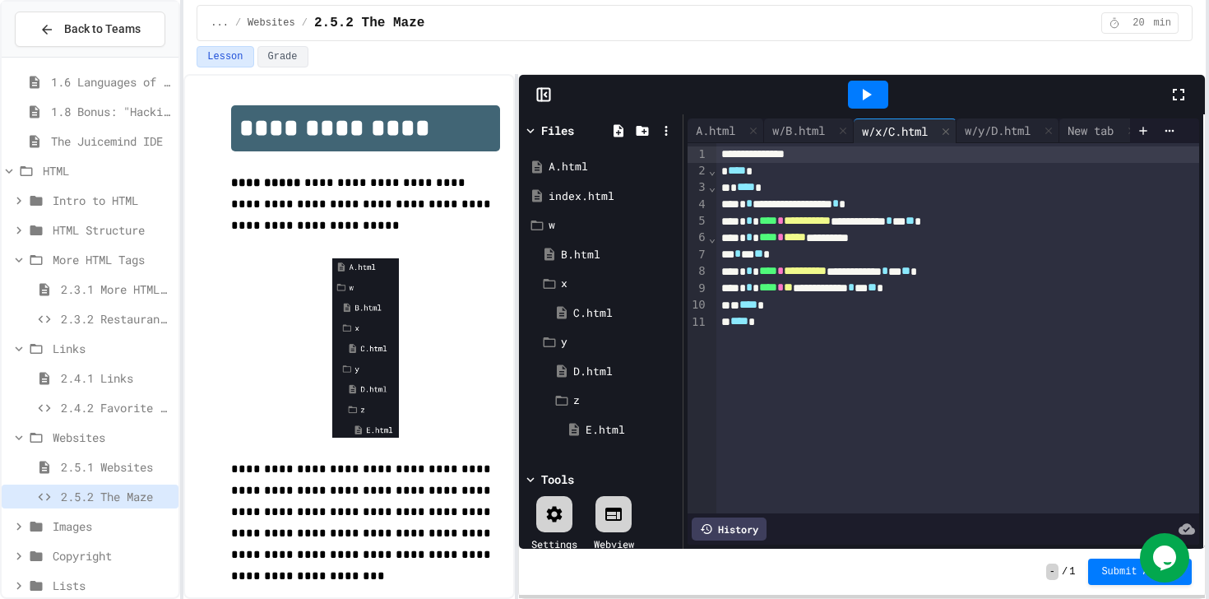
click at [806, 242] on span "*****" at bounding box center [795, 237] width 22 height 12
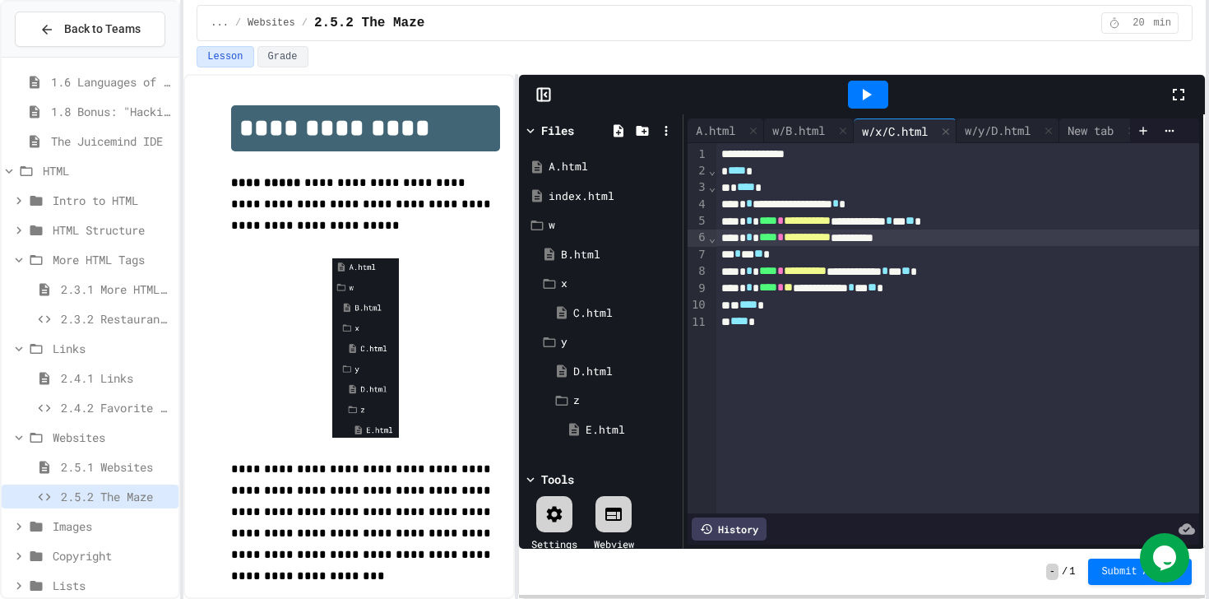
click at [864, 282] on div "**********" at bounding box center [957, 288] width 483 height 16
click at [826, 273] on span "**********" at bounding box center [805, 271] width 43 height 12
click at [793, 291] on span "**" at bounding box center [788, 287] width 9 height 12
click at [543, 225] on icon at bounding box center [537, 225] width 15 height 15
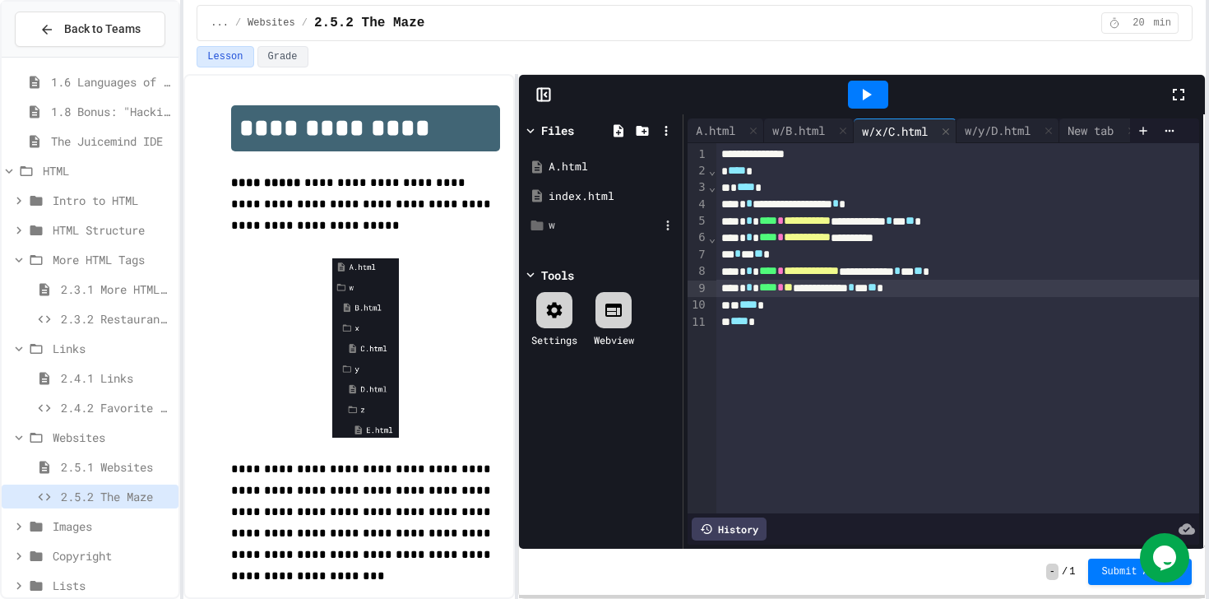
click at [543, 225] on icon at bounding box center [537, 225] width 15 height 15
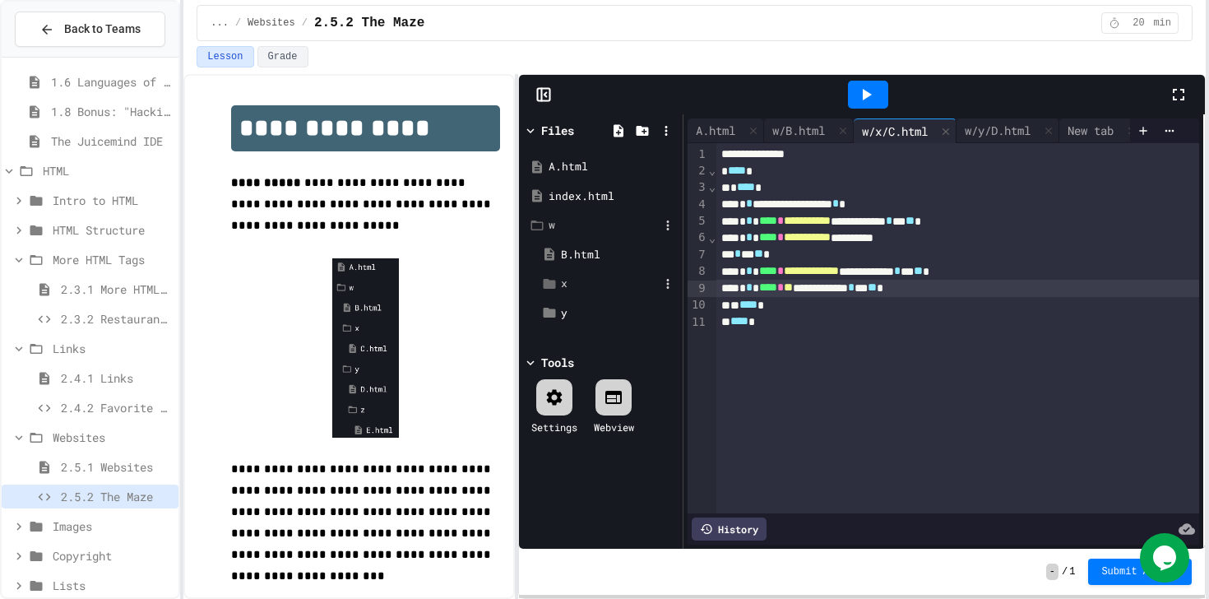
click at [548, 275] on div "x" at bounding box center [606, 284] width 143 height 30
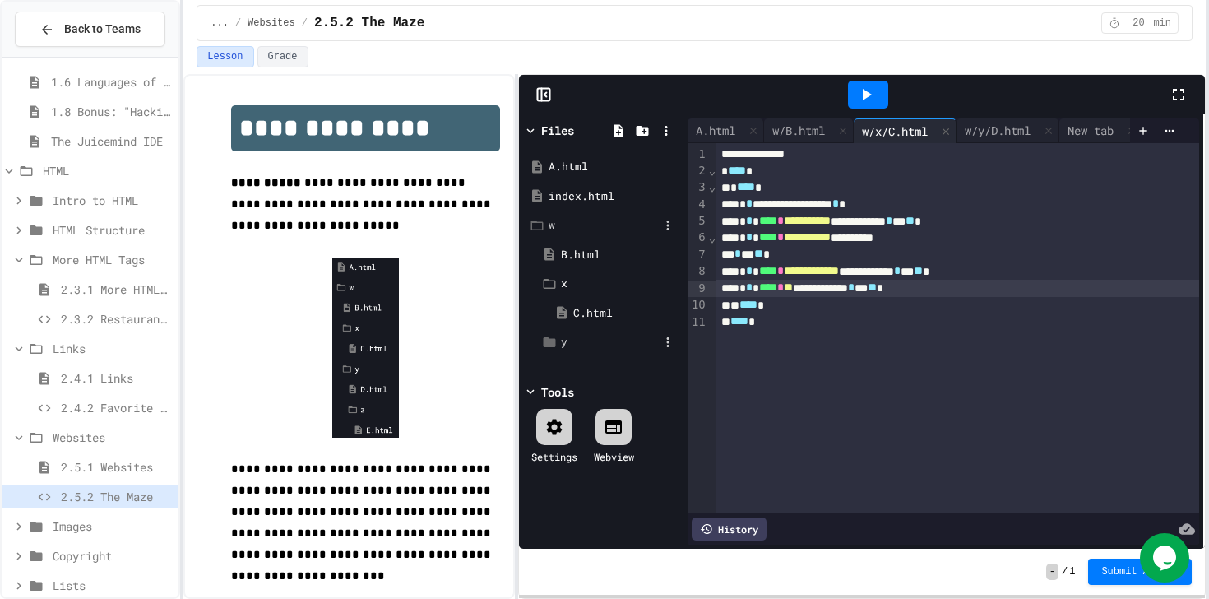
click at [545, 348] on icon at bounding box center [549, 342] width 15 height 15
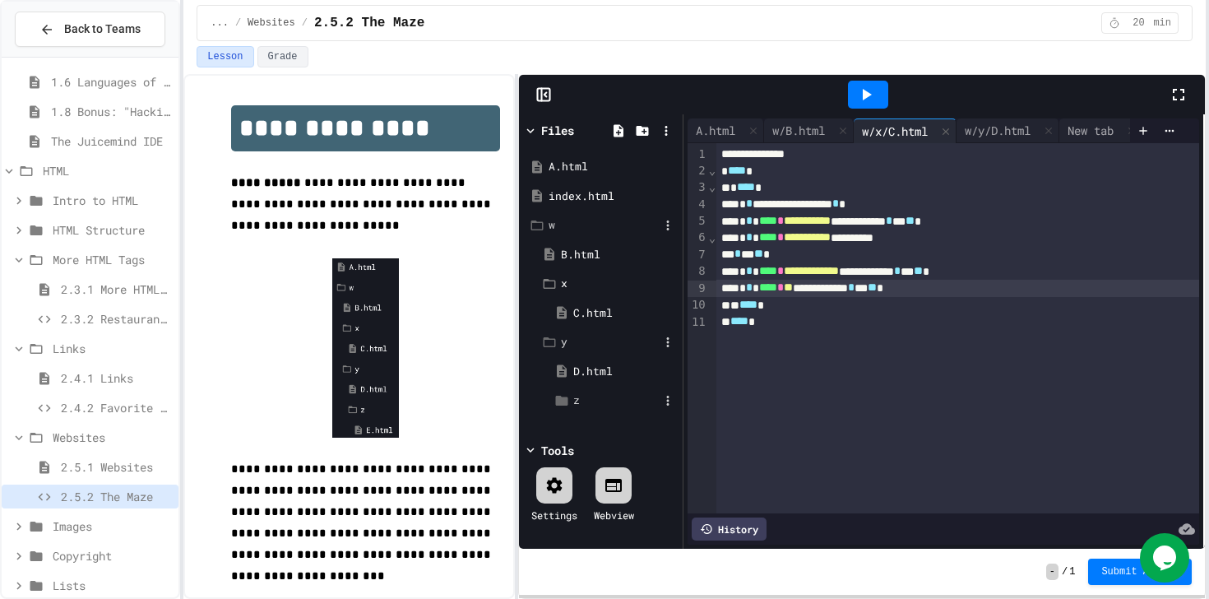
click at [559, 404] on icon at bounding box center [561, 400] width 12 height 10
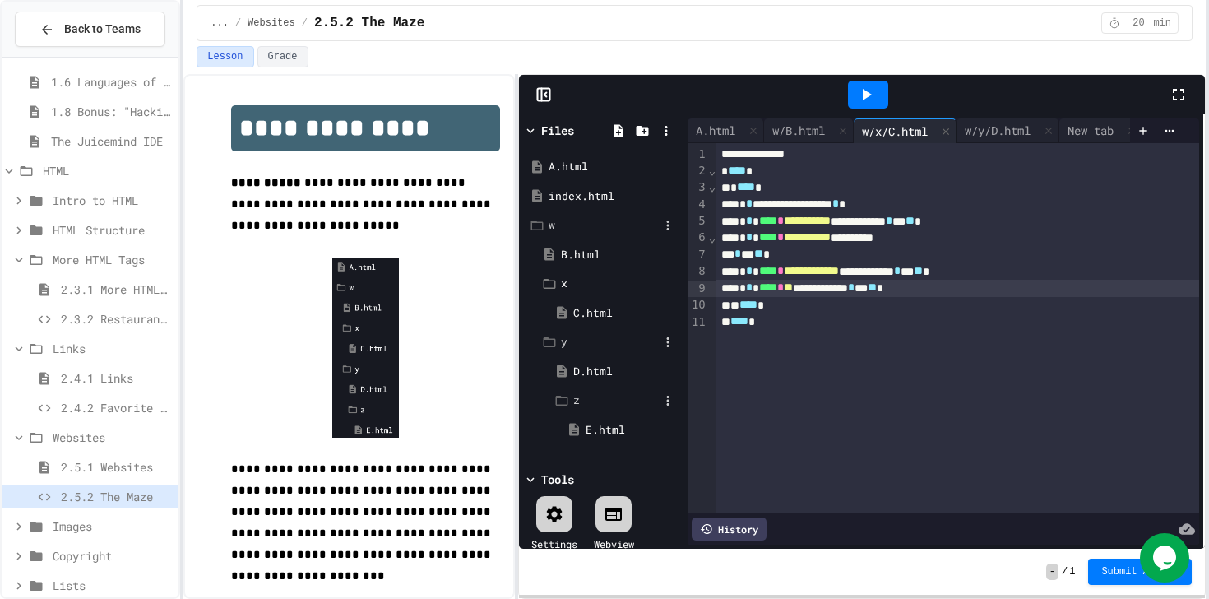
click at [562, 396] on icon at bounding box center [561, 400] width 12 height 10
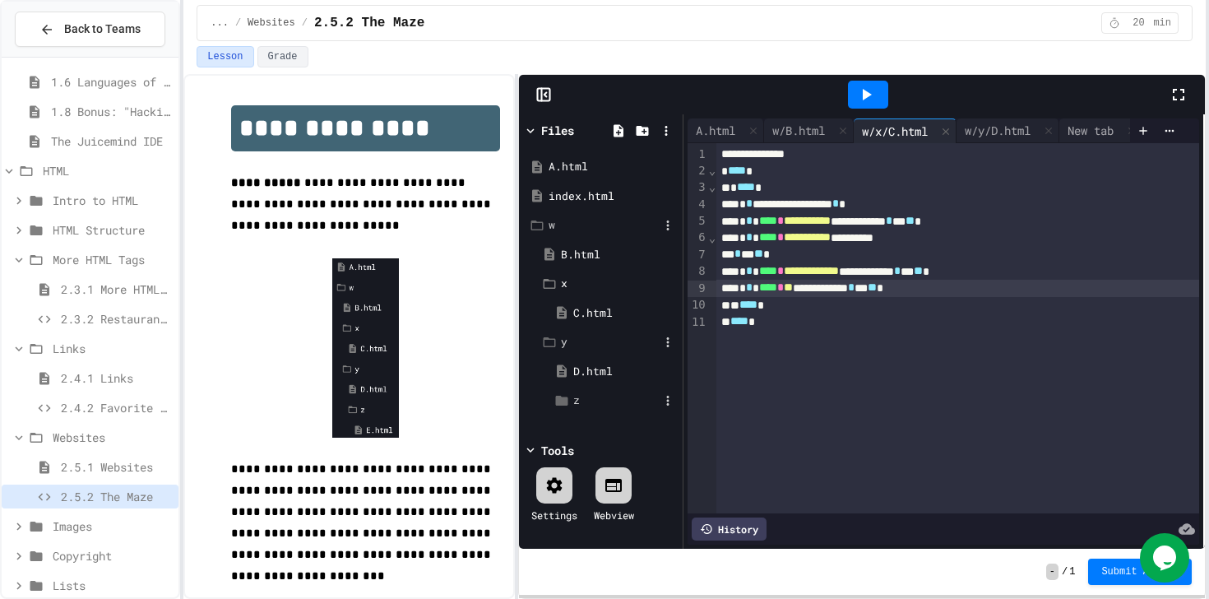
click at [562, 396] on icon at bounding box center [561, 400] width 12 height 10
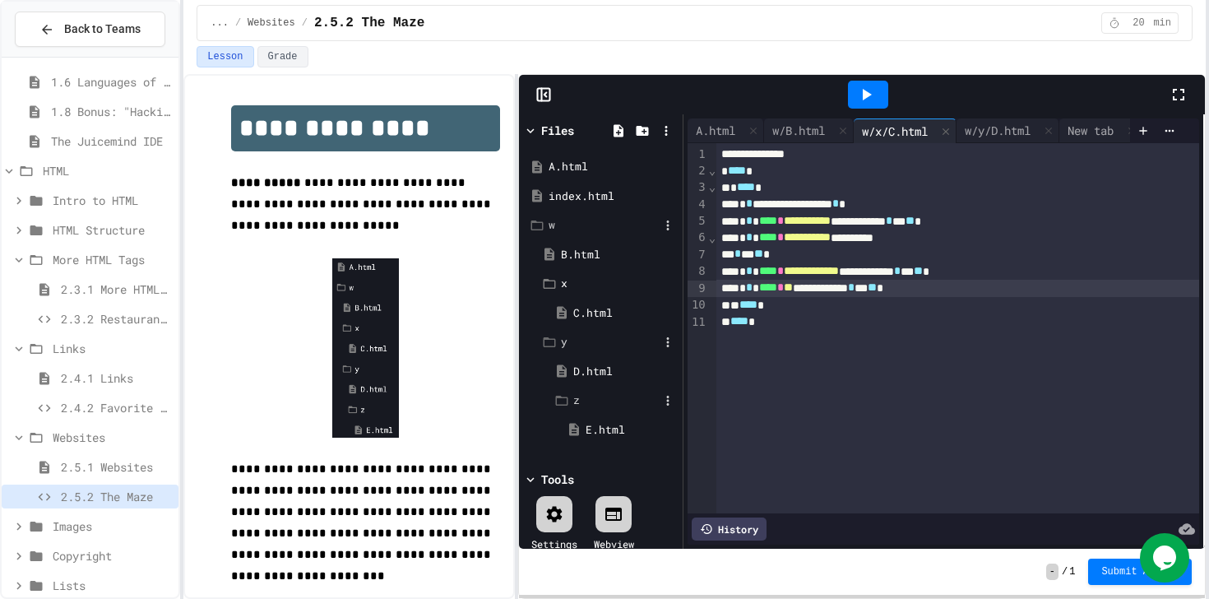
click at [551, 347] on icon at bounding box center [549, 342] width 15 height 15
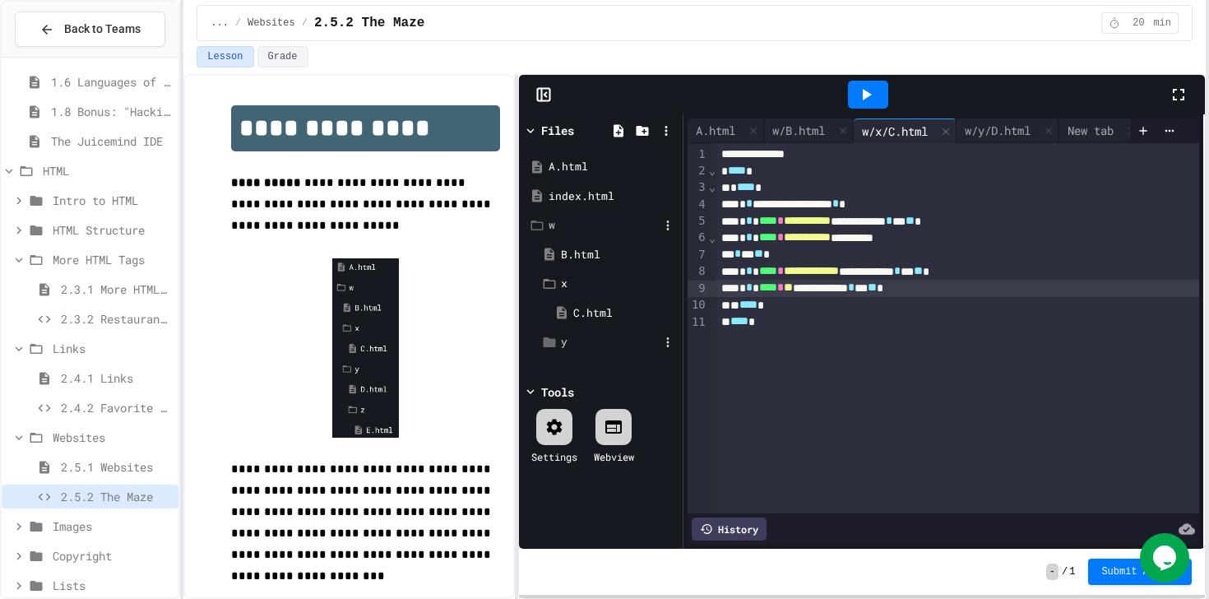
click at [551, 347] on icon at bounding box center [549, 342] width 15 height 15
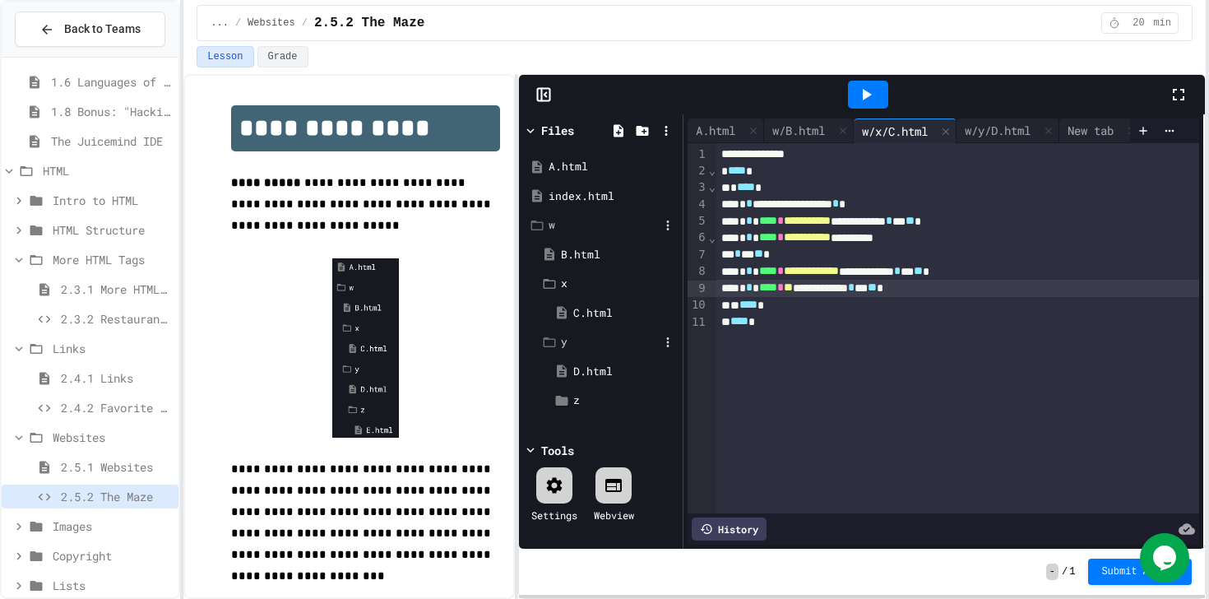
scroll to position [286, 0]
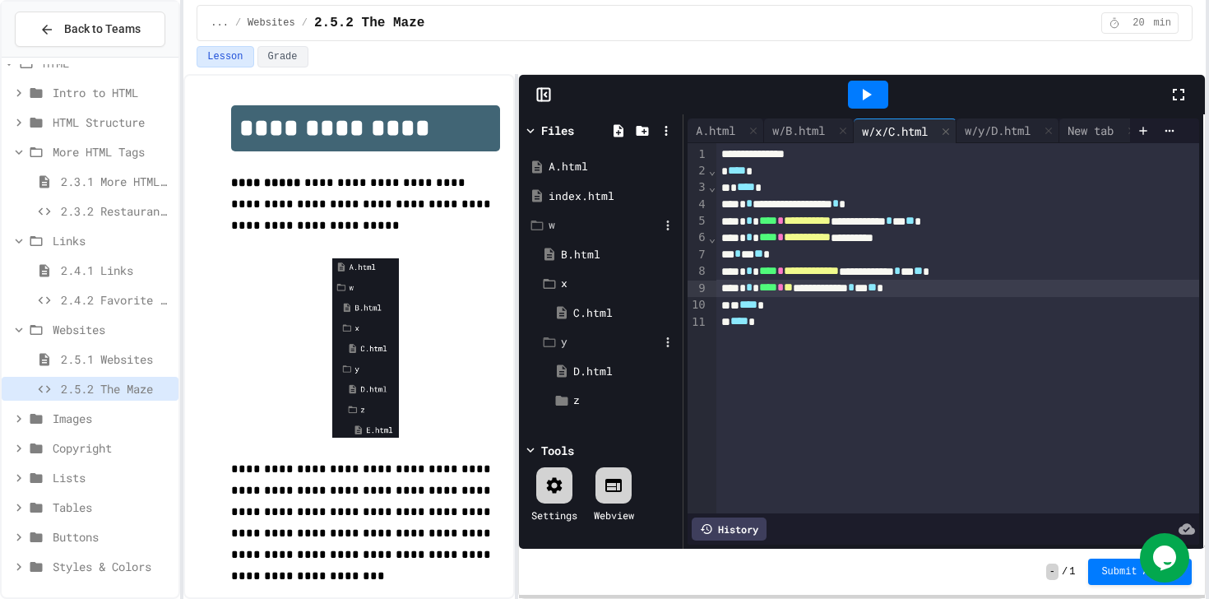
click at [102, 292] on span "2.4.2 Favorite Links" at bounding box center [116, 299] width 111 height 17
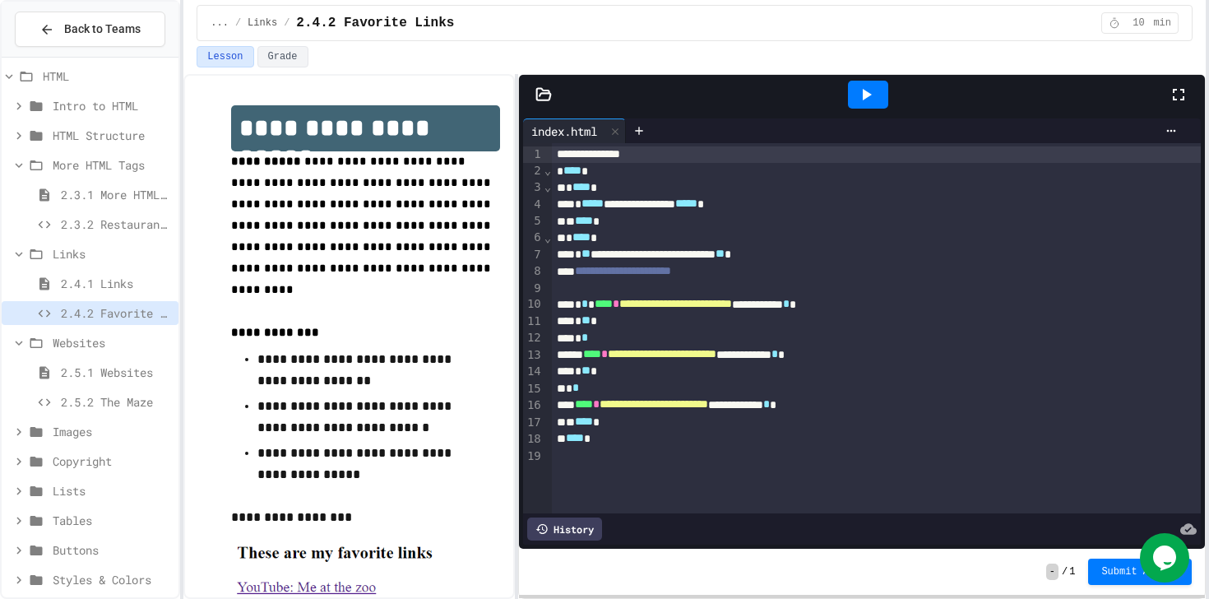
click at [81, 394] on span "2.5.2 The Maze" at bounding box center [116, 401] width 111 height 17
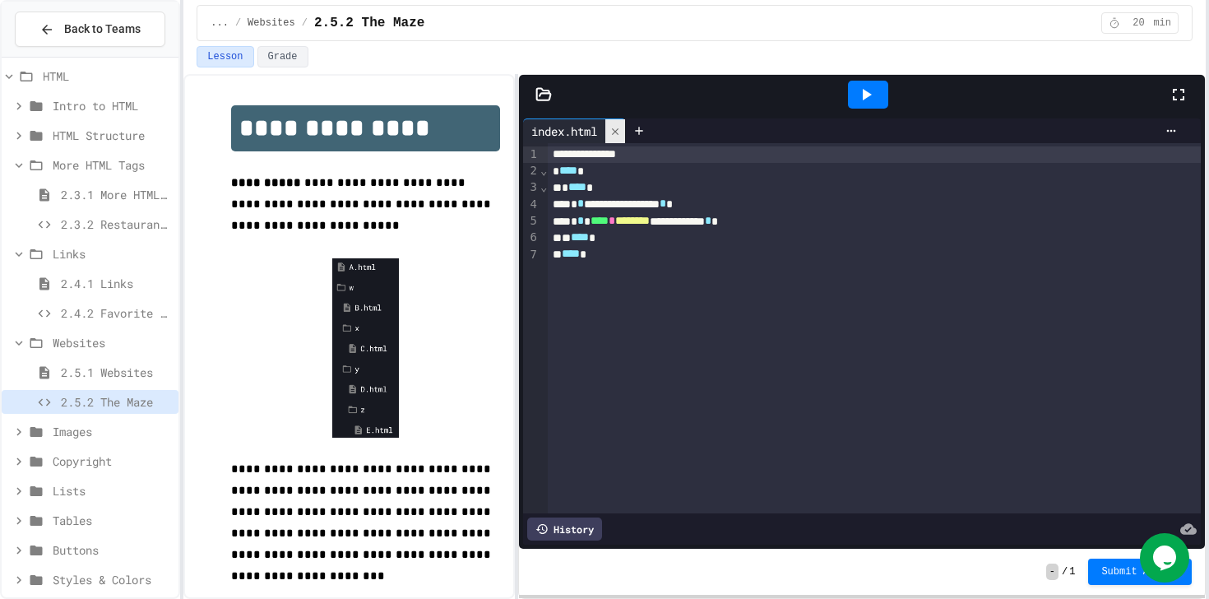
click at [618, 132] on icon at bounding box center [615, 130] width 7 height 7
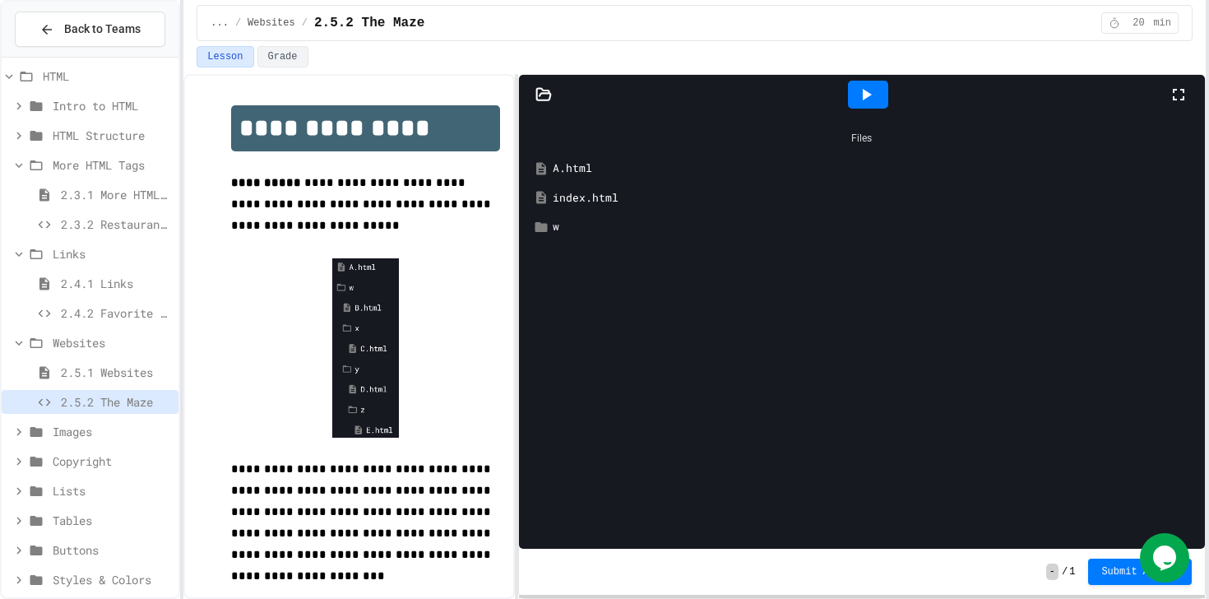
click at [582, 170] on div "A.html" at bounding box center [874, 168] width 642 height 16
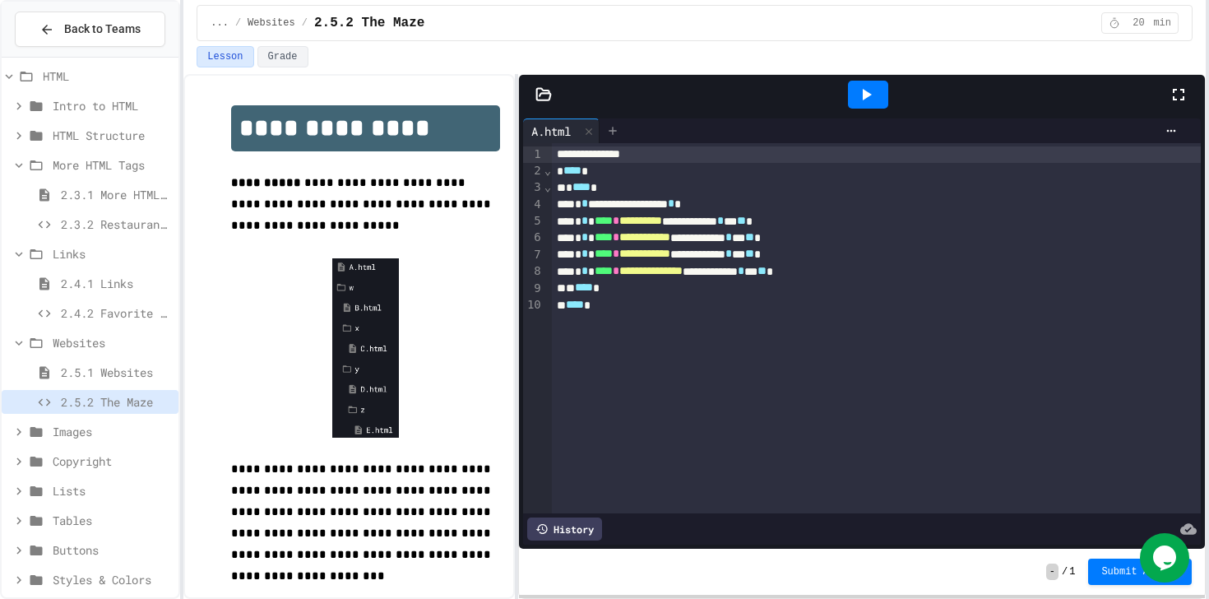
click at [614, 127] on icon at bounding box center [611, 130] width 7 height 7
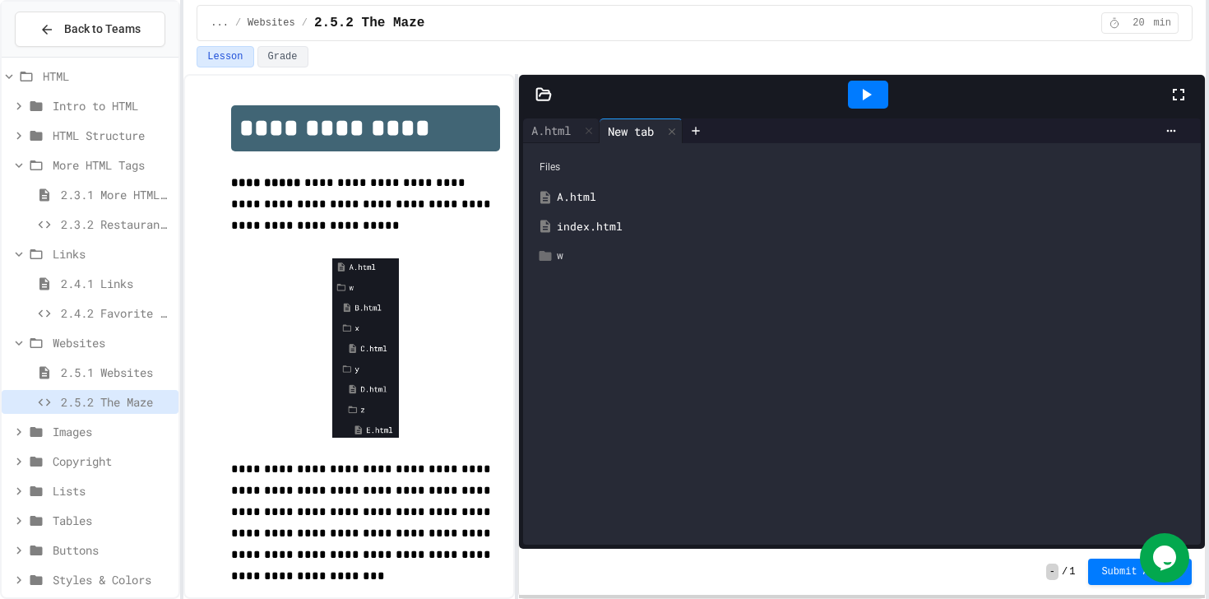
click at [573, 249] on div "w" at bounding box center [874, 255] width 634 height 16
click at [585, 283] on div "B.html" at bounding box center [880, 285] width 622 height 16
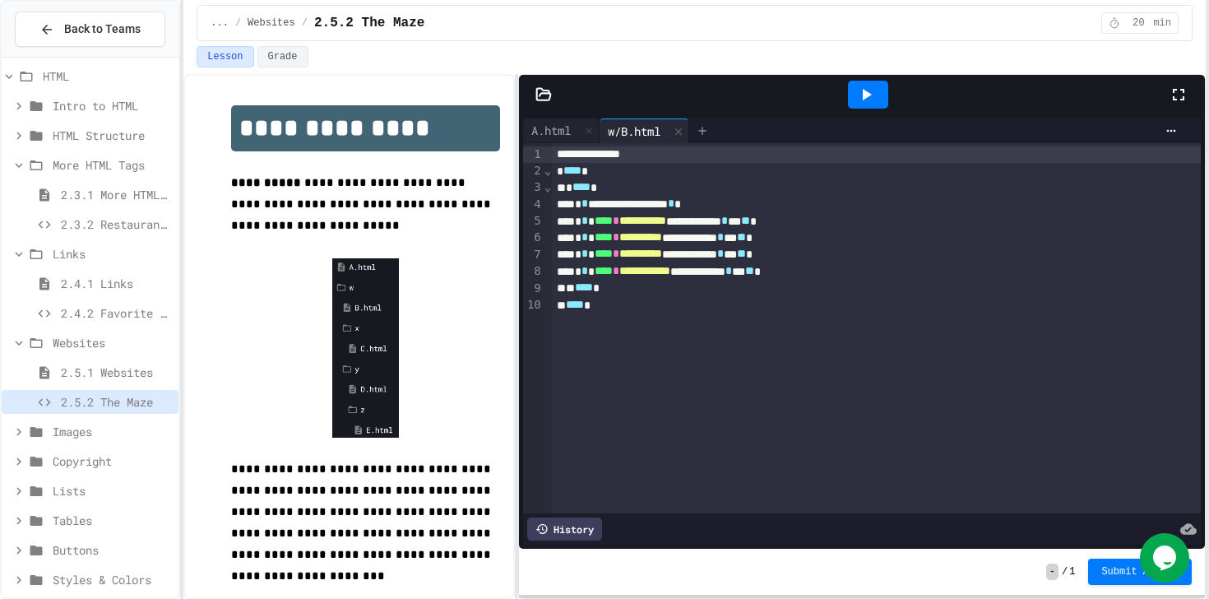
click at [701, 130] on icon at bounding box center [702, 130] width 13 height 13
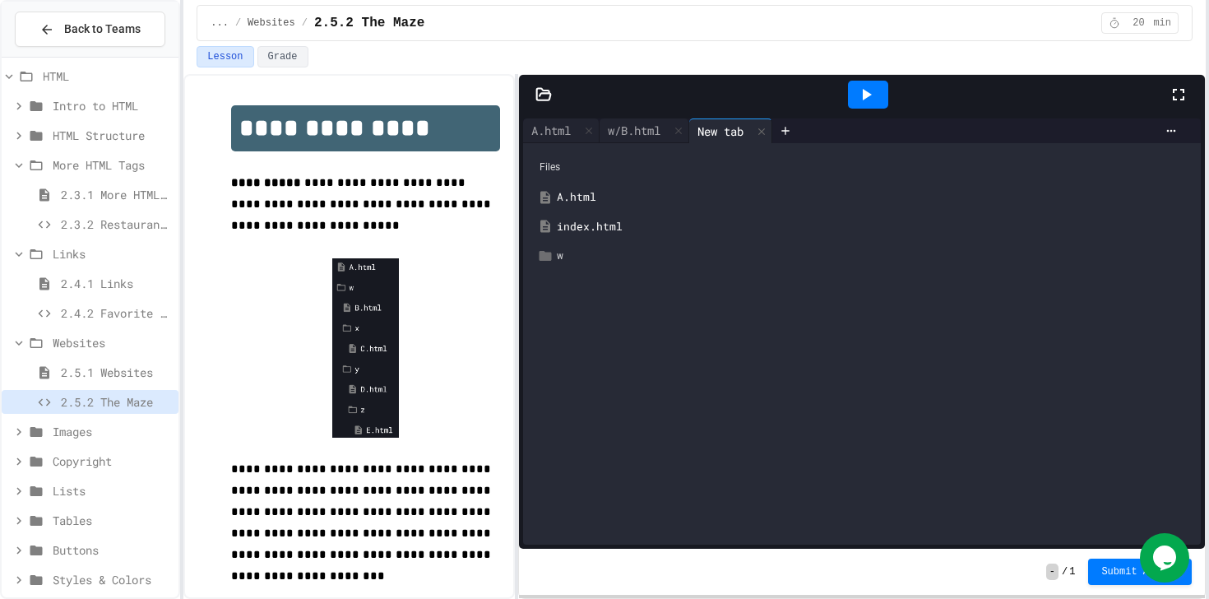
click at [554, 260] on div "w" at bounding box center [861, 256] width 661 height 30
click at [571, 312] on div "x" at bounding box center [880, 314] width 622 height 16
click at [580, 340] on div "C.html" at bounding box center [874, 344] width 636 height 30
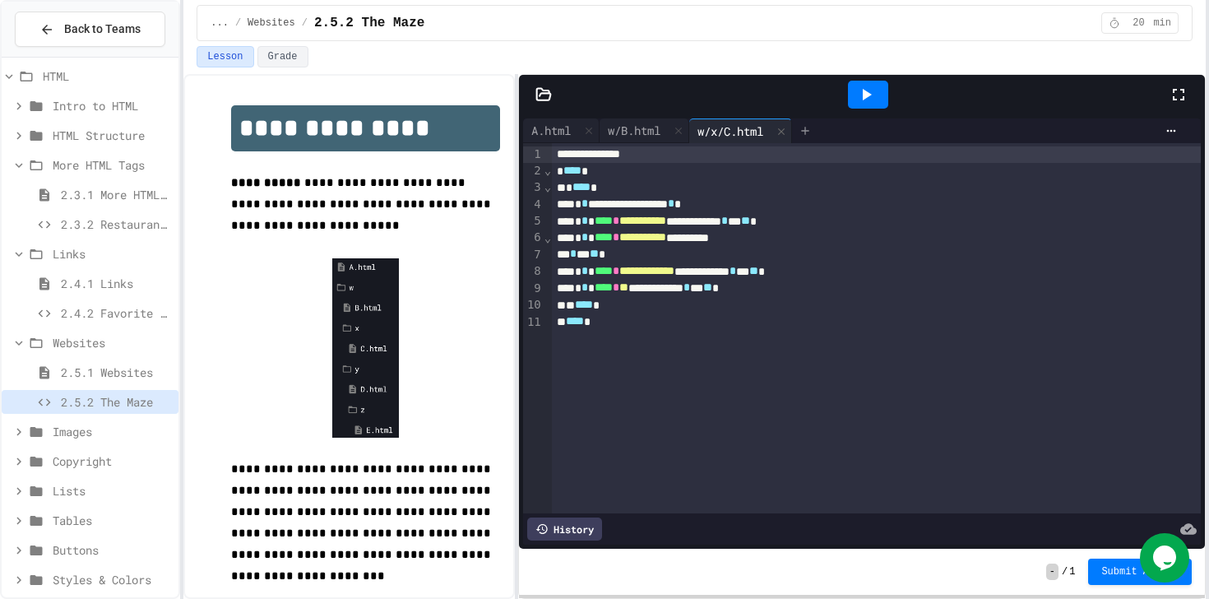
click at [808, 129] on icon at bounding box center [804, 130] width 7 height 7
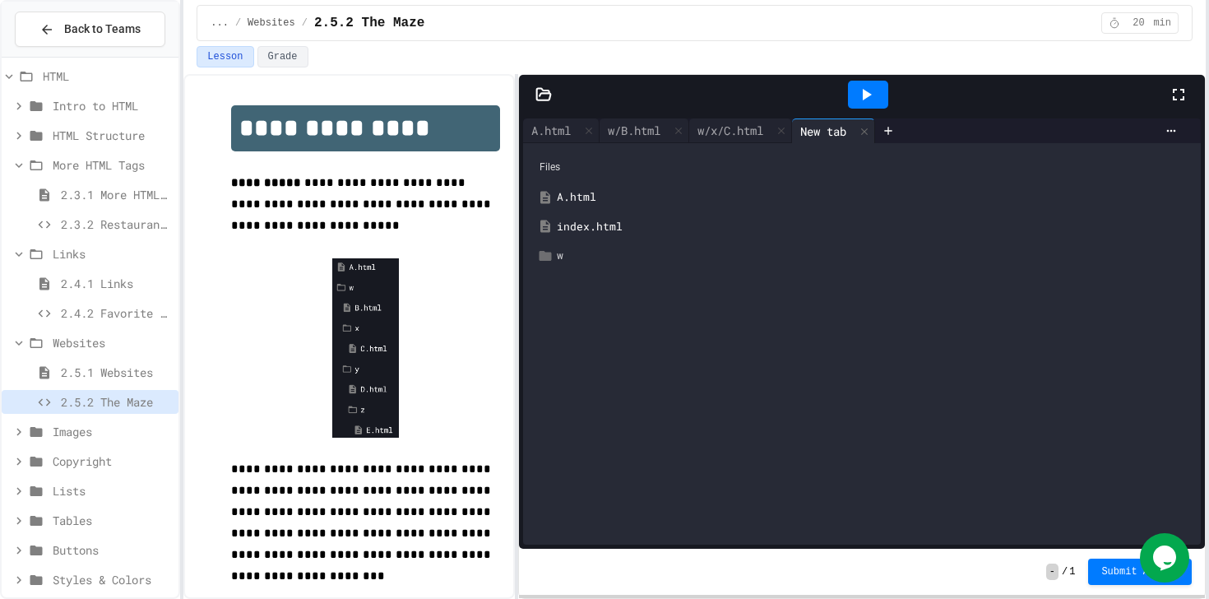
click at [590, 260] on div "w" at bounding box center [874, 255] width 634 height 16
click at [578, 310] on div "x" at bounding box center [880, 314] width 622 height 16
click at [568, 372] on div "y" at bounding box center [867, 373] width 649 height 30
click at [574, 393] on div "D.html" at bounding box center [874, 402] width 636 height 30
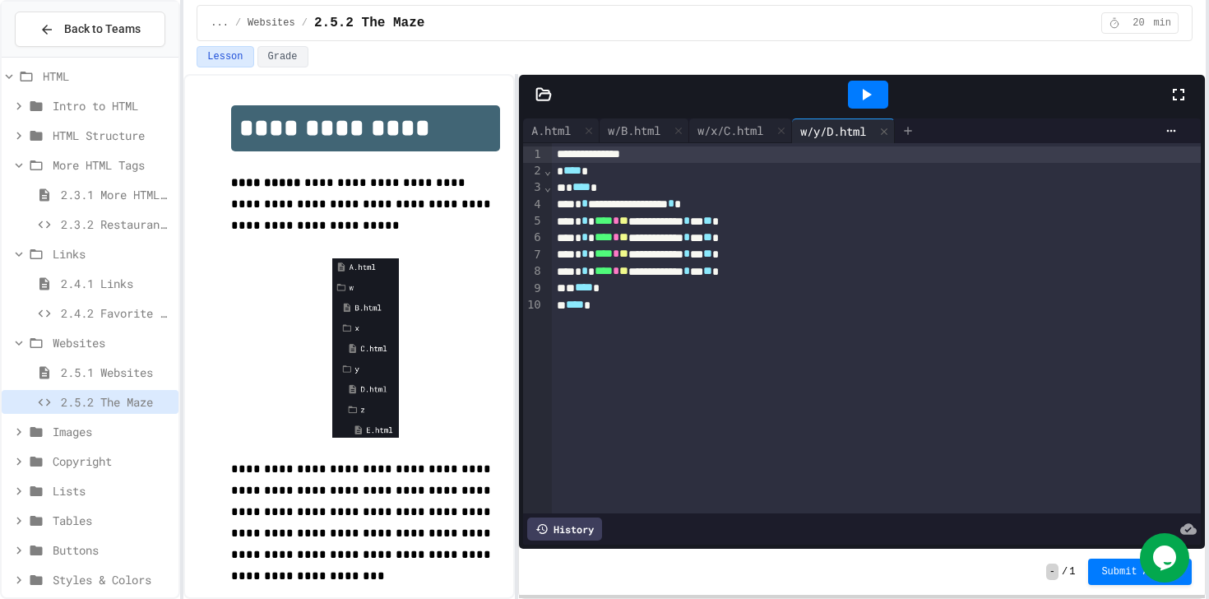
click at [914, 134] on icon at bounding box center [907, 130] width 13 height 13
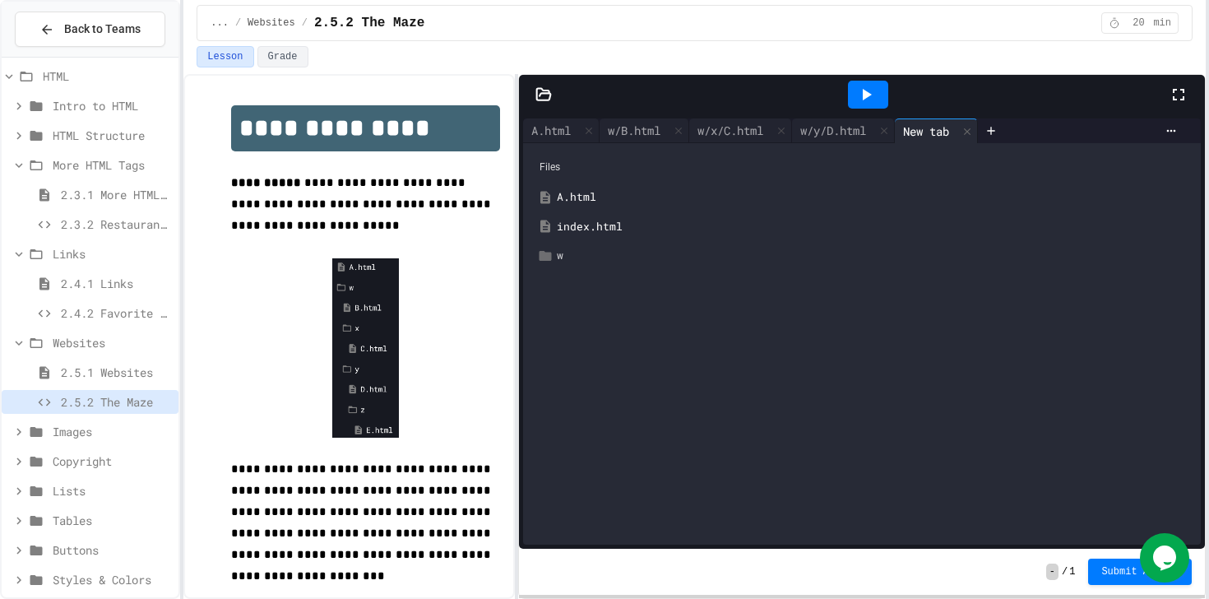
click at [580, 255] on div "w" at bounding box center [874, 255] width 634 height 16
click at [572, 311] on div "x" at bounding box center [880, 314] width 622 height 16
click at [574, 374] on div "y" at bounding box center [880, 372] width 622 height 16
click at [571, 431] on icon at bounding box center [569, 431] width 12 height 10
click at [583, 455] on icon at bounding box center [582, 460] width 10 height 12
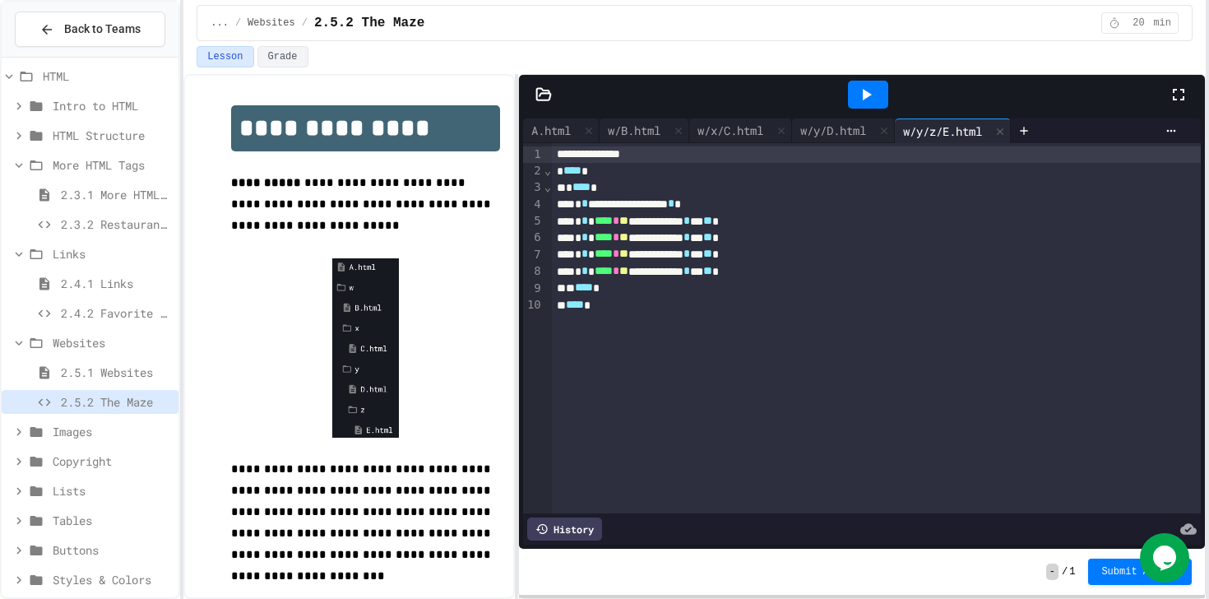
click at [583, 455] on div "**********" at bounding box center [876, 328] width 649 height 370
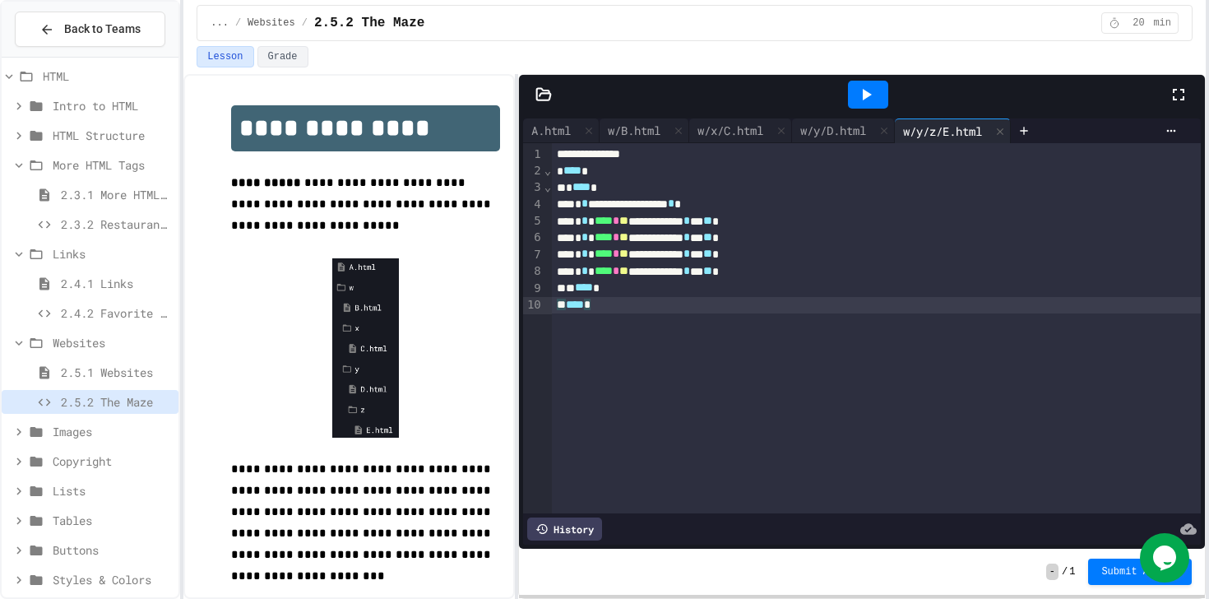
click at [583, 455] on div "**********" at bounding box center [876, 328] width 649 height 370
click at [856, 130] on div "w/y/D.html" at bounding box center [833, 130] width 82 height 17
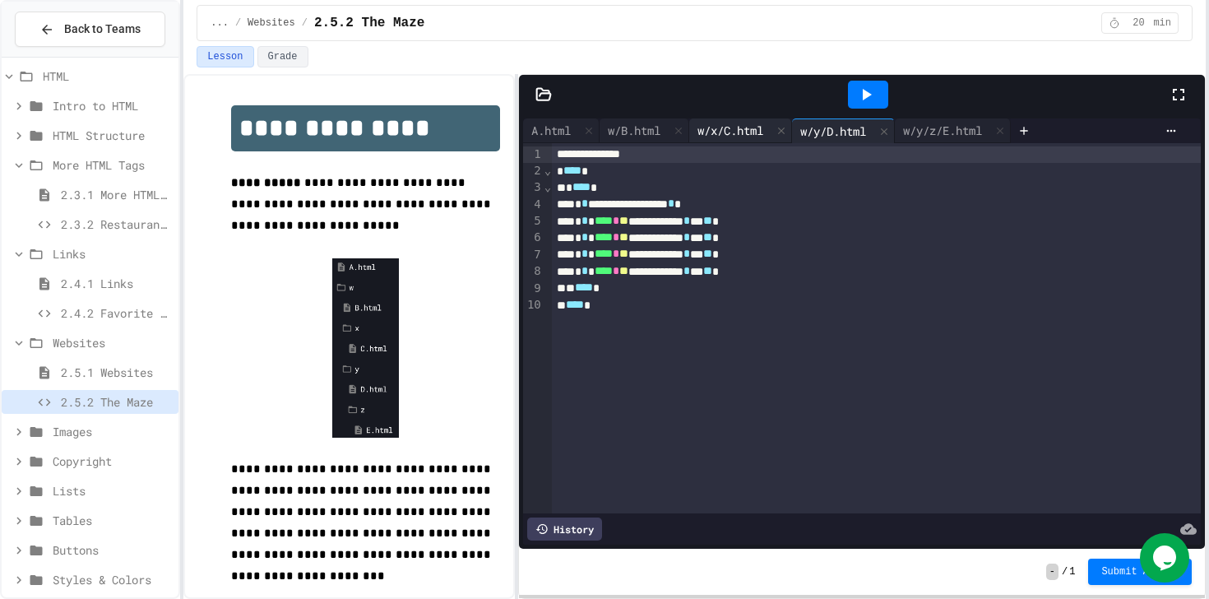
click at [754, 136] on div "w/x/C.html" at bounding box center [730, 130] width 82 height 17
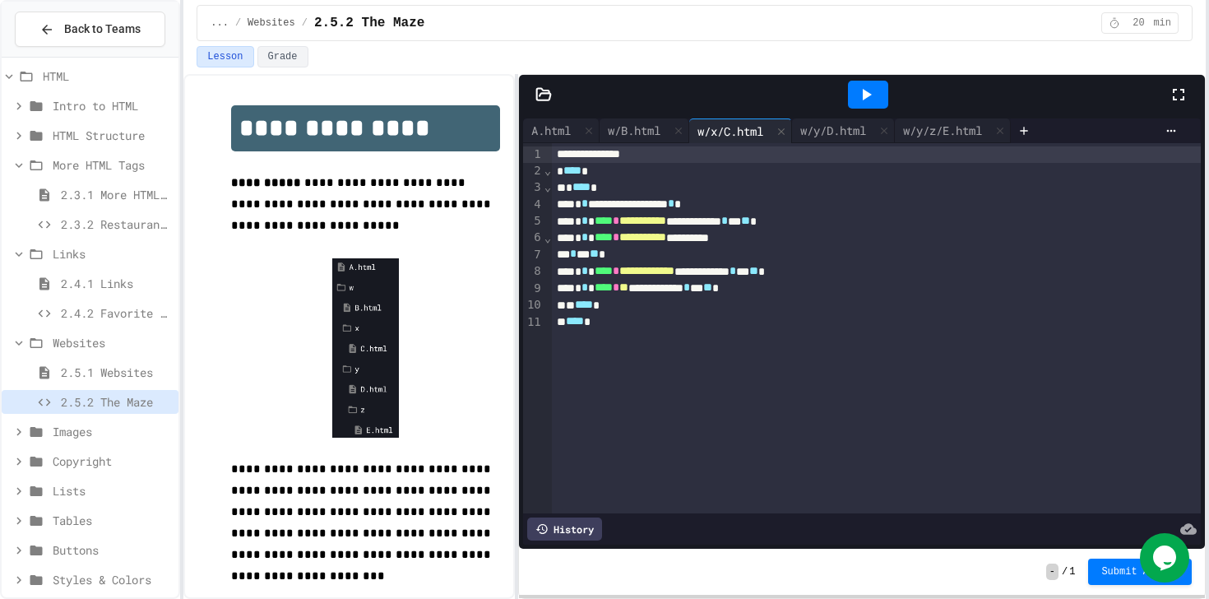
click at [628, 293] on span "**" at bounding box center [623, 287] width 9 height 12
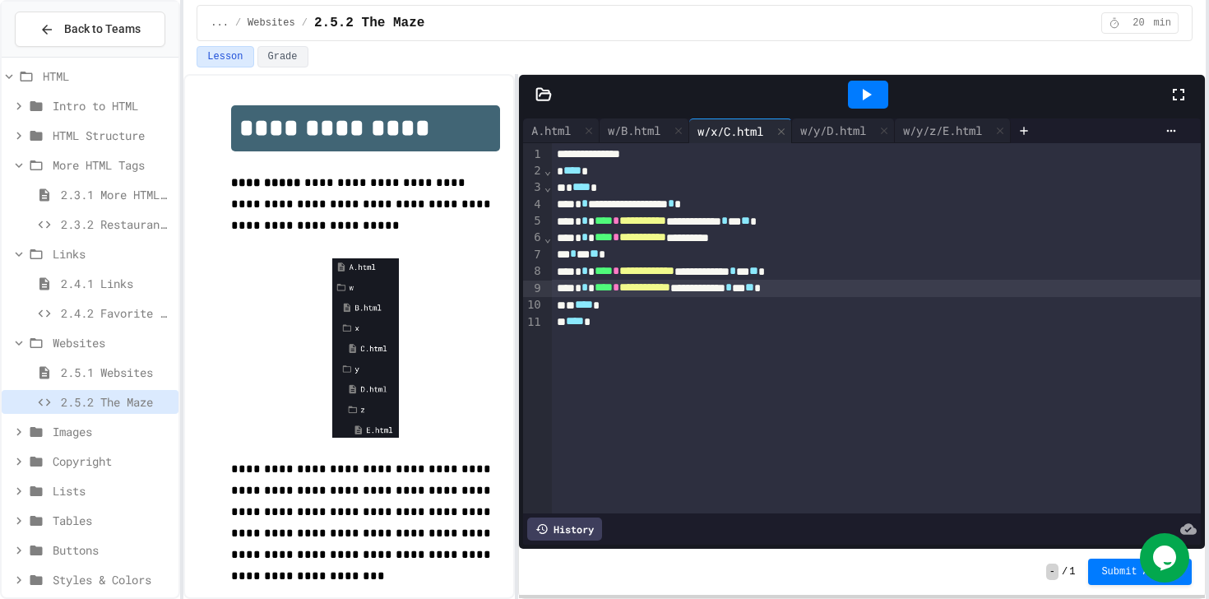
click at [856, 117] on div "**********" at bounding box center [862, 331] width 686 height 434
click at [852, 125] on div "w/y/D.html" at bounding box center [833, 130] width 82 height 17
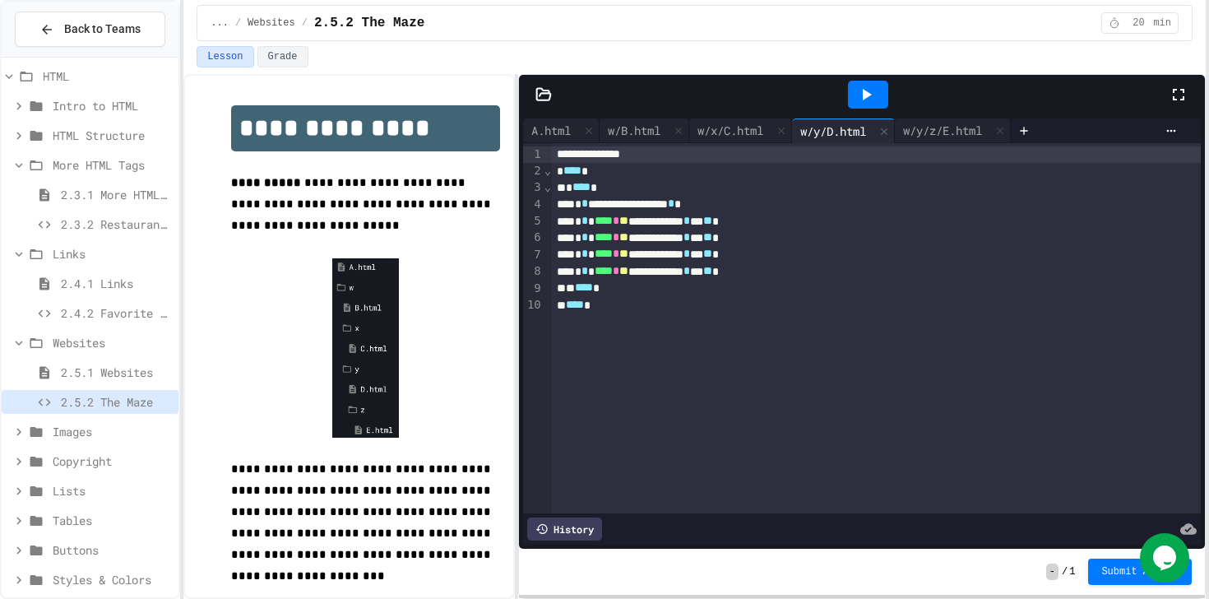
click at [628, 220] on span "**" at bounding box center [623, 221] width 9 height 12
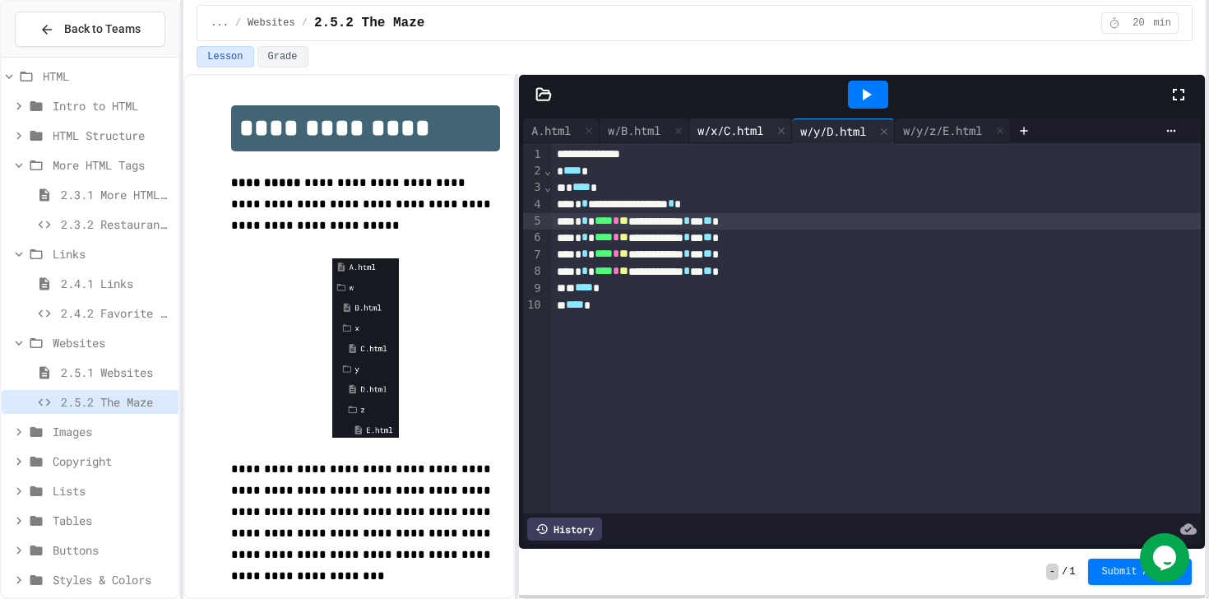
click at [742, 127] on div "w/x/C.html" at bounding box center [730, 130] width 82 height 17
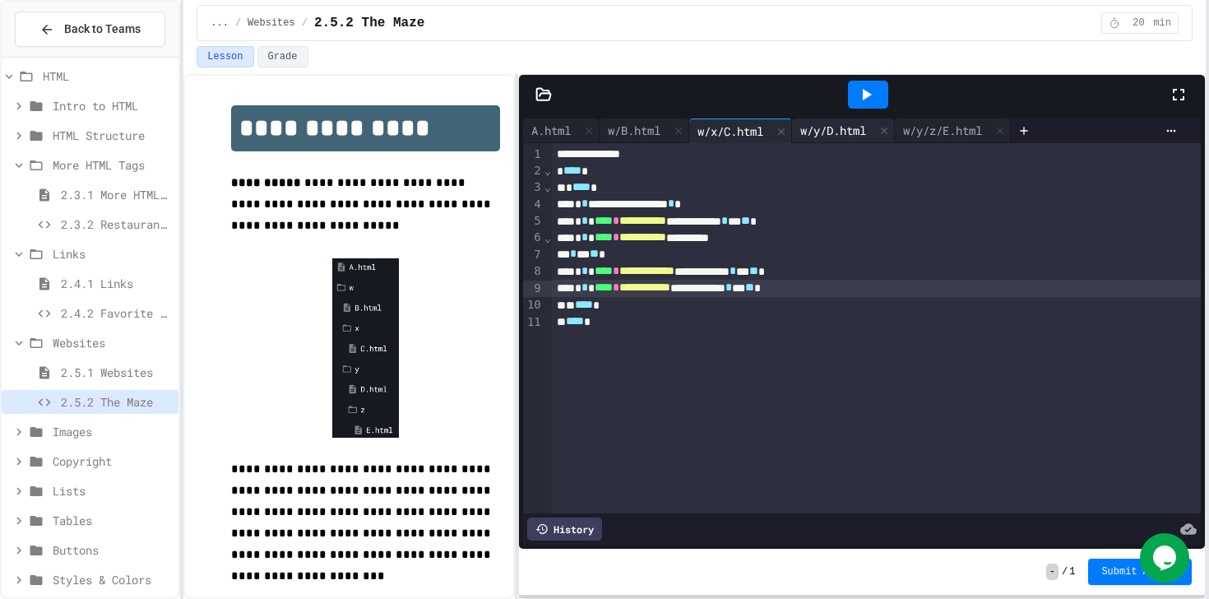
click at [828, 127] on div "w/y/D.html" at bounding box center [833, 130] width 82 height 17
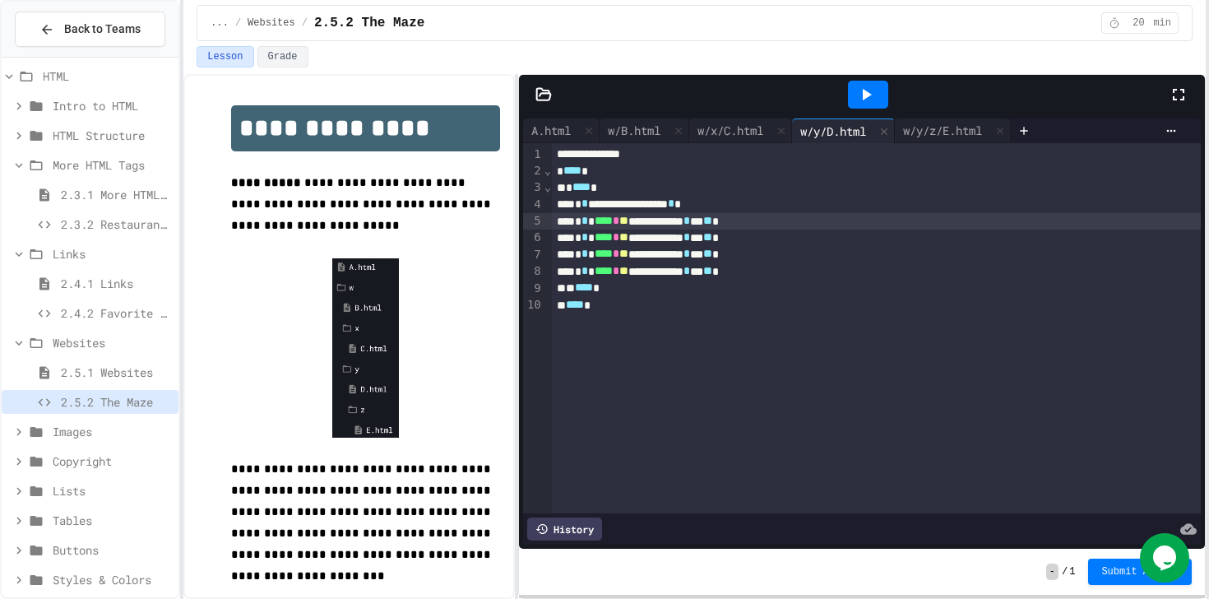
click at [628, 226] on span "**" at bounding box center [623, 221] width 9 height 12
click at [720, 127] on div "w/x/C.html" at bounding box center [730, 130] width 82 height 17
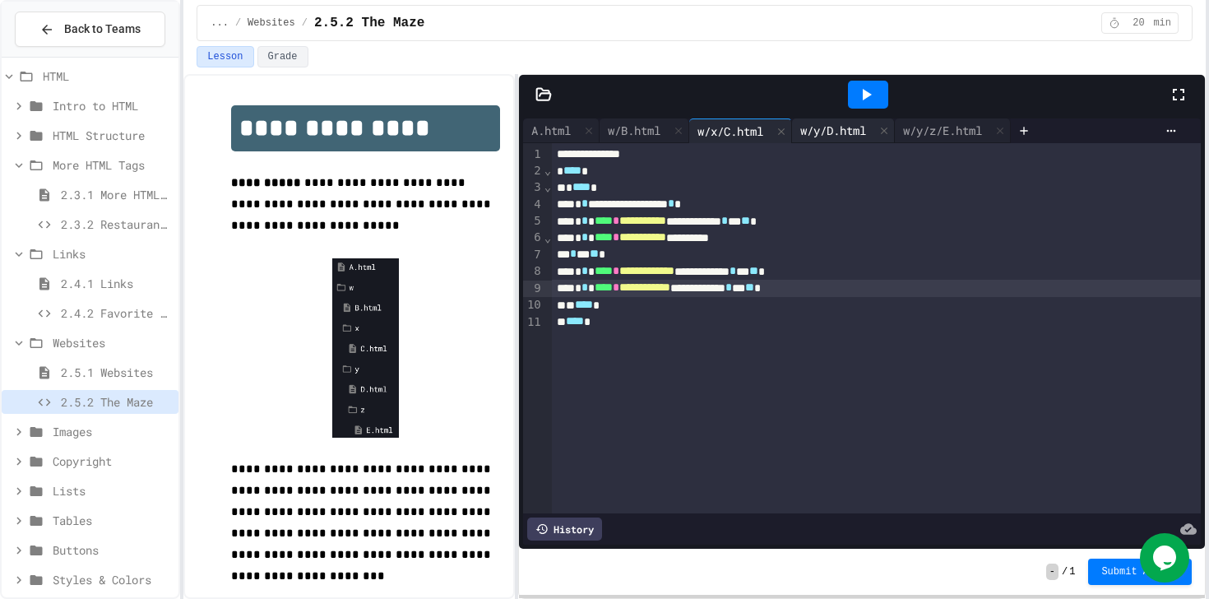
click at [807, 124] on div "w/y/D.html" at bounding box center [833, 130] width 82 height 17
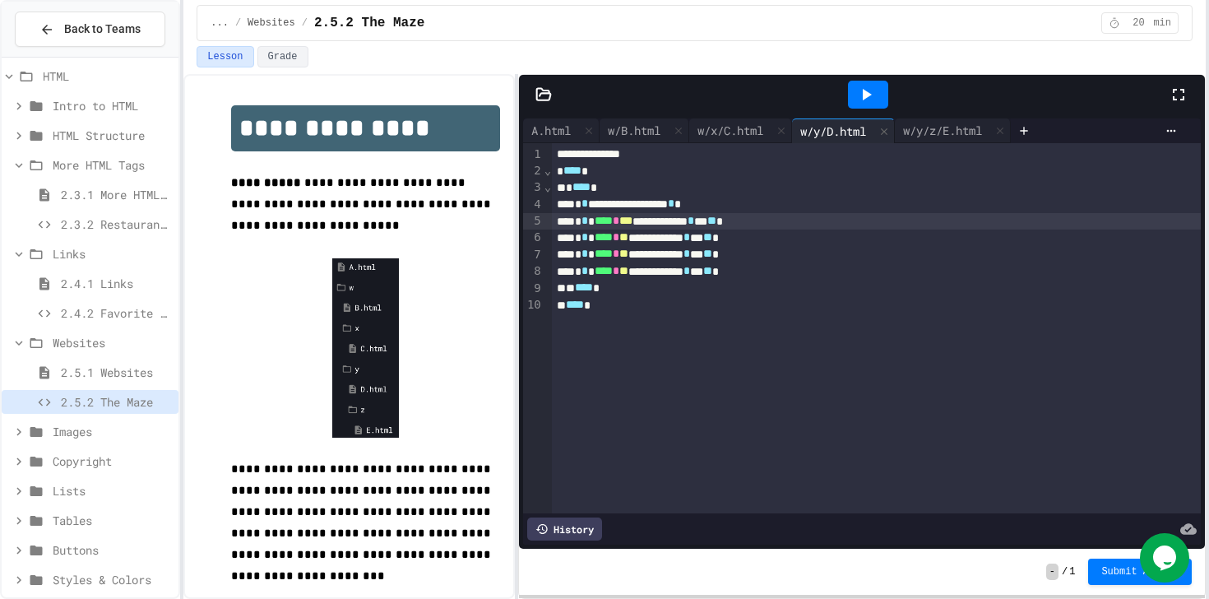
click at [632, 225] on span "***" at bounding box center [625, 221] width 13 height 12
click at [712, 123] on div "w/x/C.html" at bounding box center [730, 130] width 82 height 17
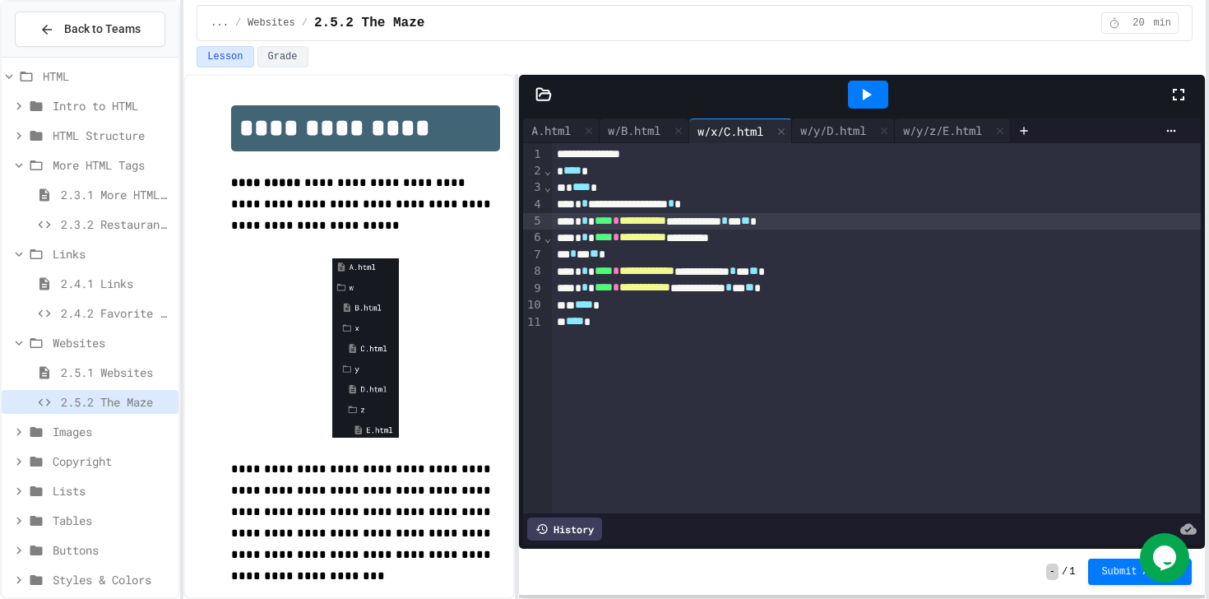
click at [666, 222] on span "**********" at bounding box center [642, 221] width 47 height 12
click at [841, 131] on div "w/y/D.html" at bounding box center [833, 130] width 82 height 17
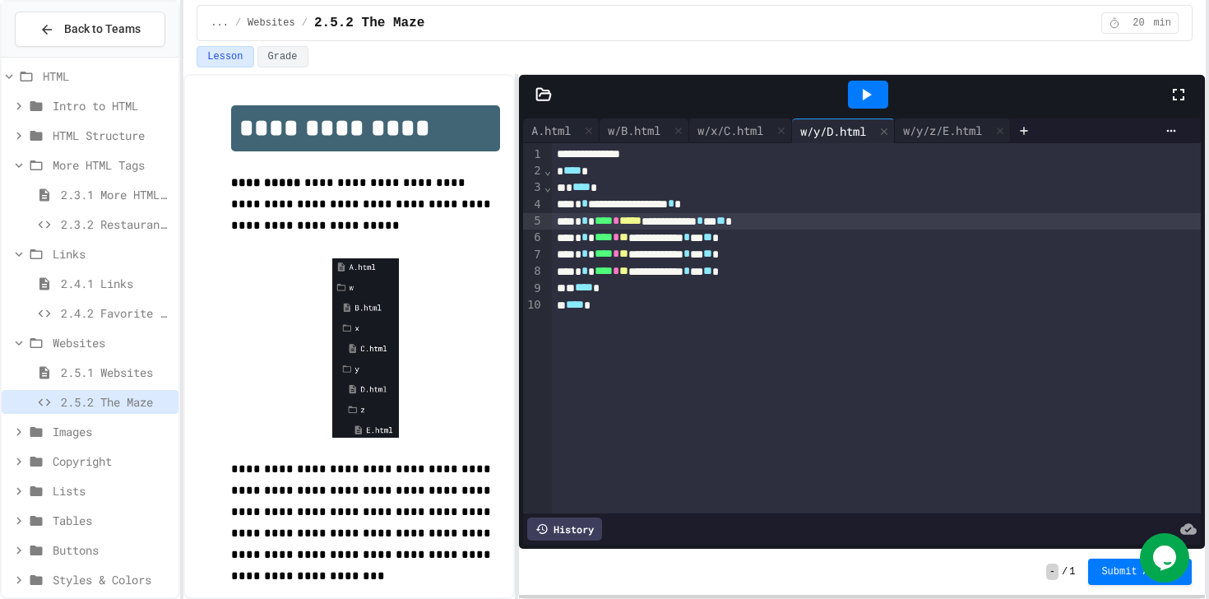
click at [641, 217] on span "*****" at bounding box center [630, 221] width 22 height 12
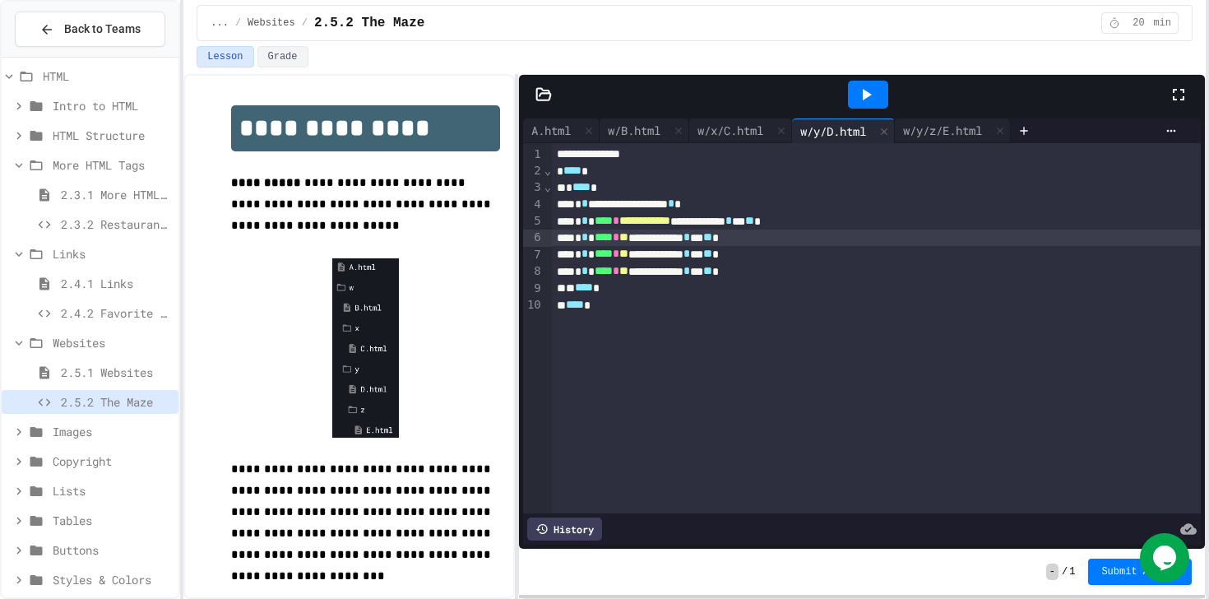
click at [628, 236] on span "**" at bounding box center [623, 237] width 9 height 12
click at [720, 126] on div "w/x/C.html" at bounding box center [730, 130] width 82 height 17
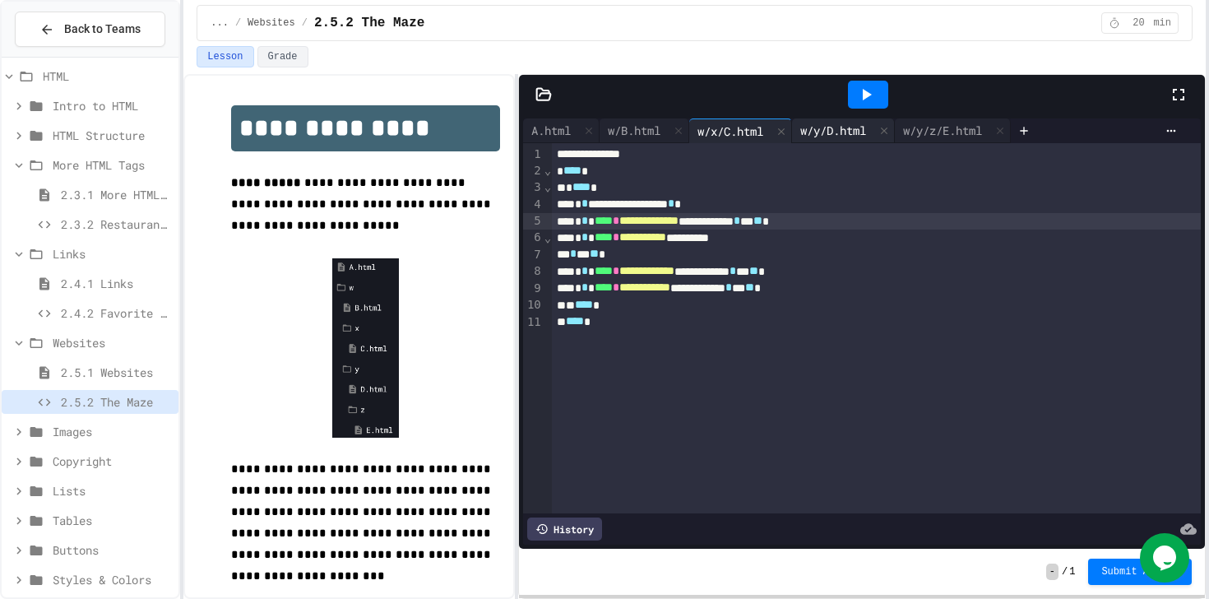
click at [825, 128] on div "w/y/D.html" at bounding box center [833, 130] width 82 height 17
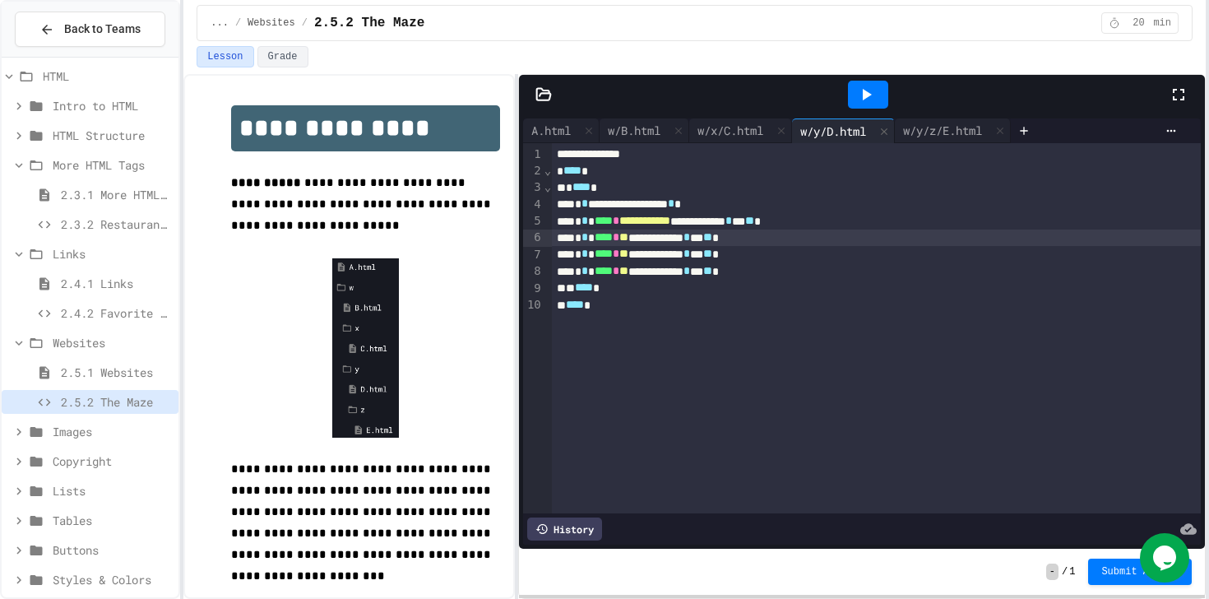
click at [628, 243] on span "**" at bounding box center [623, 237] width 9 height 12
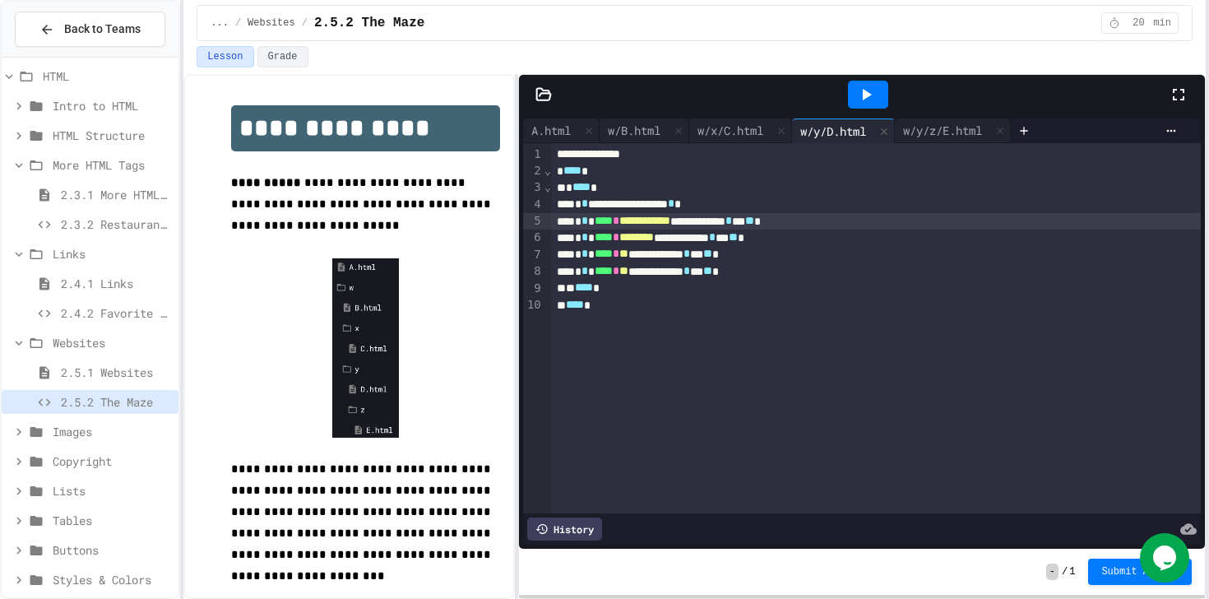
click at [670, 225] on span "**********" at bounding box center [644, 221] width 51 height 12
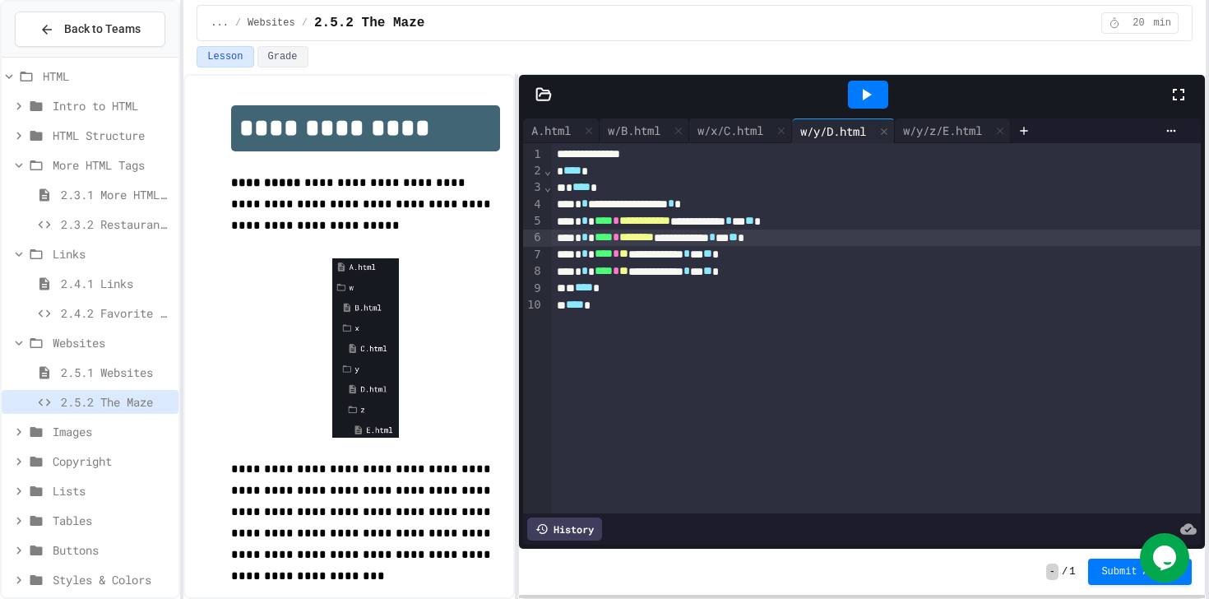
click at [654, 243] on span "********" at bounding box center [636, 237] width 35 height 12
click at [628, 257] on span "**" at bounding box center [623, 253] width 9 height 12
click at [752, 126] on div "w/x/C.html" at bounding box center [730, 130] width 82 height 17
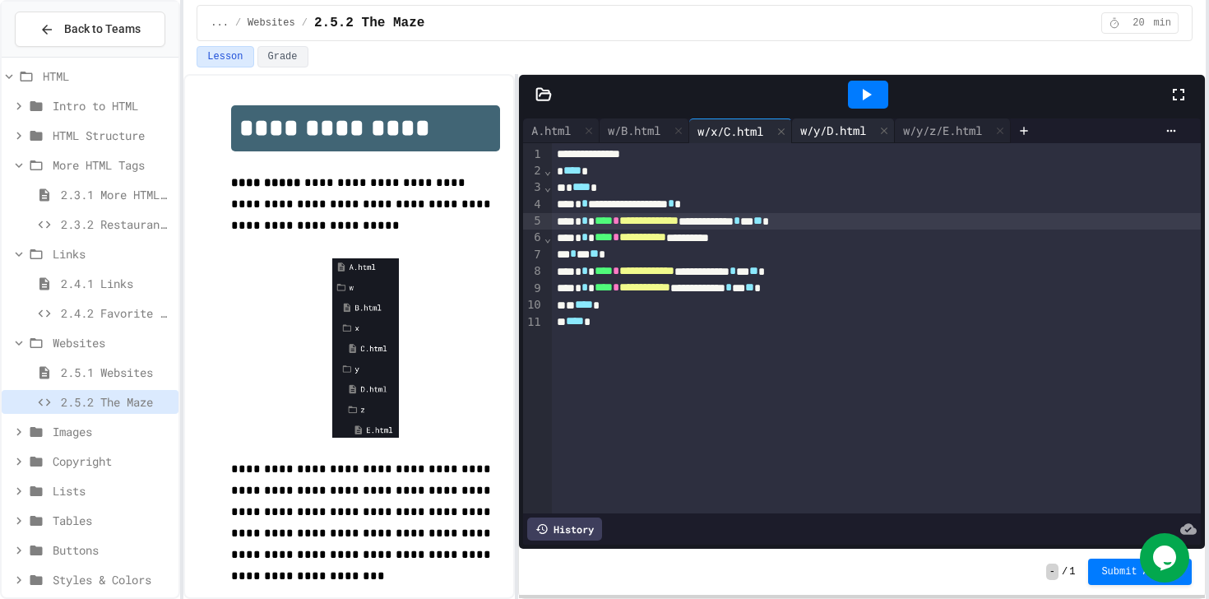
click at [830, 123] on div "w/y/D.html" at bounding box center [833, 130] width 82 height 17
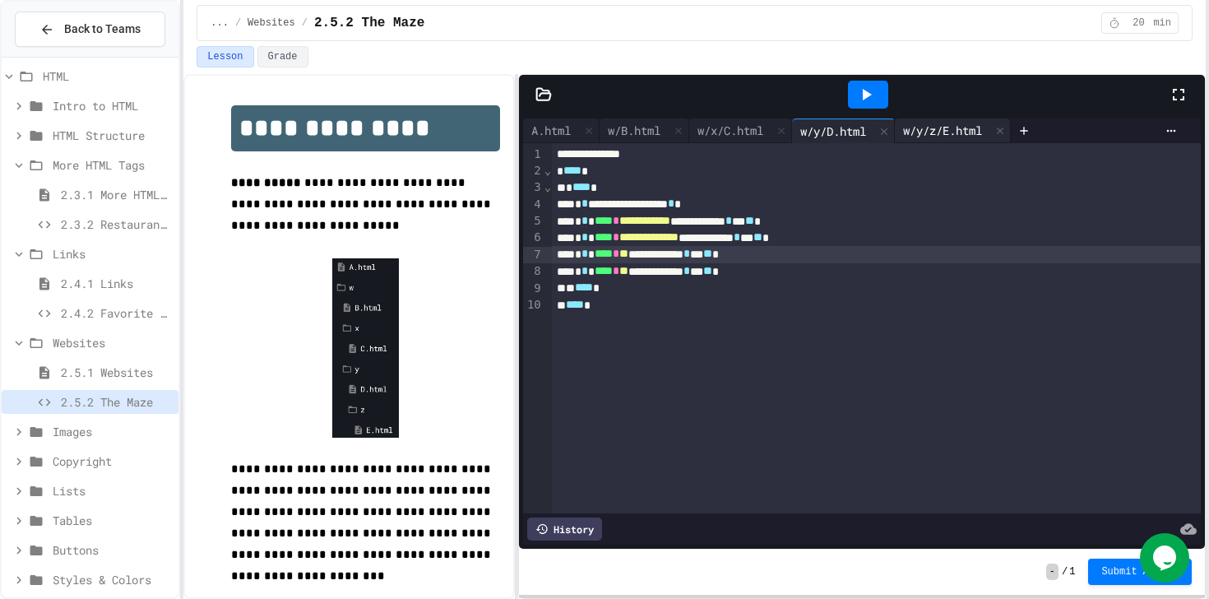
click at [970, 132] on div "w/y/z/E.html" at bounding box center [942, 130] width 95 height 17
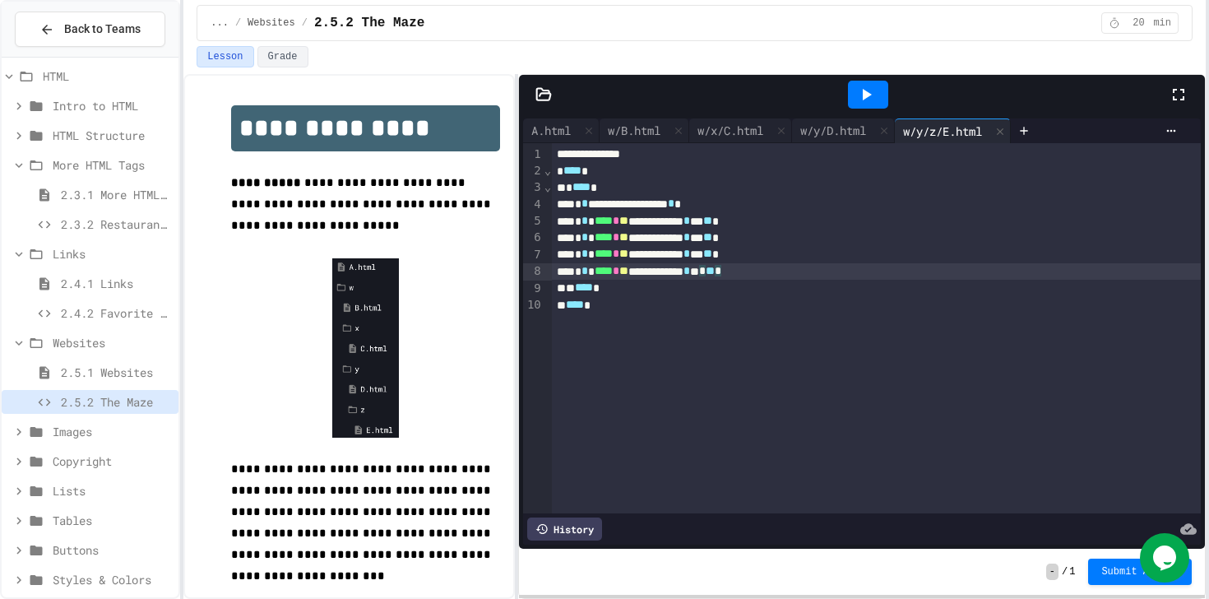
click at [955, 270] on div "**********" at bounding box center [876, 271] width 649 height 16
click at [844, 126] on div "w/y/D.html" at bounding box center [833, 130] width 82 height 17
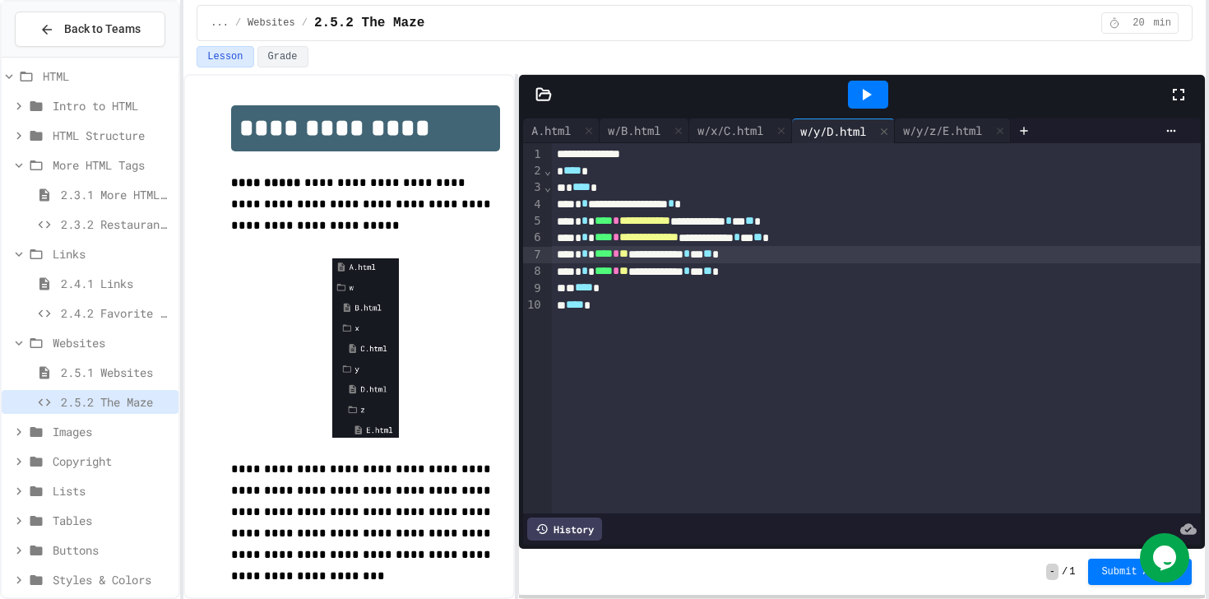
click at [668, 220] on span "**********" at bounding box center [644, 221] width 51 height 12
click at [668, 239] on span "**********" at bounding box center [648, 237] width 59 height 12
click at [628, 272] on span "**" at bounding box center [623, 271] width 9 height 12
click at [628, 251] on span "**" at bounding box center [623, 253] width 9 height 12
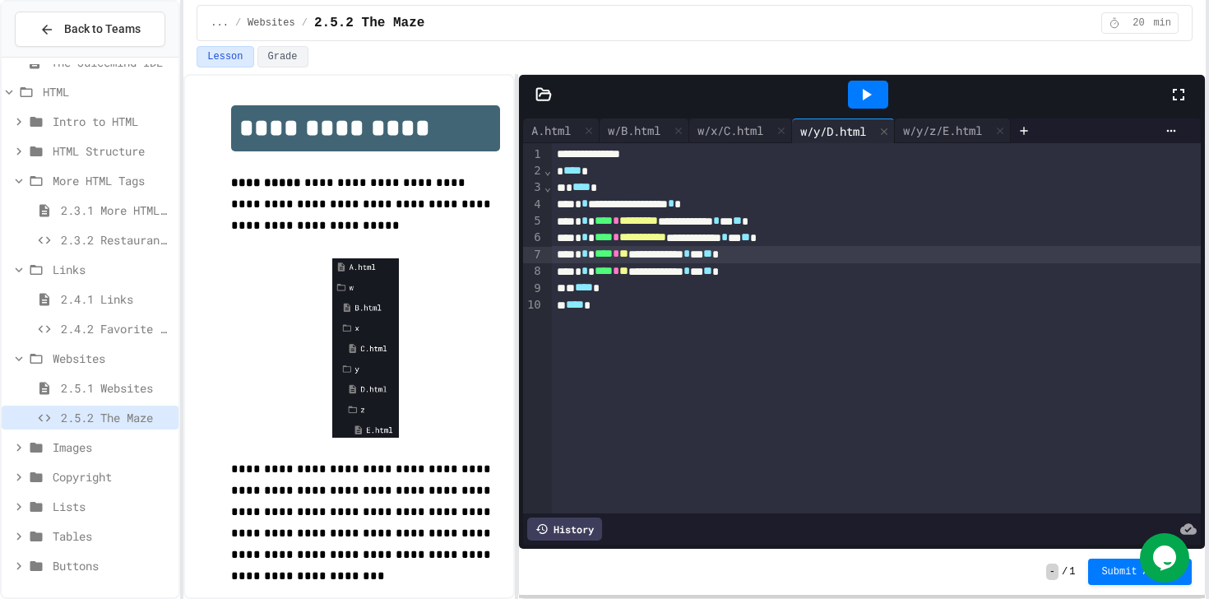
scroll to position [286, 0]
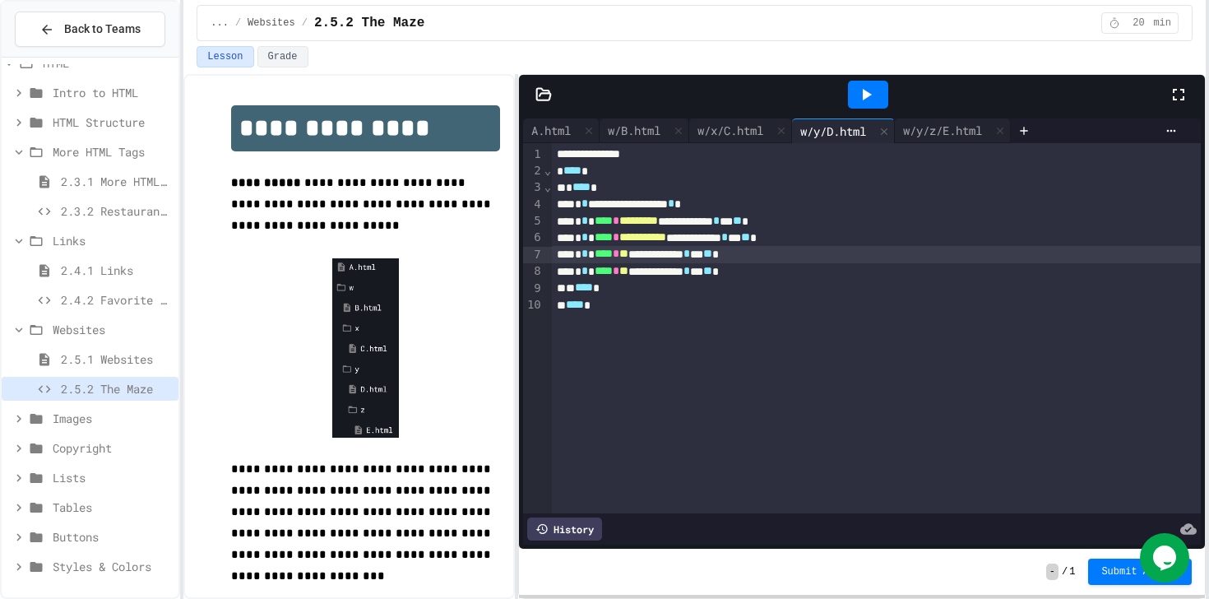
click at [76, 548] on div "Buttons" at bounding box center [90, 537] width 177 height 24
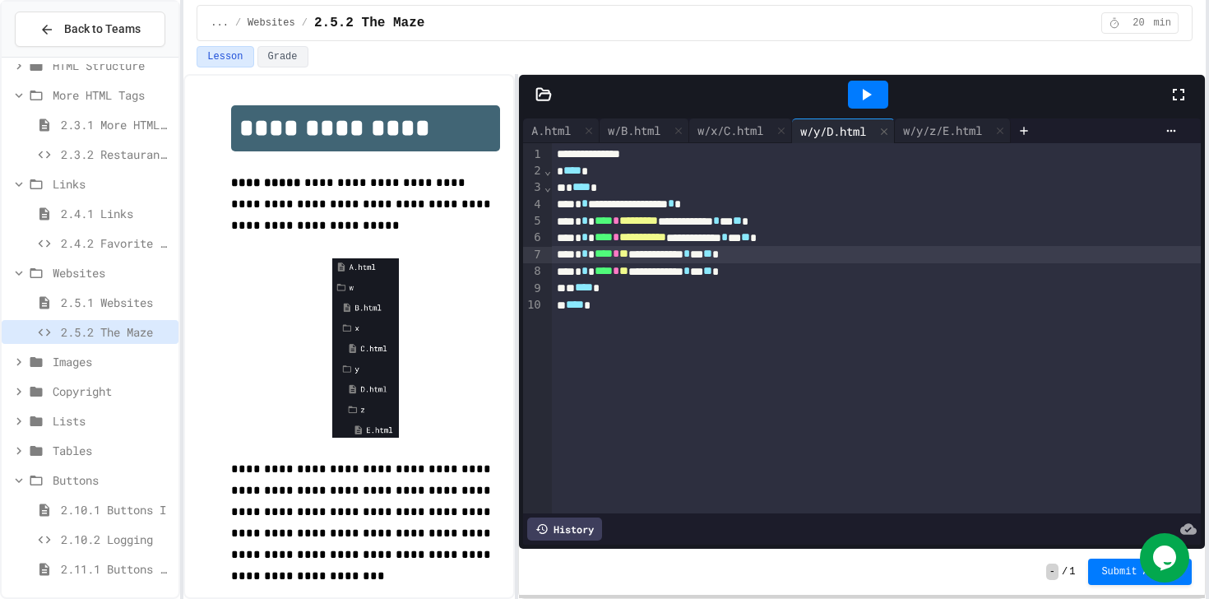
scroll to position [375, 0]
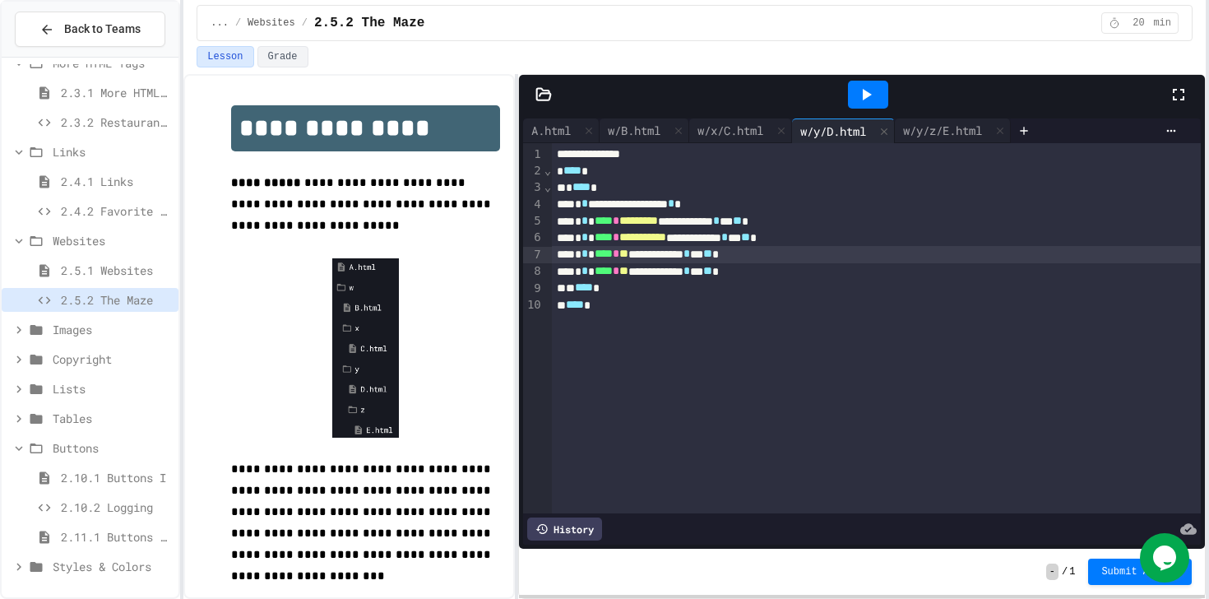
click at [77, 425] on span "Tables" at bounding box center [112, 417] width 119 height 17
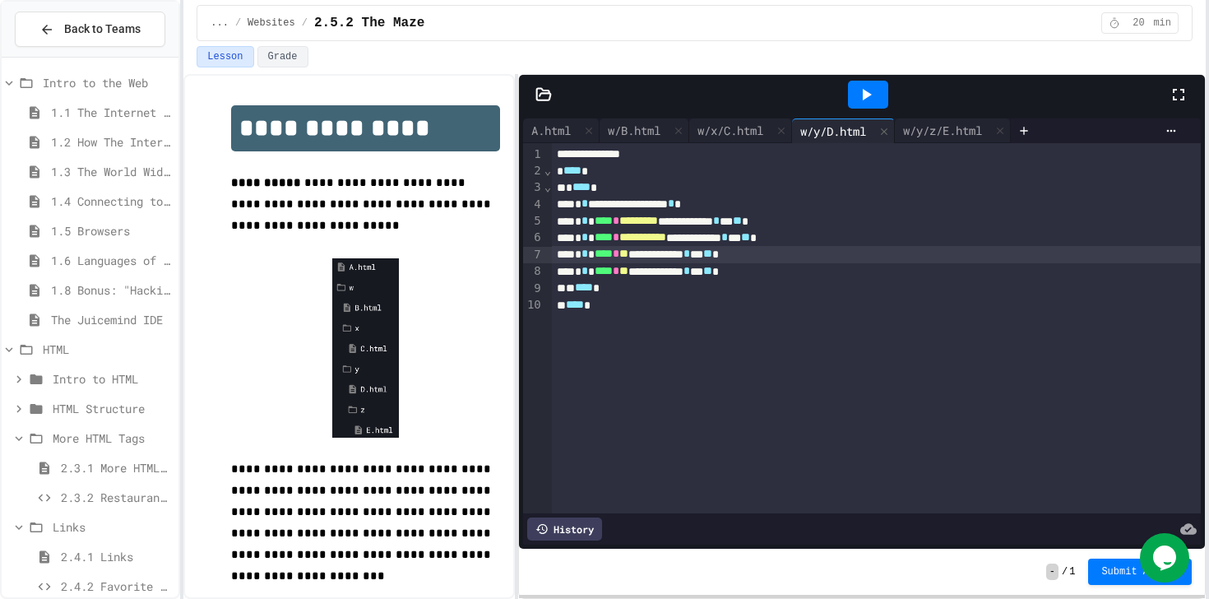
scroll to position [434, 0]
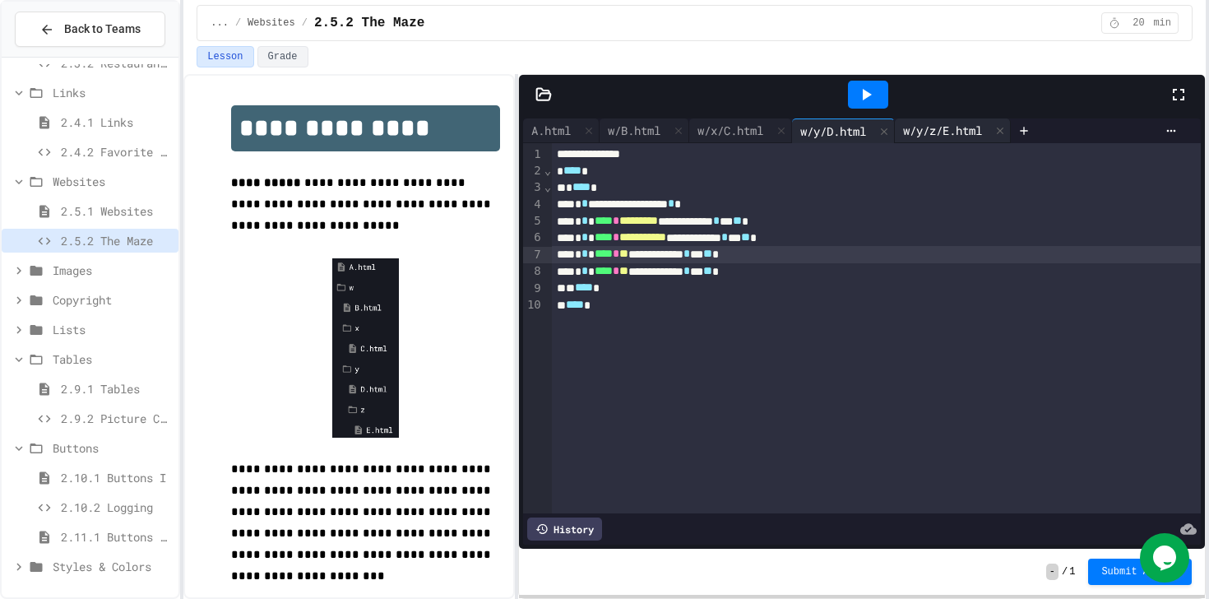
click at [938, 134] on div "w/y/z/E.html" at bounding box center [942, 130] width 95 height 17
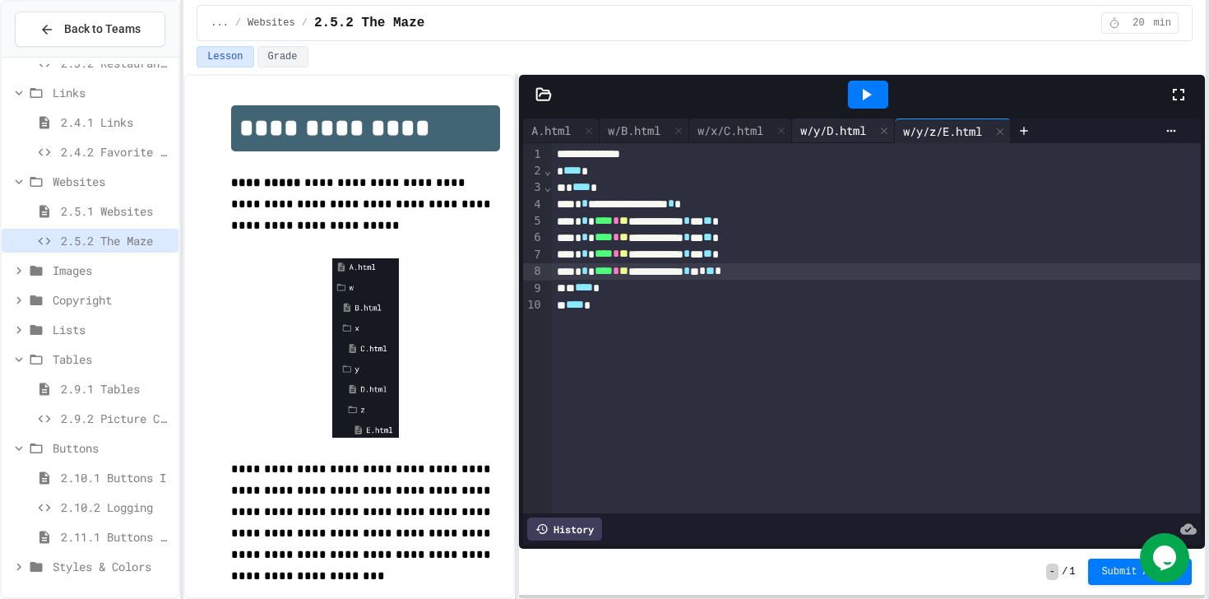
click at [821, 125] on div "w/y/D.html" at bounding box center [833, 130] width 82 height 17
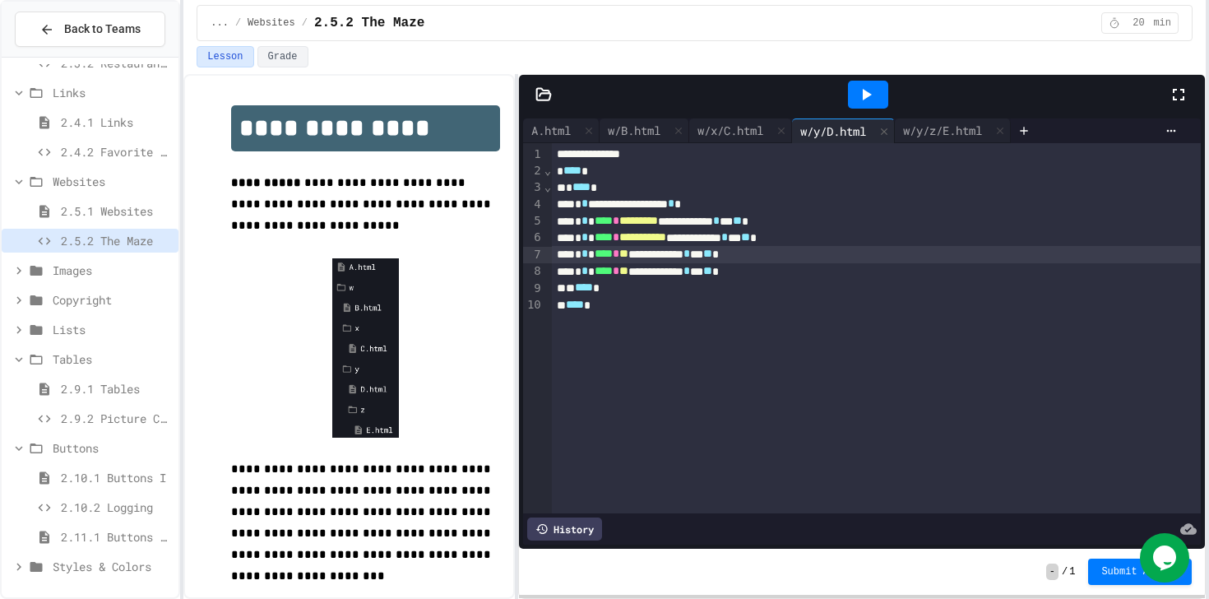
click at [628, 252] on span "**" at bounding box center [623, 253] width 9 height 12
click at [529, 86] on div at bounding box center [543, 94] width 49 height 16
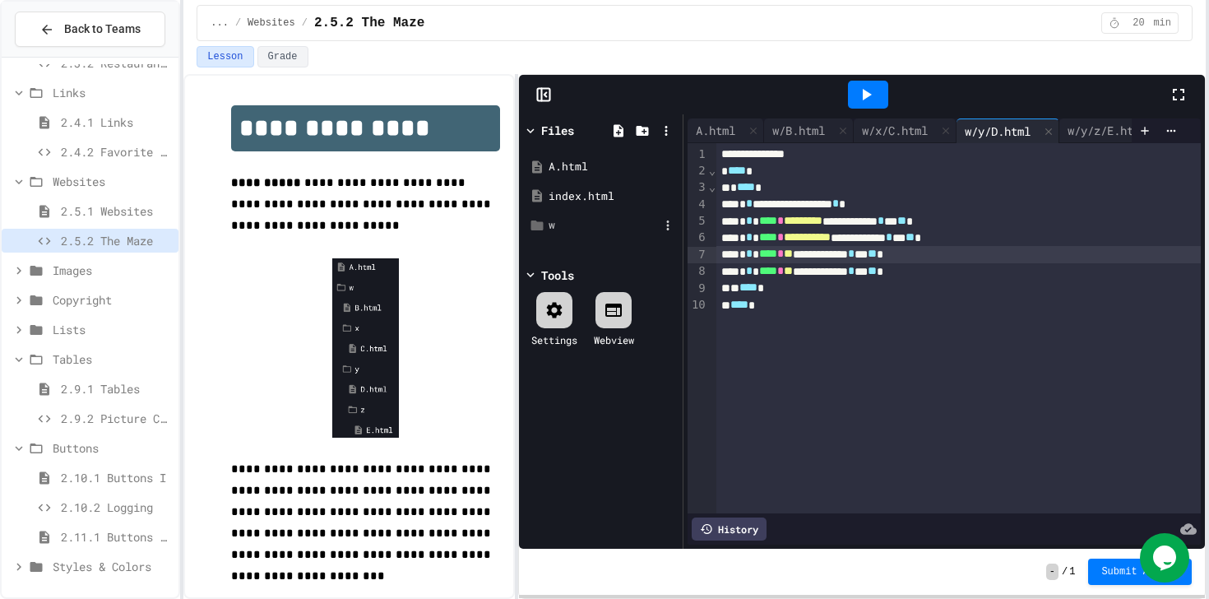
click at [530, 230] on icon at bounding box center [537, 225] width 15 height 15
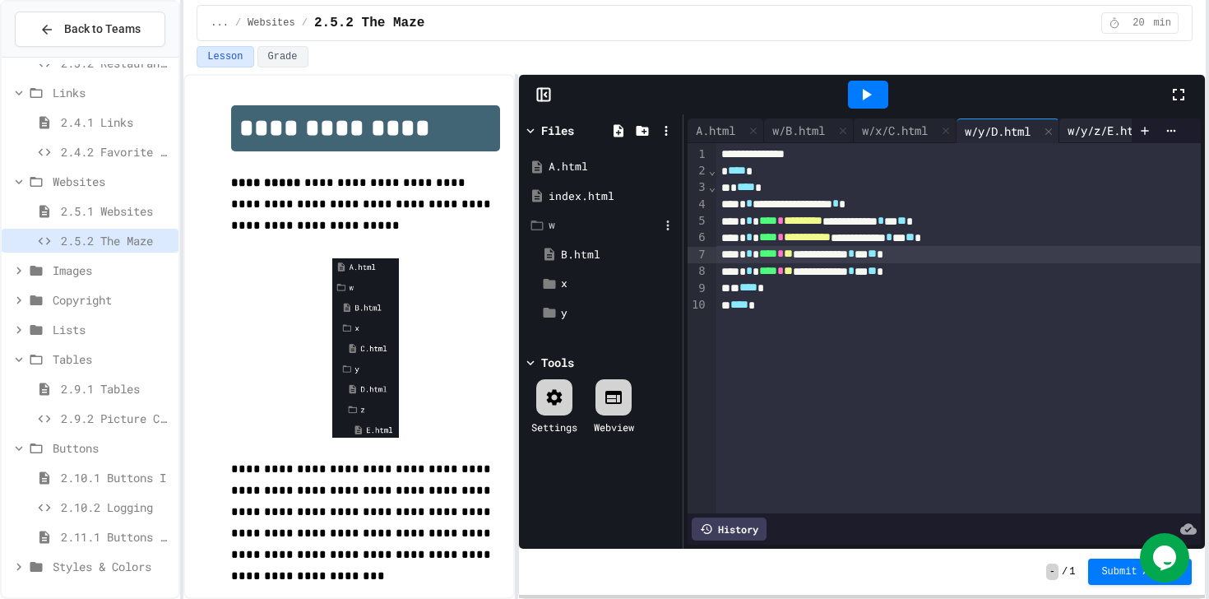
click at [986, 132] on div "w/y/z/E.html" at bounding box center [1106, 130] width 95 height 17
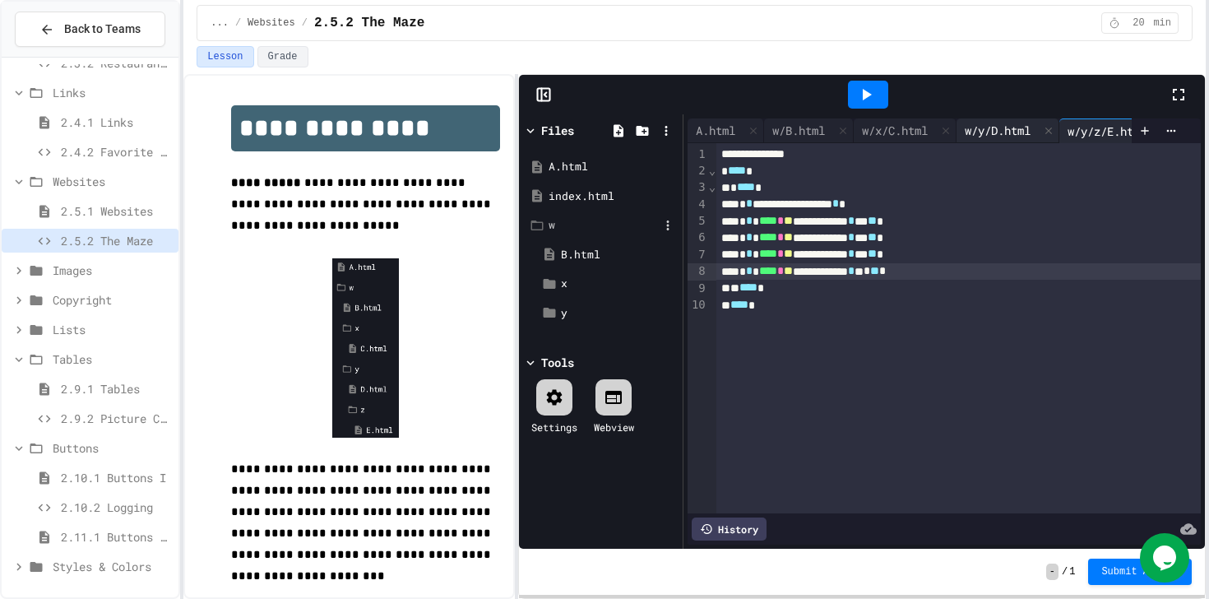
click at [986, 123] on div "w/y/D.html" at bounding box center [997, 130] width 82 height 17
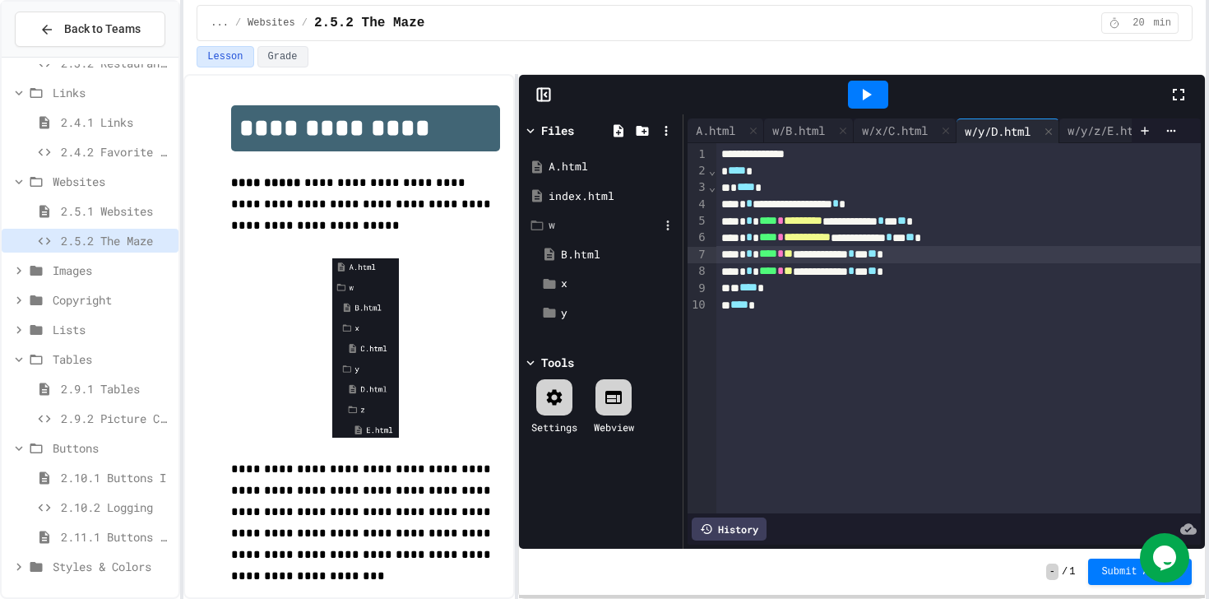
click at [793, 259] on span "**" at bounding box center [788, 253] width 9 height 12
click at [793, 273] on span "**" at bounding box center [788, 271] width 9 height 12
click at [986, 135] on div "w/y/z/E.html" at bounding box center [1106, 130] width 95 height 17
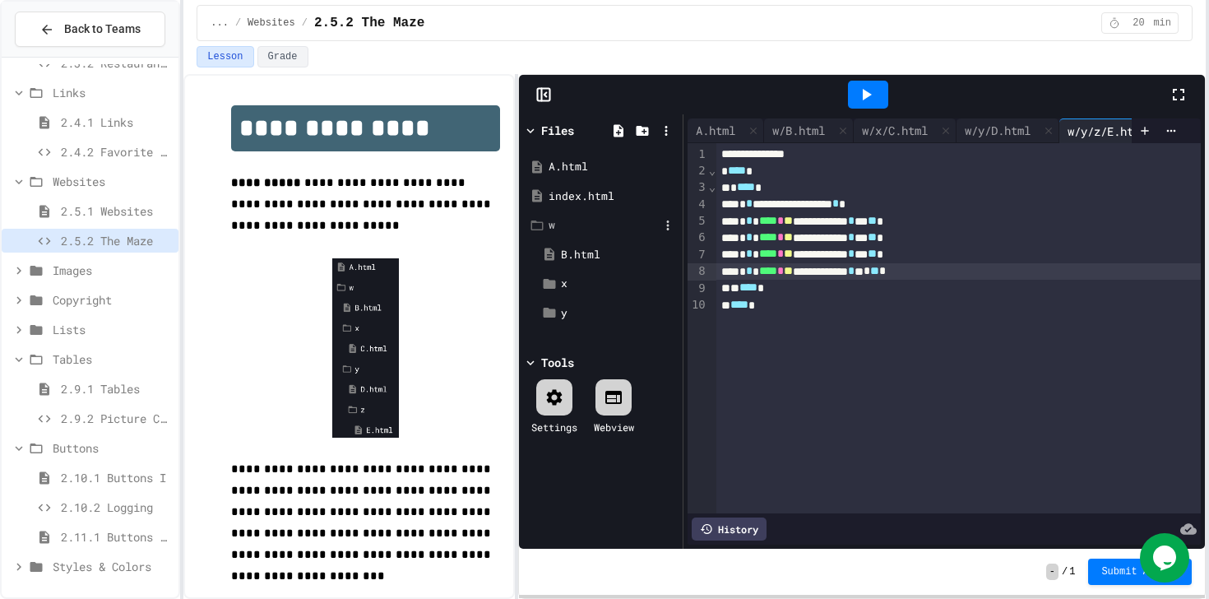
click at [793, 222] on span "**" at bounding box center [788, 221] width 9 height 12
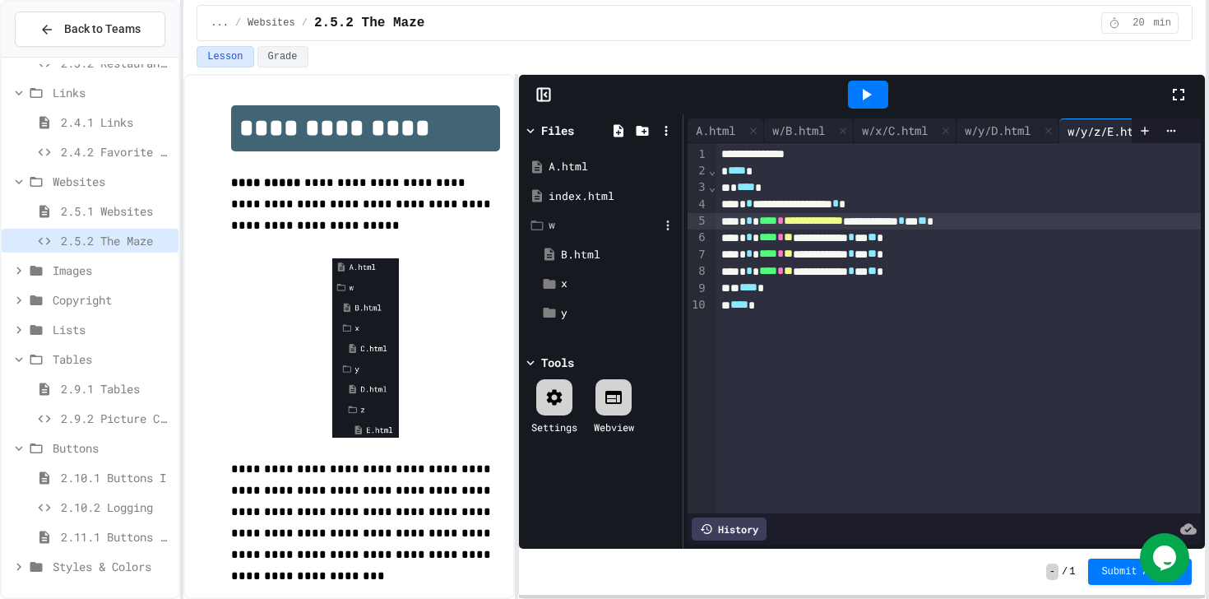
click at [793, 236] on span "**" at bounding box center [788, 237] width 9 height 12
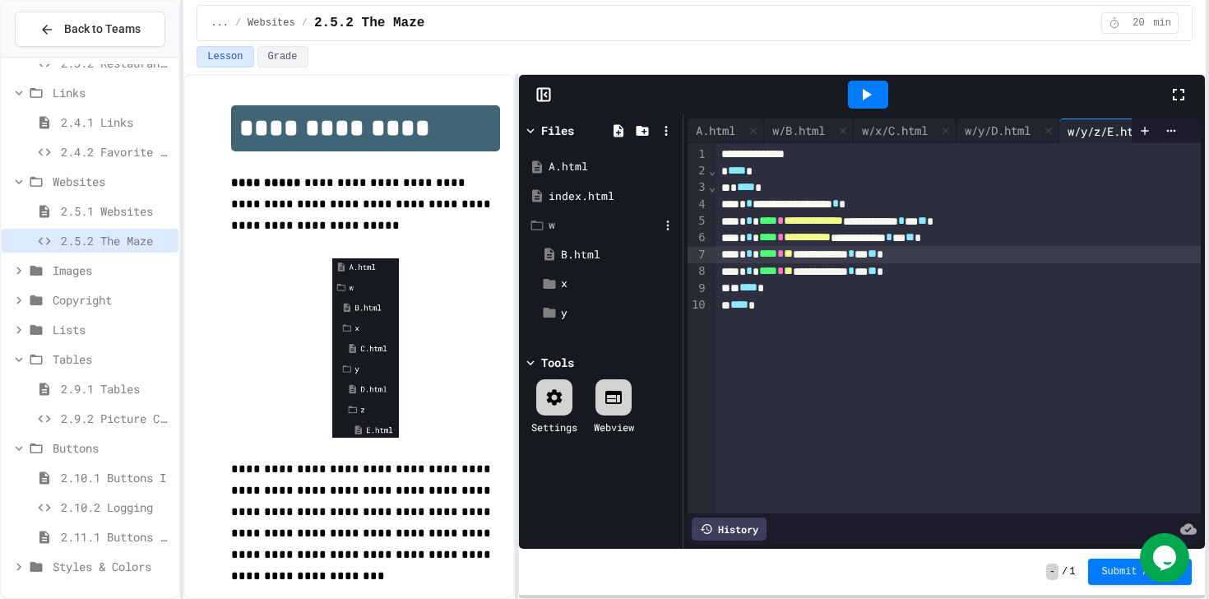
click at [793, 257] on span "**" at bounding box center [788, 253] width 9 height 12
click at [793, 270] on span "**" at bounding box center [788, 271] width 9 height 12
click at [99, 441] on span "Buttons" at bounding box center [112, 447] width 119 height 17
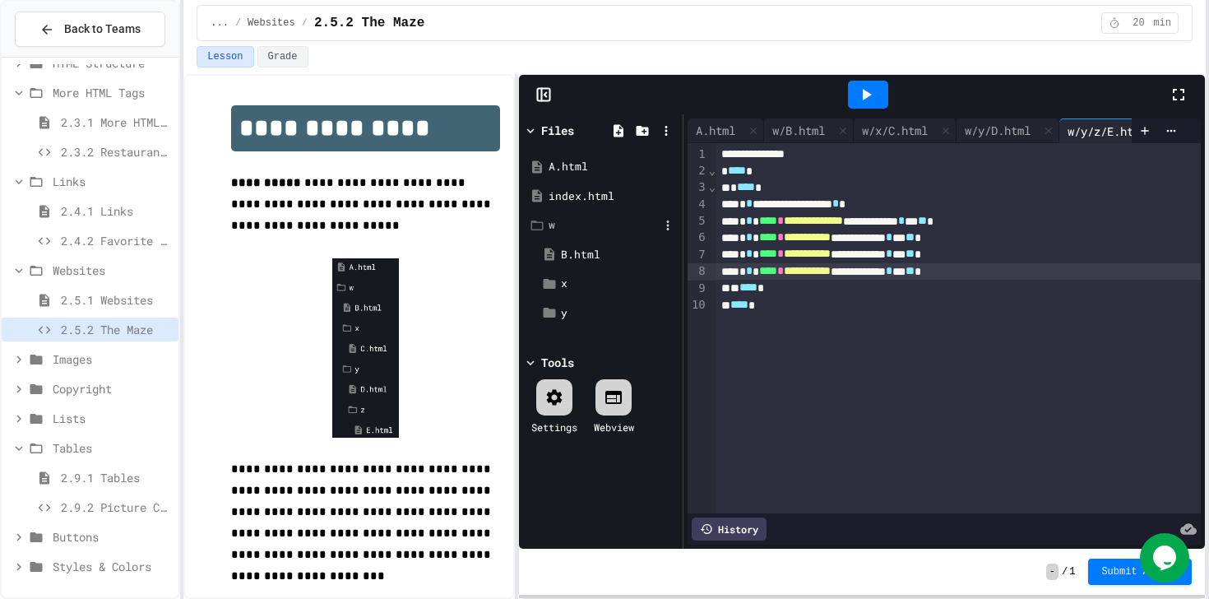
scroll to position [332, 0]
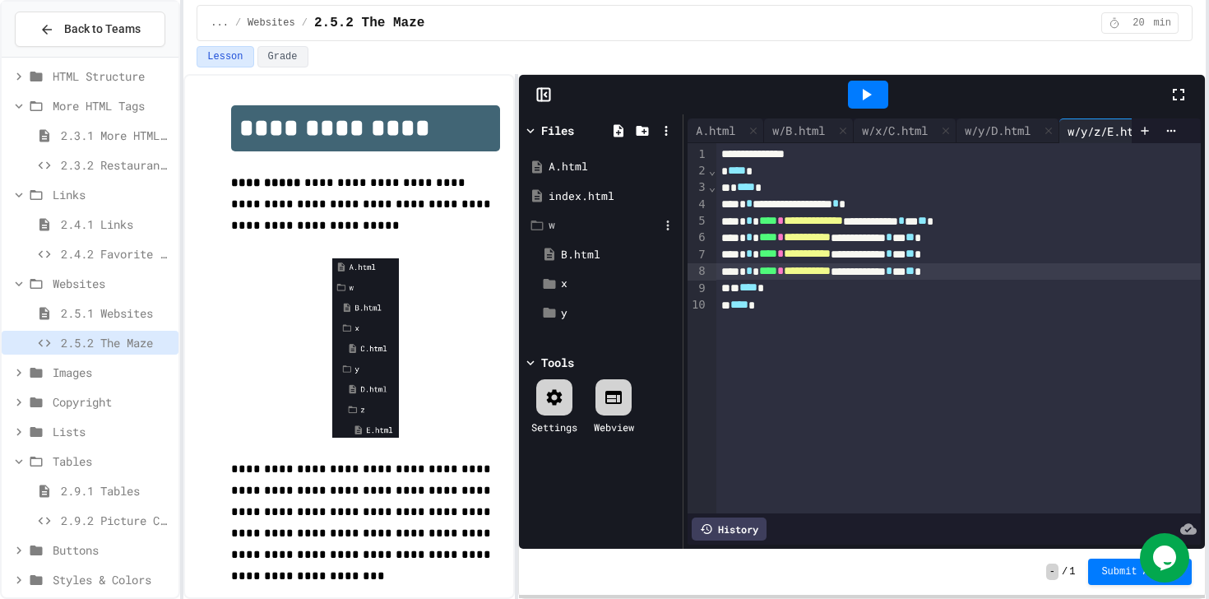
click at [83, 459] on span "Tables" at bounding box center [112, 460] width 119 height 17
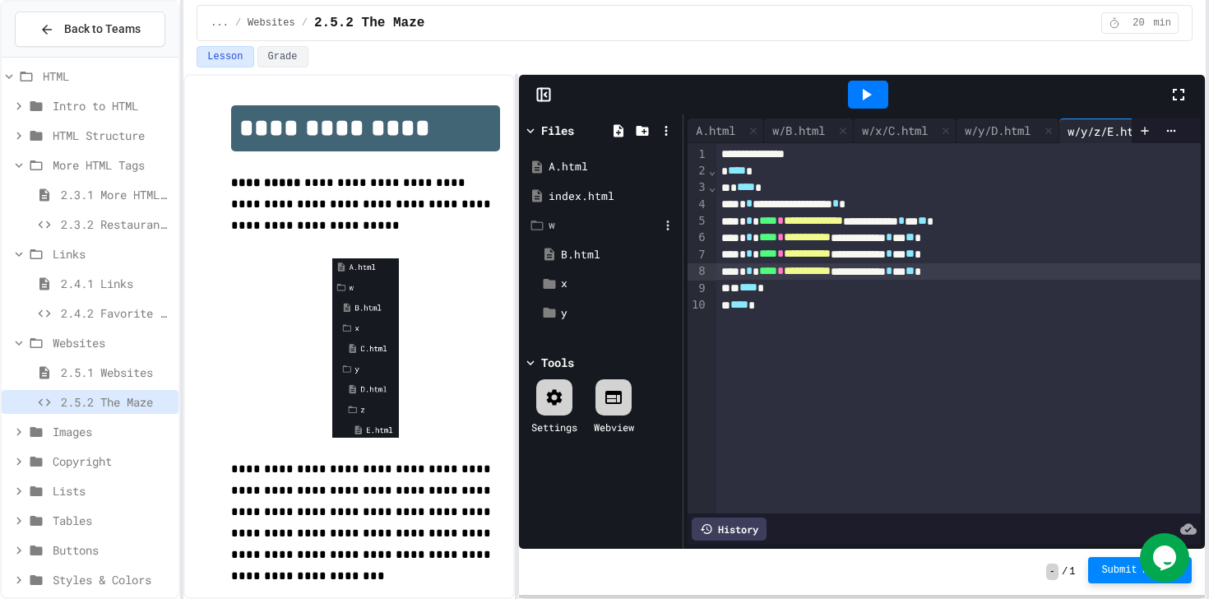
click at [986, 562] on span "Submit Answer" at bounding box center [1139, 569] width 77 height 13
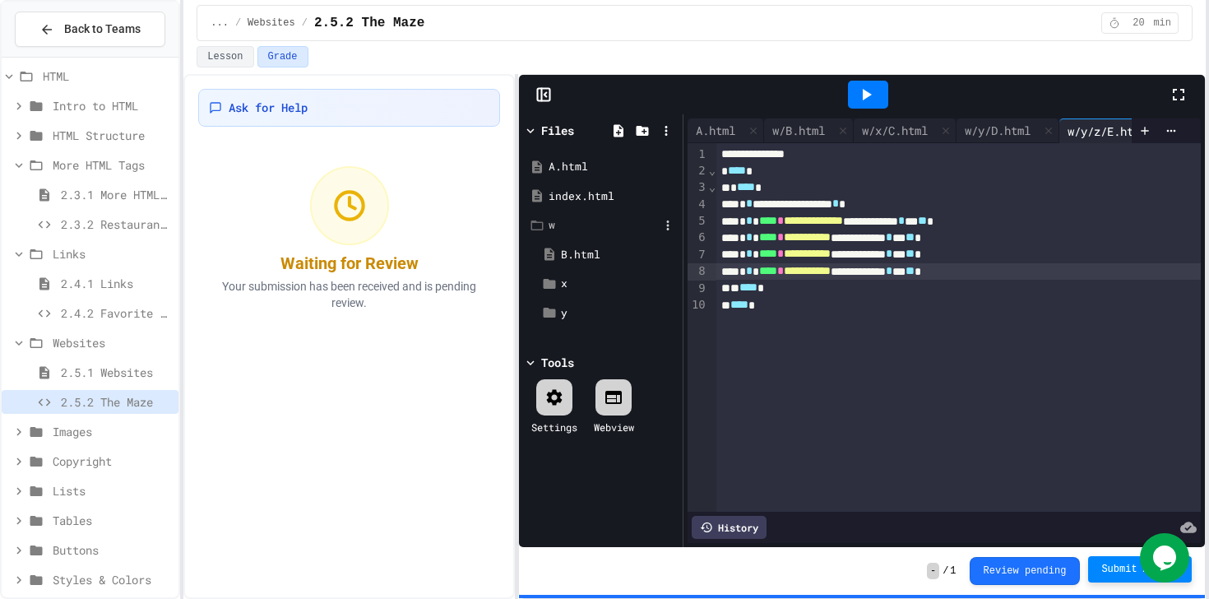
click at [105, 307] on span "2.4.2 Favorite Links" at bounding box center [116, 312] width 111 height 17
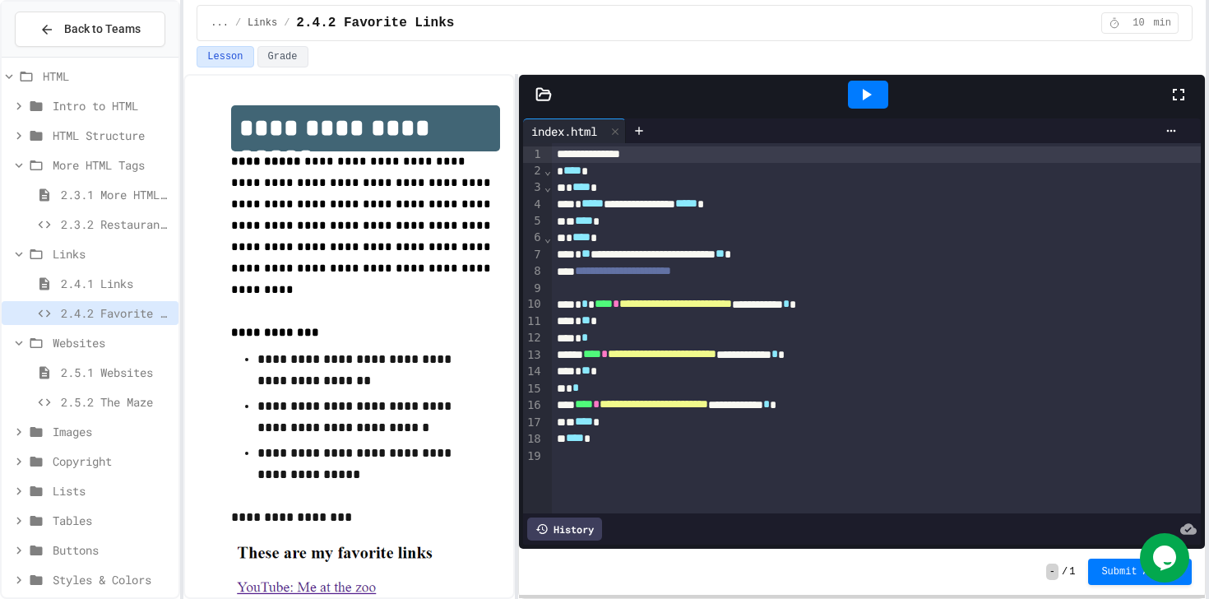
click at [861, 104] on icon at bounding box center [866, 95] width 20 height 20
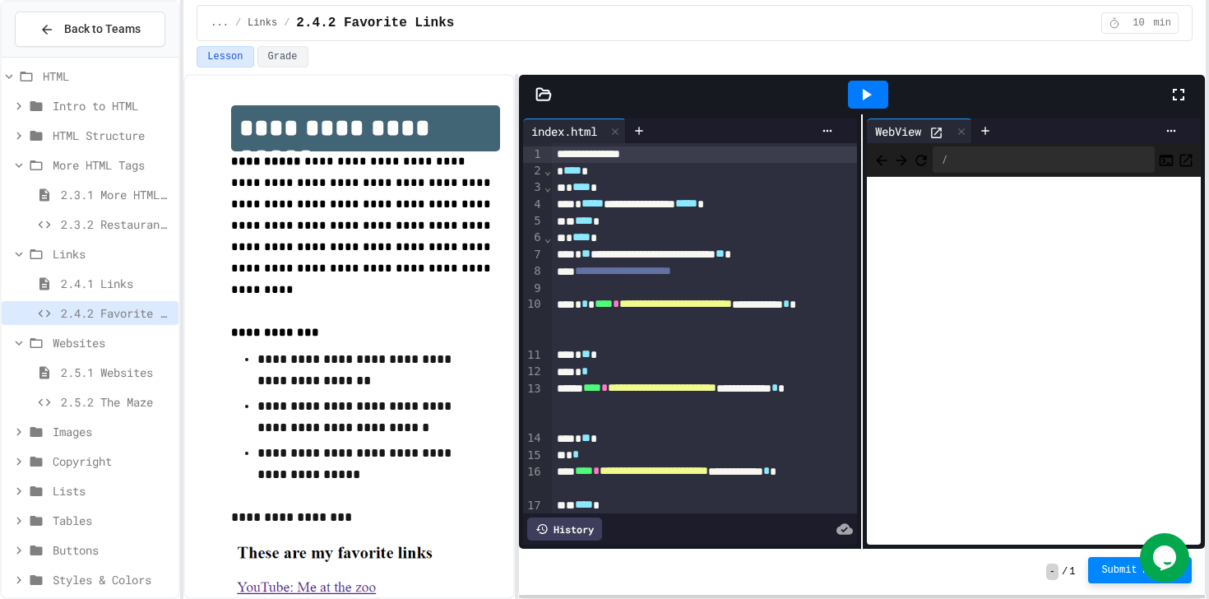
click at [986, 562] on button "Submit Answer" at bounding box center [1140, 570] width 104 height 26
